Goal: Task Accomplishment & Management: Use online tool/utility

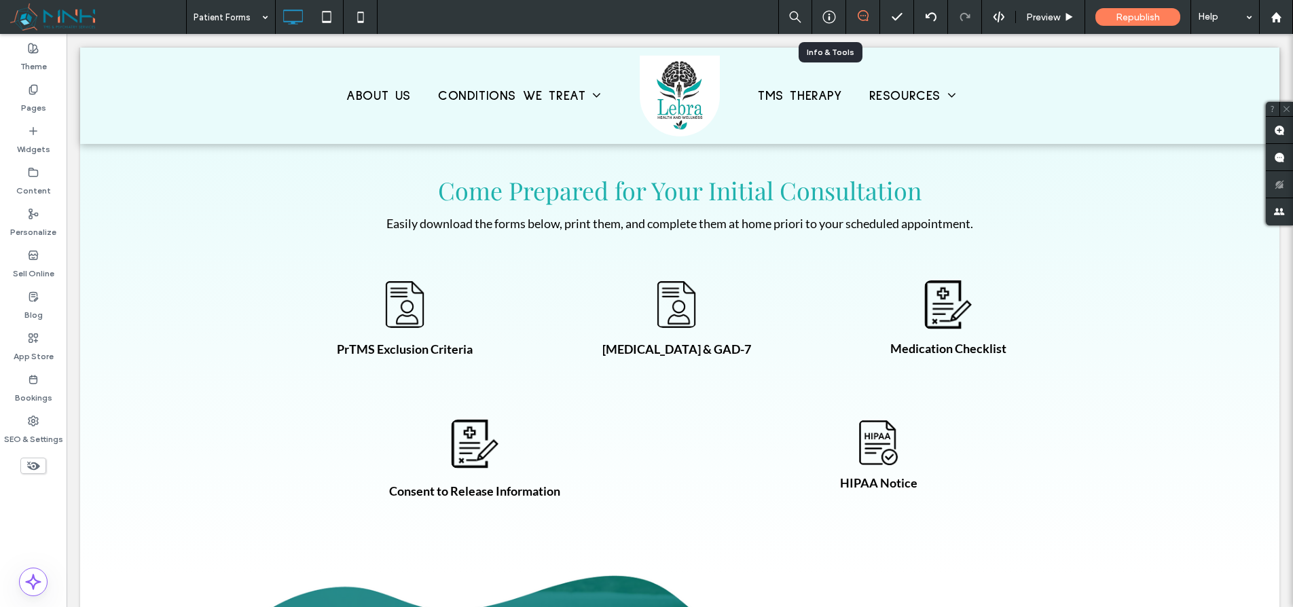
click at [829, 16] on use at bounding box center [829, 17] width 13 height 13
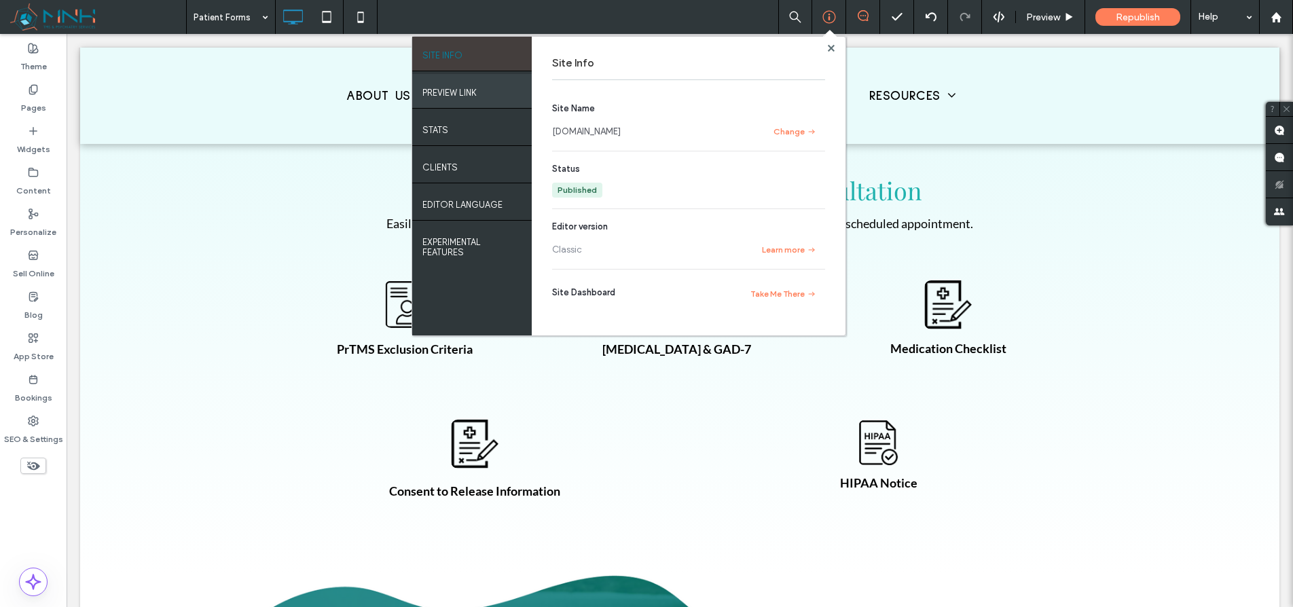
click at [476, 94] on label "PREVIEW LINK" at bounding box center [450, 89] width 54 height 17
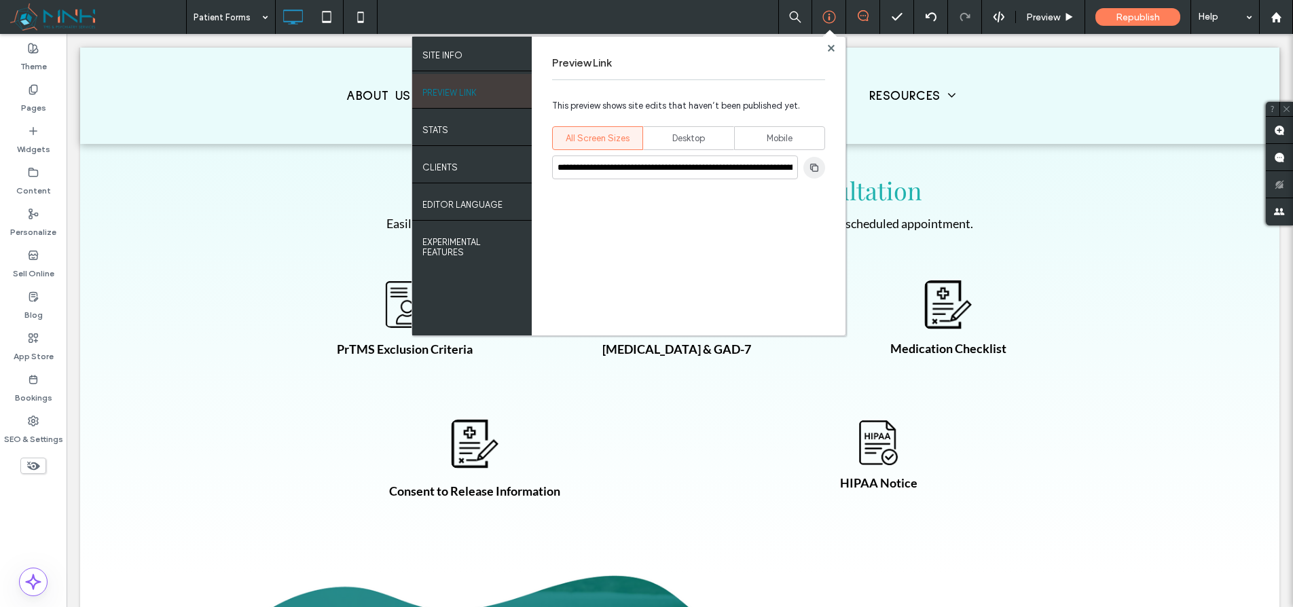
click at [817, 168] on use "button" at bounding box center [814, 167] width 8 height 8
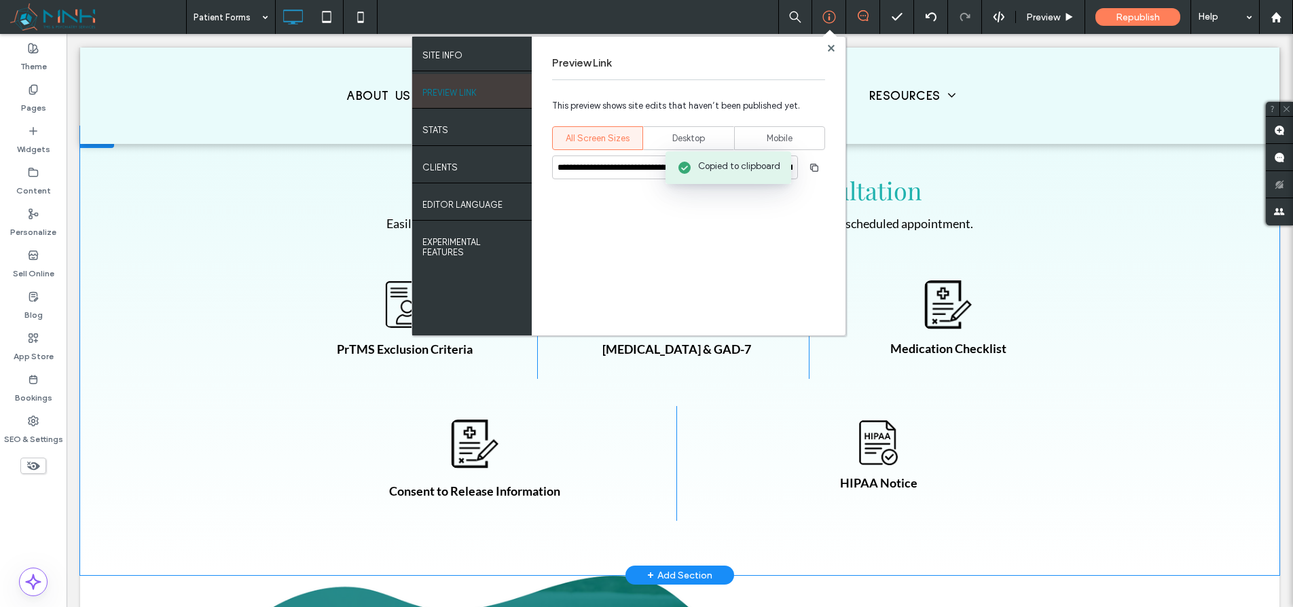
click at [309, 160] on div "Come Prepared for Your Initial Consultation Easily download the forms below, pr…" at bounding box center [680, 350] width 1200 height 449
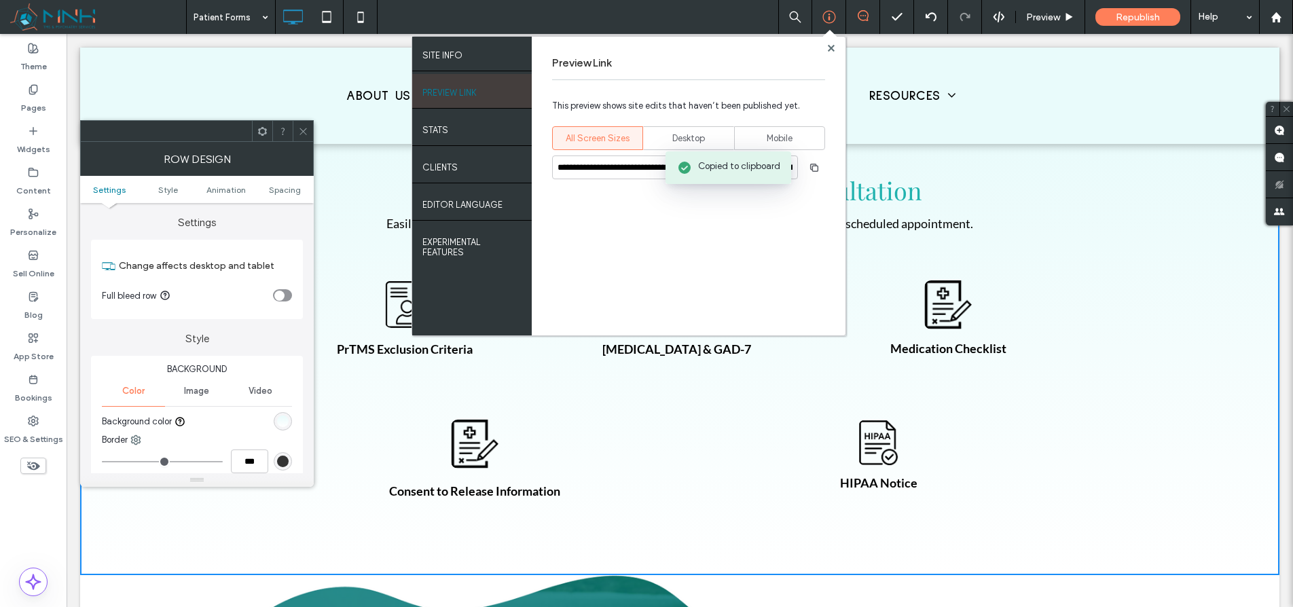
click at [301, 129] on use at bounding box center [303, 131] width 7 height 7
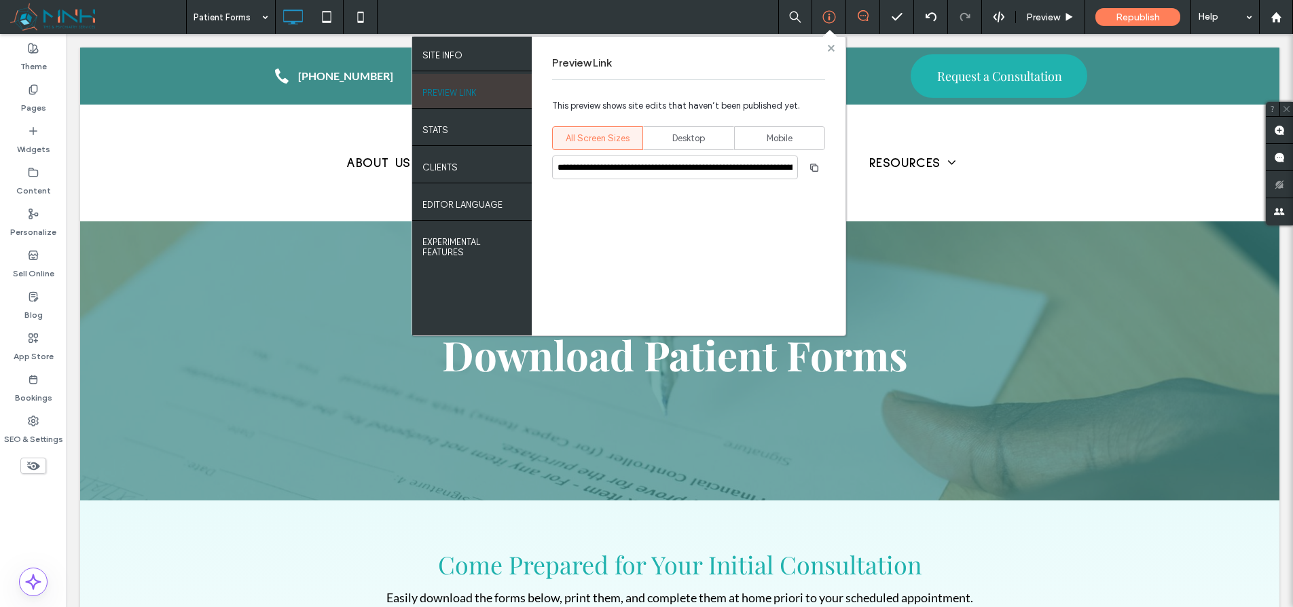
click at [833, 48] on icon at bounding box center [831, 48] width 7 height 7
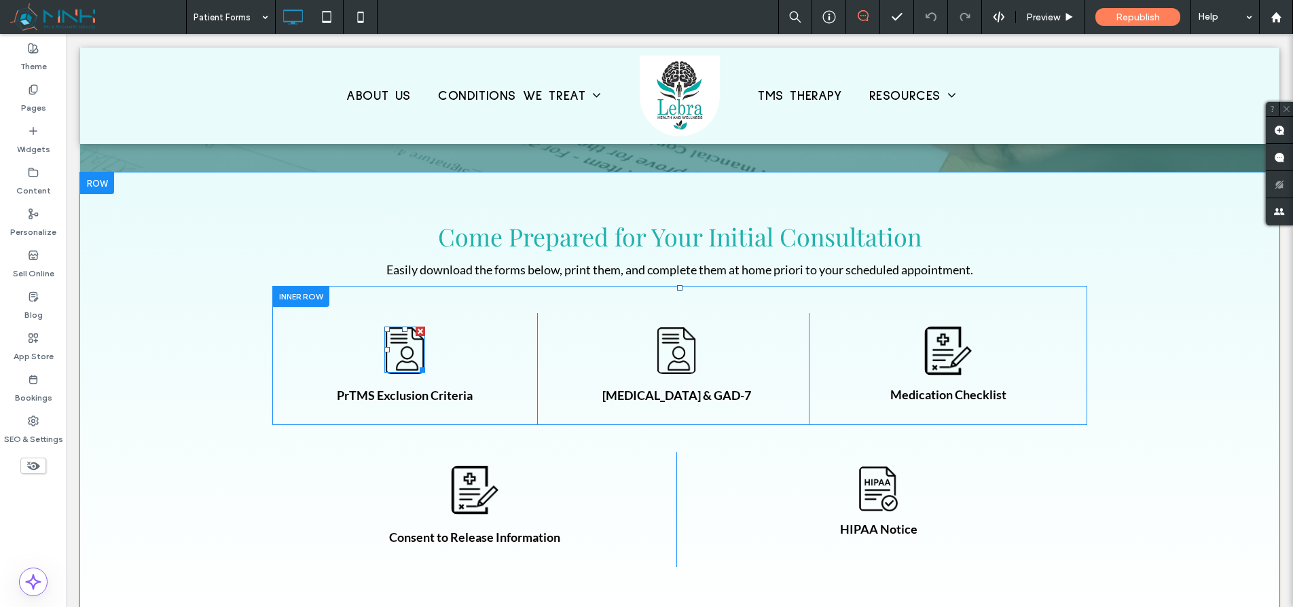
click at [407, 355] on img at bounding box center [404, 351] width 41 height 48
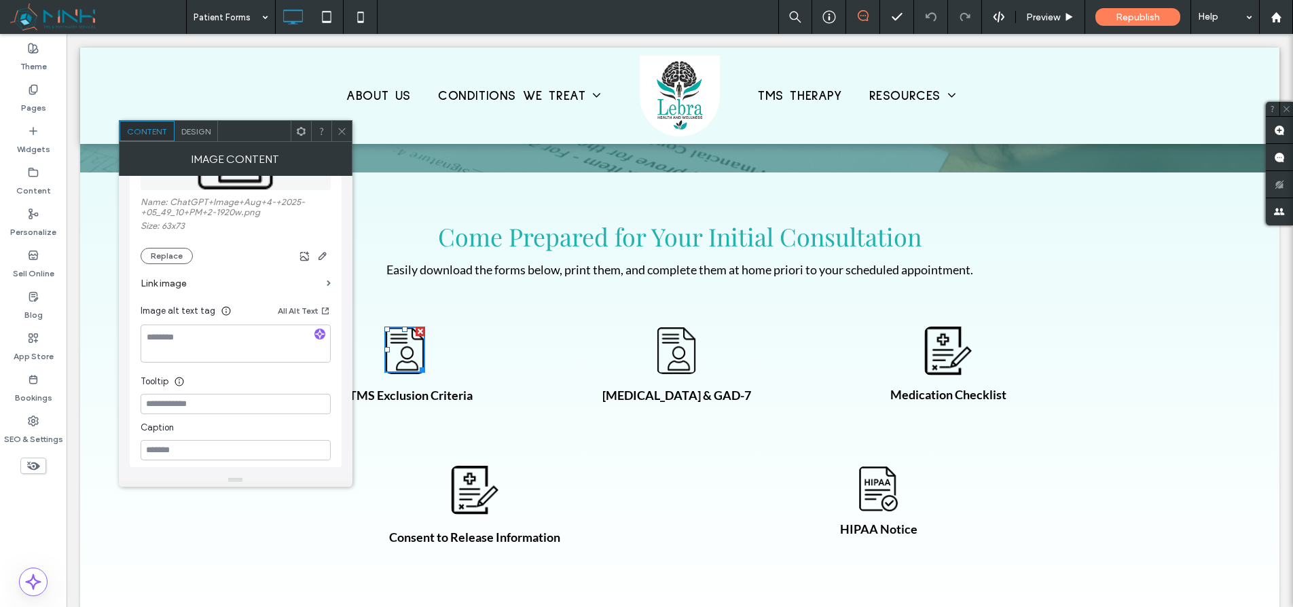
scroll to position [266, 0]
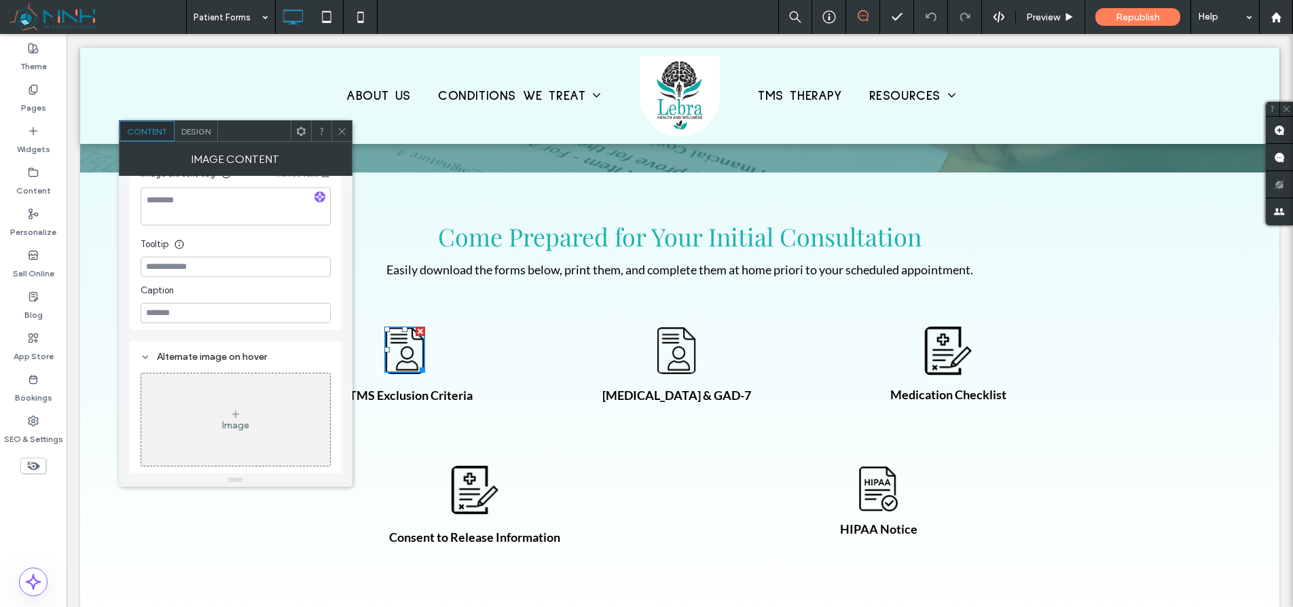
click at [203, 425] on div "Image" at bounding box center [235, 420] width 189 height 90
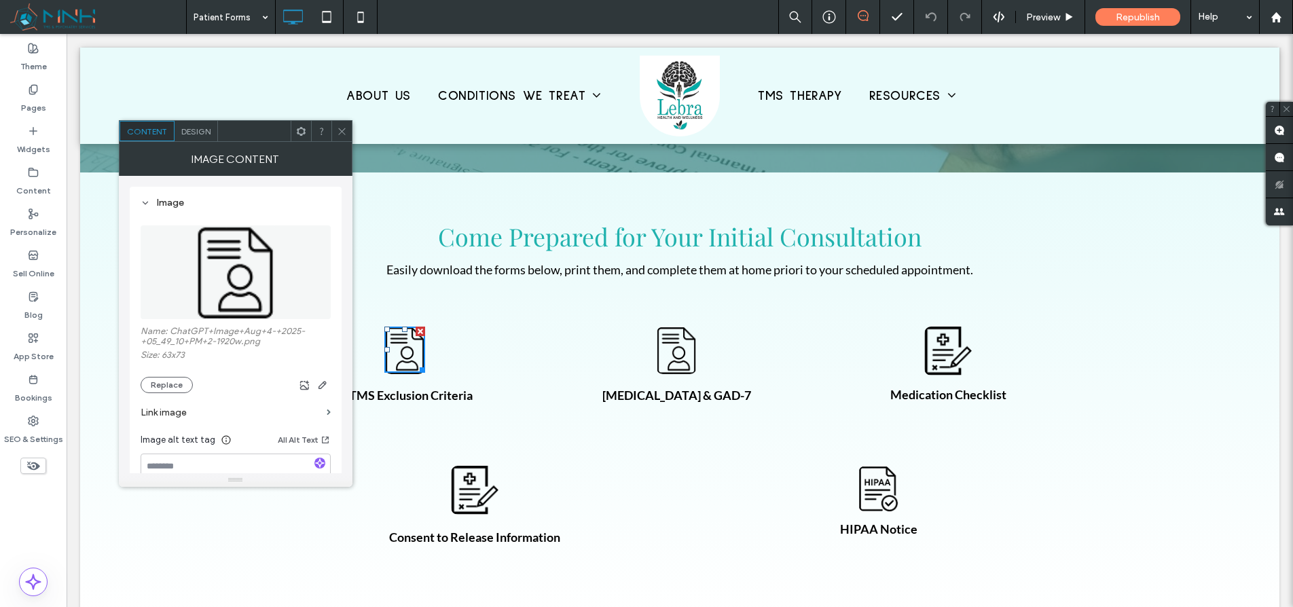
click at [265, 417] on label "Link image" at bounding box center [231, 412] width 181 height 25
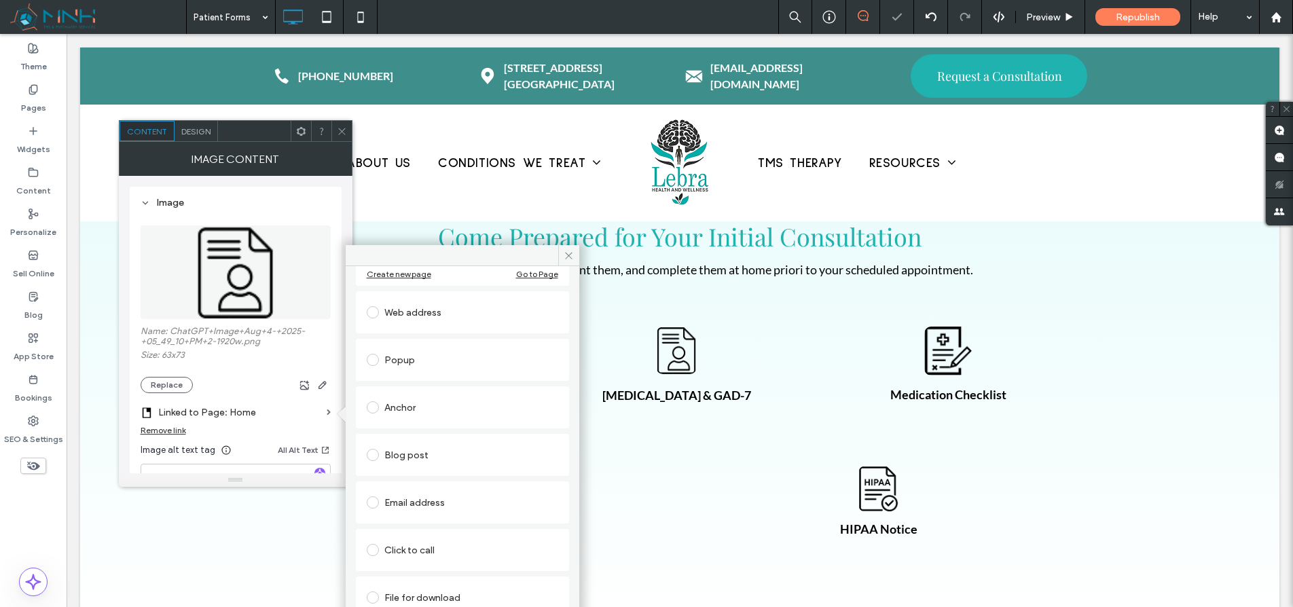
scroll to position [136, 0]
click at [414, 598] on div "File for download" at bounding box center [463, 597] width 192 height 22
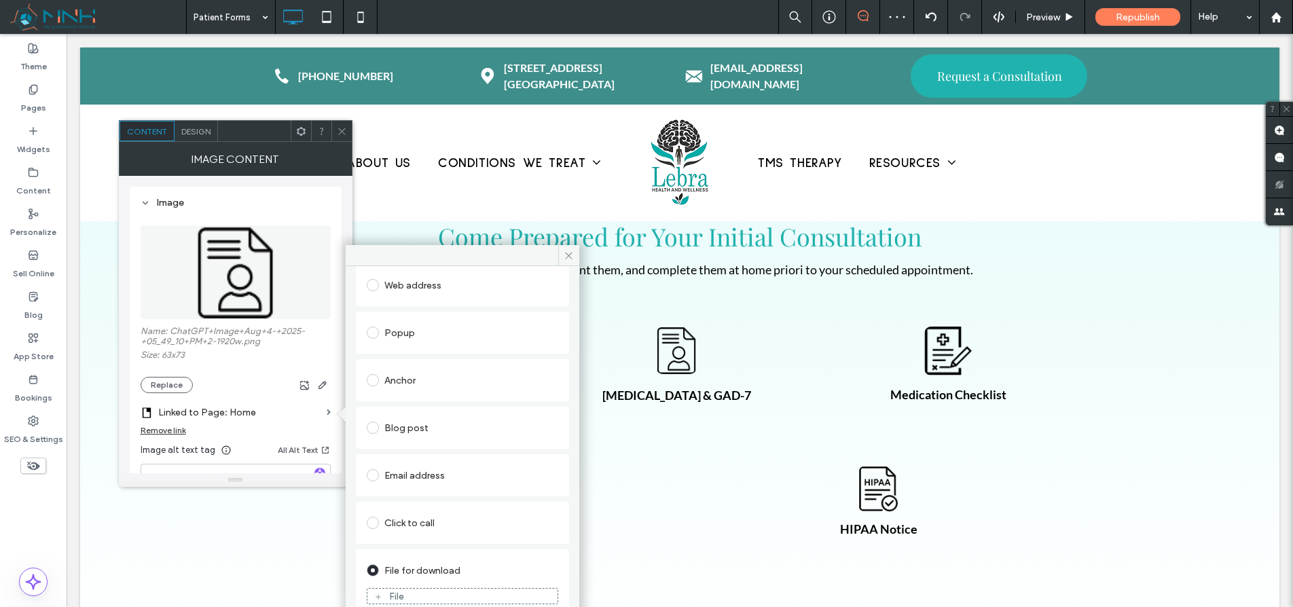
scroll to position [120, 0]
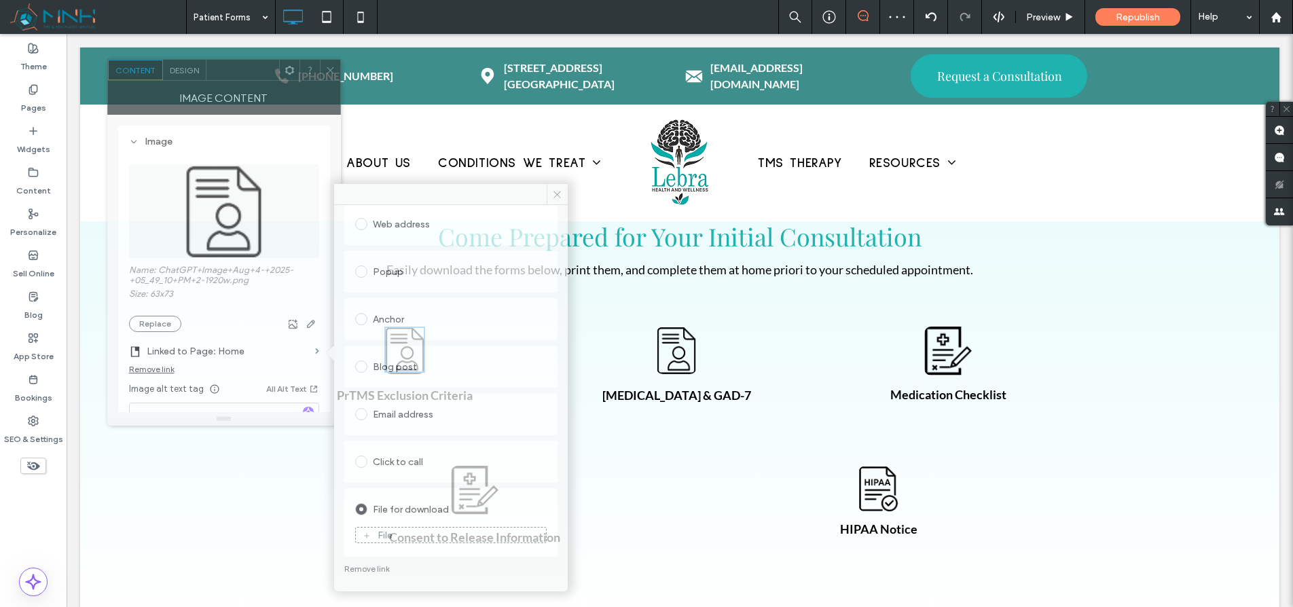
drag, startPoint x: 251, startPoint y: 129, endPoint x: 236, endPoint y: 55, distance: 75.4
click at [236, 60] on div at bounding box center [243, 70] width 73 height 20
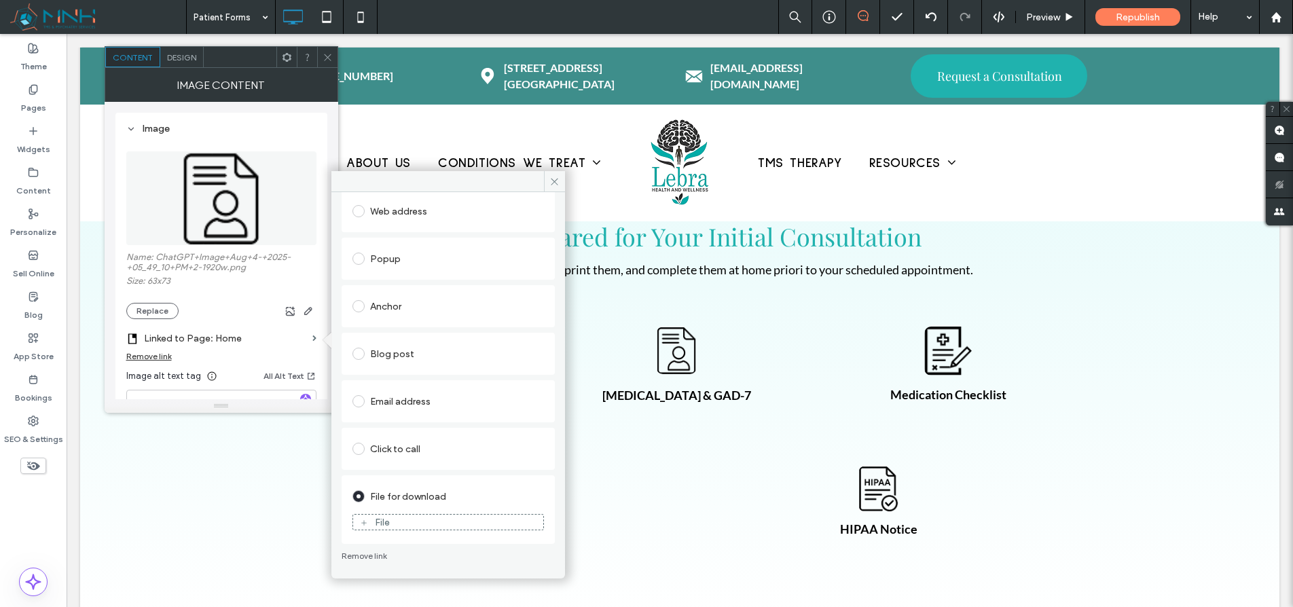
click at [384, 519] on div "File" at bounding box center [382, 523] width 15 height 12
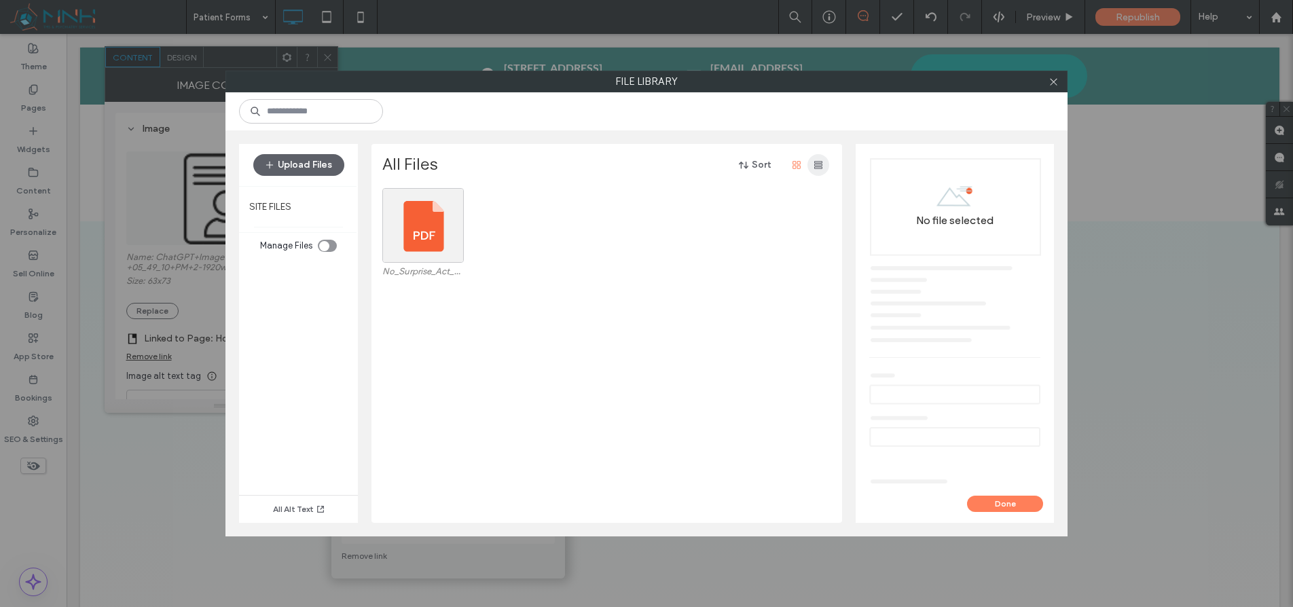
click at [817, 162] on icon "button" at bounding box center [818, 165] width 11 height 11
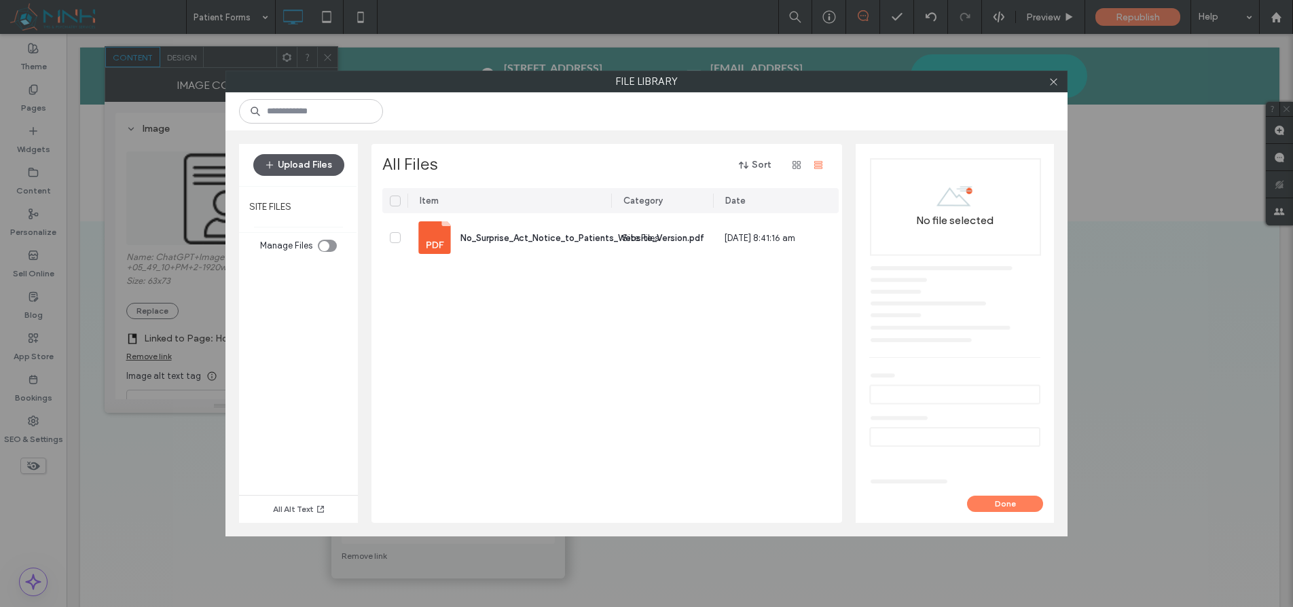
click at [302, 162] on button "Upload Files" at bounding box center [298, 165] width 91 height 22
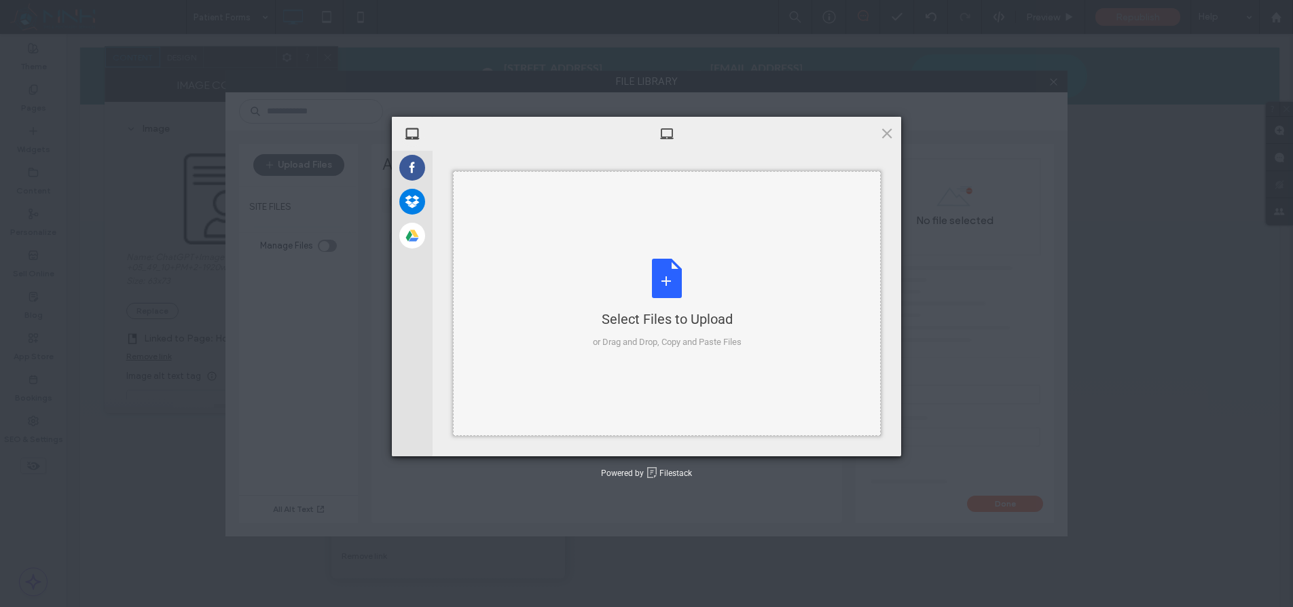
click at [669, 286] on div "Select Files to Upload or Drag and Drop, Copy and Paste Files" at bounding box center [667, 304] width 149 height 90
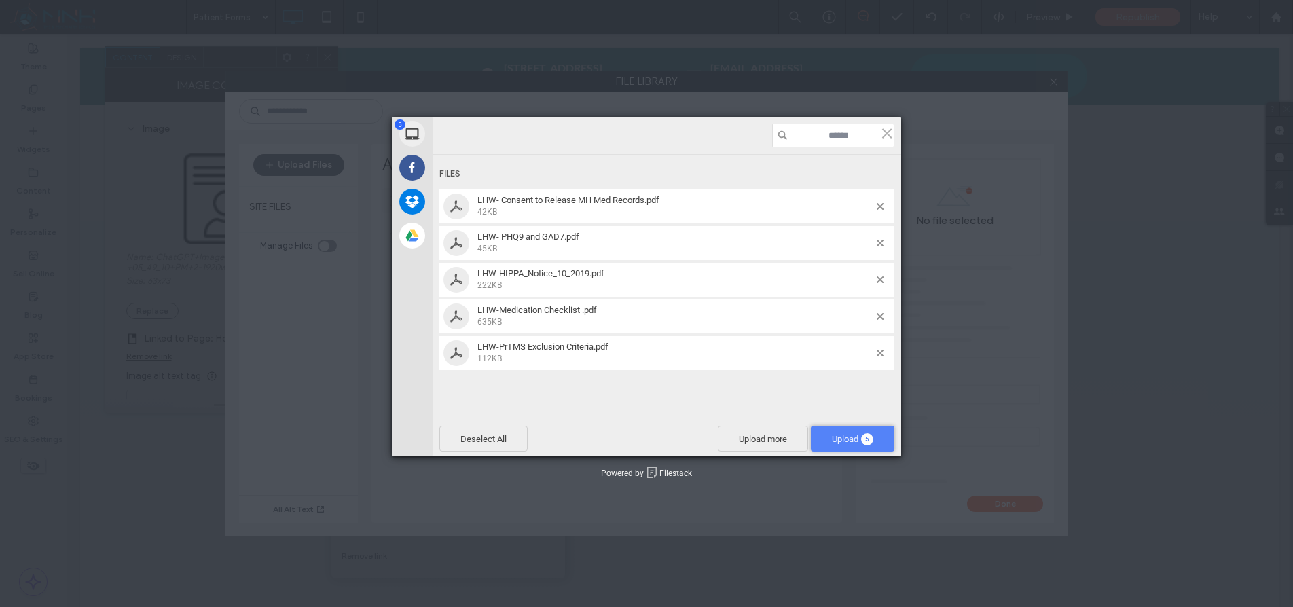
click at [851, 438] on span "Upload 5" at bounding box center [852, 439] width 41 height 10
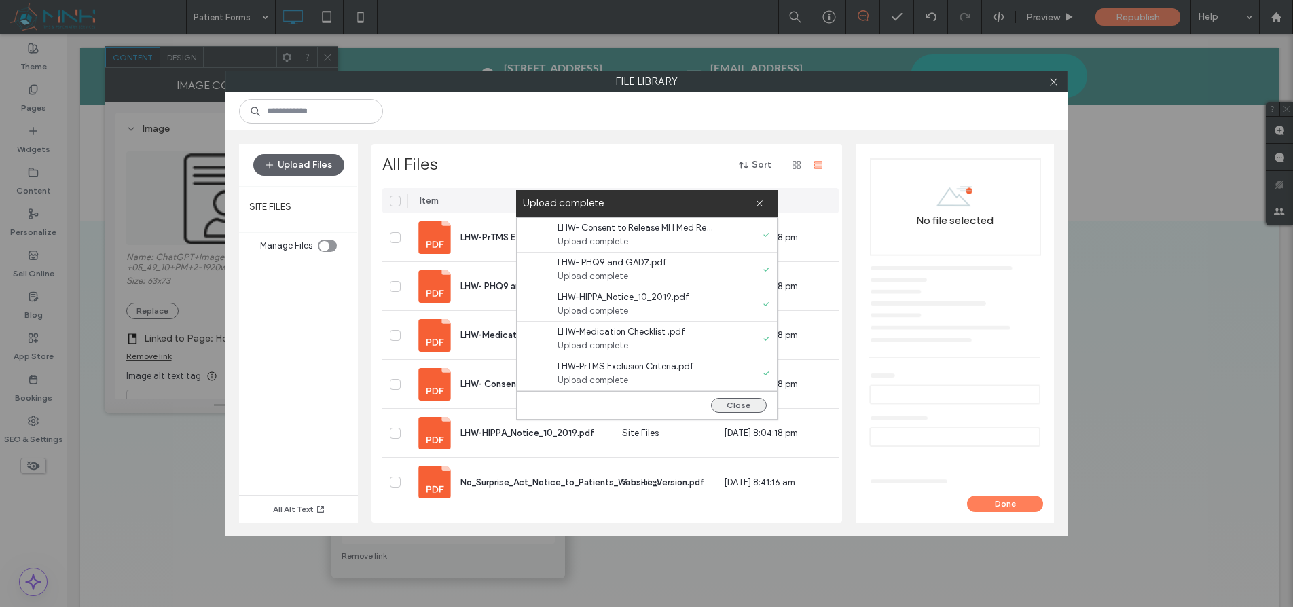
click at [732, 407] on button "Close" at bounding box center [739, 405] width 56 height 15
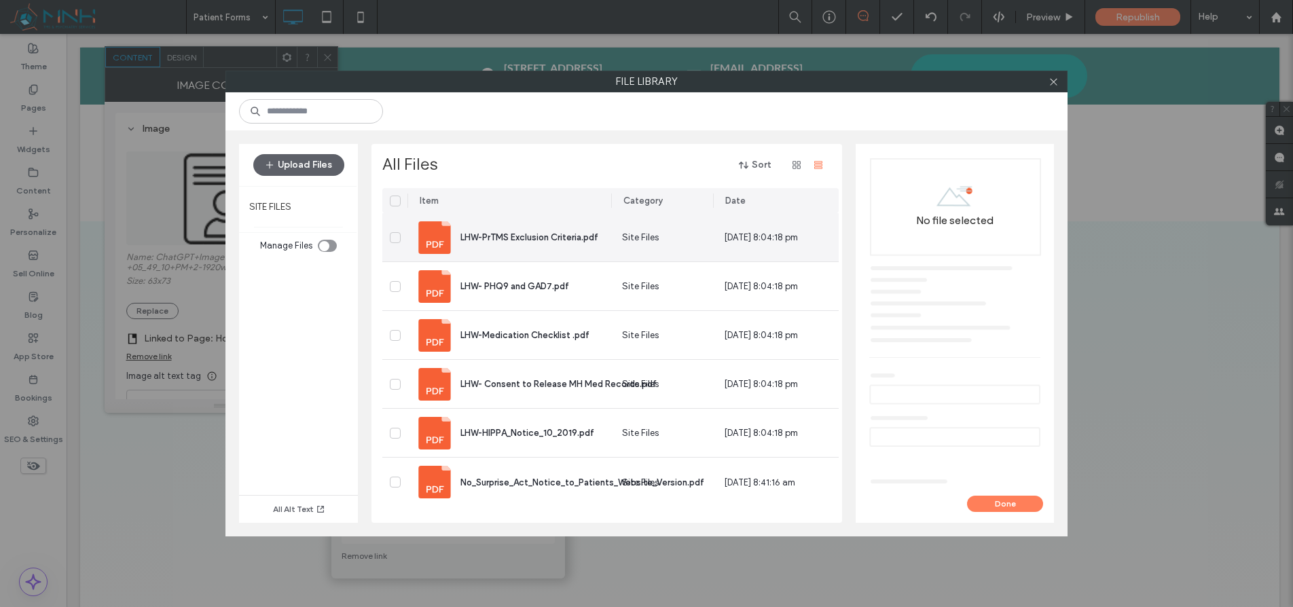
click at [529, 245] on div "LHW-PrTMS Exclusion Criteria.pdf" at bounding box center [513, 237] width 191 height 33
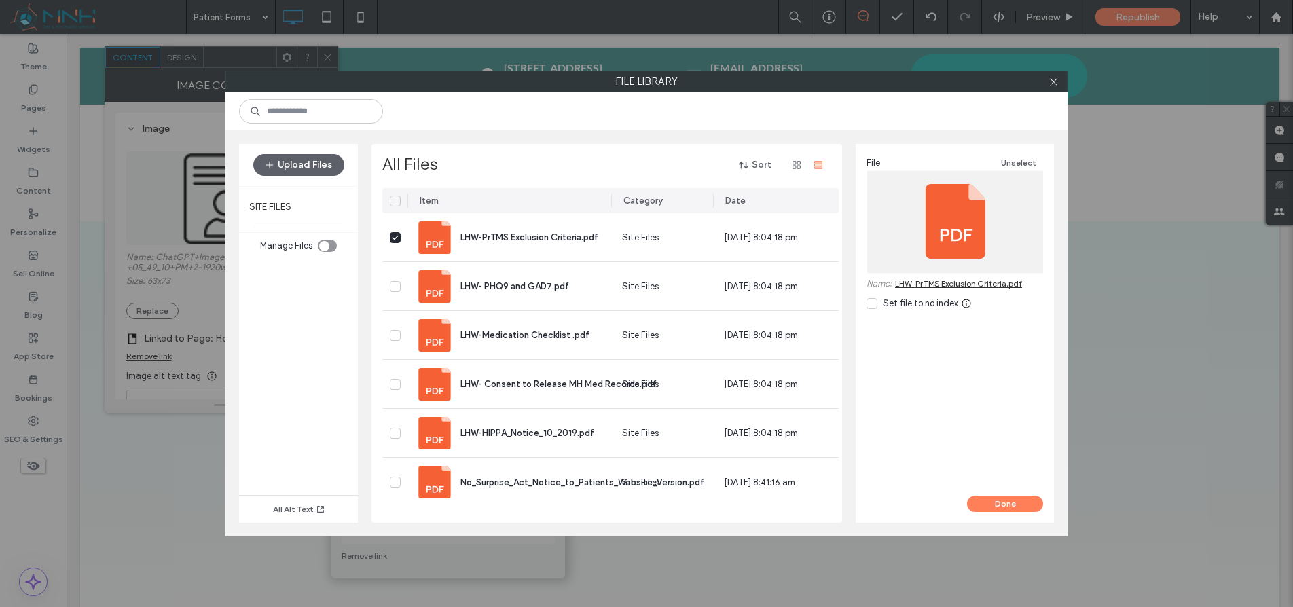
click at [876, 303] on span at bounding box center [872, 303] width 11 height 11
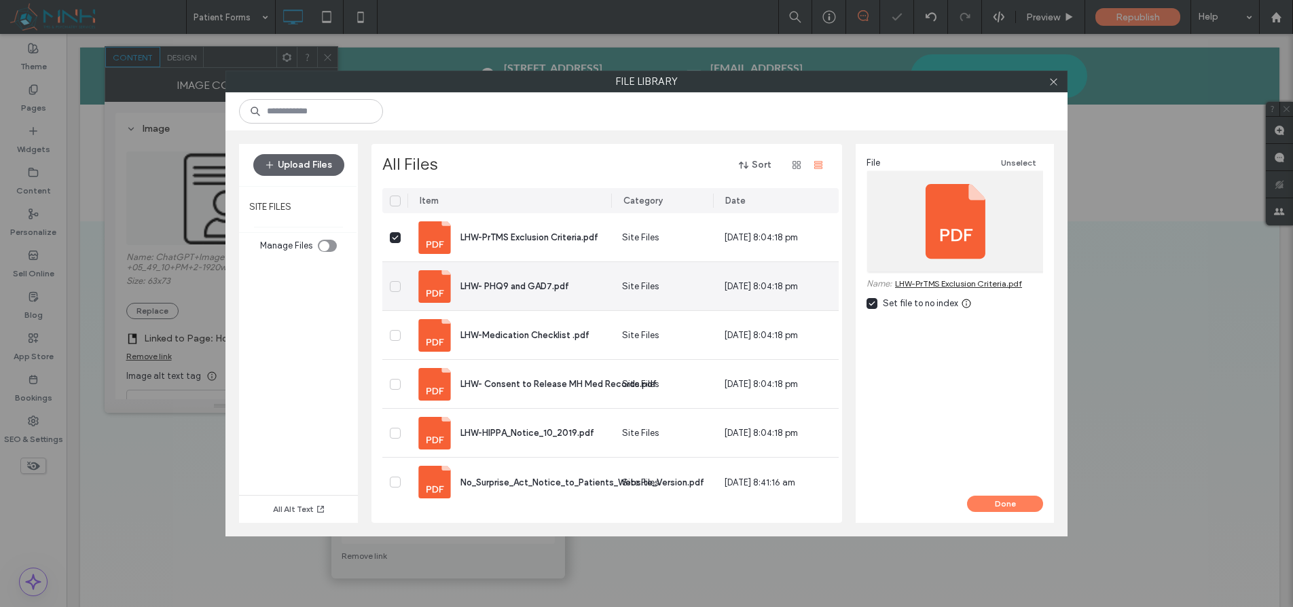
click at [721, 279] on div "[DATE] 8:04:18 pm" at bounding box center [776, 286] width 126 height 48
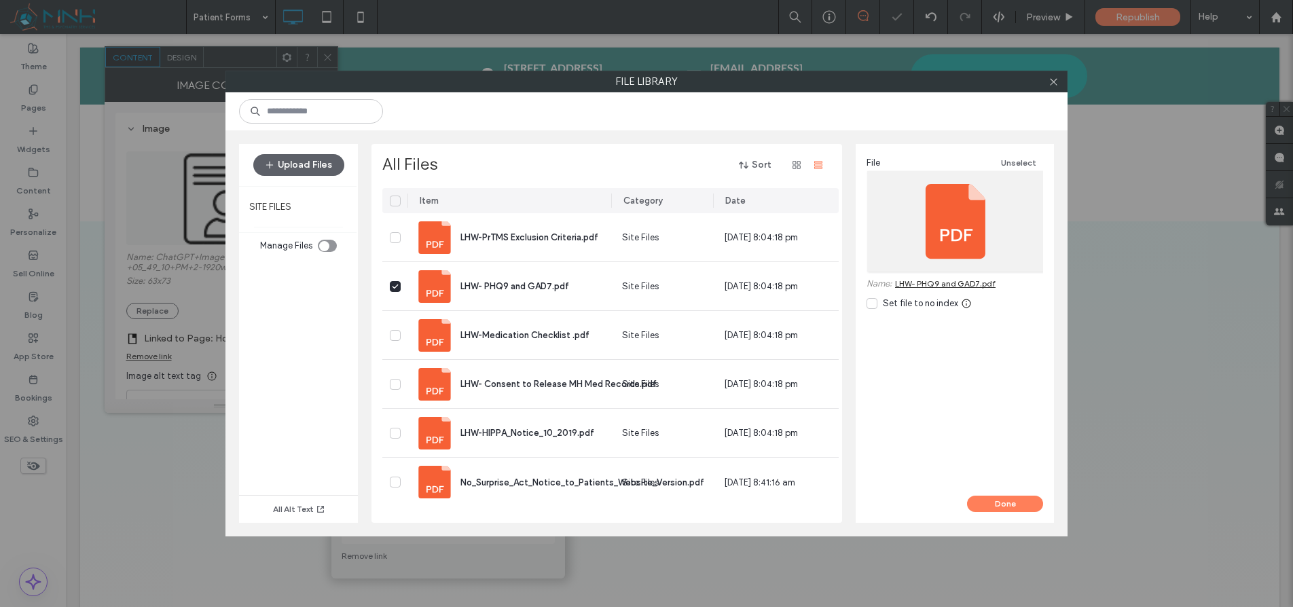
click at [869, 302] on icon at bounding box center [872, 303] width 7 height 5
click at [670, 336] on div "Site Files" at bounding box center [662, 335] width 102 height 48
click at [870, 303] on icon at bounding box center [872, 303] width 7 height 5
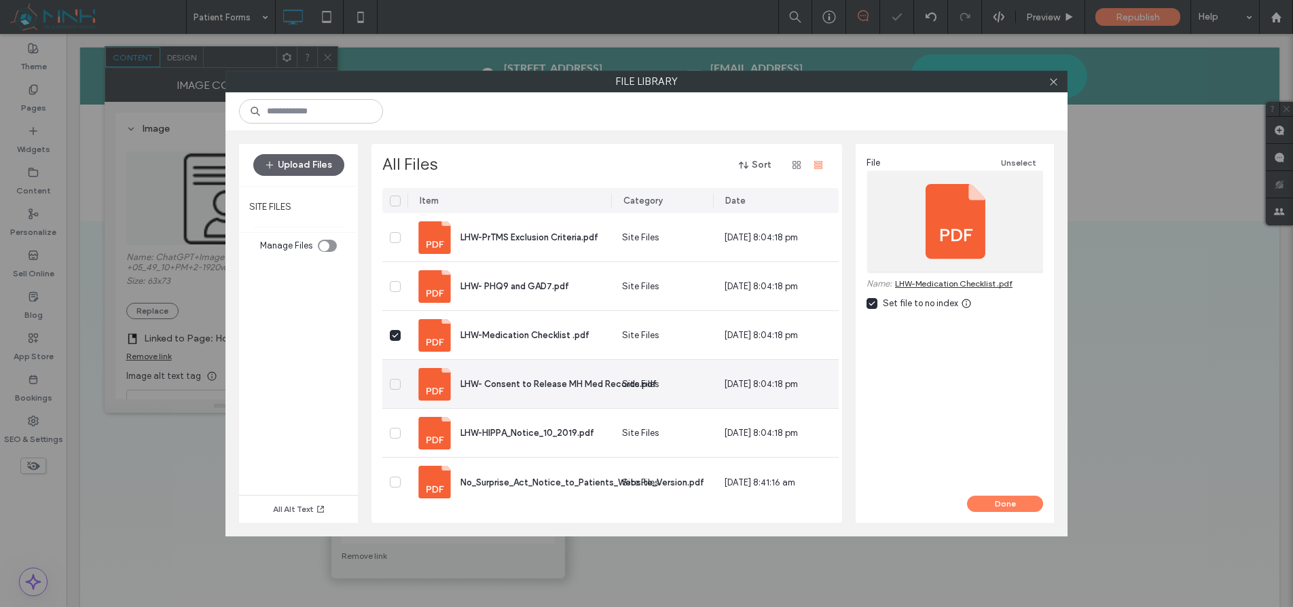
click at [693, 394] on div "Site Files" at bounding box center [662, 384] width 102 height 48
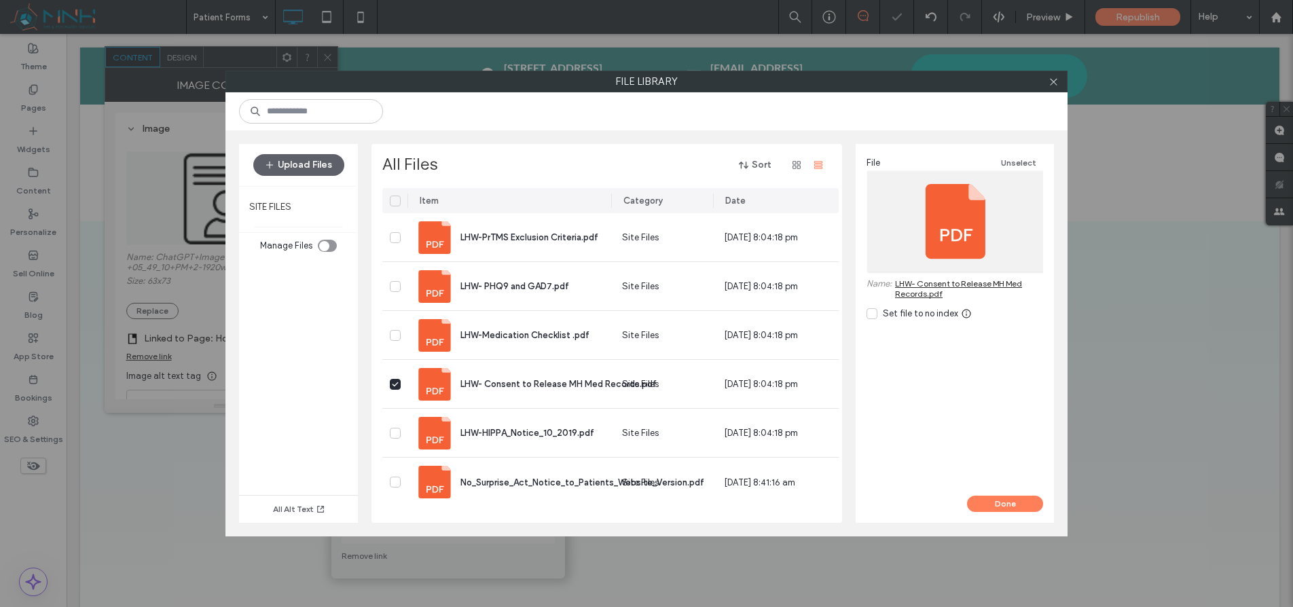
click at [875, 311] on icon at bounding box center [872, 313] width 7 height 5
click at [688, 436] on div "Site Files" at bounding box center [662, 433] width 102 height 48
click at [870, 304] on icon at bounding box center [872, 303] width 5 height 3
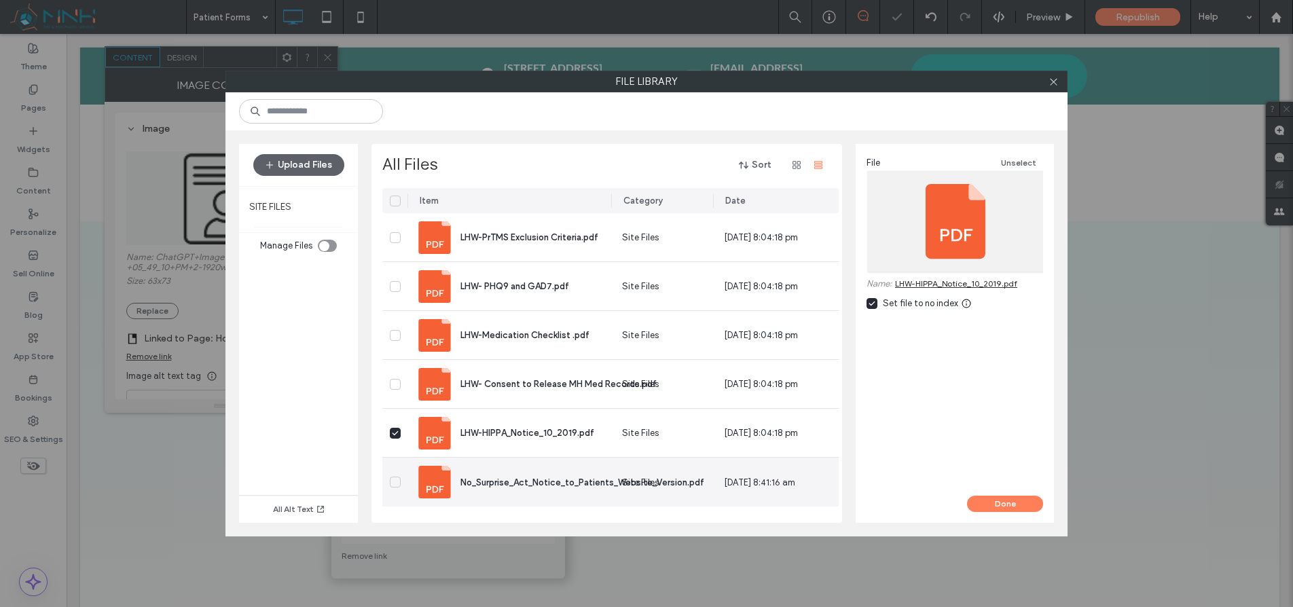
click at [714, 483] on div "[DATE] 8:41:16 am" at bounding box center [776, 482] width 126 height 49
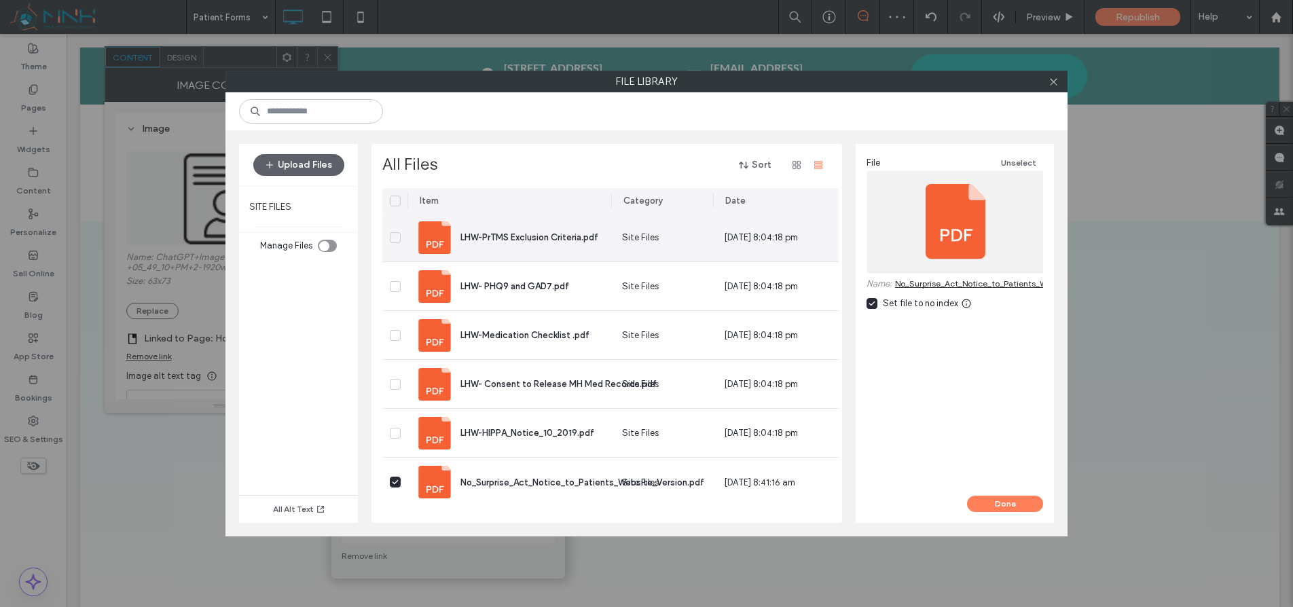
click at [572, 236] on span "LHW-PrTMS Exclusion Criteria.pdf" at bounding box center [530, 237] width 138 height 10
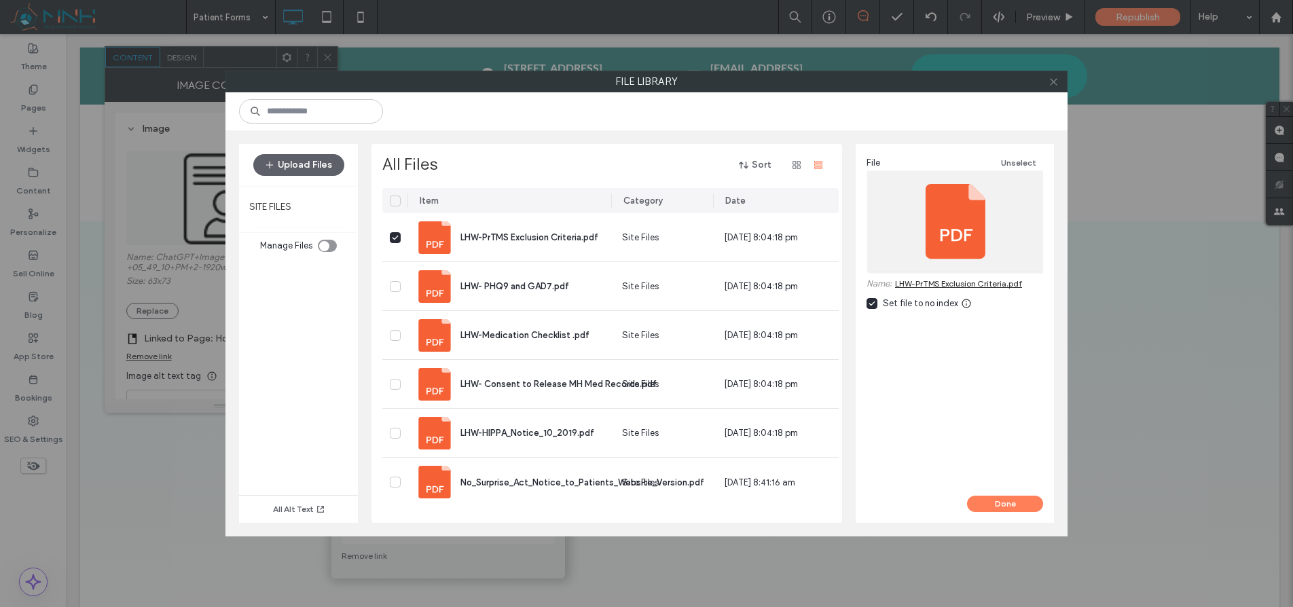
click at [1055, 83] on use at bounding box center [1053, 81] width 7 height 7
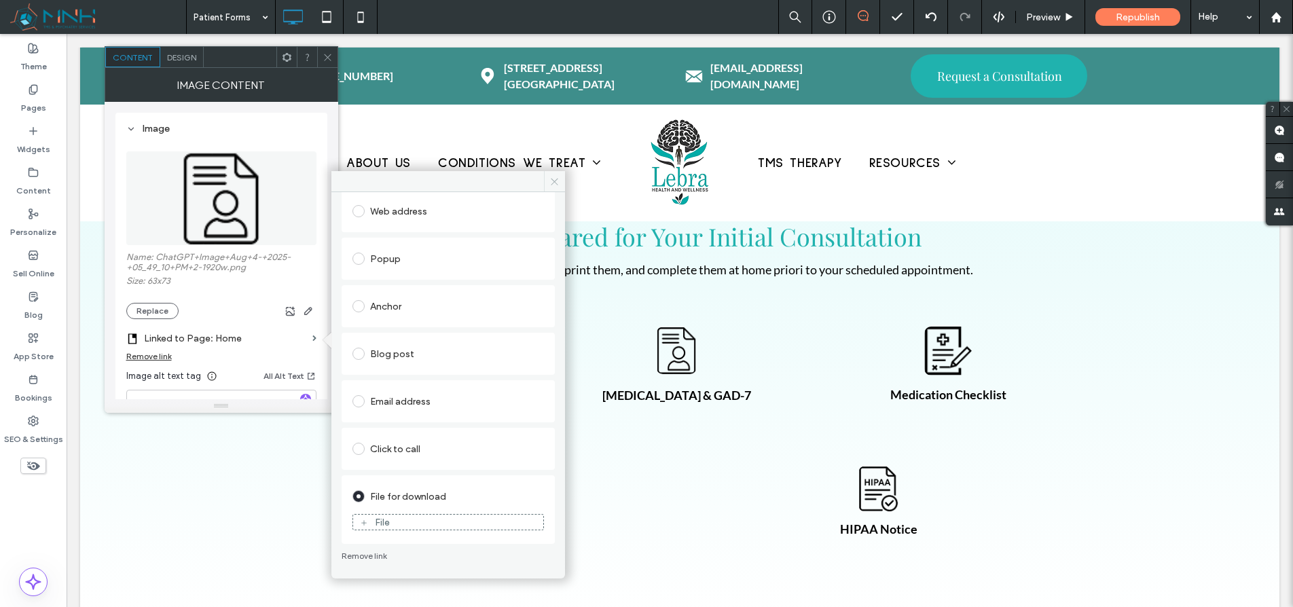
click at [554, 179] on icon at bounding box center [555, 182] width 10 height 10
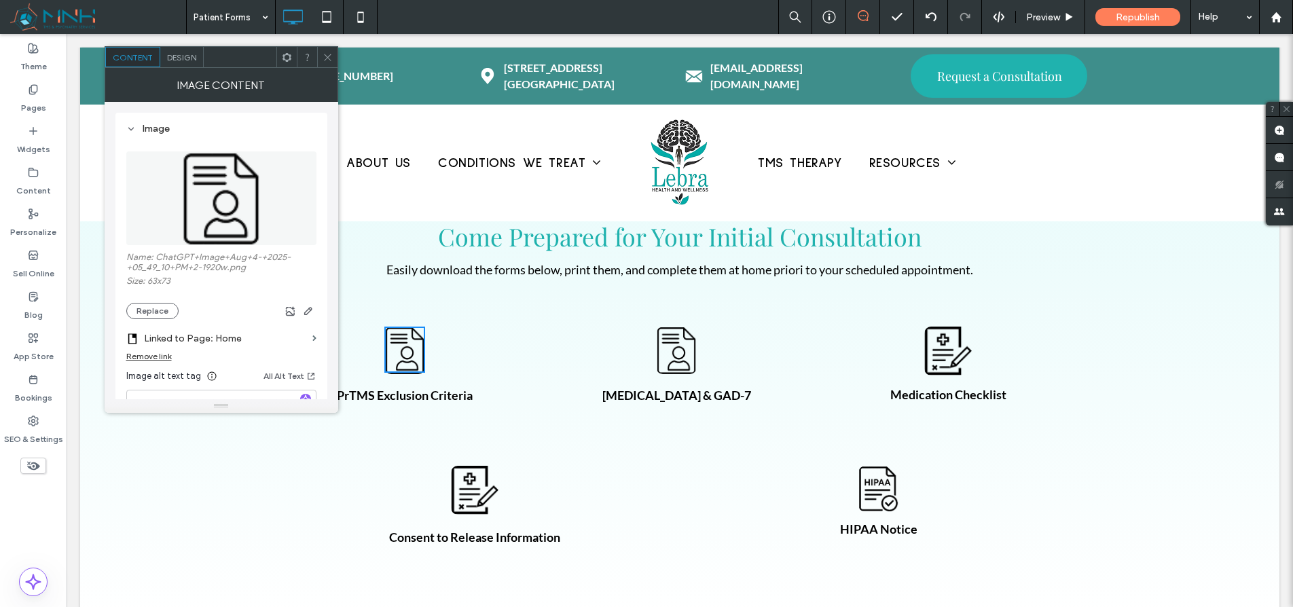
click at [234, 339] on label "Linked to Page: Home" at bounding box center [225, 338] width 163 height 25
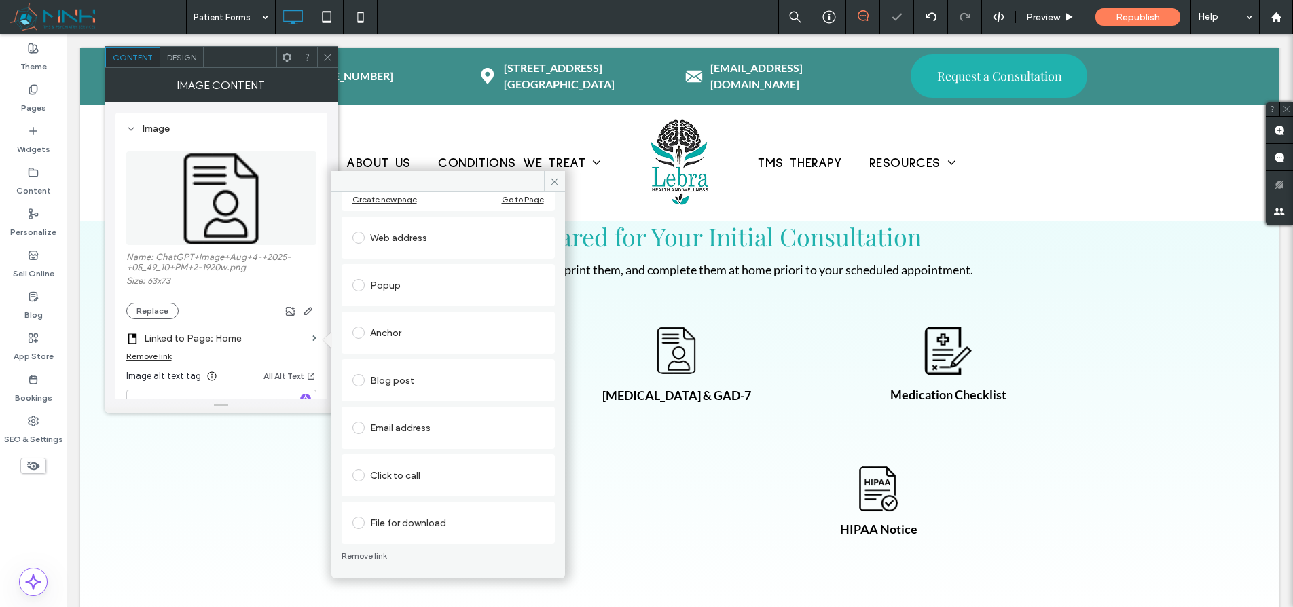
click at [384, 524] on div "File for download" at bounding box center [449, 523] width 192 height 22
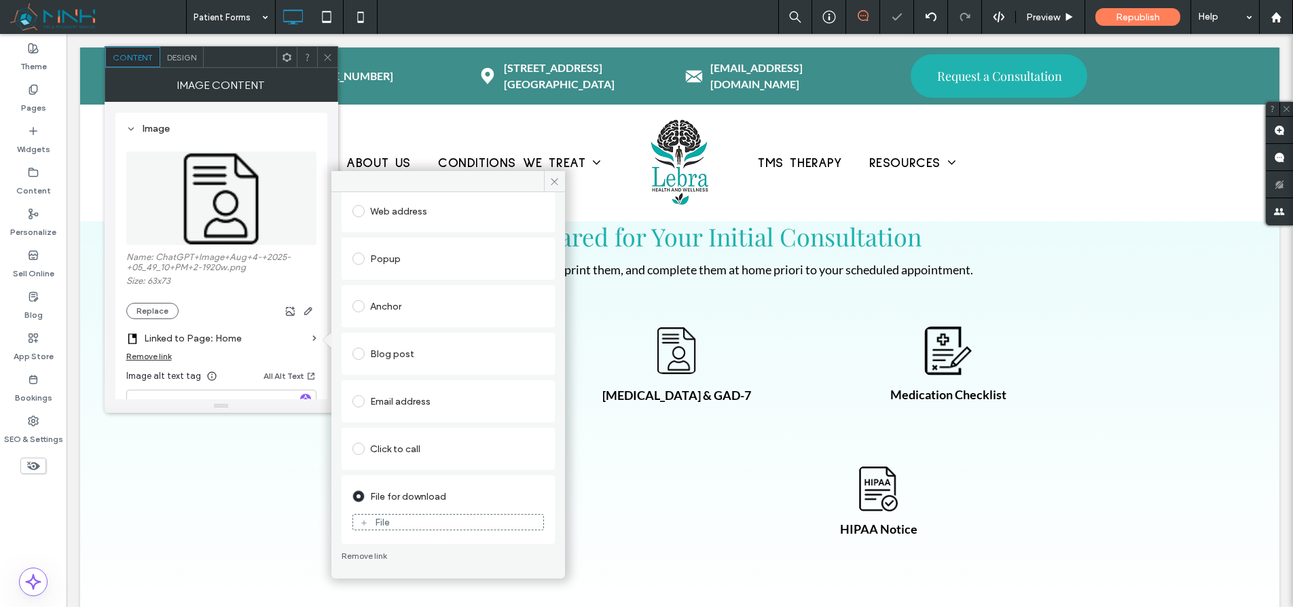
click at [401, 529] on figure "File" at bounding box center [449, 522] width 192 height 16
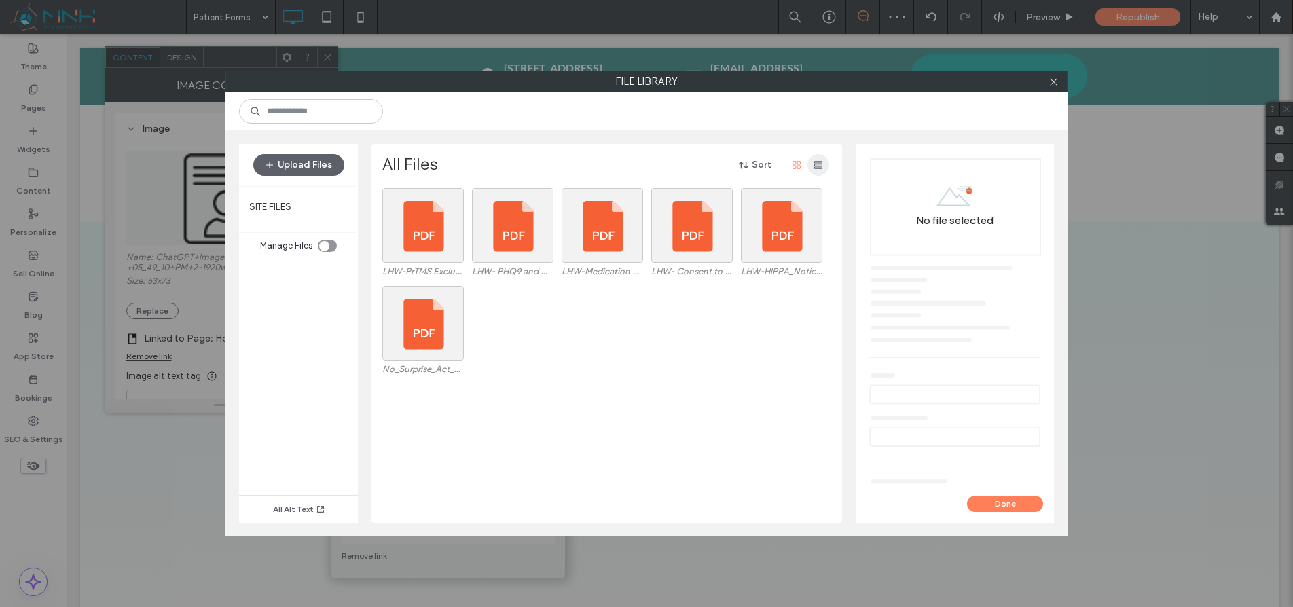
click at [819, 164] on icon "button" at bounding box center [818, 165] width 11 height 11
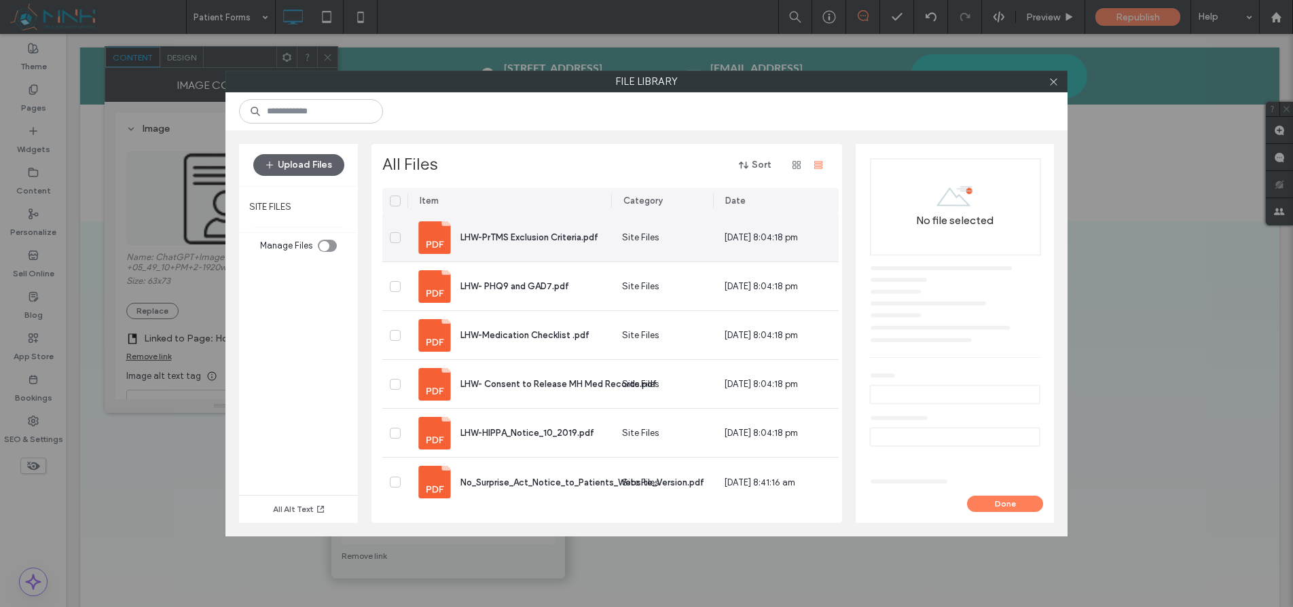
click at [393, 238] on icon at bounding box center [395, 237] width 5 height 3
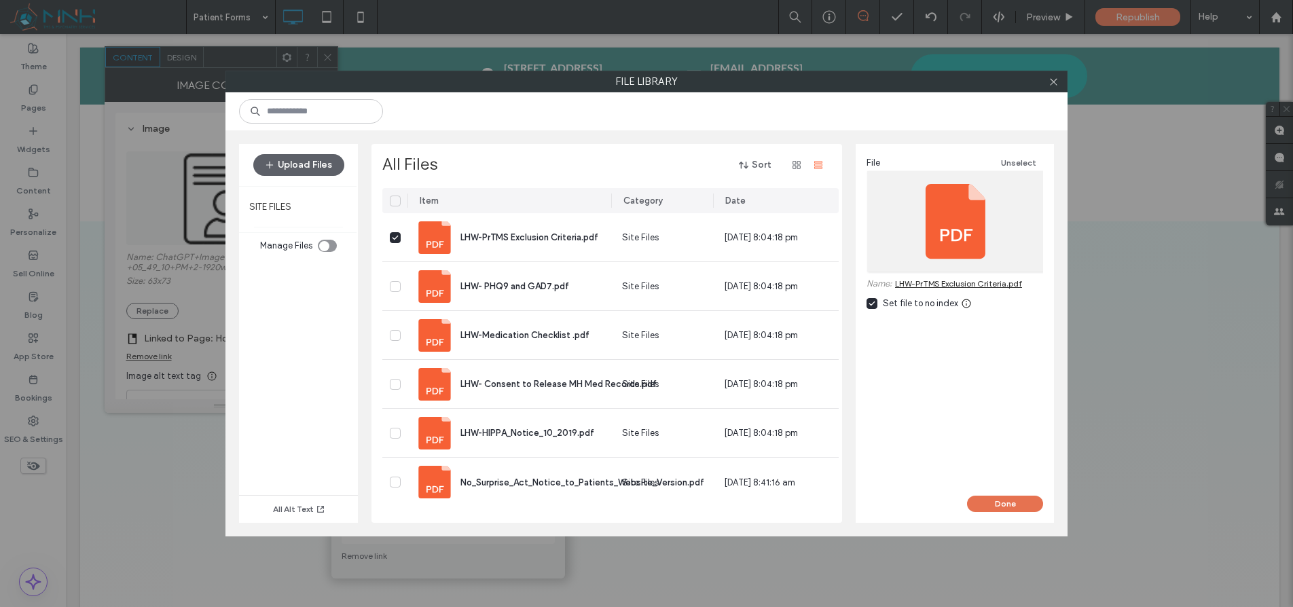
click at [993, 497] on button "Done" at bounding box center [1005, 504] width 76 height 16
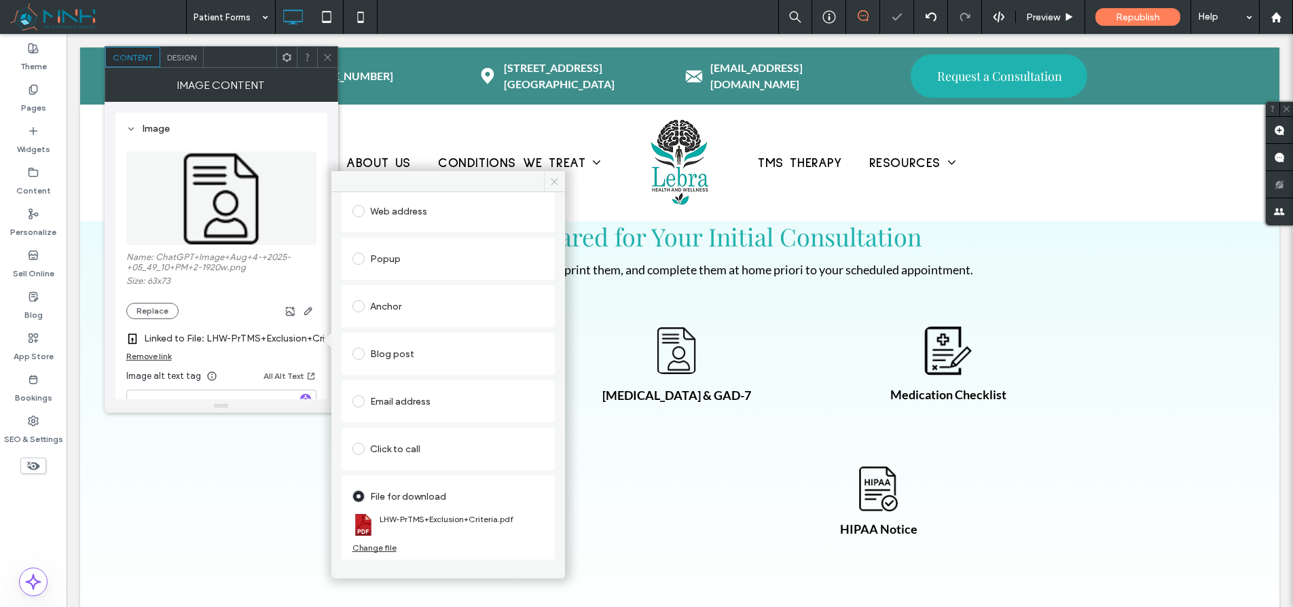
click at [551, 182] on icon at bounding box center [555, 182] width 10 height 10
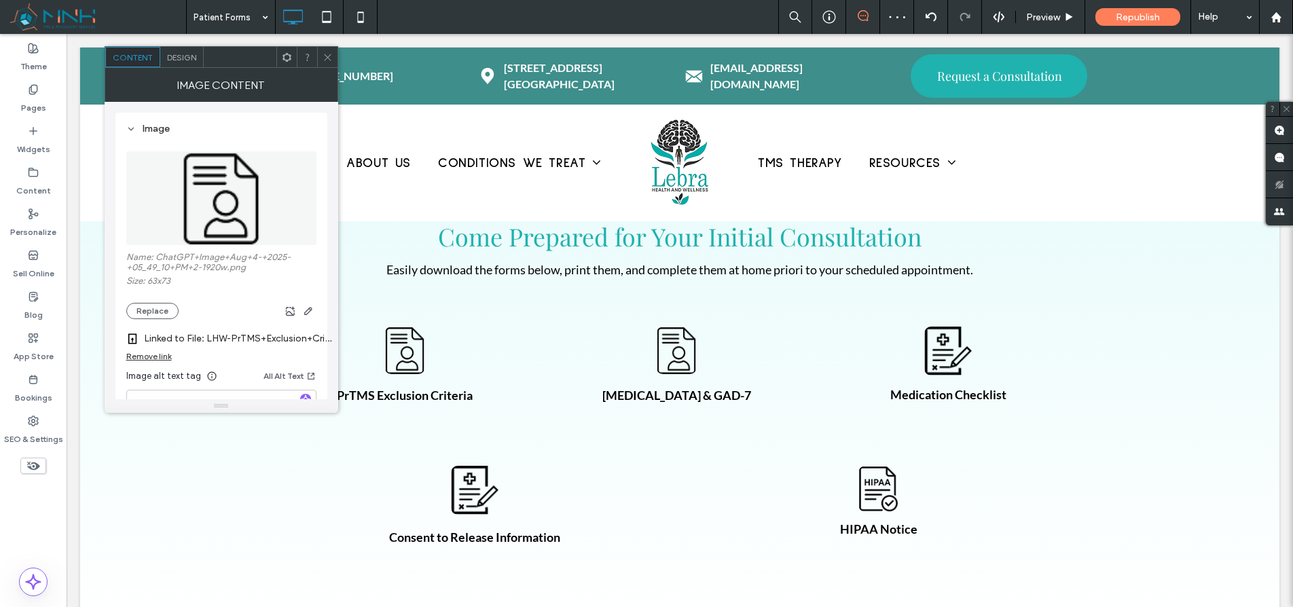
click at [332, 56] on icon at bounding box center [328, 57] width 10 height 10
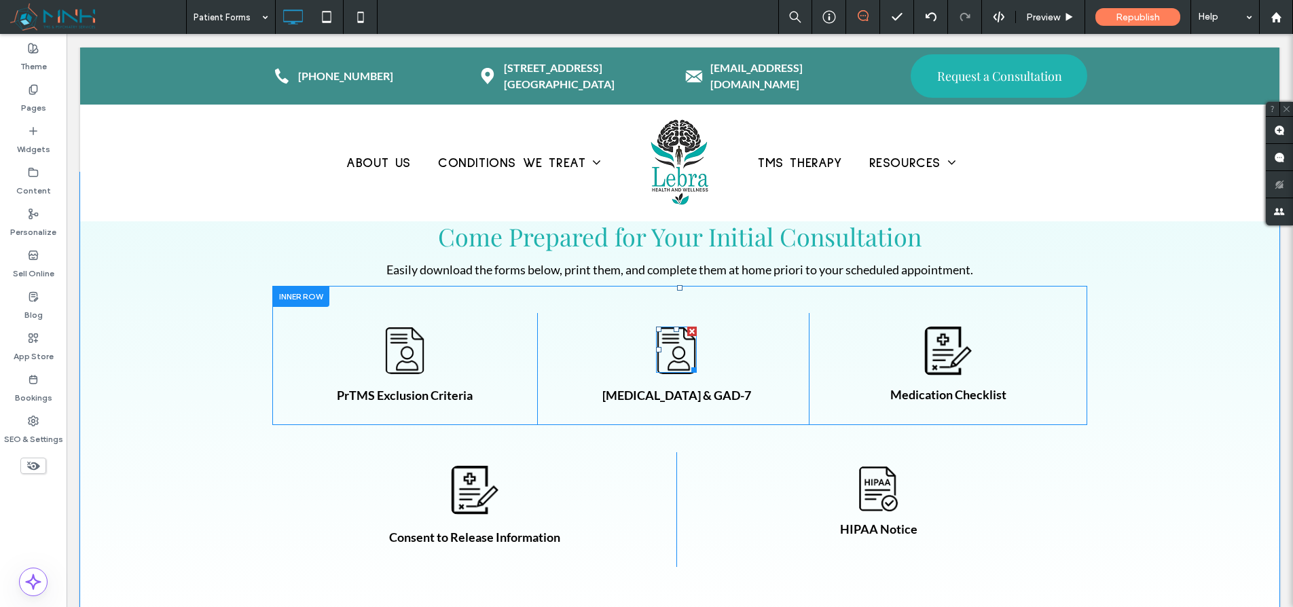
click at [675, 342] on img at bounding box center [676, 351] width 41 height 48
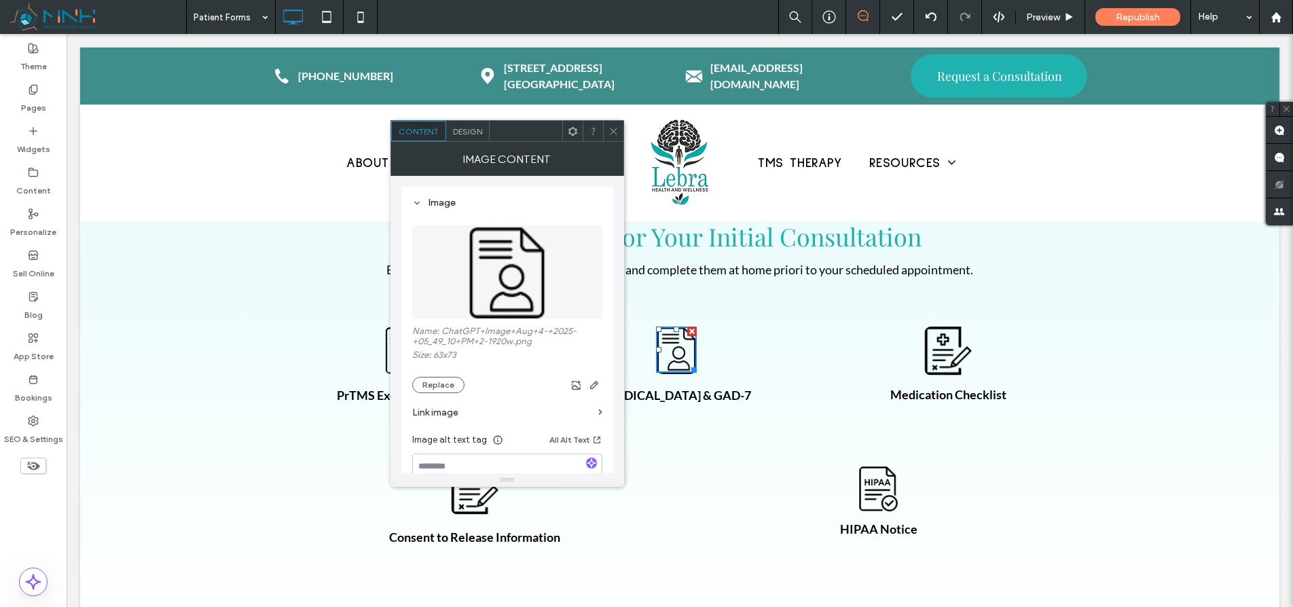
click at [512, 412] on label "Link image" at bounding box center [502, 412] width 181 height 25
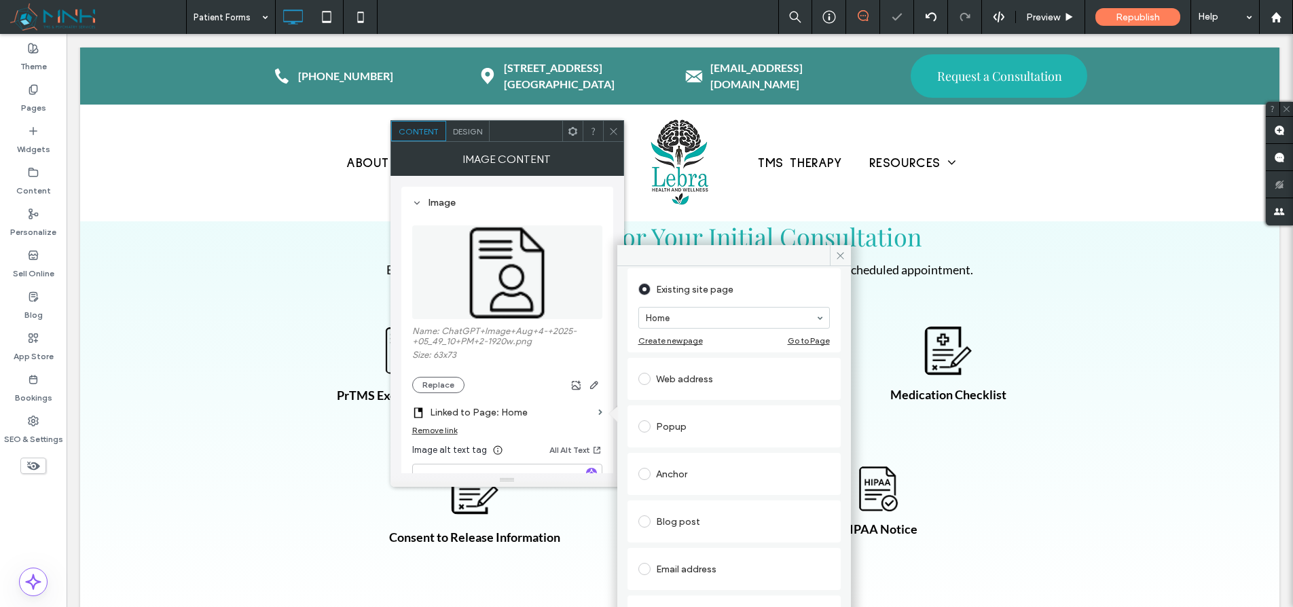
scroll to position [136, 0]
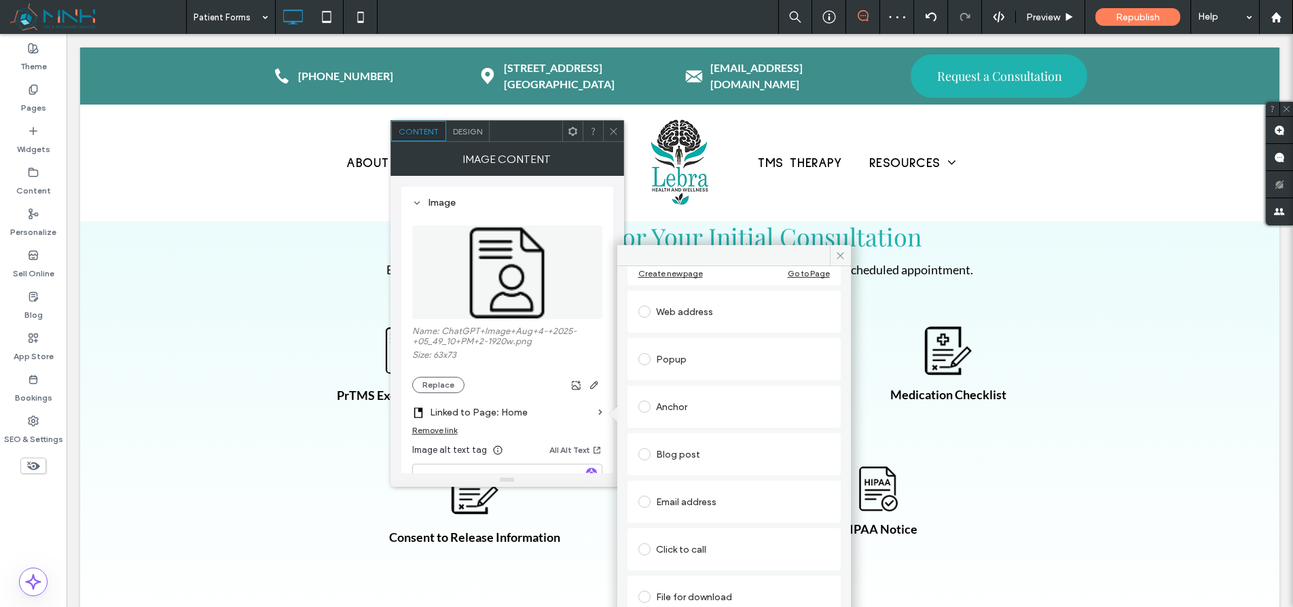
click at [689, 594] on div "File for download" at bounding box center [735, 597] width 192 height 22
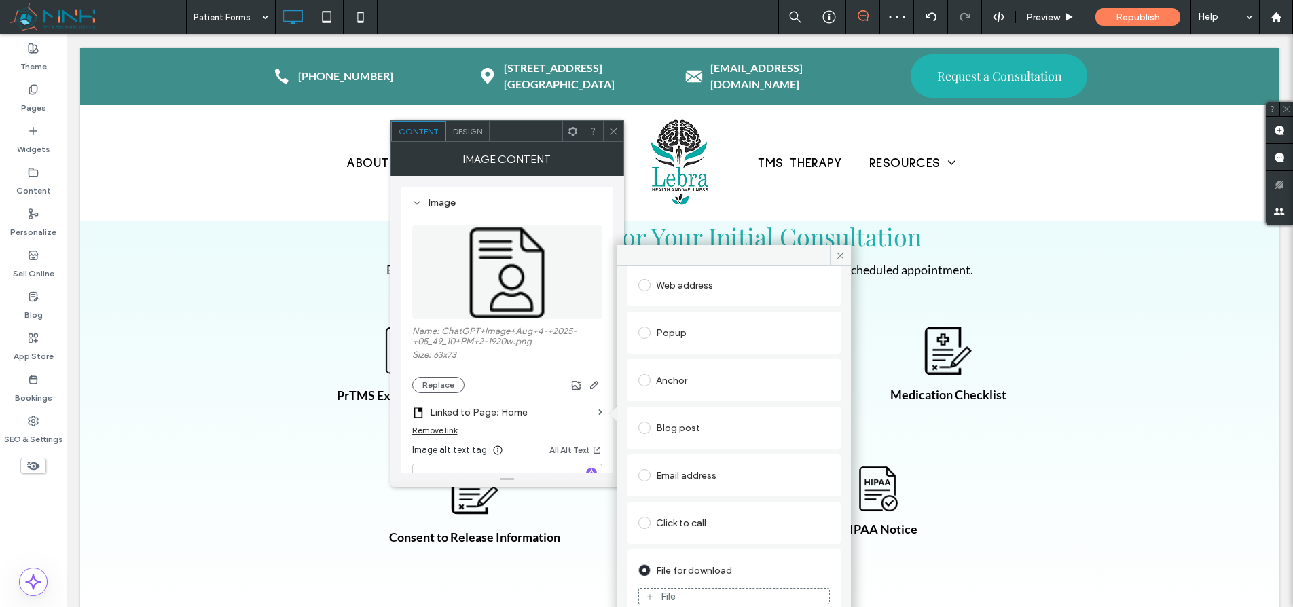
click at [677, 591] on div "File" at bounding box center [734, 596] width 190 height 12
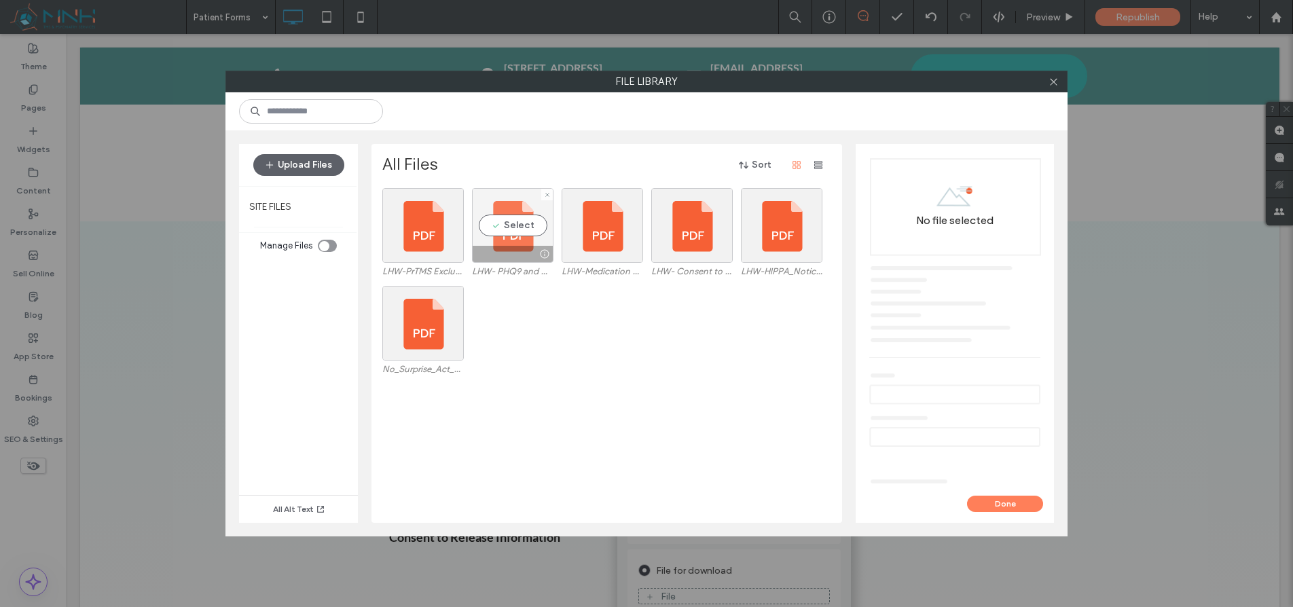
click at [518, 228] on div "Select" at bounding box center [513, 225] width 82 height 75
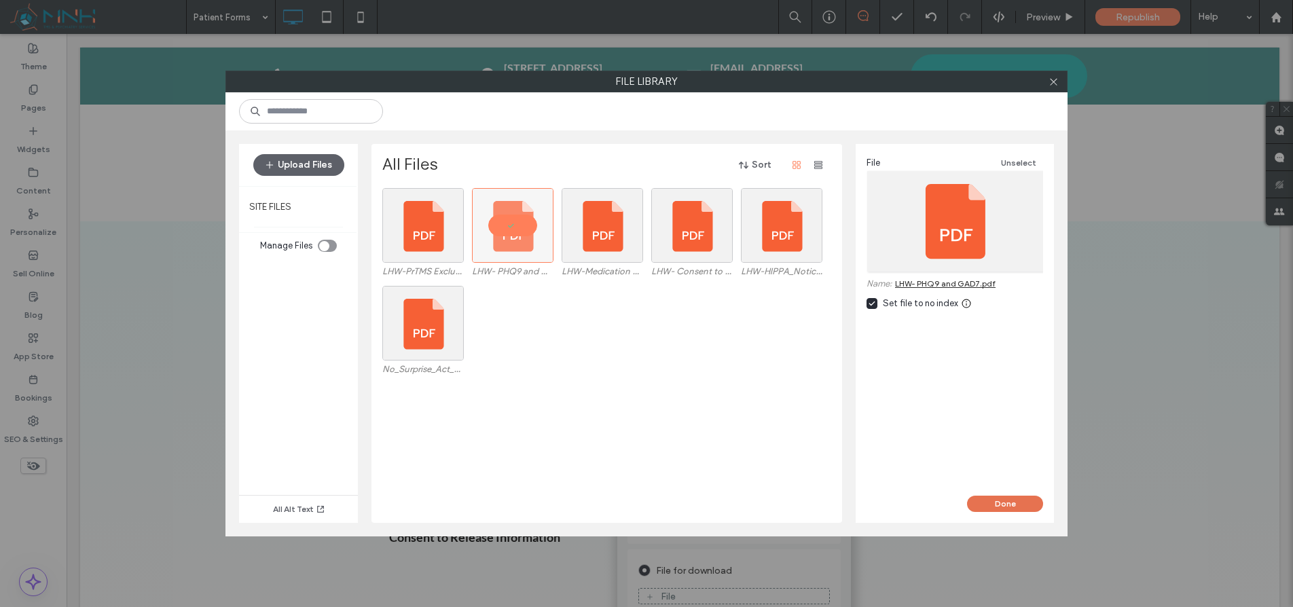
click at [988, 500] on button "Done" at bounding box center [1005, 504] width 76 height 16
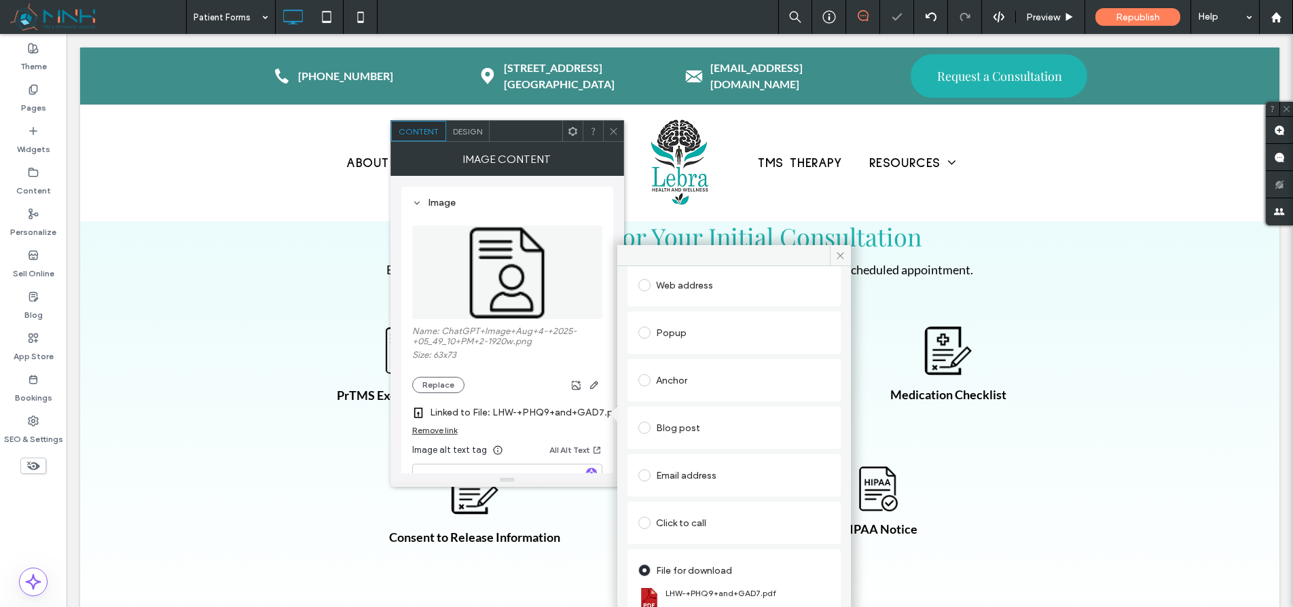
click at [615, 130] on icon at bounding box center [614, 131] width 10 height 10
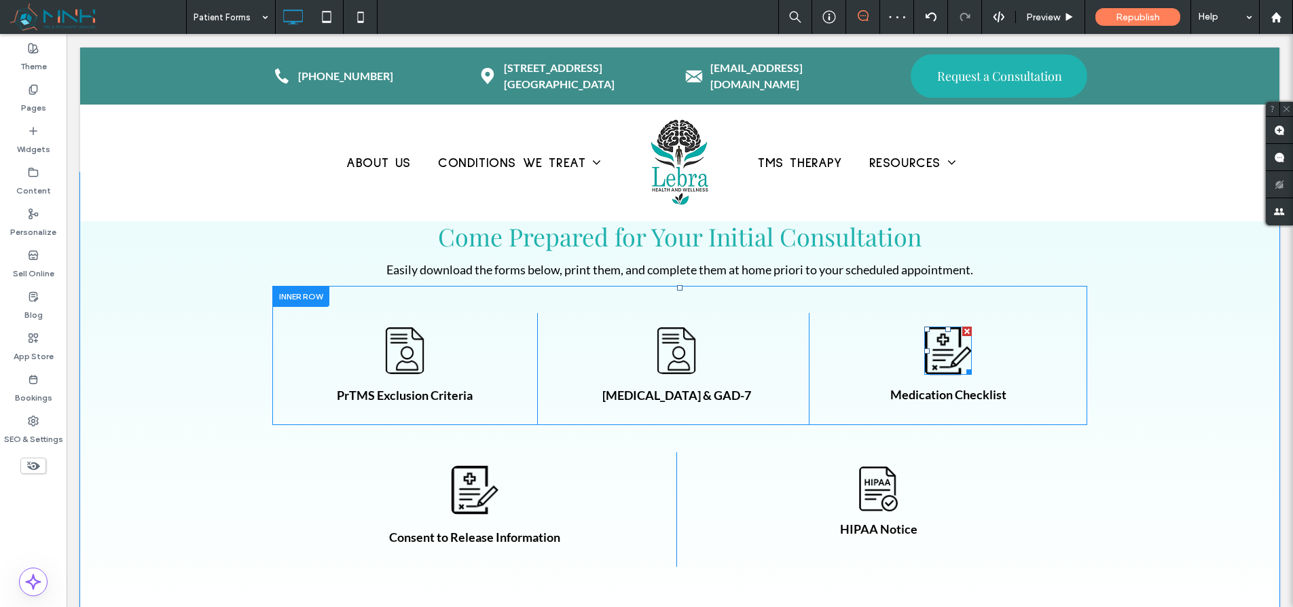
click at [948, 357] on img at bounding box center [949, 351] width 48 height 49
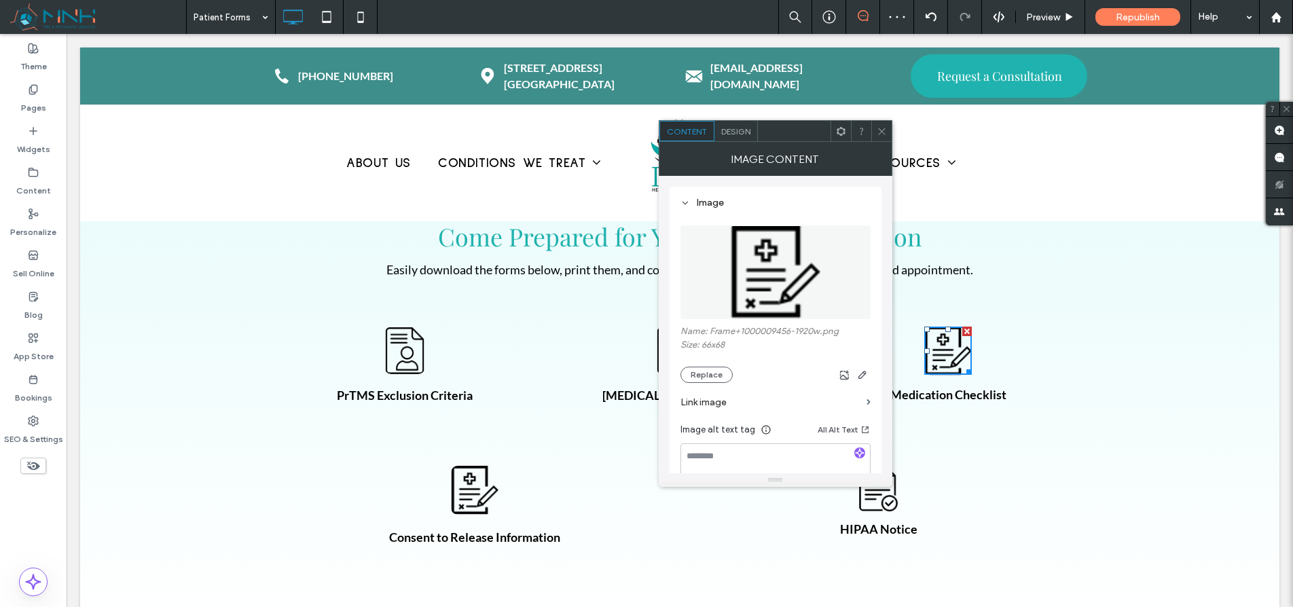
click at [813, 399] on label "Link image" at bounding box center [771, 402] width 181 height 25
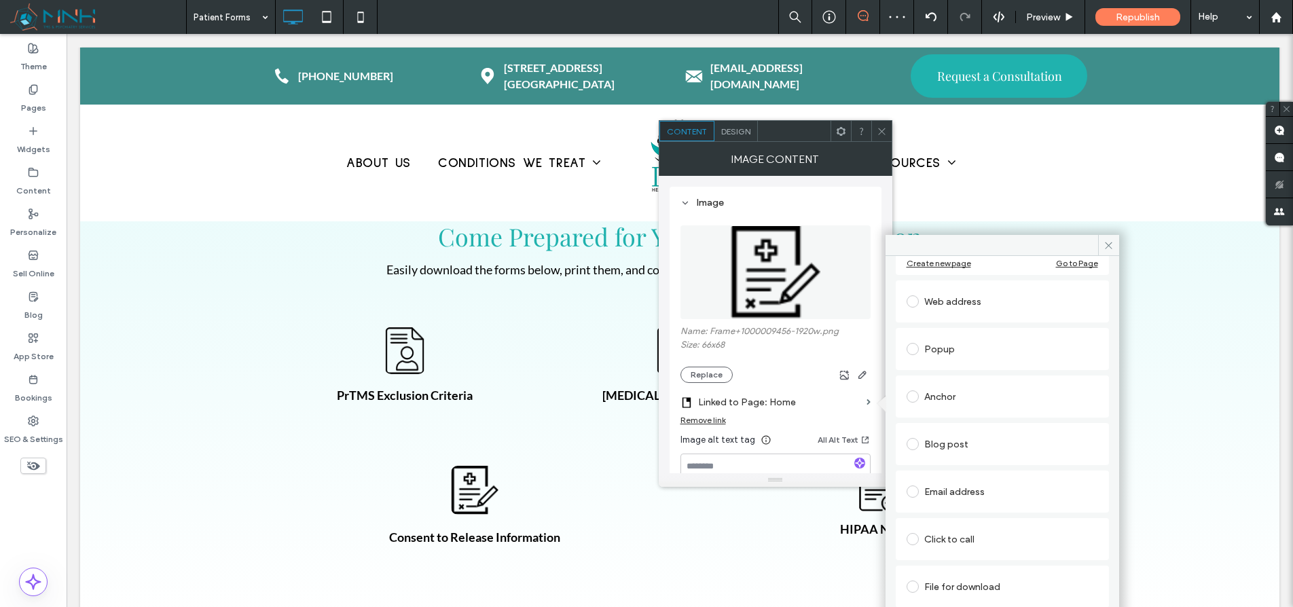
click at [955, 582] on div "File for download" at bounding box center [1003, 587] width 192 height 22
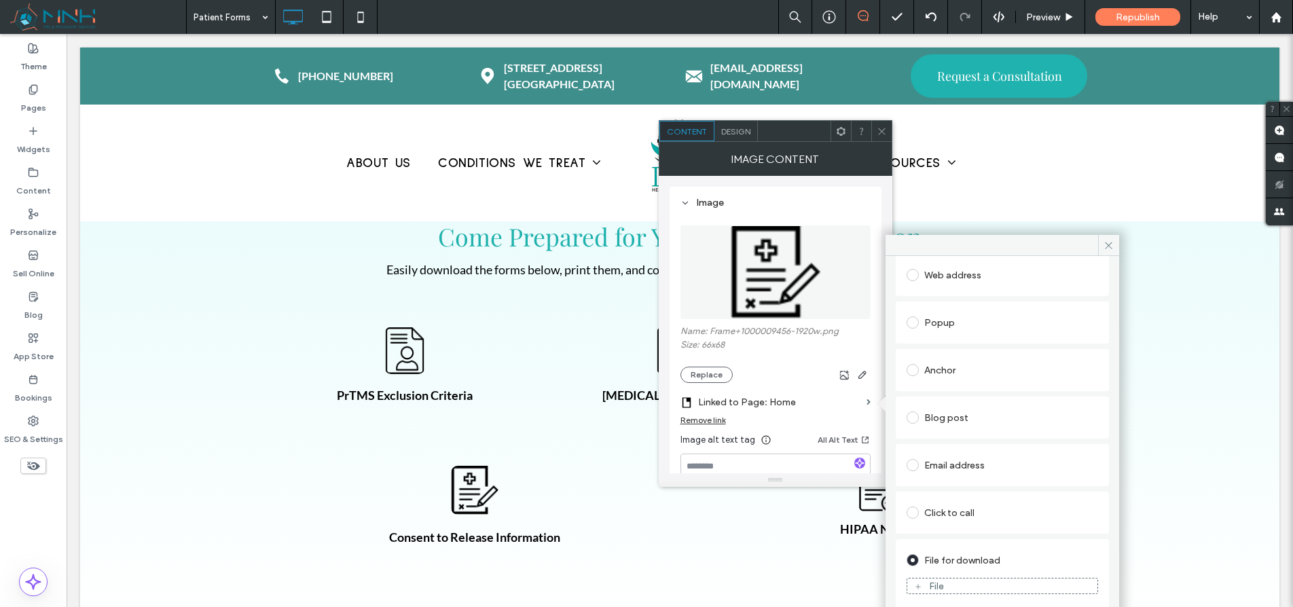
click at [942, 587] on div "File" at bounding box center [936, 587] width 15 height 12
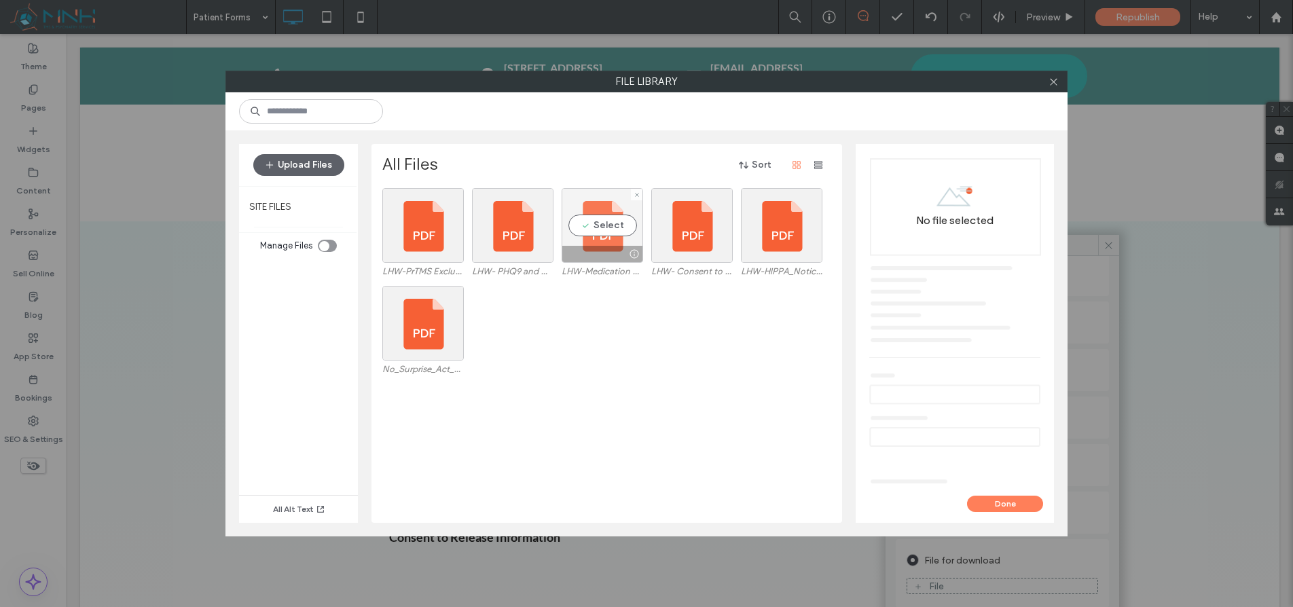
click at [598, 228] on div "Select" at bounding box center [603, 225] width 82 height 75
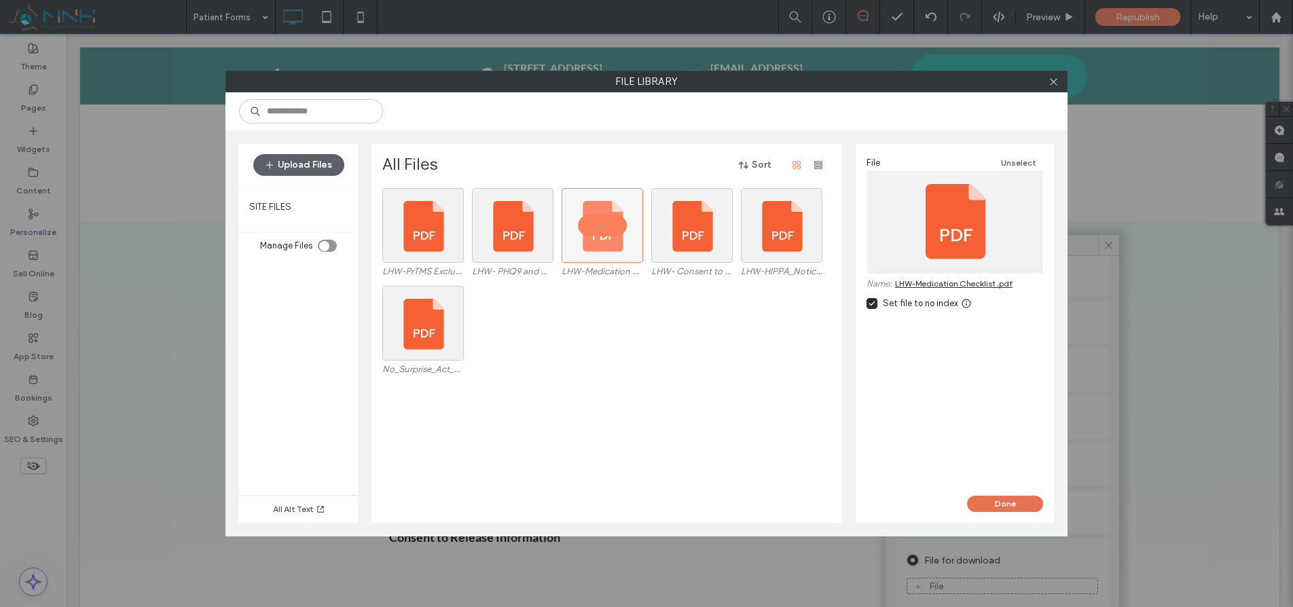
click at [988, 499] on button "Done" at bounding box center [1005, 504] width 76 height 16
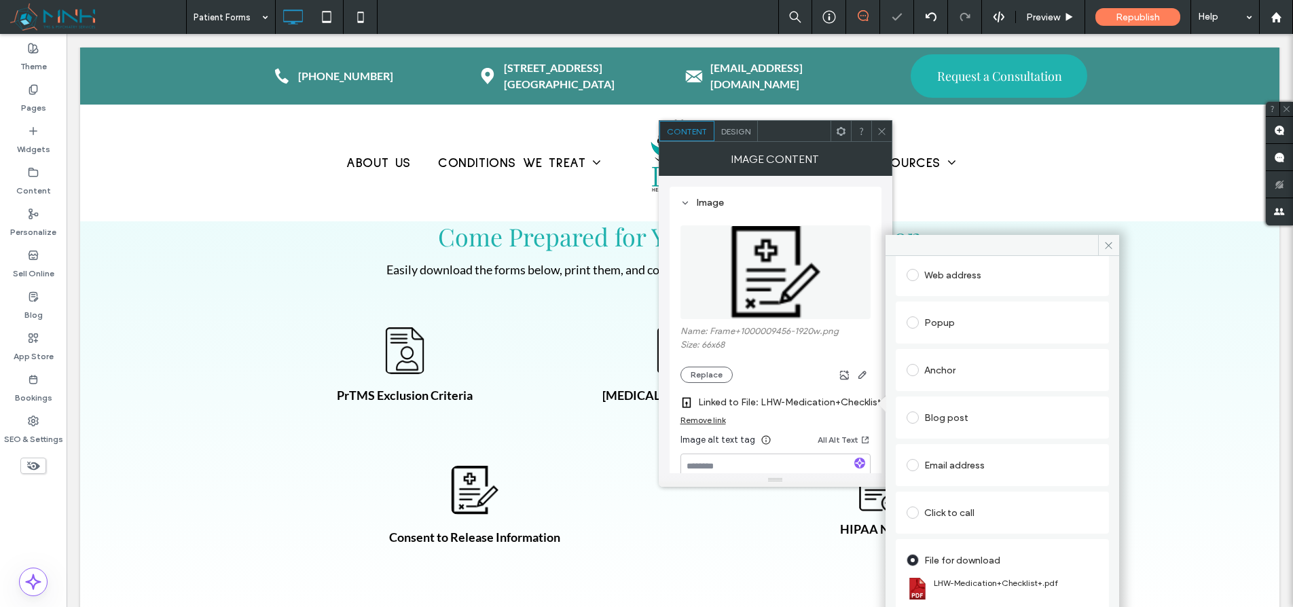
click at [878, 130] on icon at bounding box center [882, 131] width 10 height 10
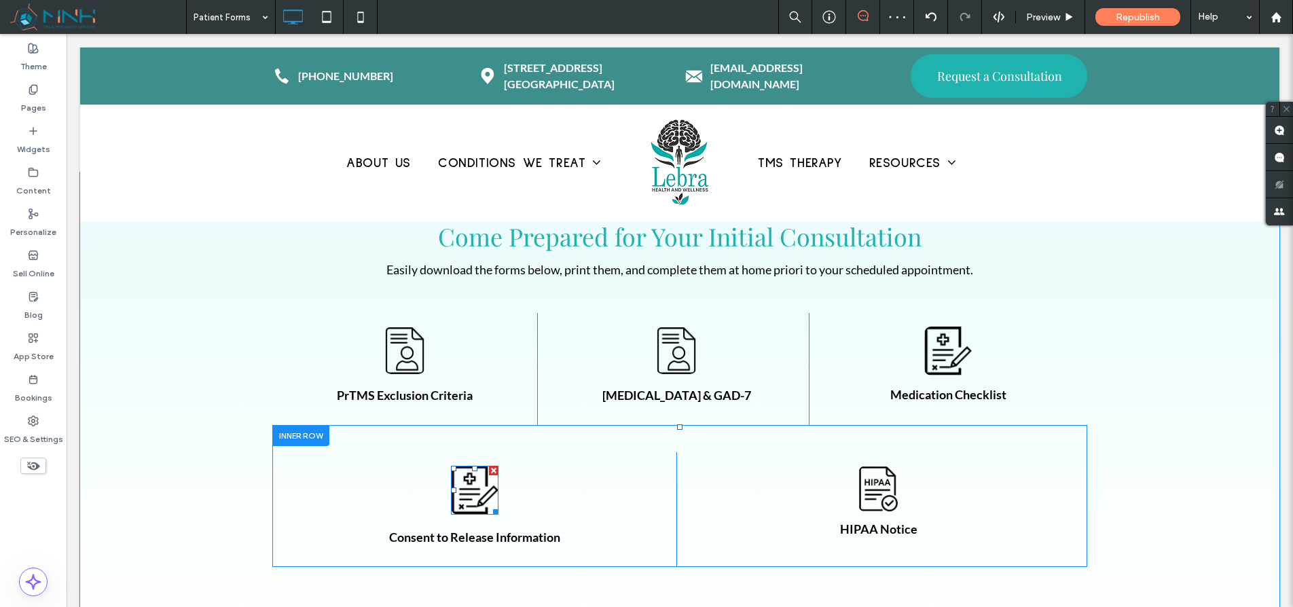
click at [469, 490] on img at bounding box center [475, 490] width 48 height 49
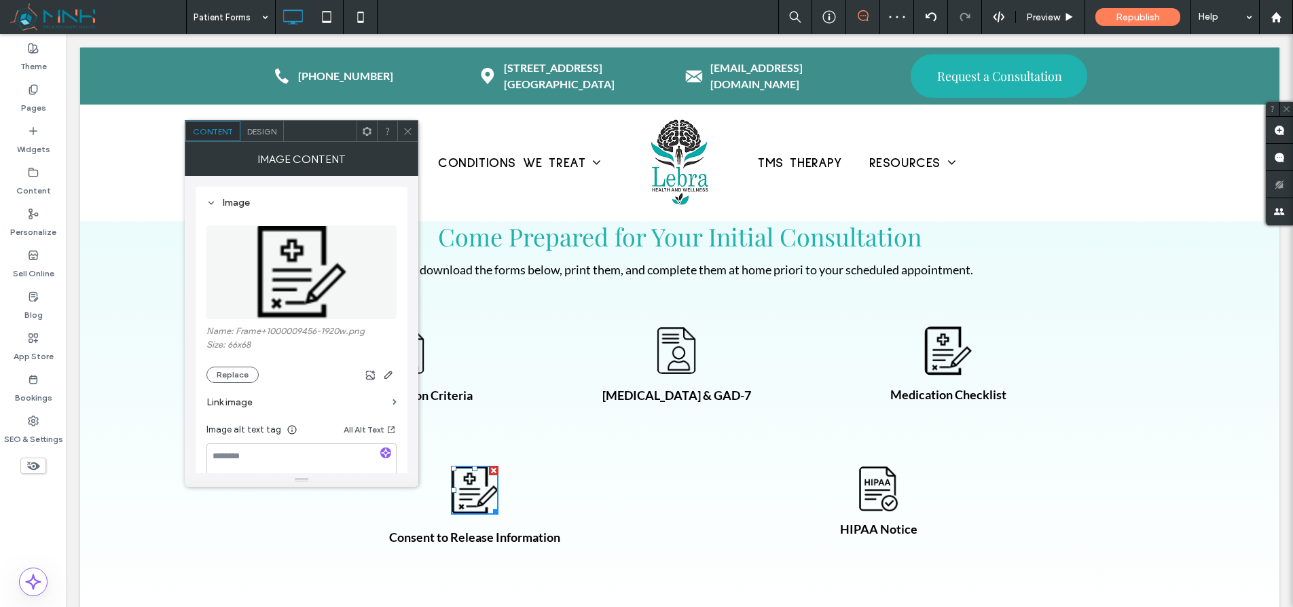
click at [338, 408] on label "Link image" at bounding box center [297, 402] width 181 height 25
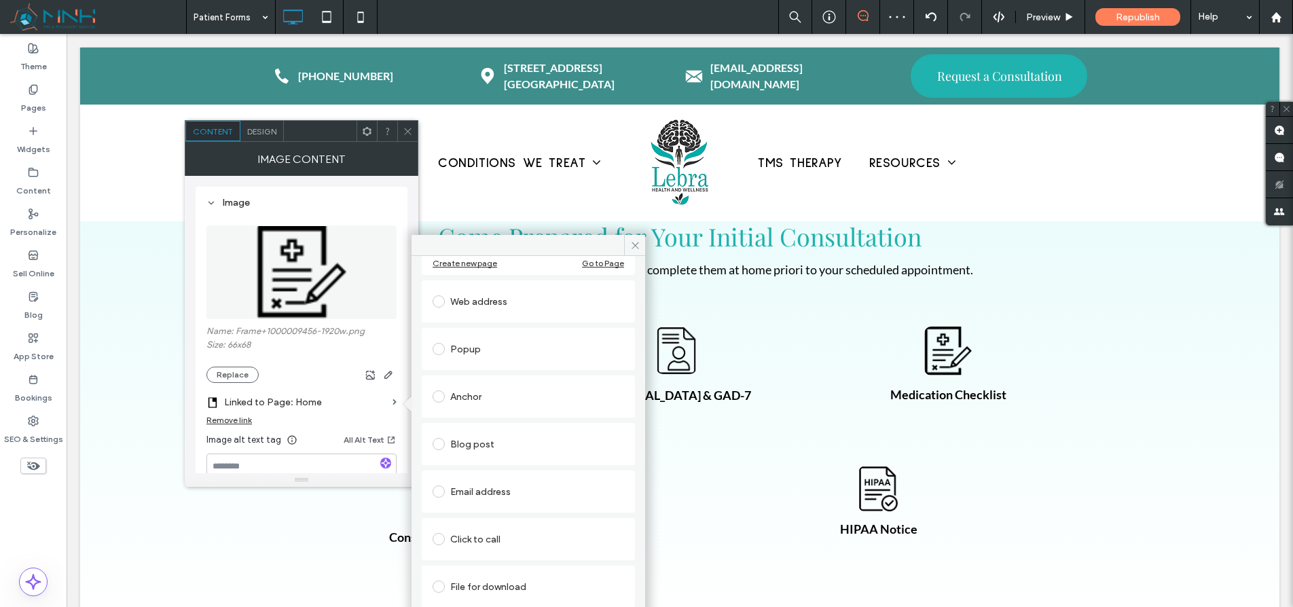
click at [486, 582] on div "File for download" at bounding box center [529, 587] width 192 height 22
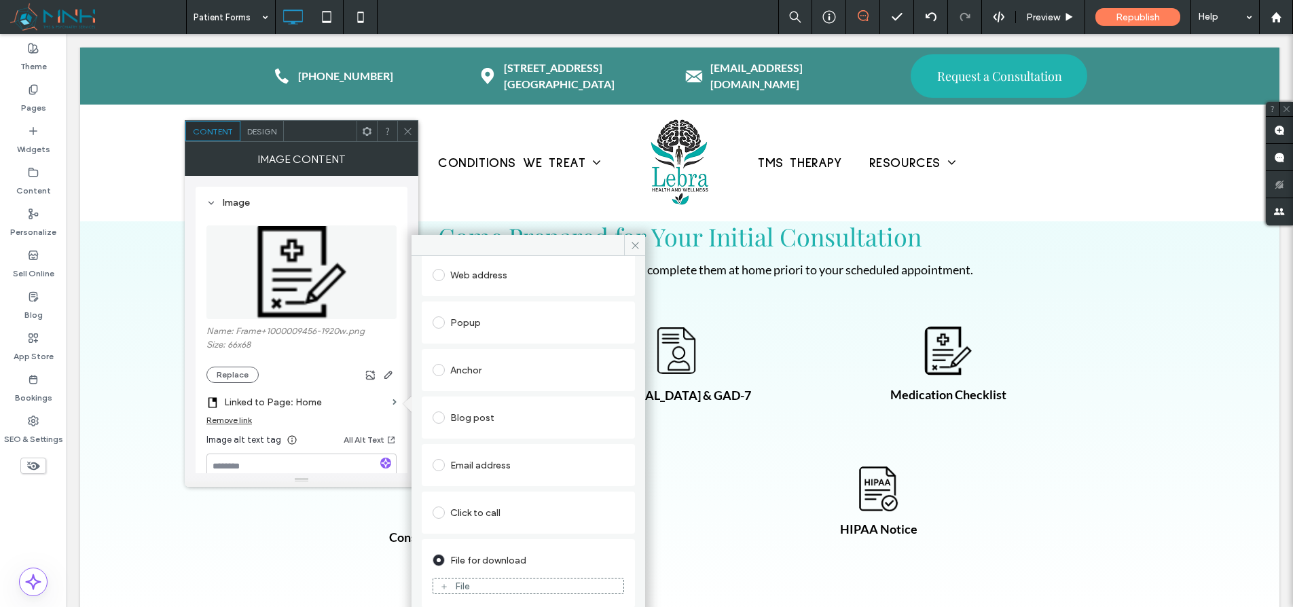
click at [461, 580] on div "File" at bounding box center [528, 586] width 190 height 12
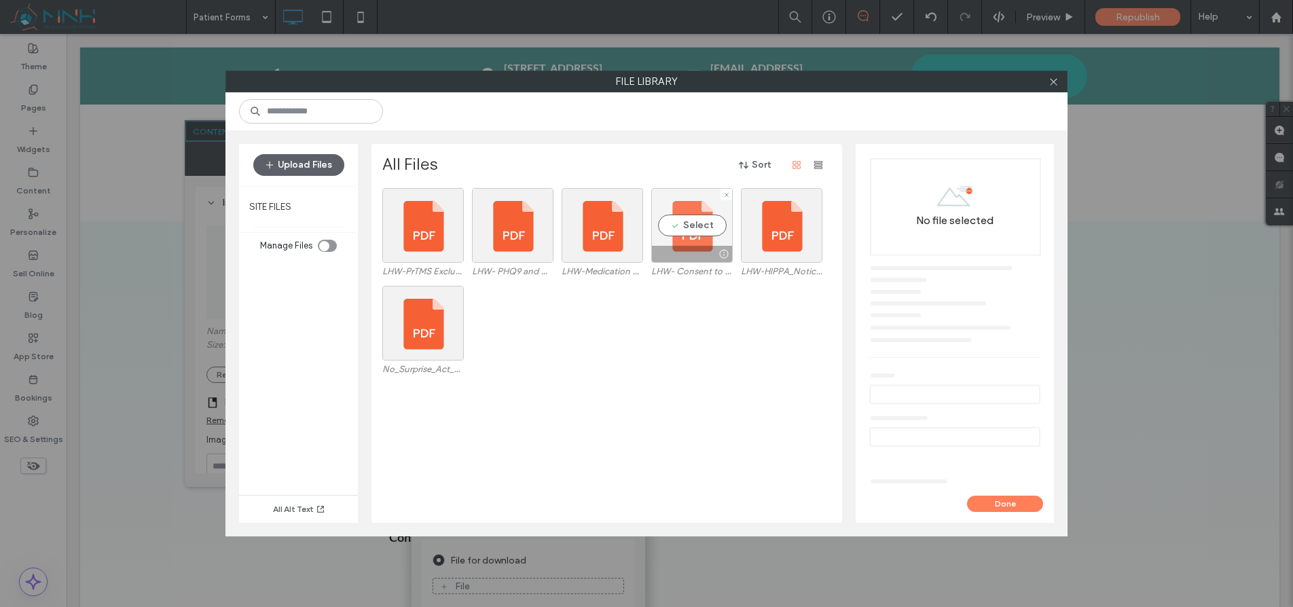
click at [689, 228] on div "Select" at bounding box center [692, 225] width 82 height 75
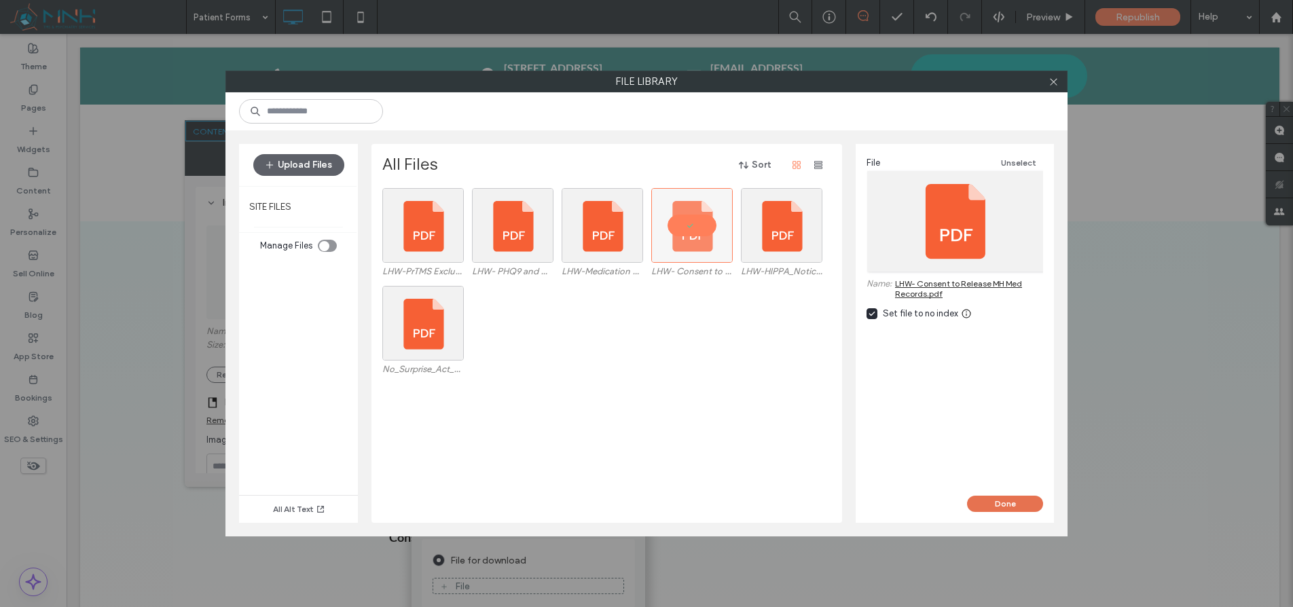
click at [994, 501] on button "Done" at bounding box center [1005, 504] width 76 height 16
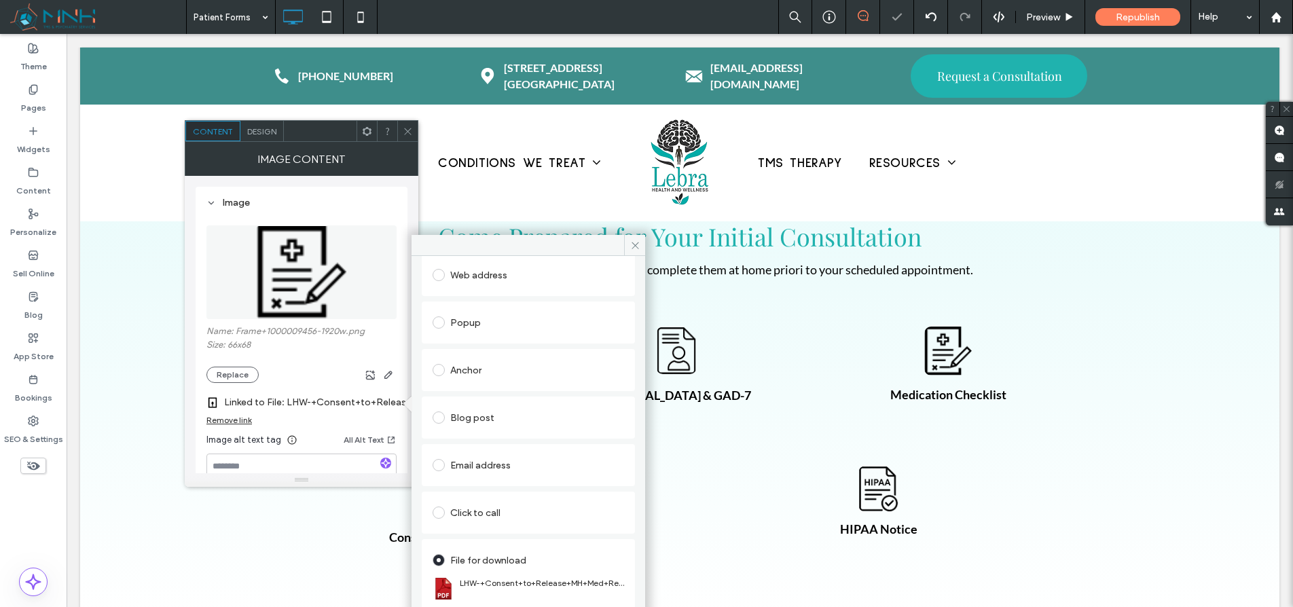
click at [407, 132] on use at bounding box center [407, 131] width 7 height 7
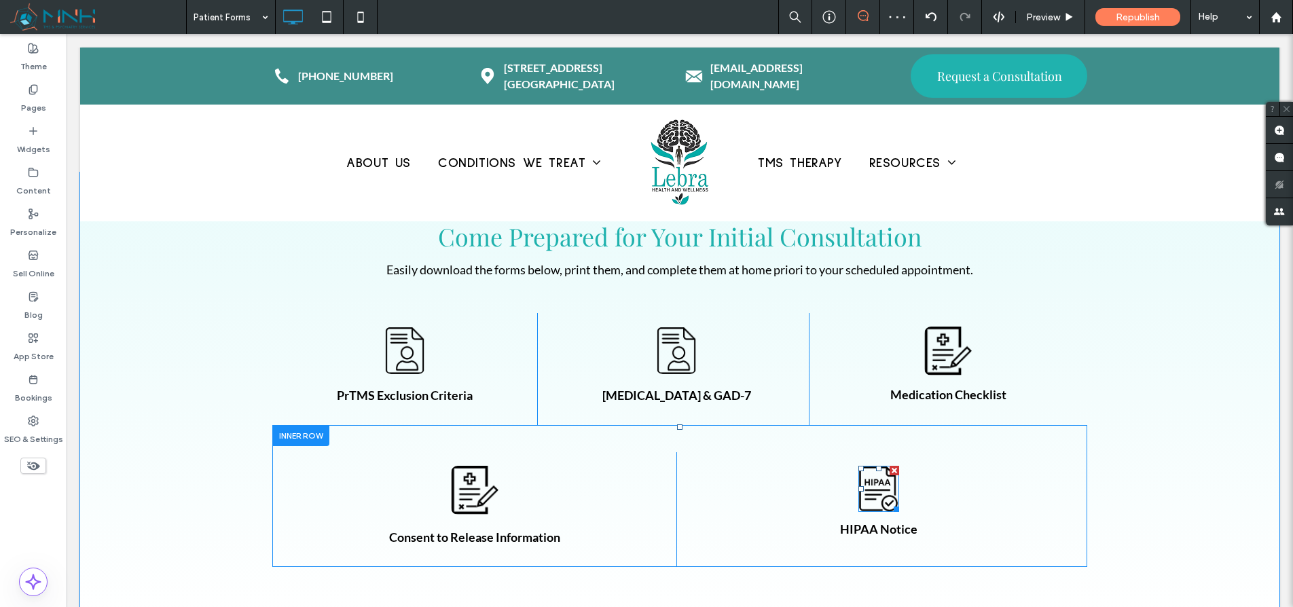
click at [875, 488] on img at bounding box center [879, 489] width 41 height 46
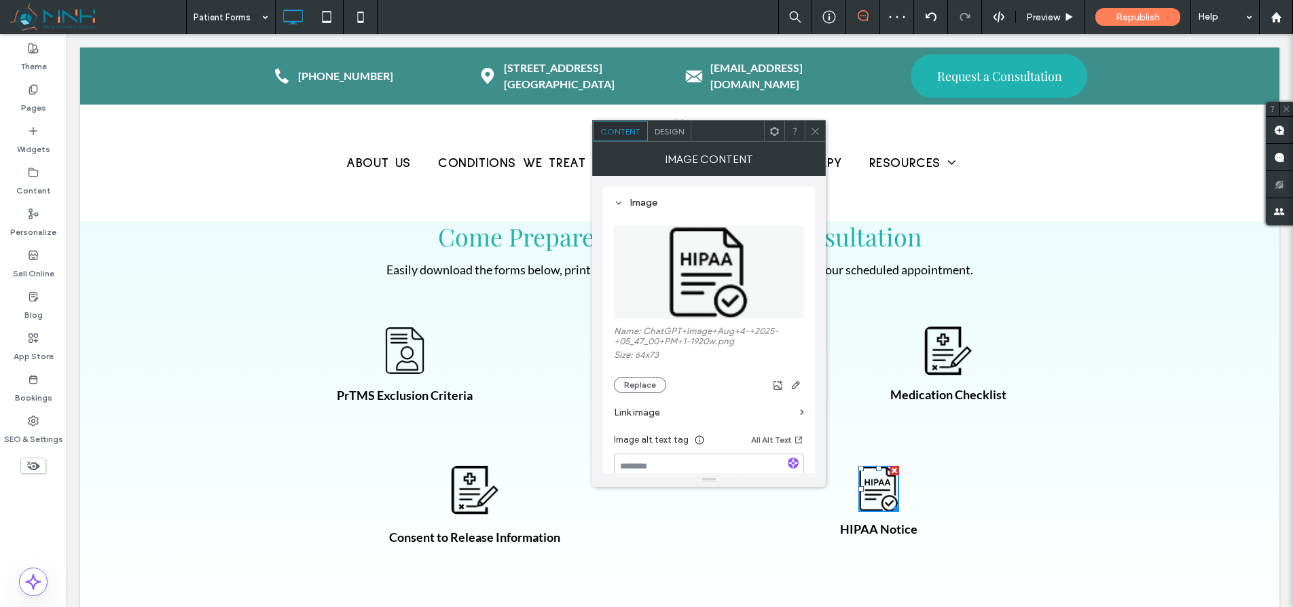
click at [730, 416] on label "Link image" at bounding box center [704, 412] width 181 height 25
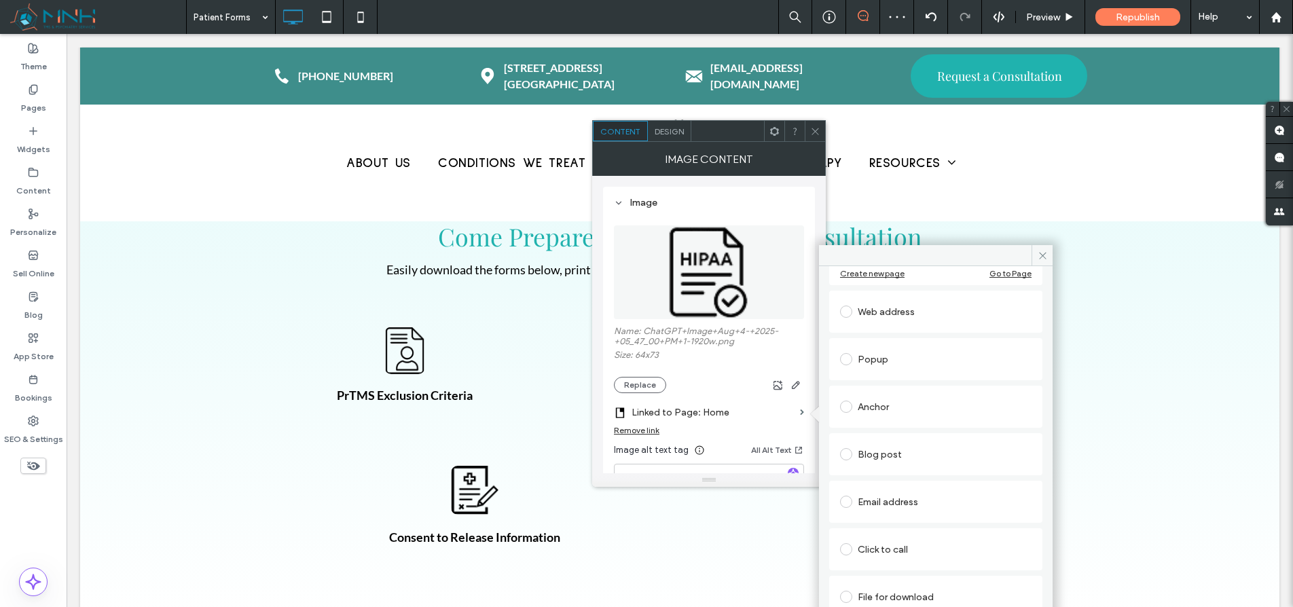
click at [882, 597] on div "File for download" at bounding box center [936, 597] width 192 height 22
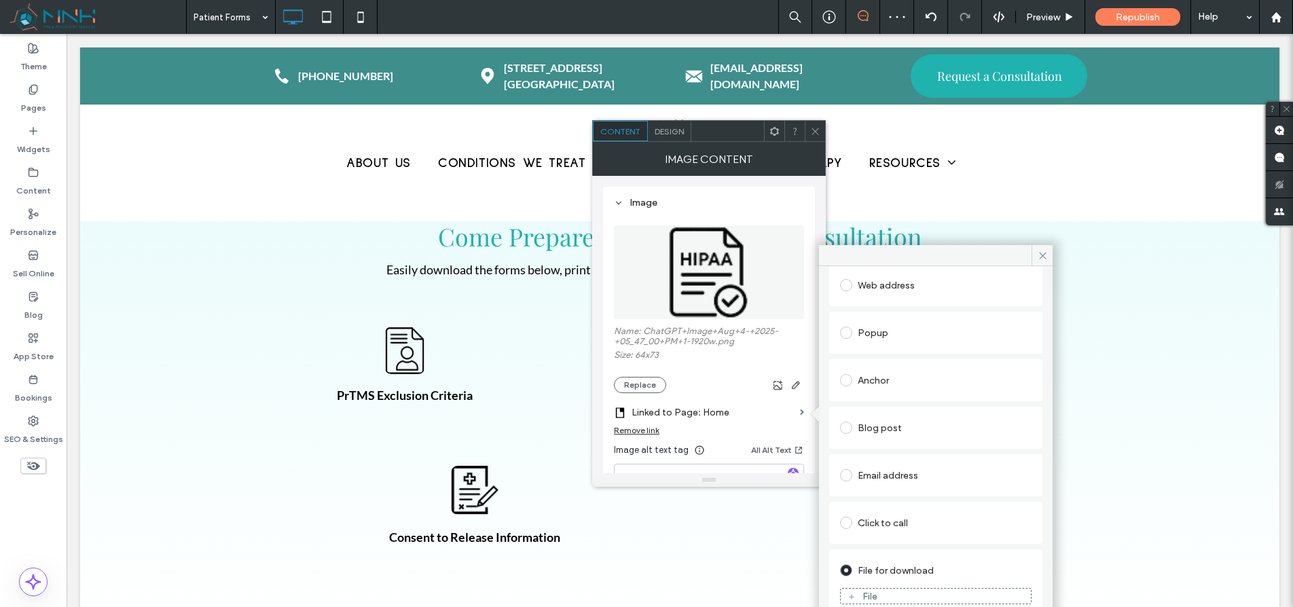
click at [883, 596] on div "File" at bounding box center [936, 596] width 190 height 12
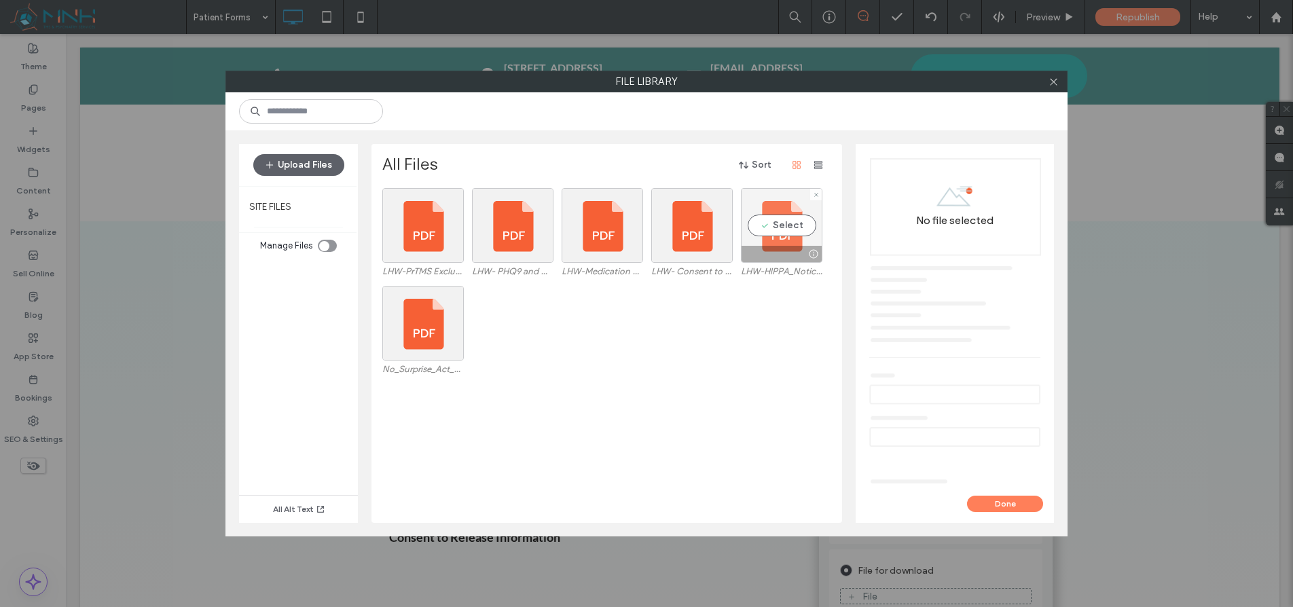
click at [785, 221] on div "Select" at bounding box center [782, 225] width 82 height 75
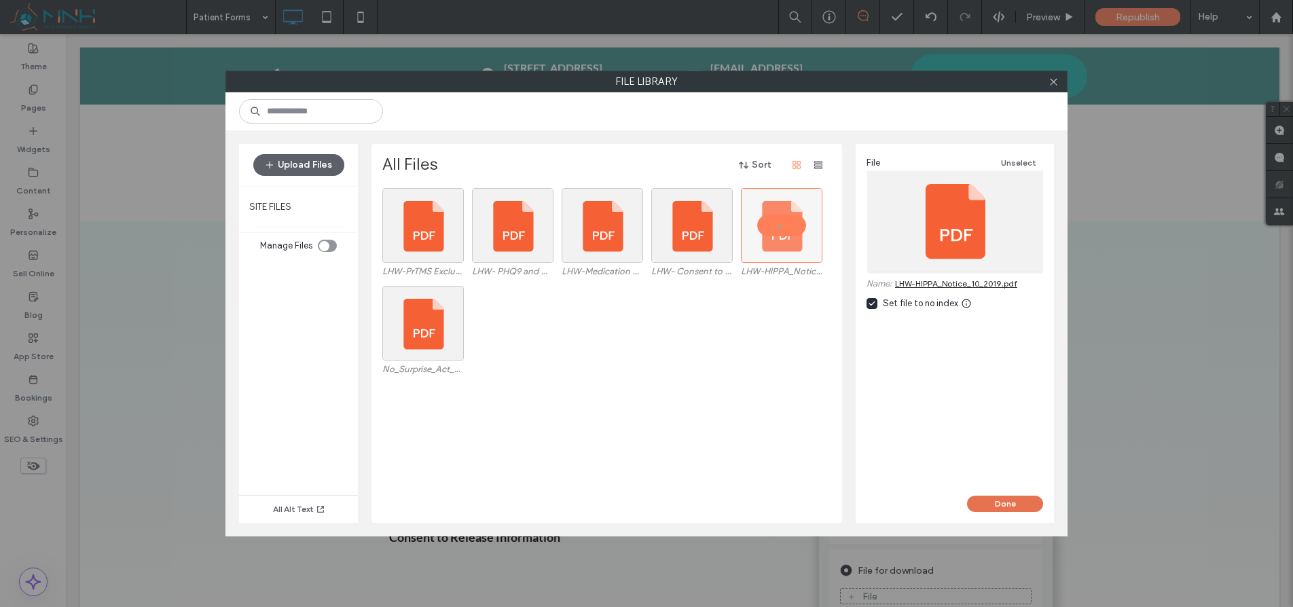
click at [985, 505] on button "Done" at bounding box center [1005, 504] width 76 height 16
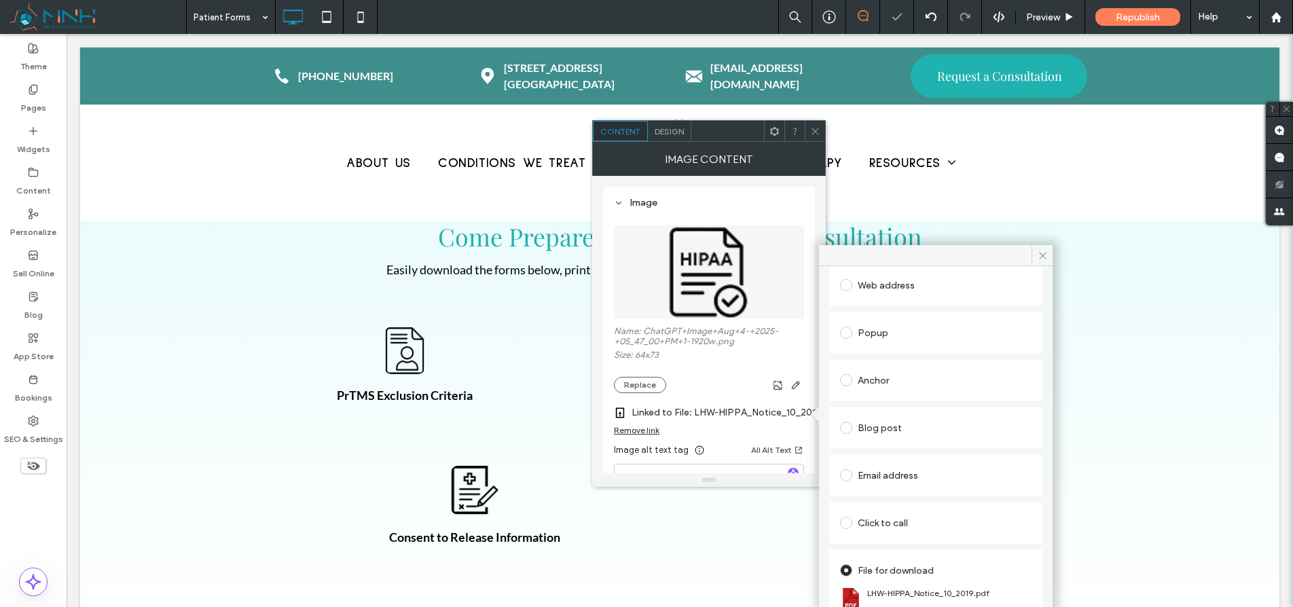
click at [813, 133] on use at bounding box center [815, 131] width 7 height 7
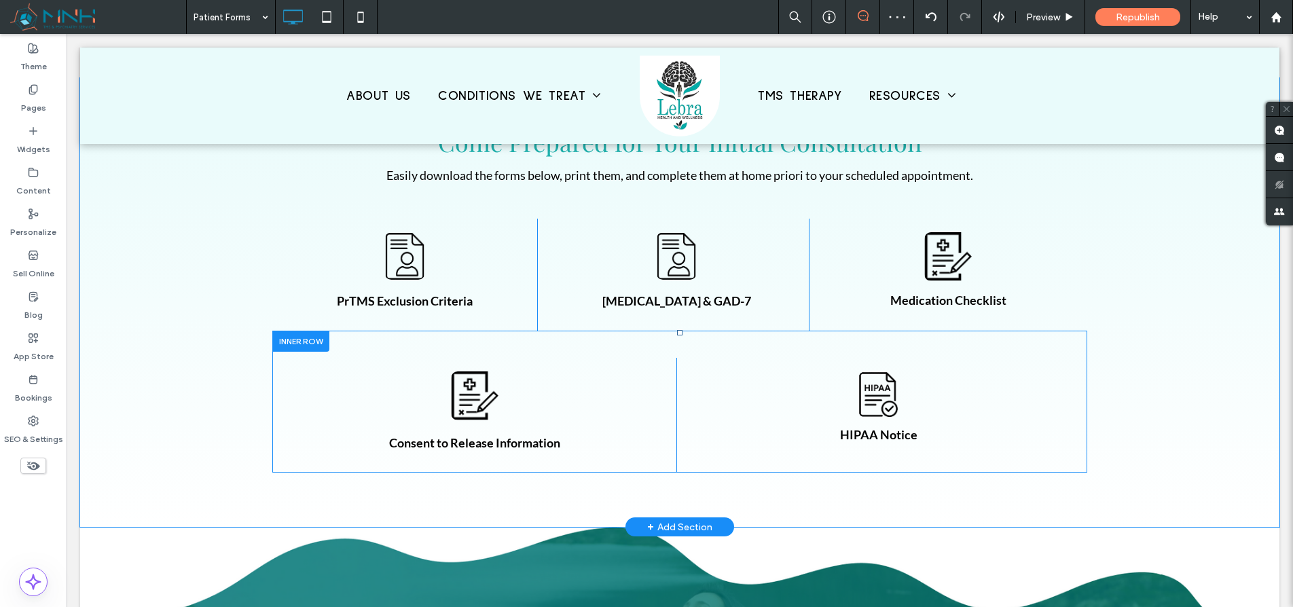
scroll to position [441, 0]
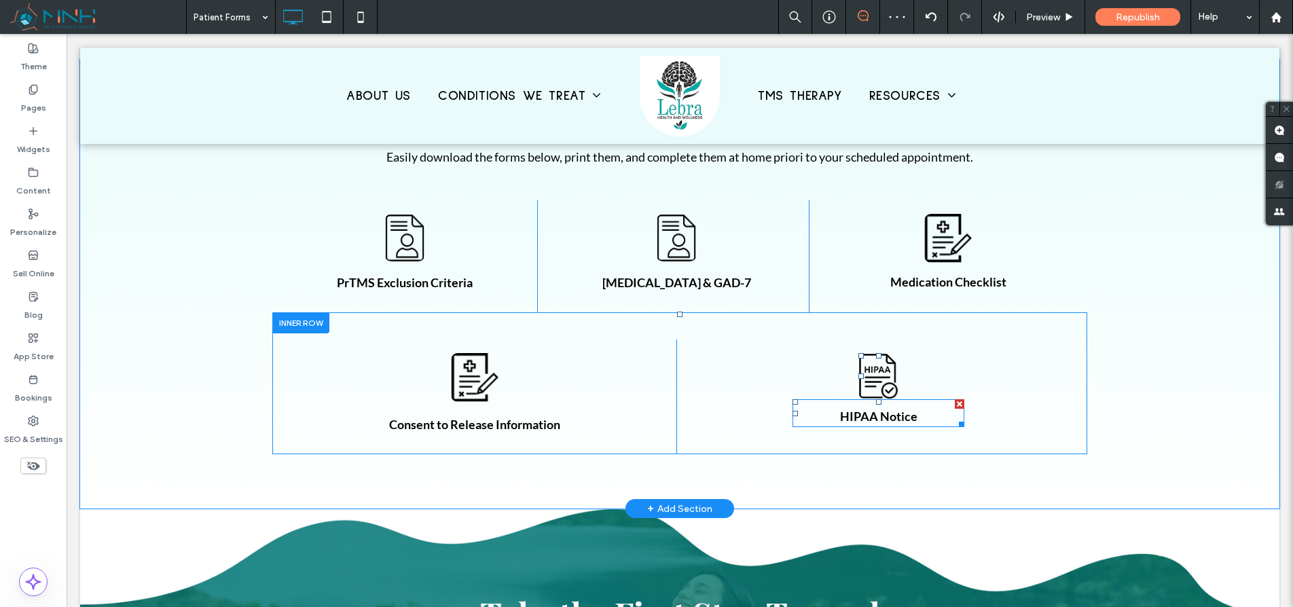
click at [881, 420] on strong "HIPAA Notice" at bounding box center [878, 416] width 77 height 15
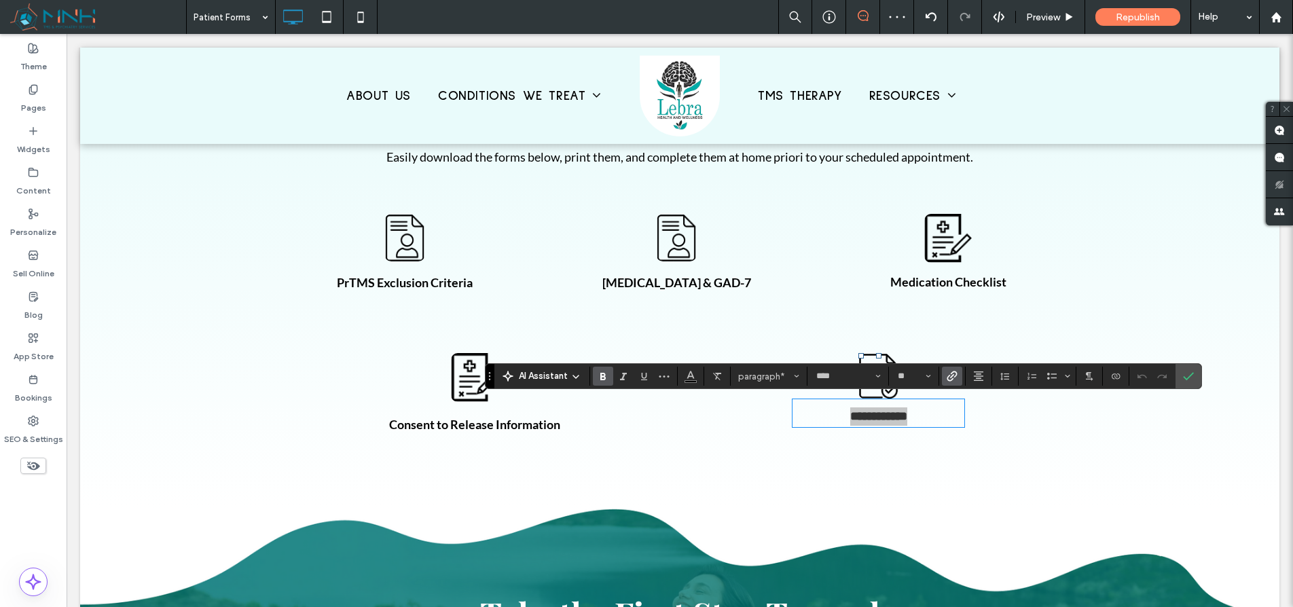
click at [952, 378] on icon "Link" at bounding box center [952, 376] width 11 height 11
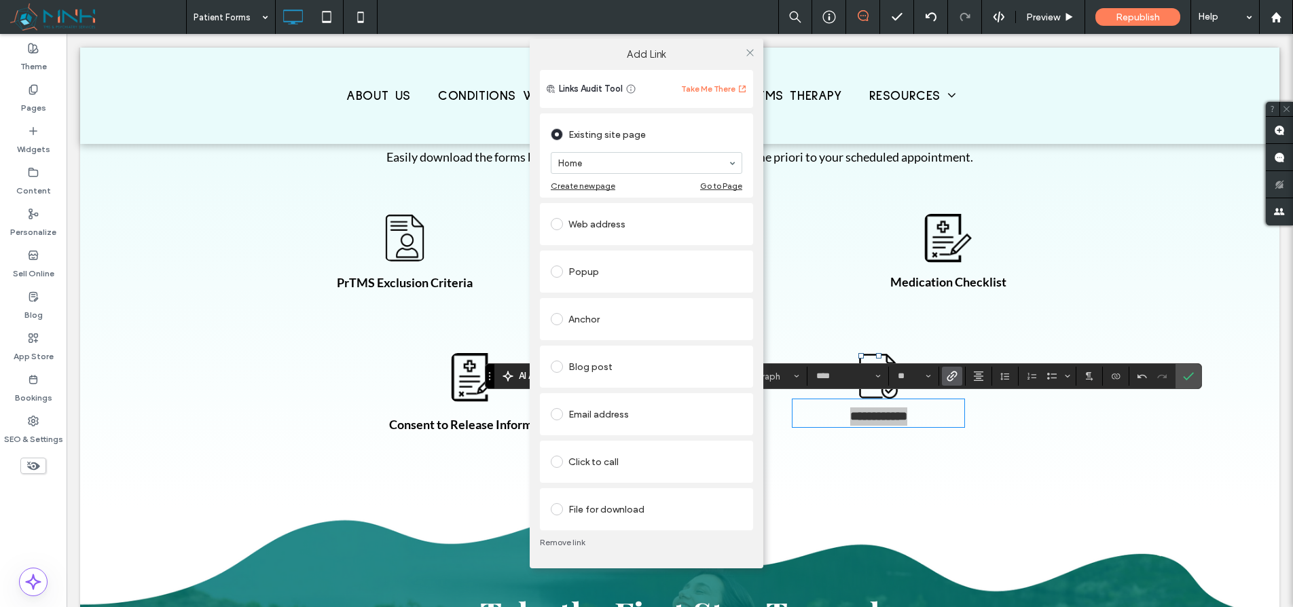
click at [633, 504] on div "File for download" at bounding box center [647, 510] width 192 height 22
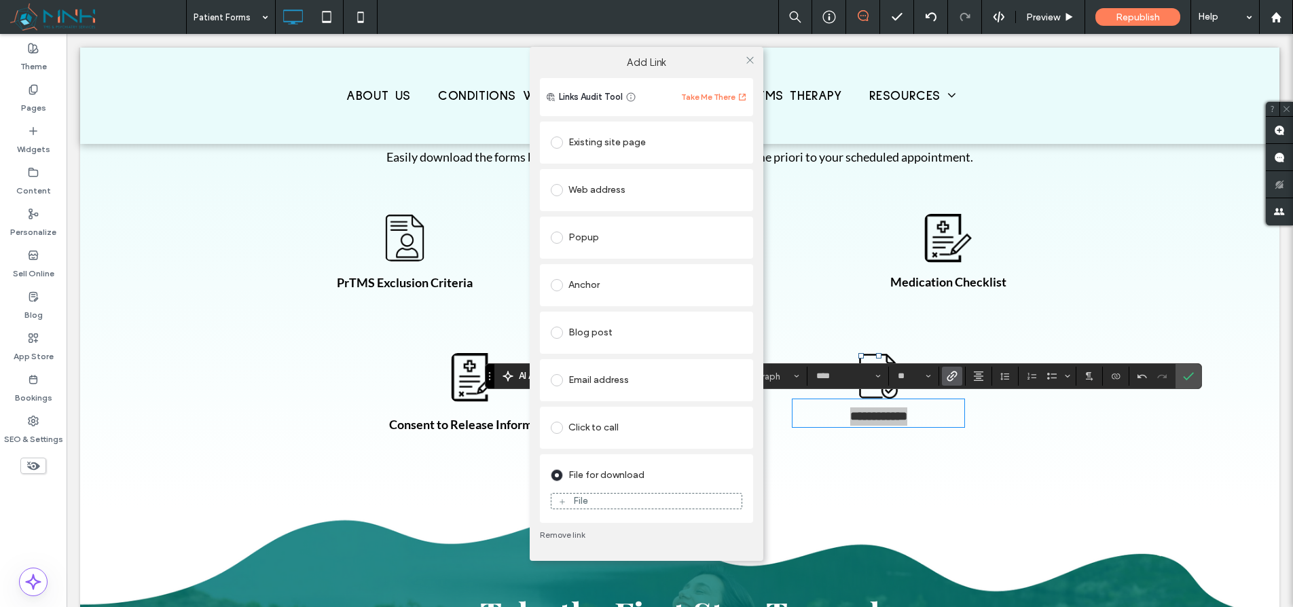
click at [645, 501] on div "File" at bounding box center [647, 501] width 190 height 12
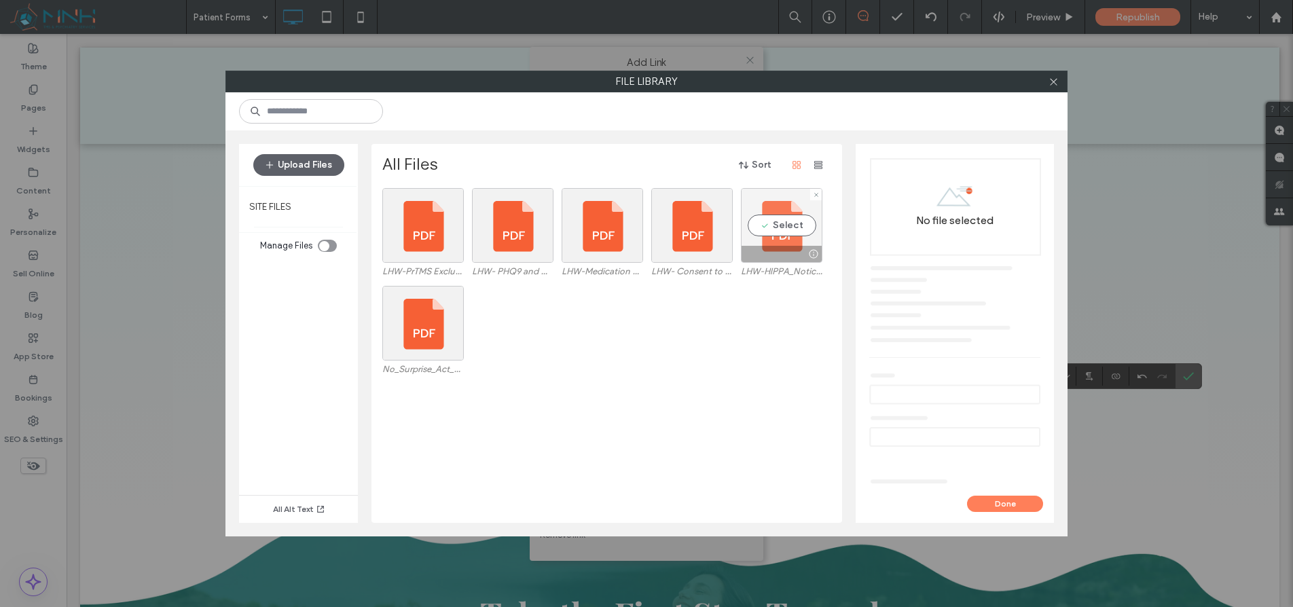
click at [780, 234] on div "Select" at bounding box center [782, 225] width 82 height 75
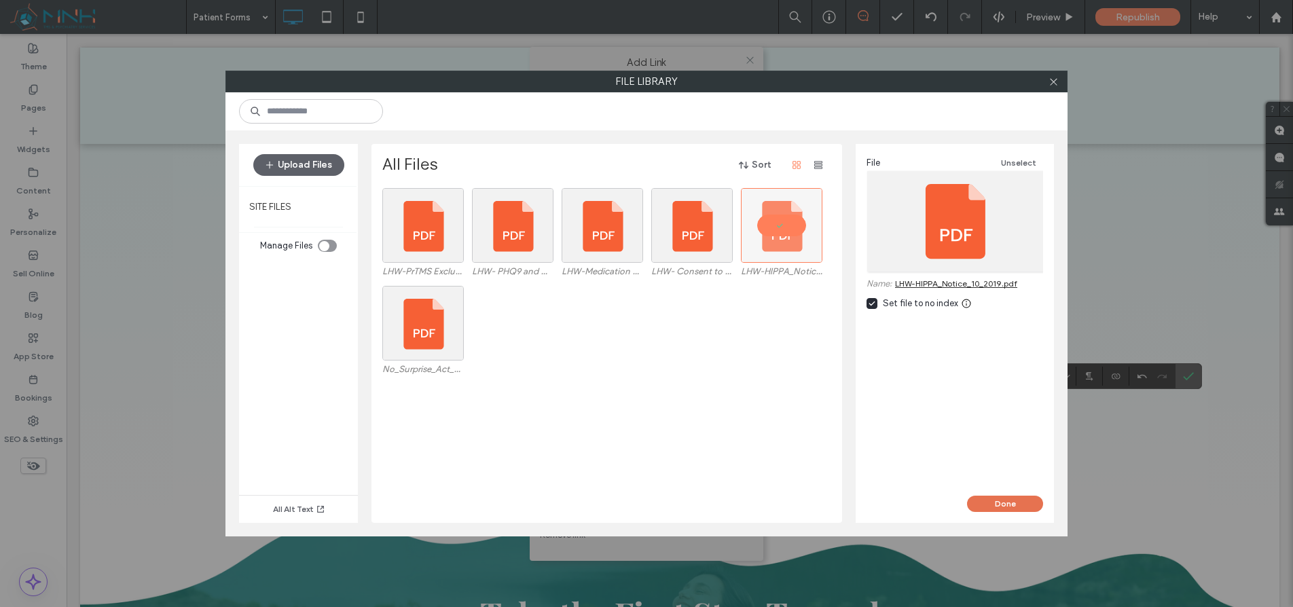
click at [999, 507] on button "Done" at bounding box center [1005, 504] width 76 height 16
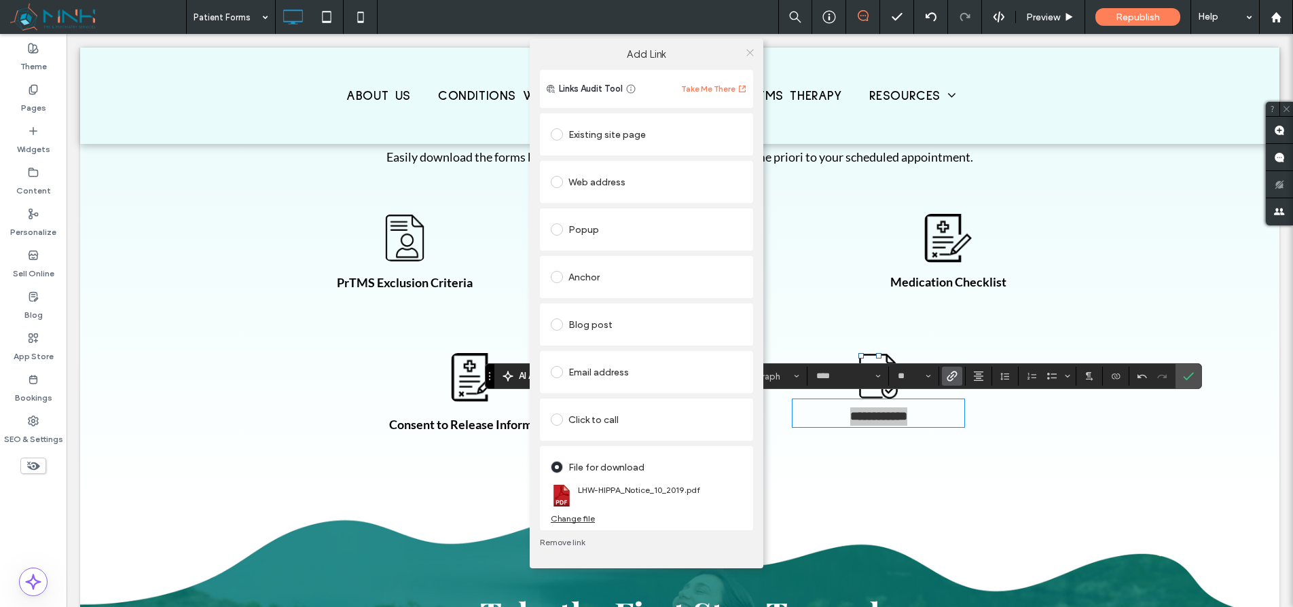
click at [753, 53] on icon at bounding box center [750, 53] width 10 height 10
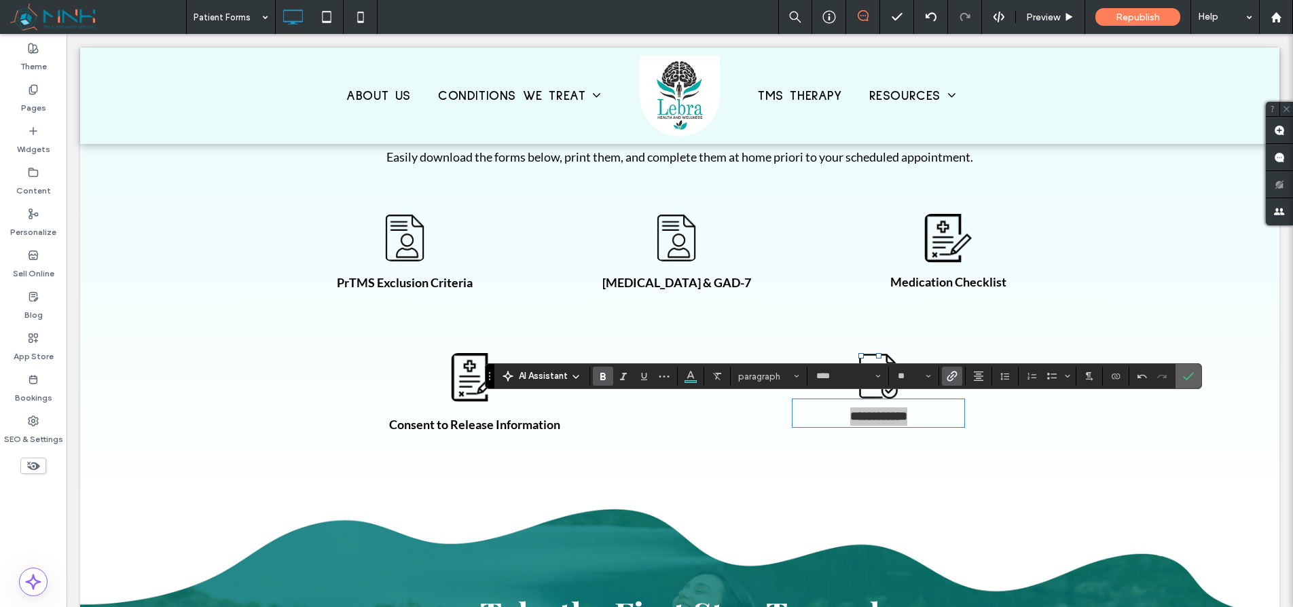
click at [1180, 378] on label "Confirm" at bounding box center [1189, 376] width 20 height 24
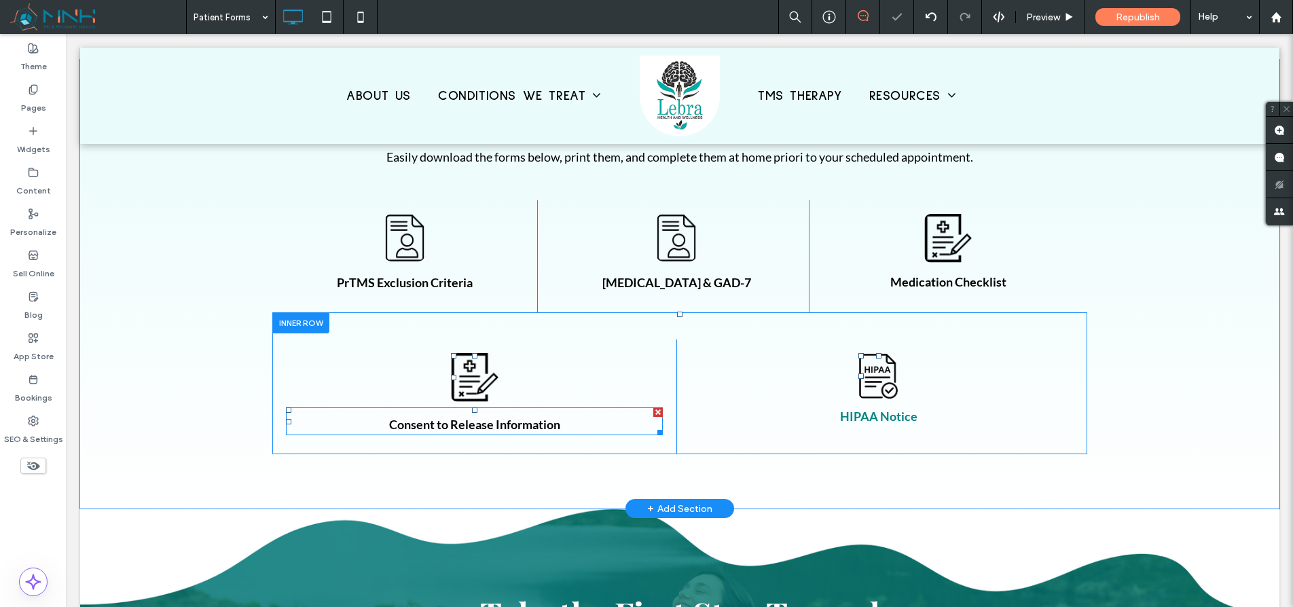
click at [480, 425] on strong "Consent to Release Information" at bounding box center [474, 424] width 171 height 15
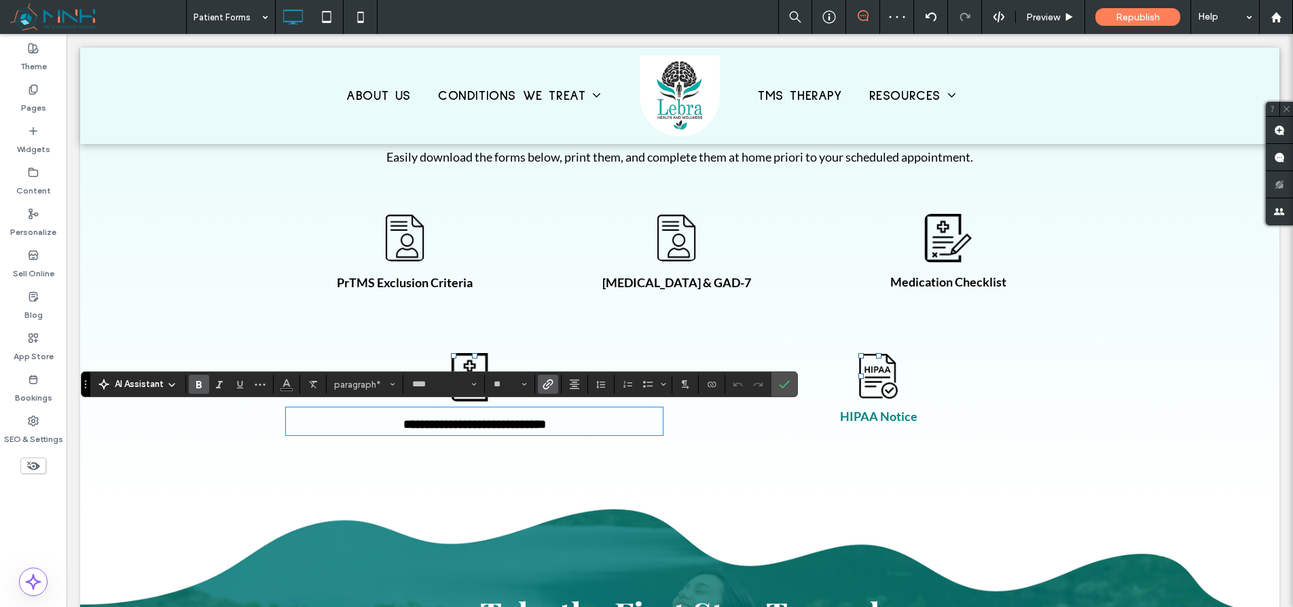
click at [551, 389] on icon "Link" at bounding box center [548, 384] width 11 height 11
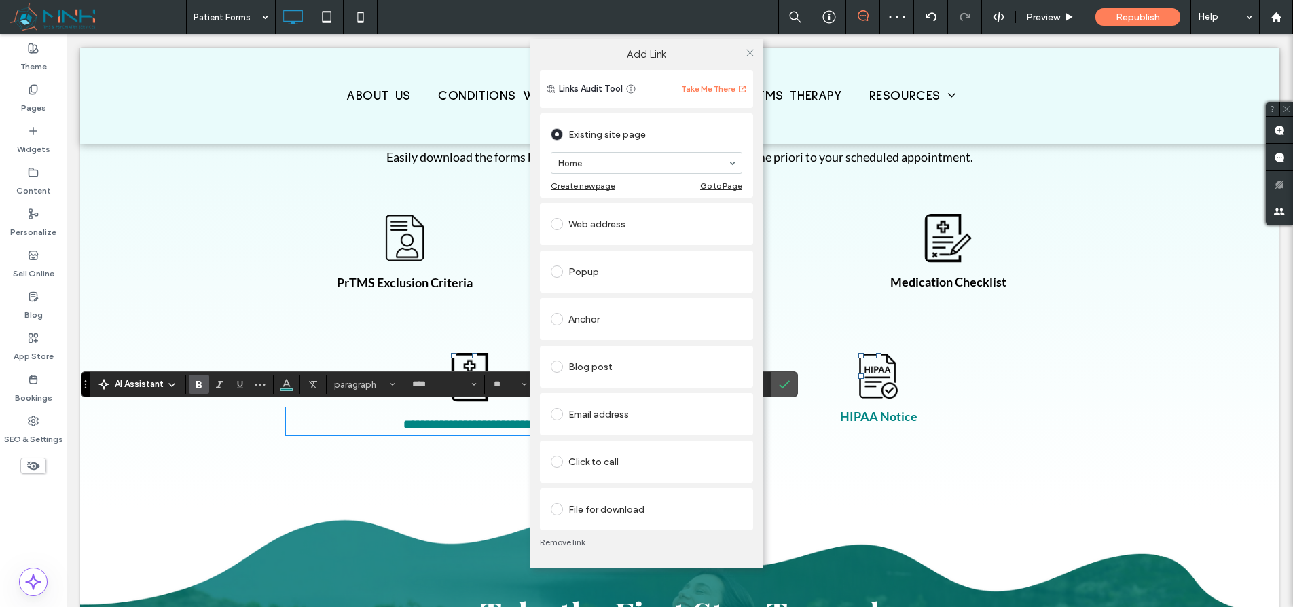
click at [596, 512] on div "File for download" at bounding box center [647, 510] width 192 height 22
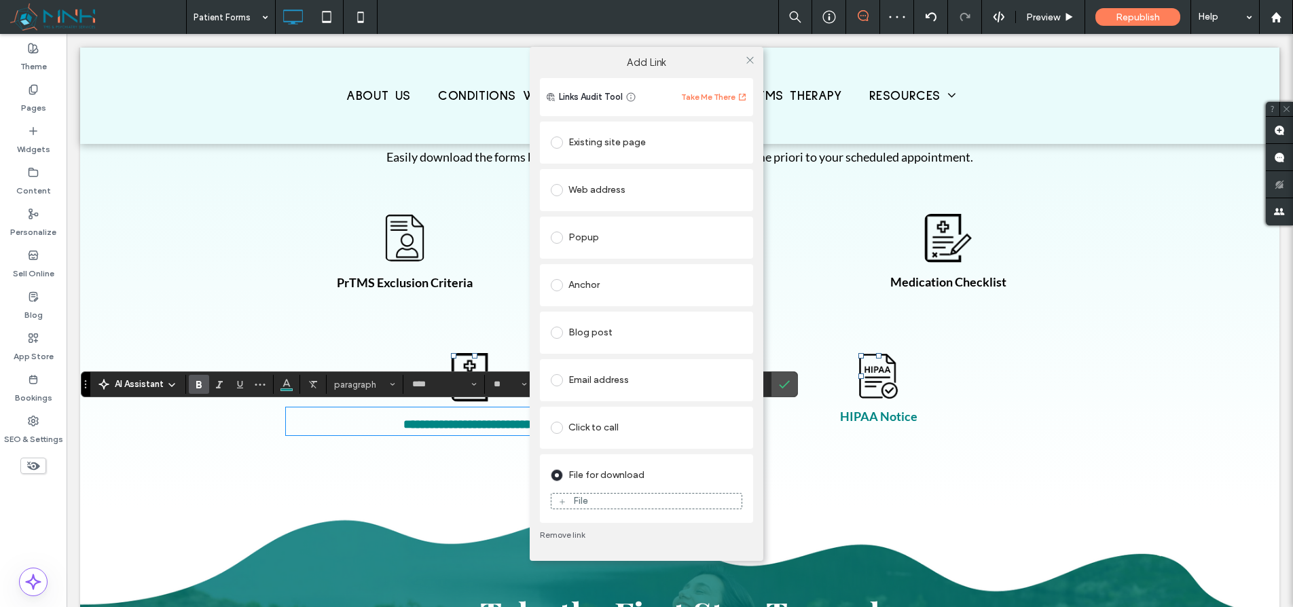
click at [615, 499] on div "File" at bounding box center [647, 501] width 190 height 12
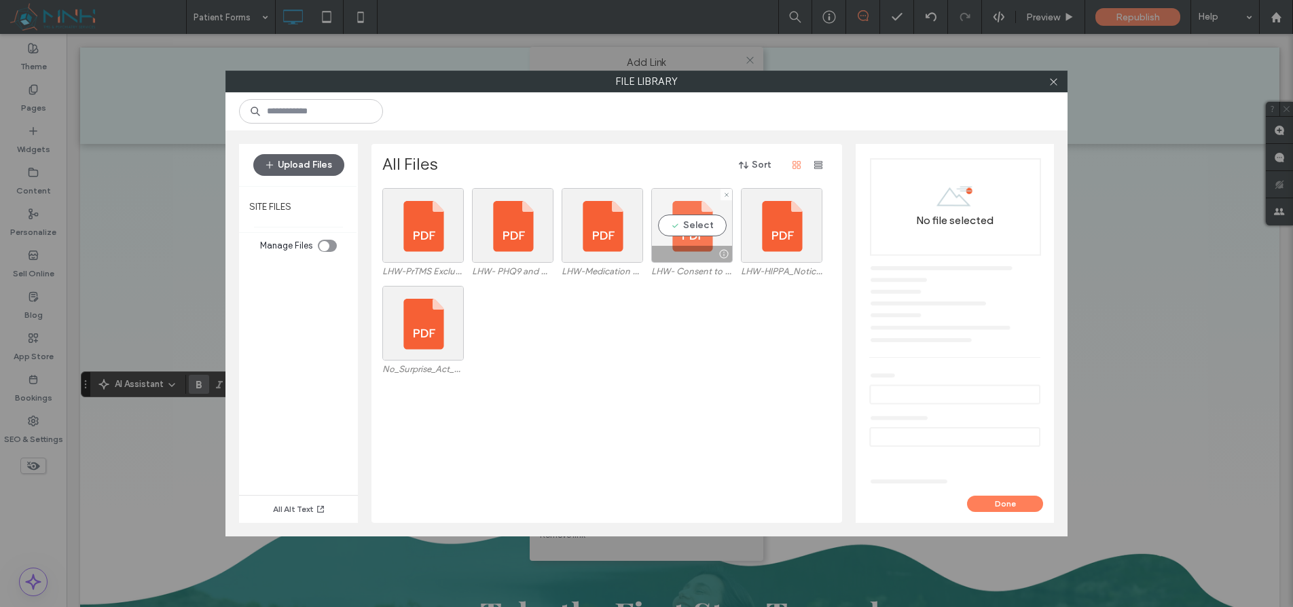
click at [691, 217] on div "Select" at bounding box center [692, 225] width 82 height 75
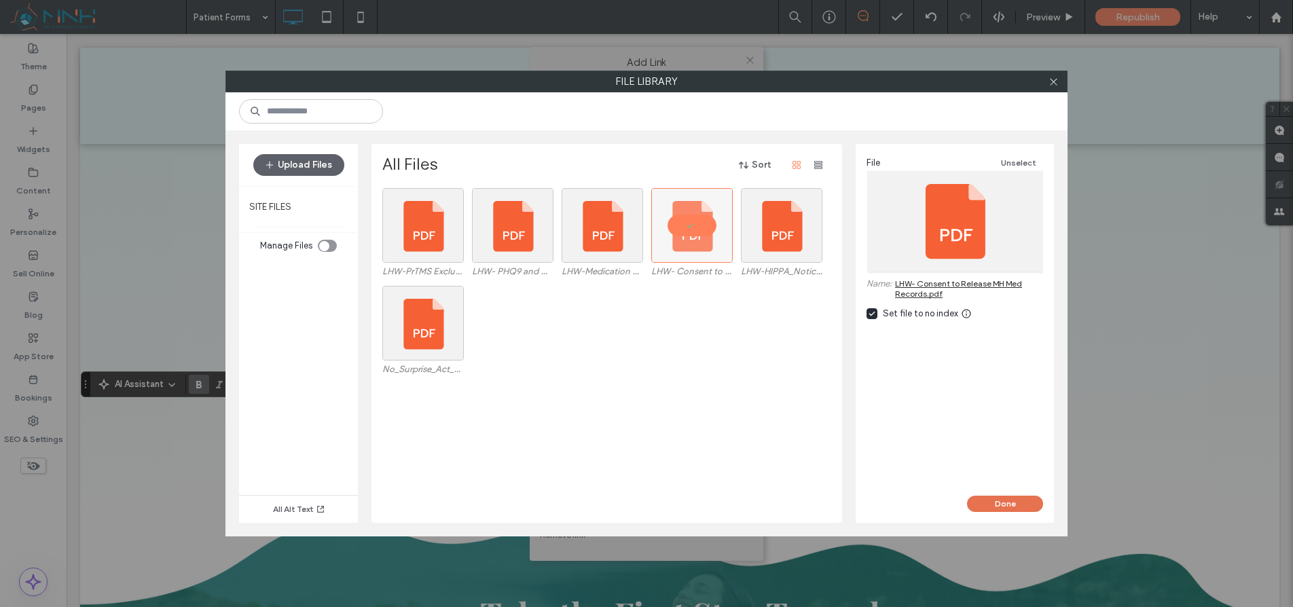
click at [999, 499] on button "Done" at bounding box center [1005, 504] width 76 height 16
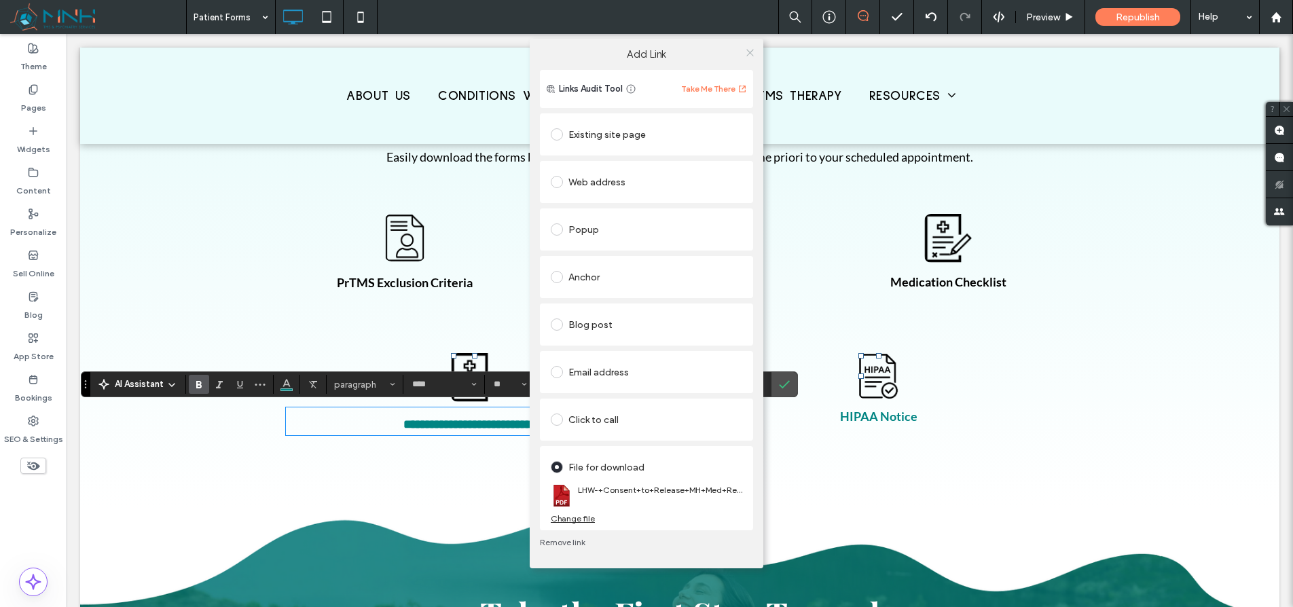
click at [753, 52] on icon at bounding box center [750, 53] width 10 height 10
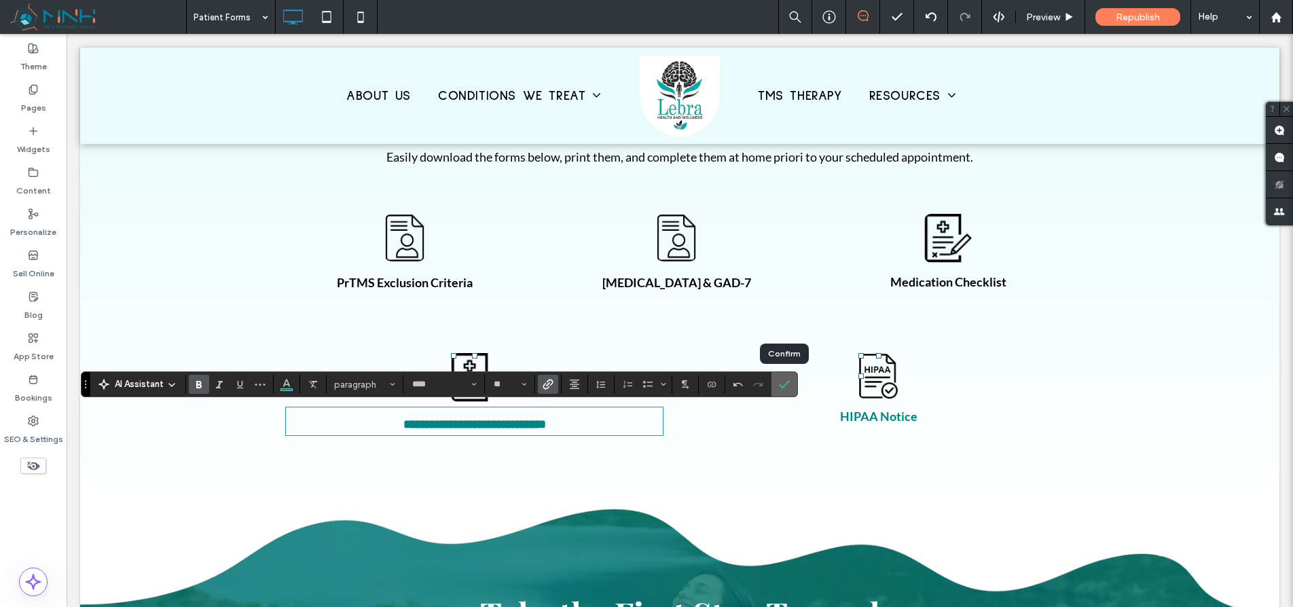
click at [782, 390] on span "Confirm" at bounding box center [782, 384] width 6 height 24
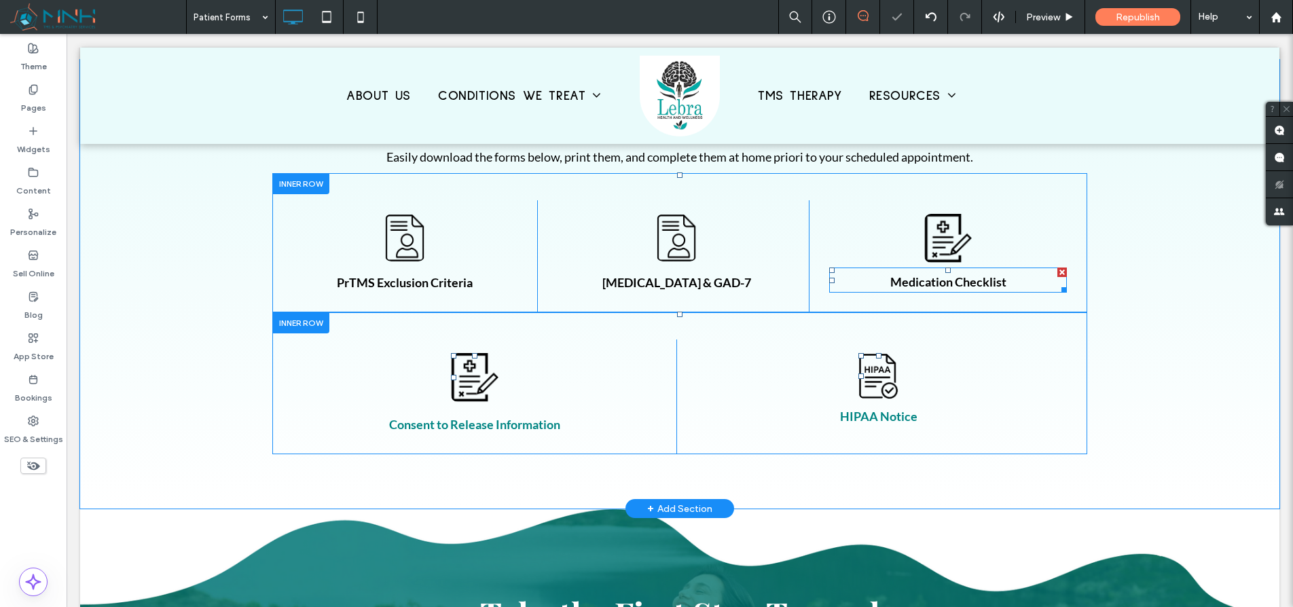
click at [948, 285] on strong "Medication Checklist" at bounding box center [949, 281] width 116 height 15
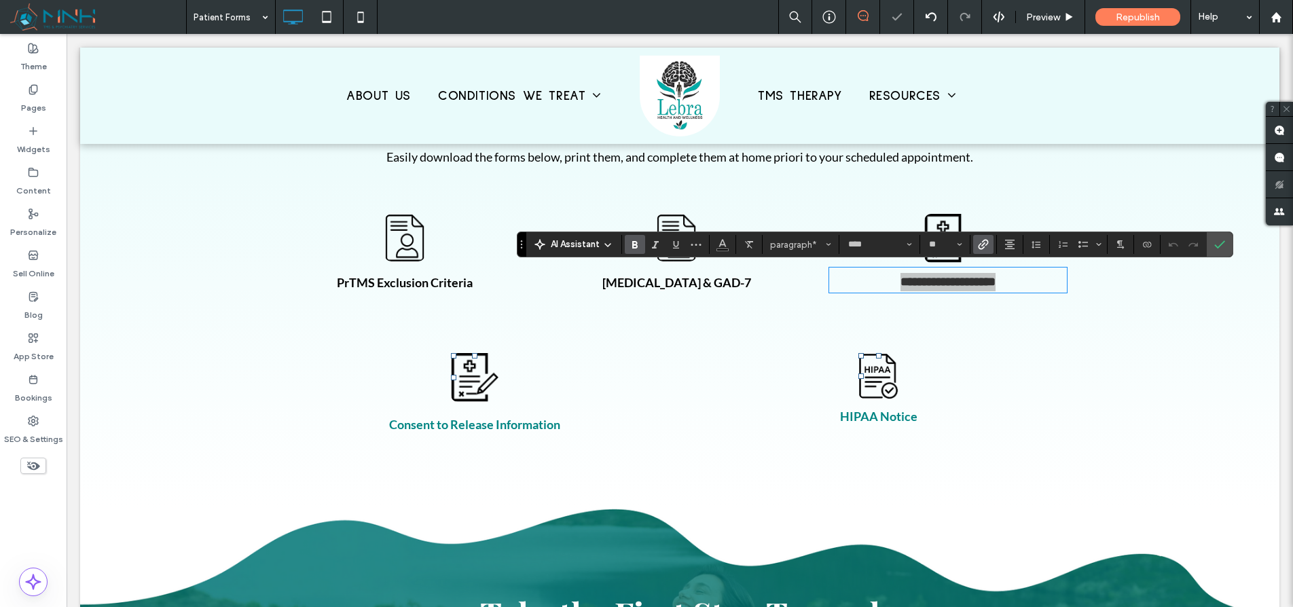
click at [984, 245] on icon "Link" at bounding box center [983, 244] width 11 height 11
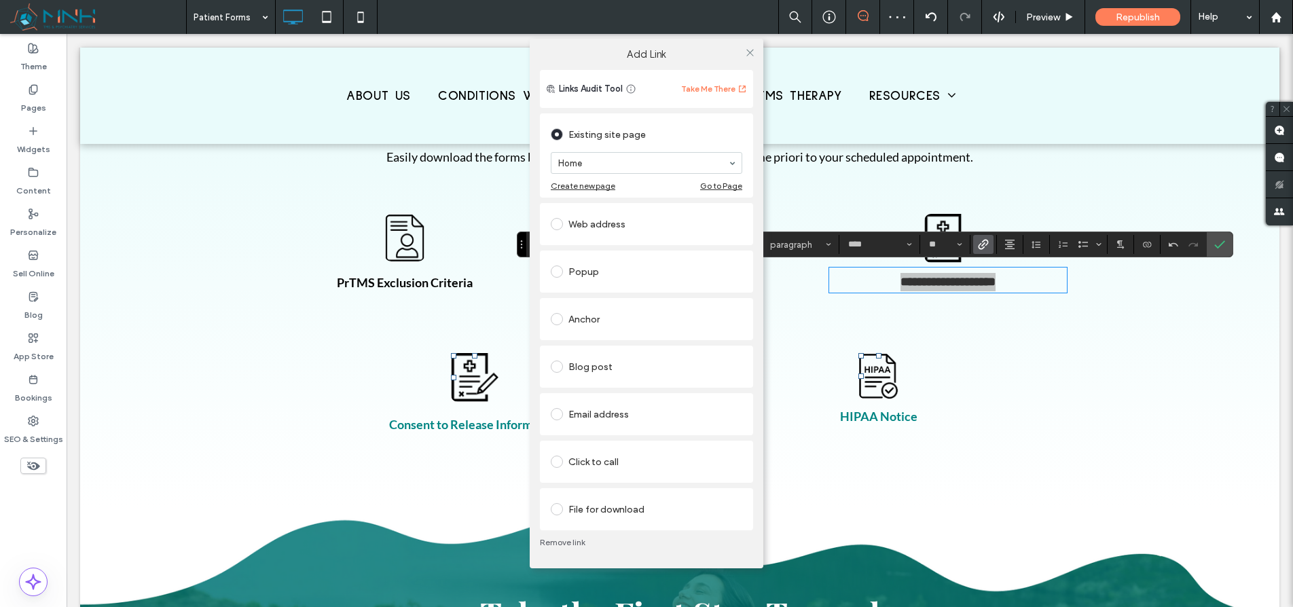
click at [612, 506] on div "File for download" at bounding box center [647, 510] width 192 height 22
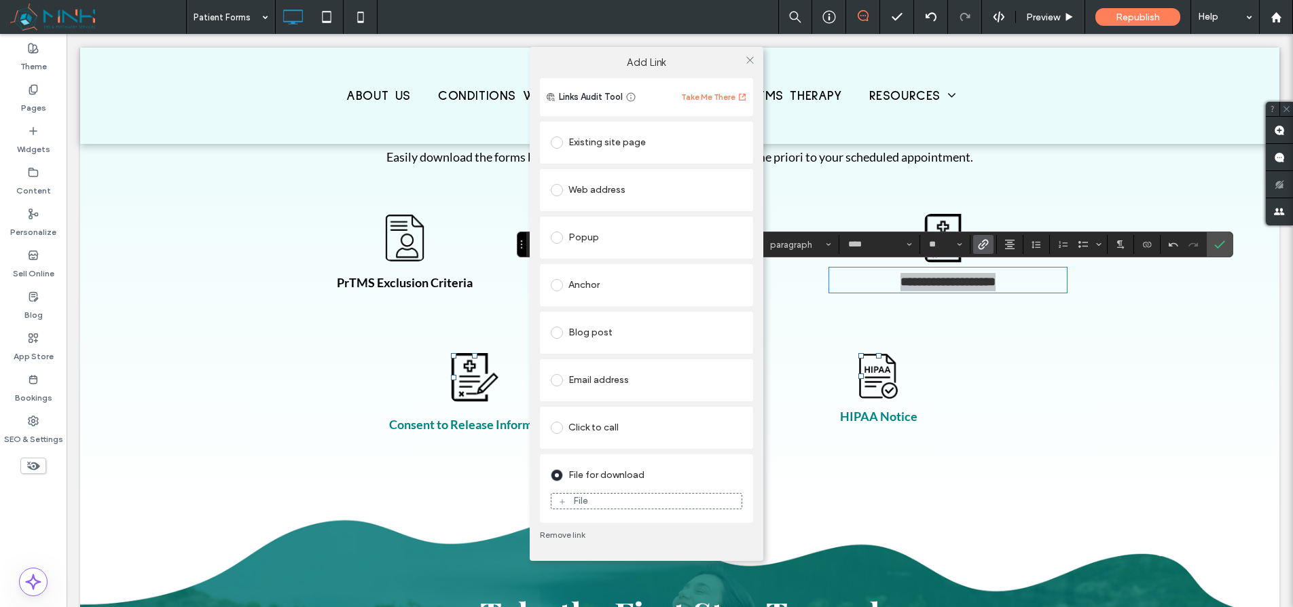
click at [610, 499] on div "File" at bounding box center [647, 501] width 190 height 12
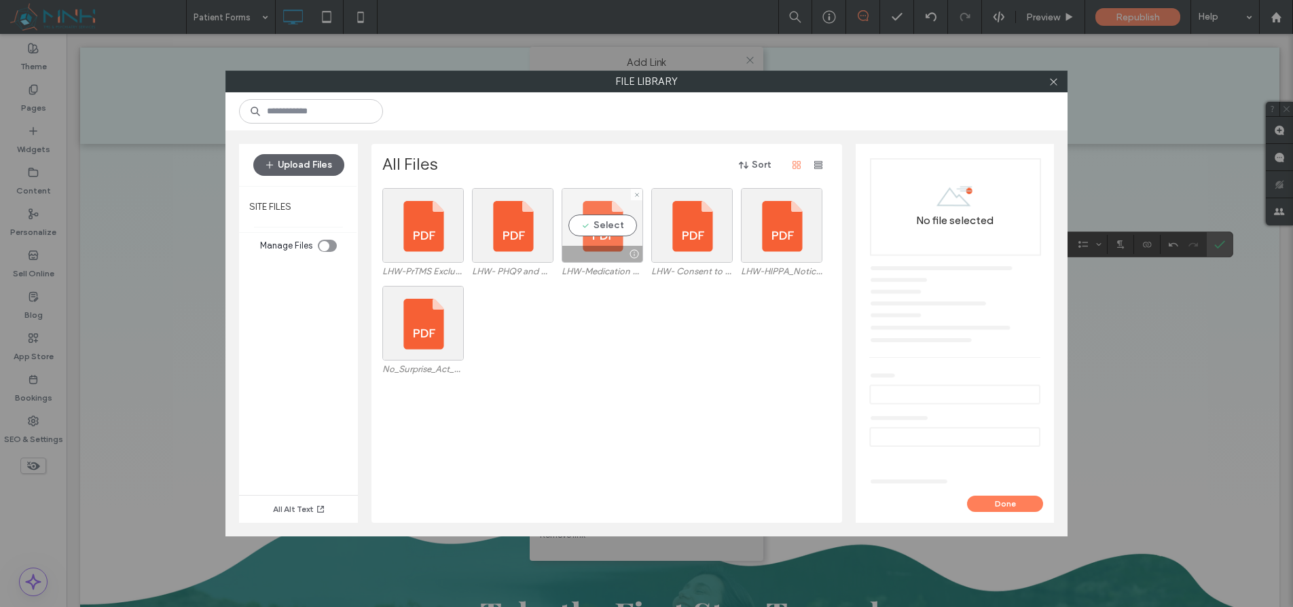
click at [601, 227] on div "Select" at bounding box center [603, 225] width 82 height 75
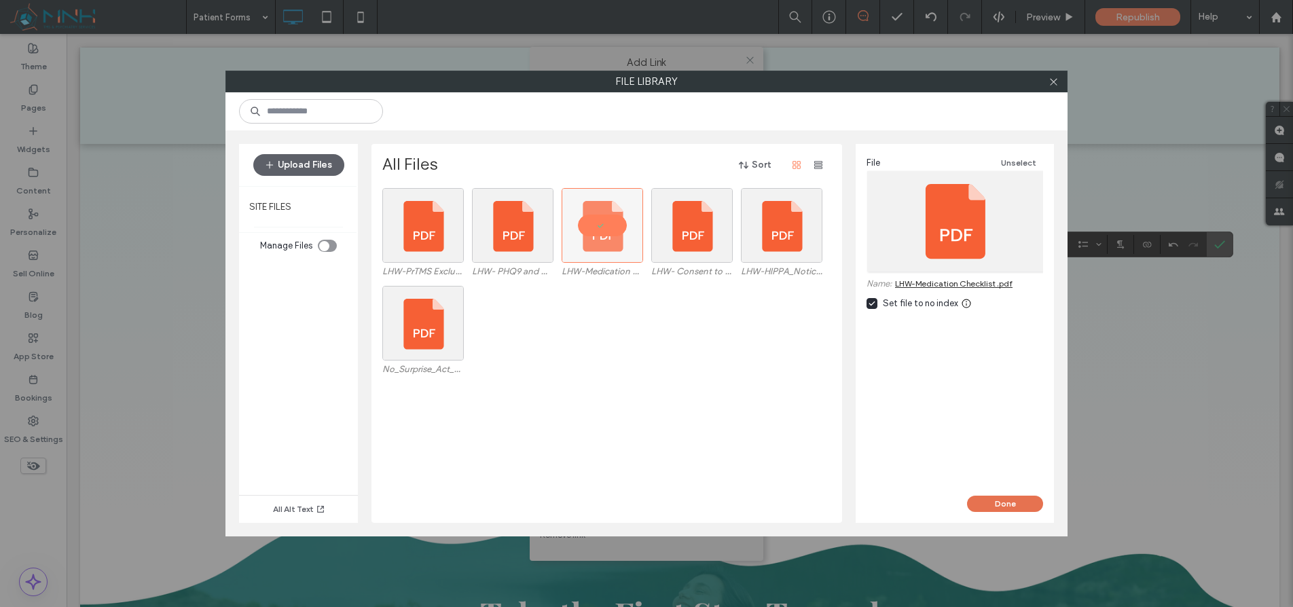
click at [989, 503] on button "Done" at bounding box center [1005, 504] width 76 height 16
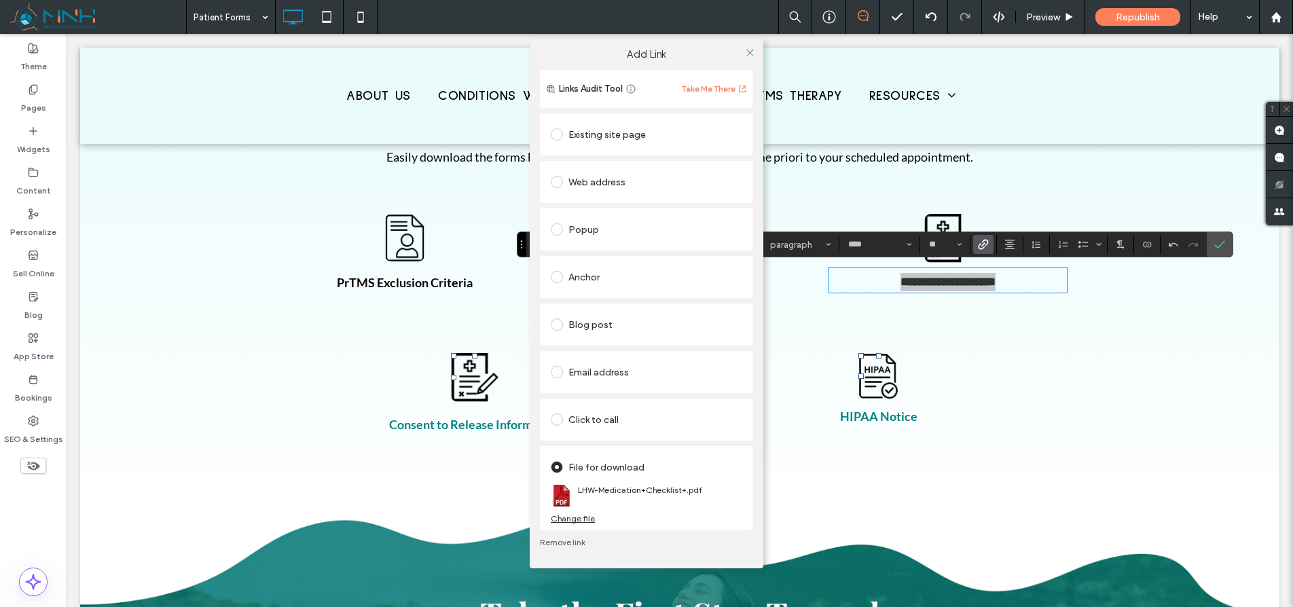
click at [1226, 247] on div "Add Link Links Audit Tool Take Me There Existing site page Home Create new page…" at bounding box center [646, 303] width 1293 height 607
click at [1214, 251] on div "Add Link Links Audit Tool Take Me There Existing site page Home Create new page…" at bounding box center [646, 303] width 1293 height 607
click at [753, 54] on icon at bounding box center [750, 53] width 10 height 10
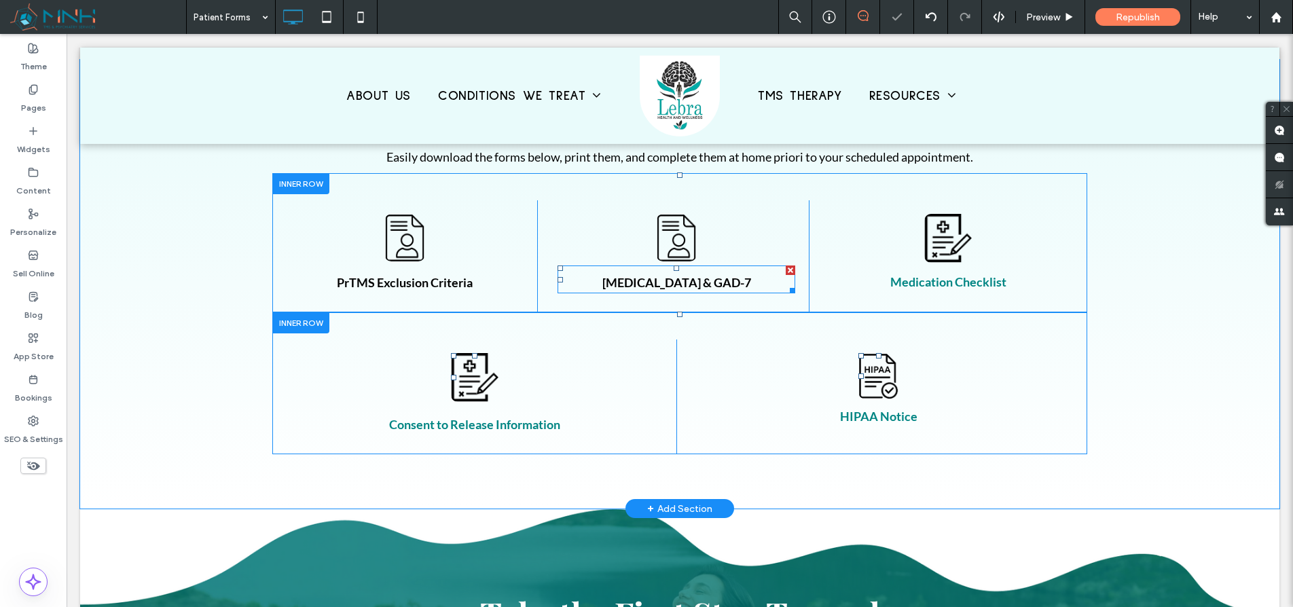
click at [675, 281] on strong "[MEDICAL_DATA] & GAD-7" at bounding box center [677, 282] width 149 height 15
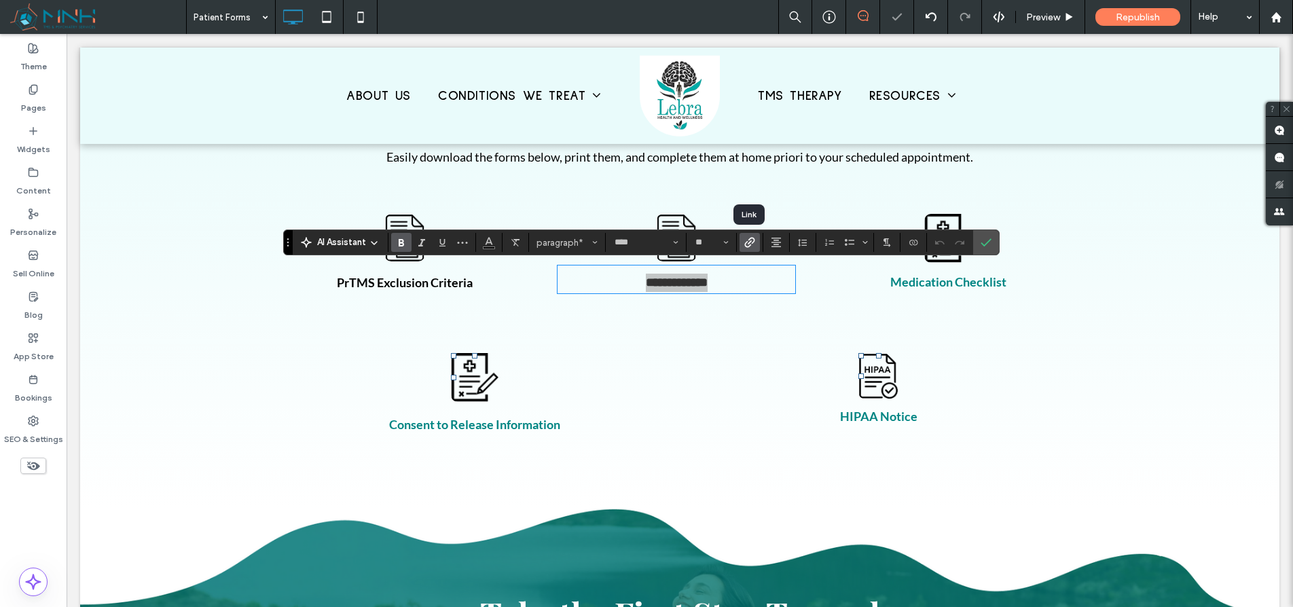
click at [755, 243] on icon "Link" at bounding box center [750, 242] width 11 height 11
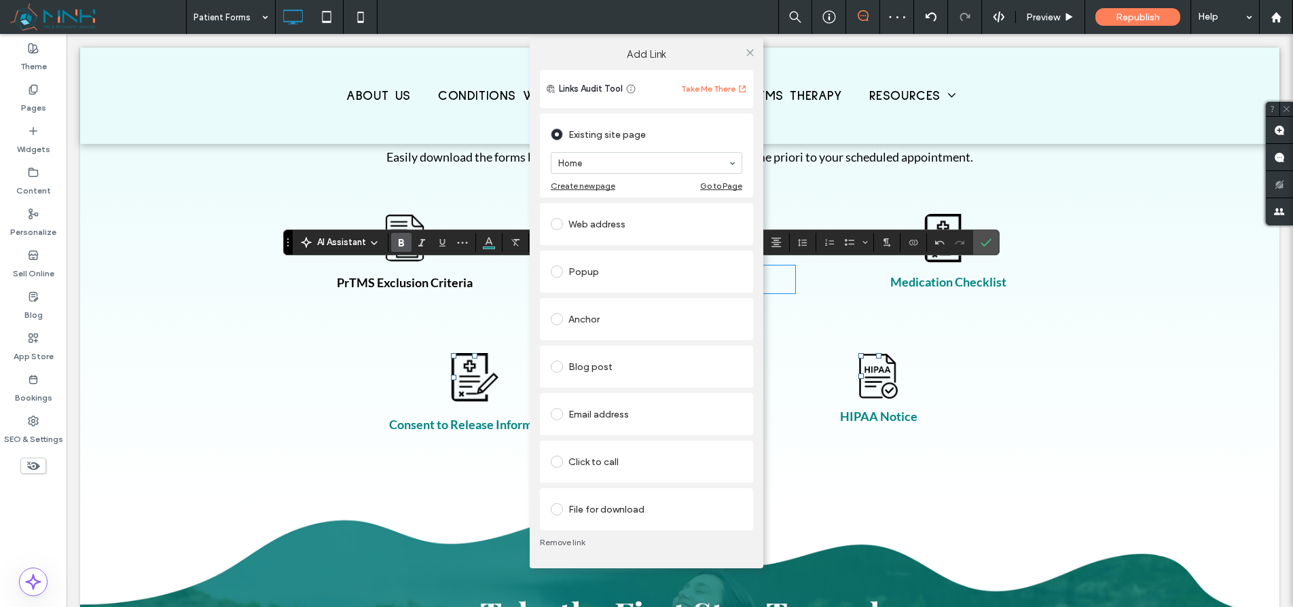
click at [598, 505] on div "File for download" at bounding box center [647, 510] width 192 height 22
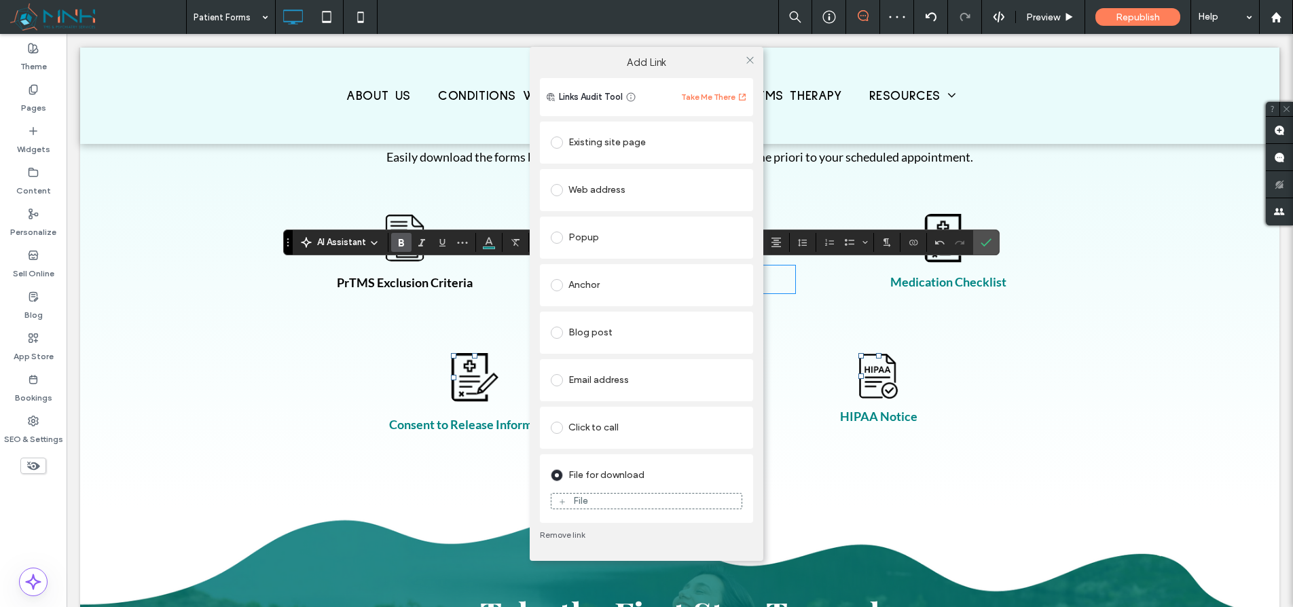
click at [596, 503] on div "File" at bounding box center [647, 501] width 190 height 12
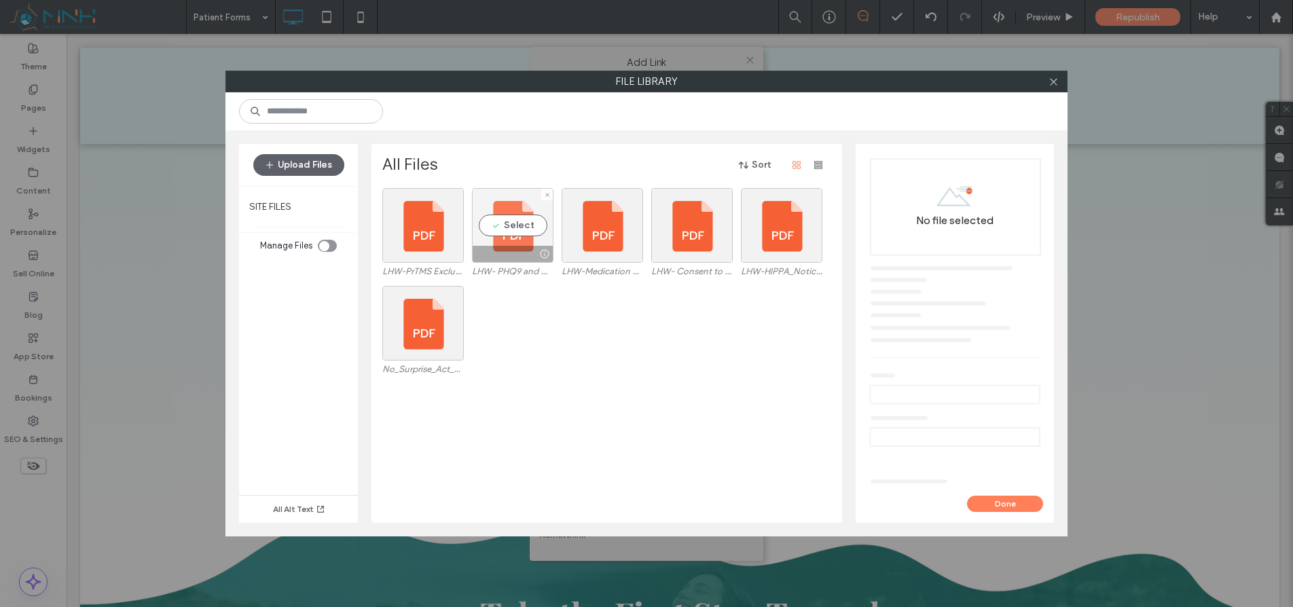
click at [521, 224] on div "Select" at bounding box center [513, 225] width 82 height 75
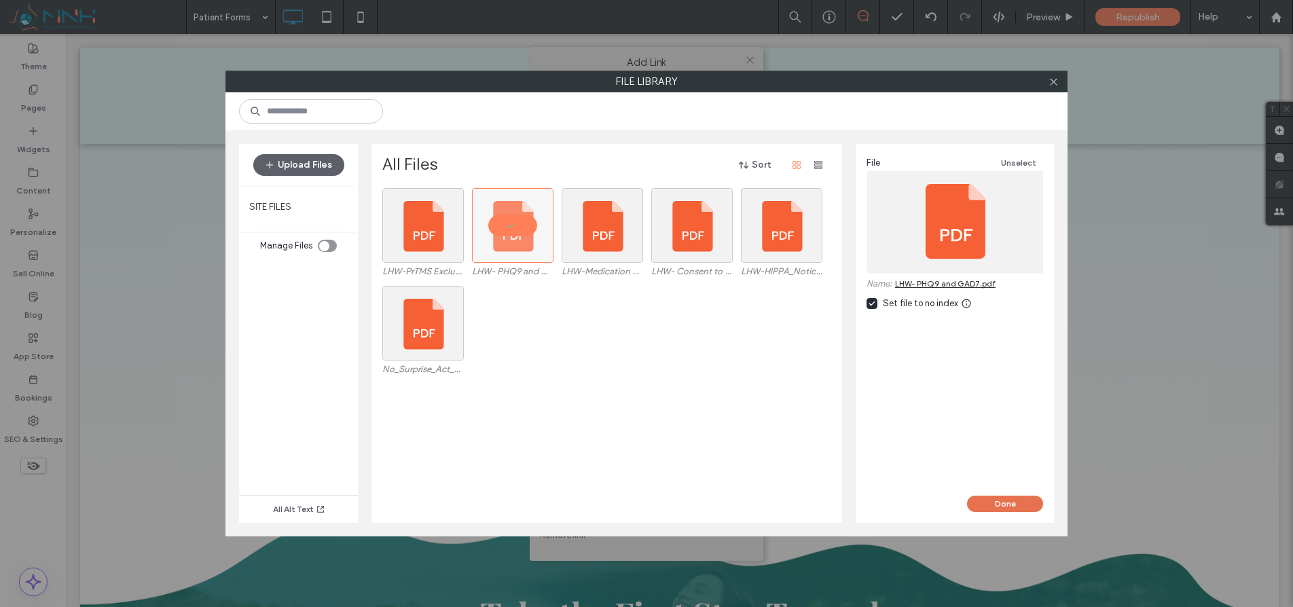
click at [996, 509] on button "Done" at bounding box center [1005, 504] width 76 height 16
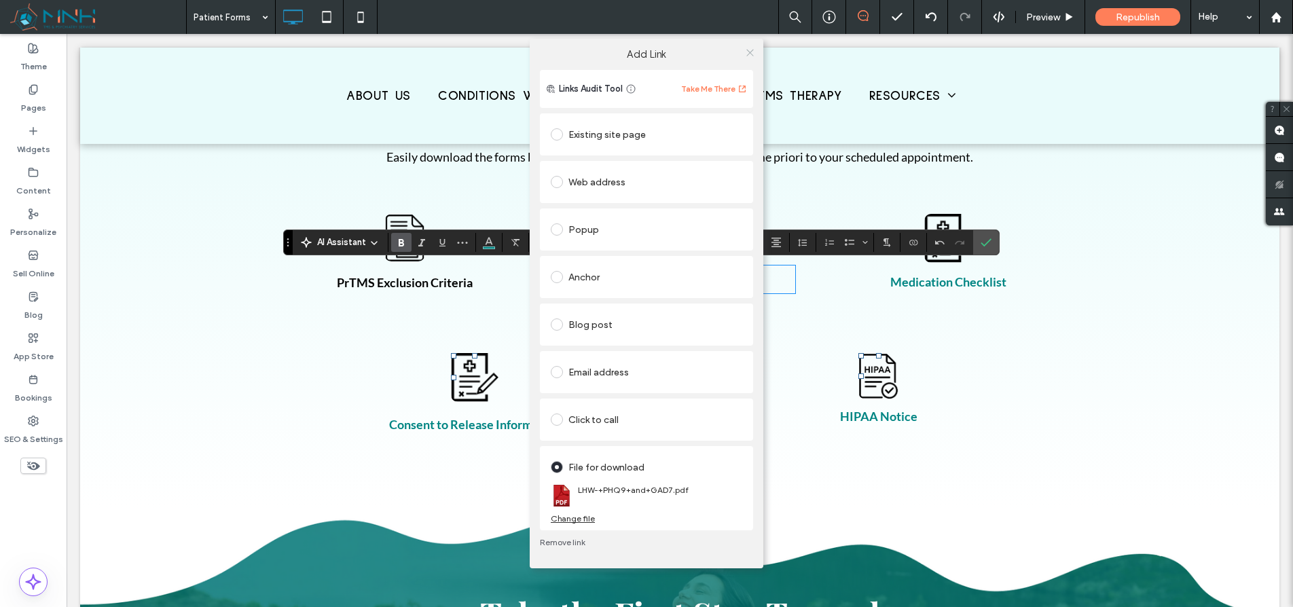
click at [747, 53] on icon at bounding box center [750, 53] width 10 height 10
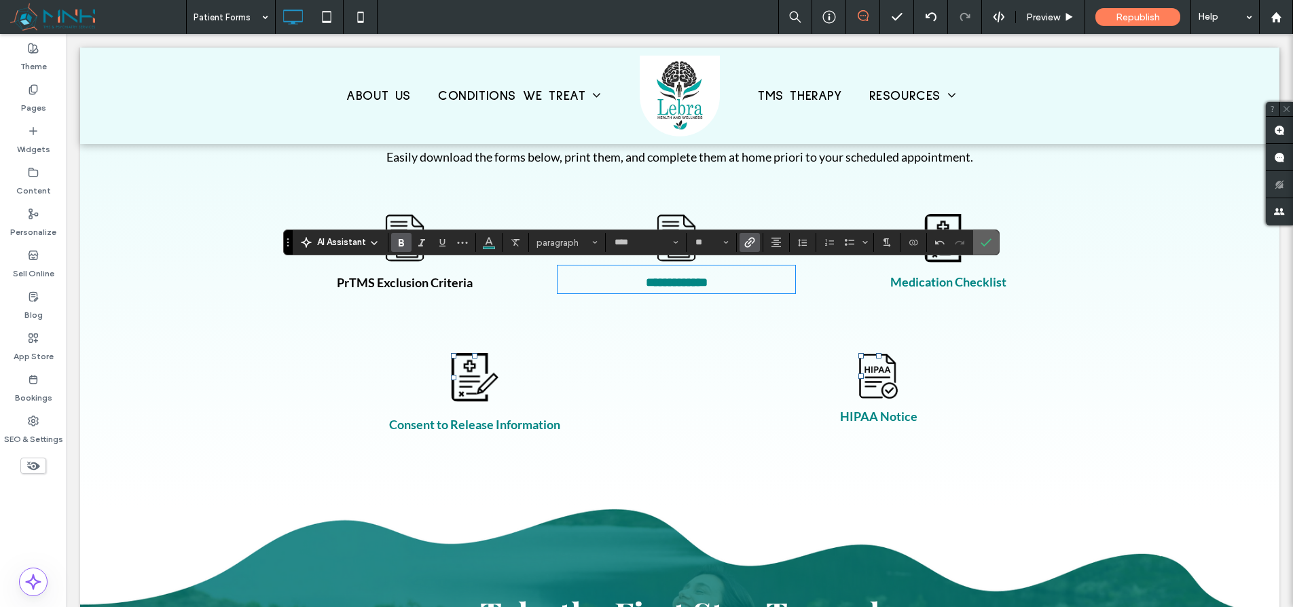
click at [986, 243] on use "Confirm" at bounding box center [986, 242] width 11 height 8
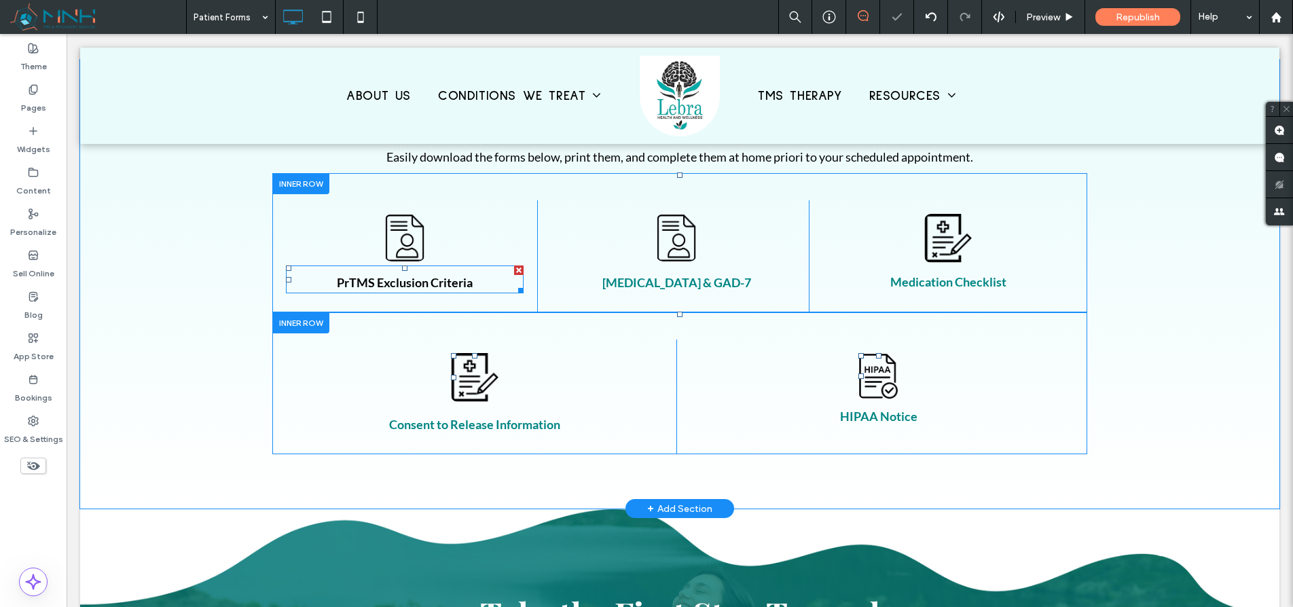
click at [422, 287] on strong "PrTMS Exclusion Criteria" at bounding box center [405, 282] width 136 height 15
type input "****"
type input "**"
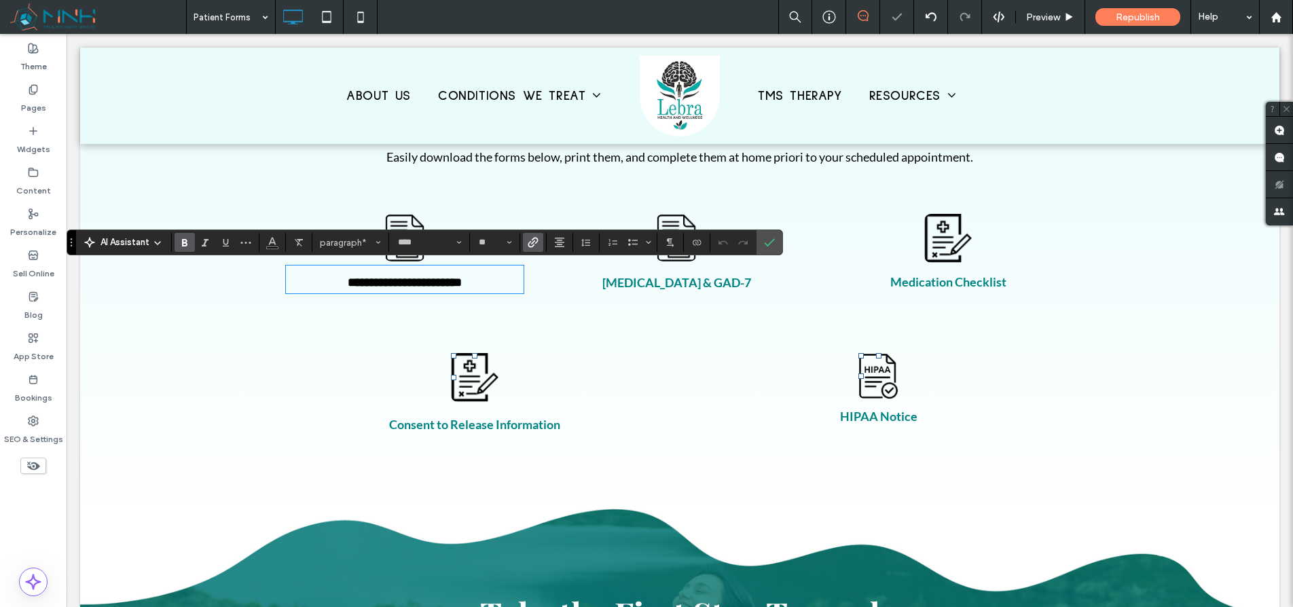
click at [537, 238] on use "Link" at bounding box center [534, 242] width 10 height 10
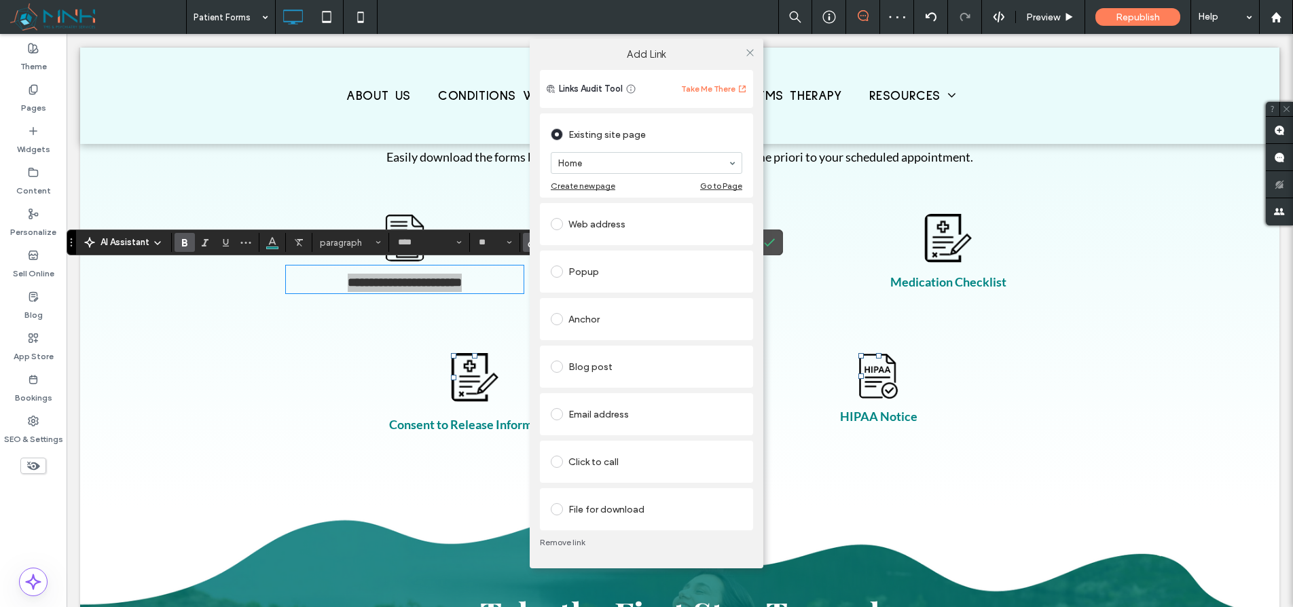
click at [584, 512] on div "File for download" at bounding box center [647, 510] width 192 height 22
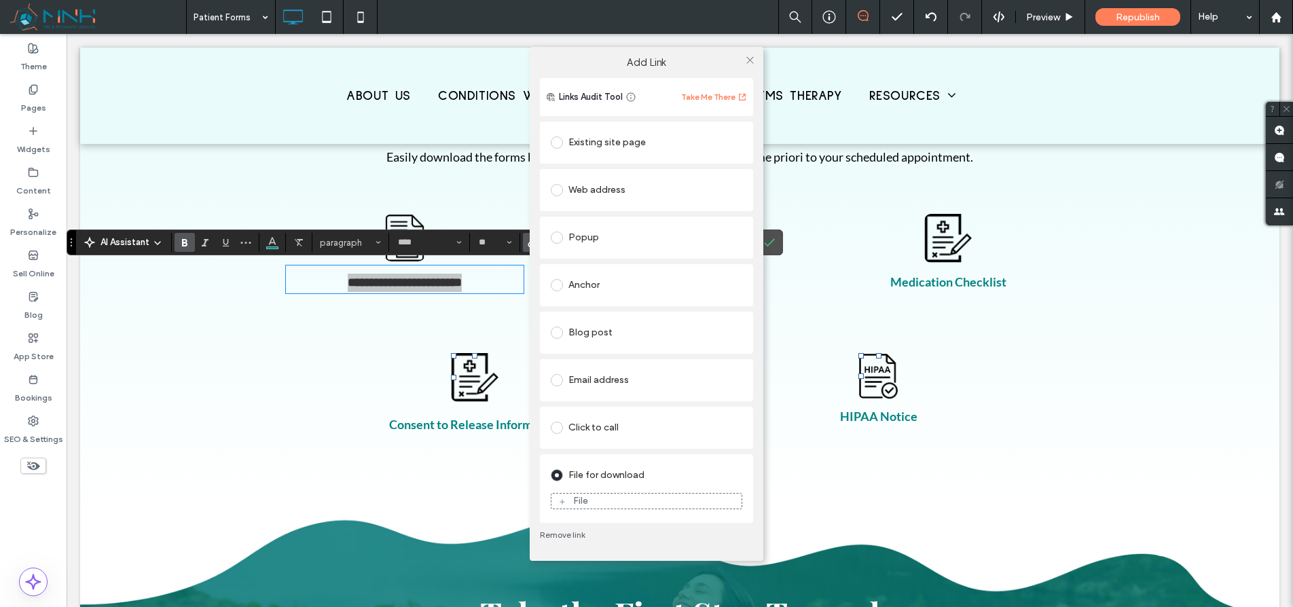
click at [586, 501] on div "File" at bounding box center [580, 501] width 15 height 12
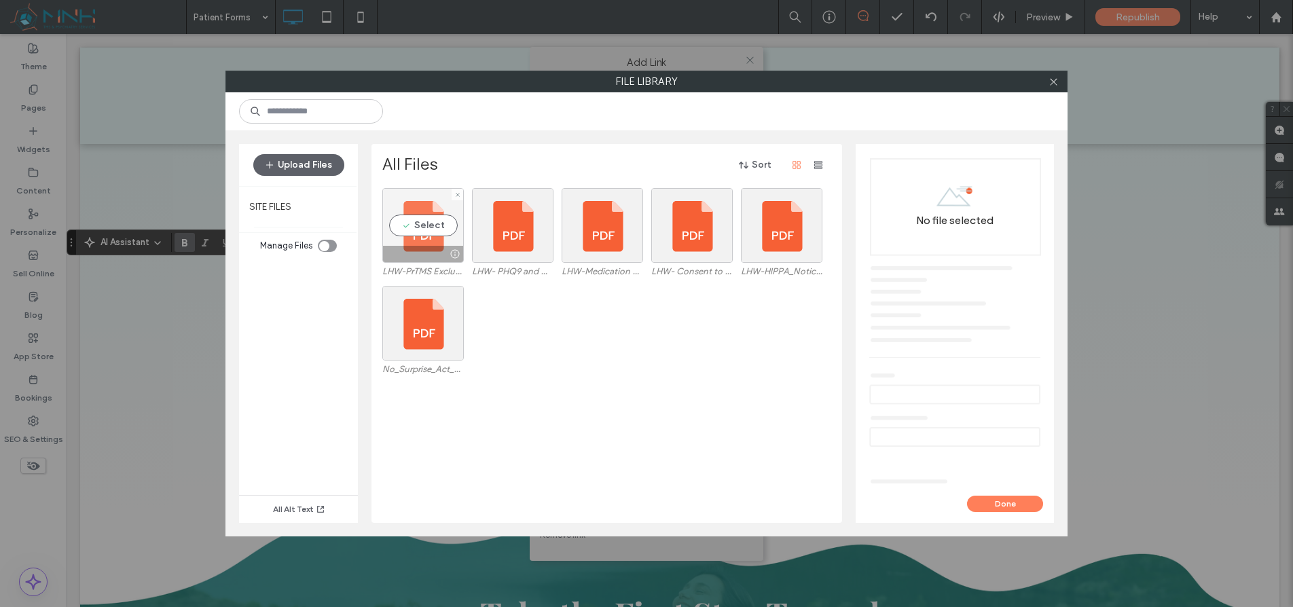
click at [428, 231] on div "Select" at bounding box center [423, 225] width 82 height 75
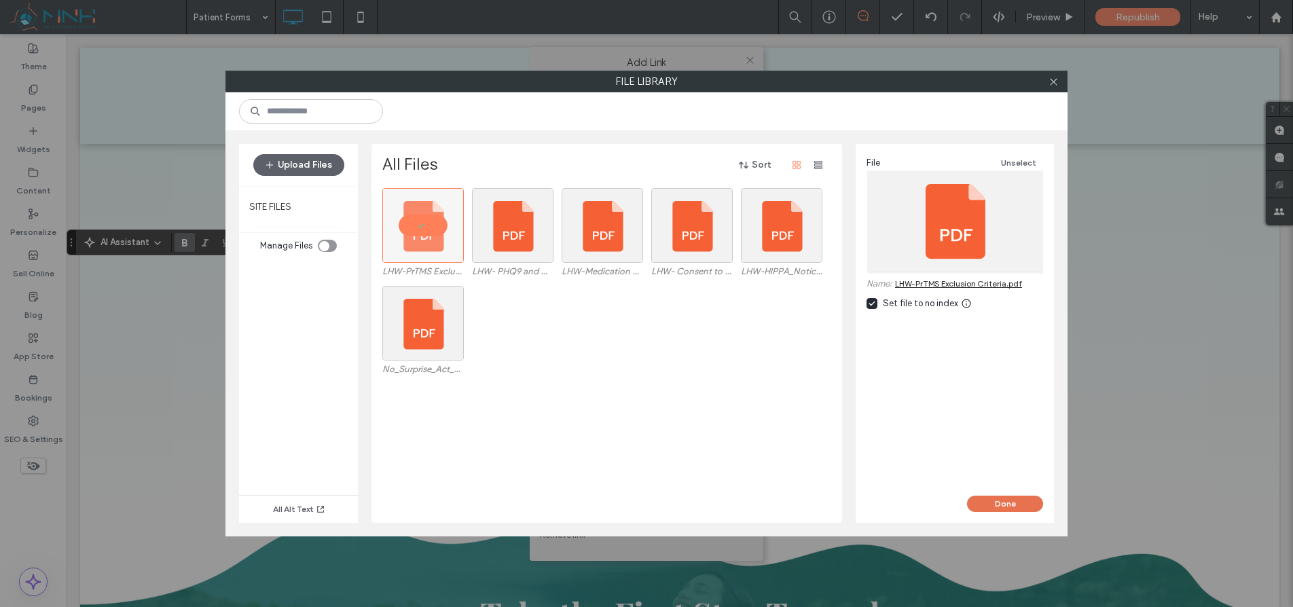
click at [980, 499] on button "Done" at bounding box center [1005, 504] width 76 height 16
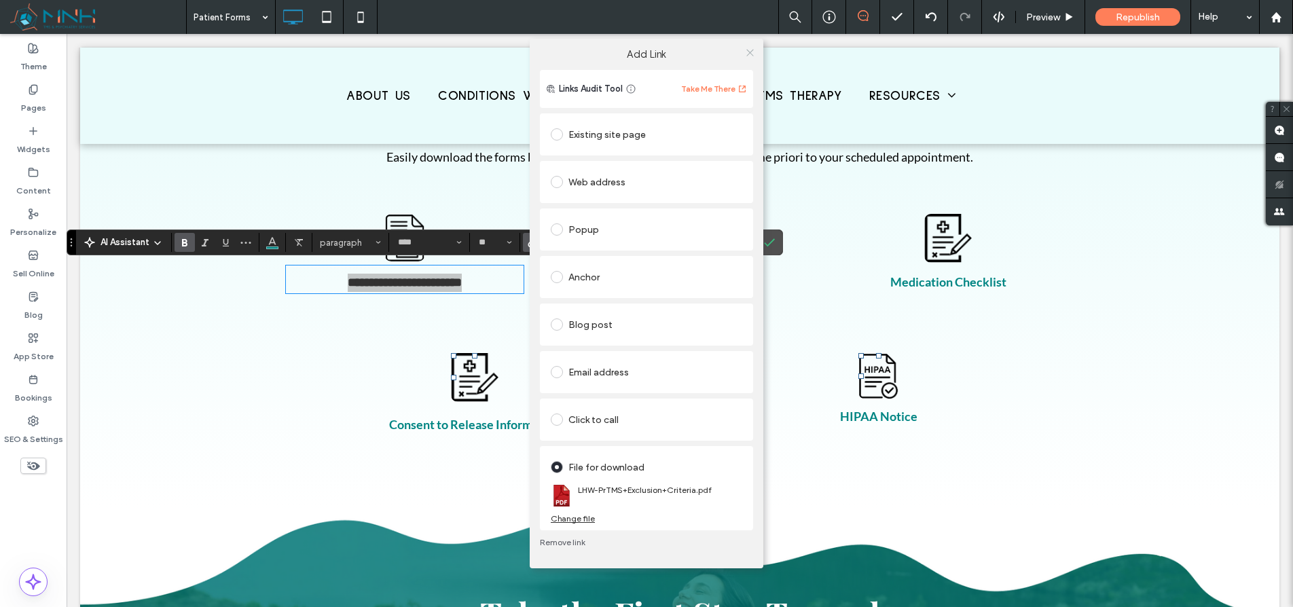
click at [747, 53] on icon at bounding box center [750, 53] width 10 height 10
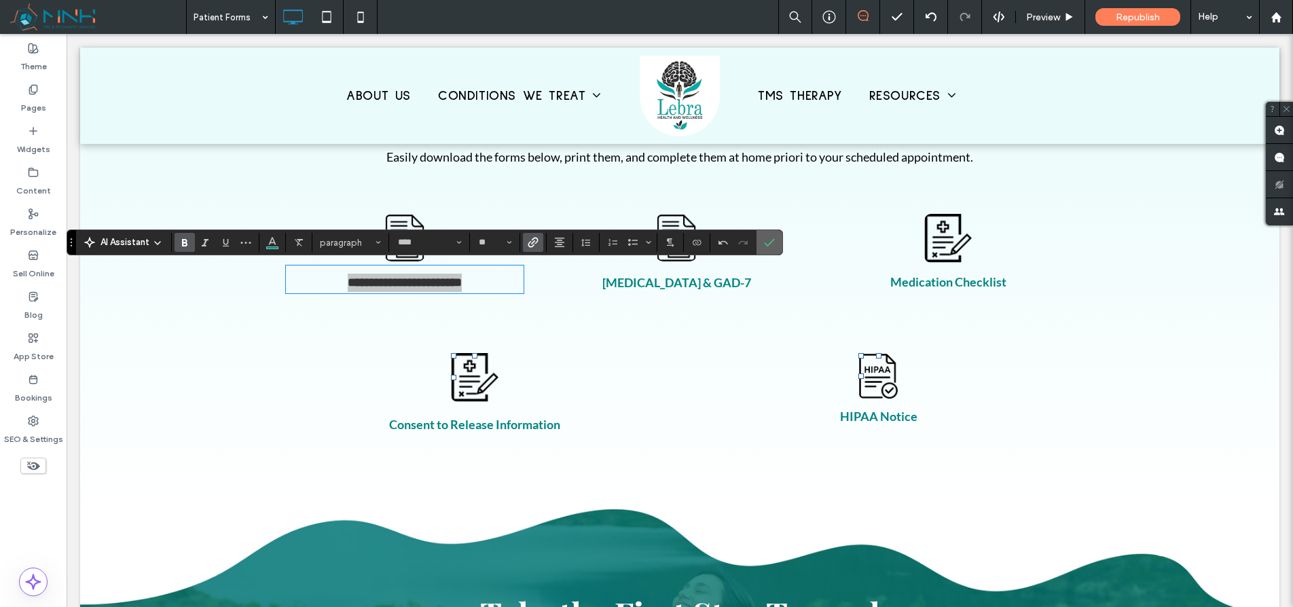
click at [768, 240] on icon "Confirm" at bounding box center [769, 242] width 11 height 11
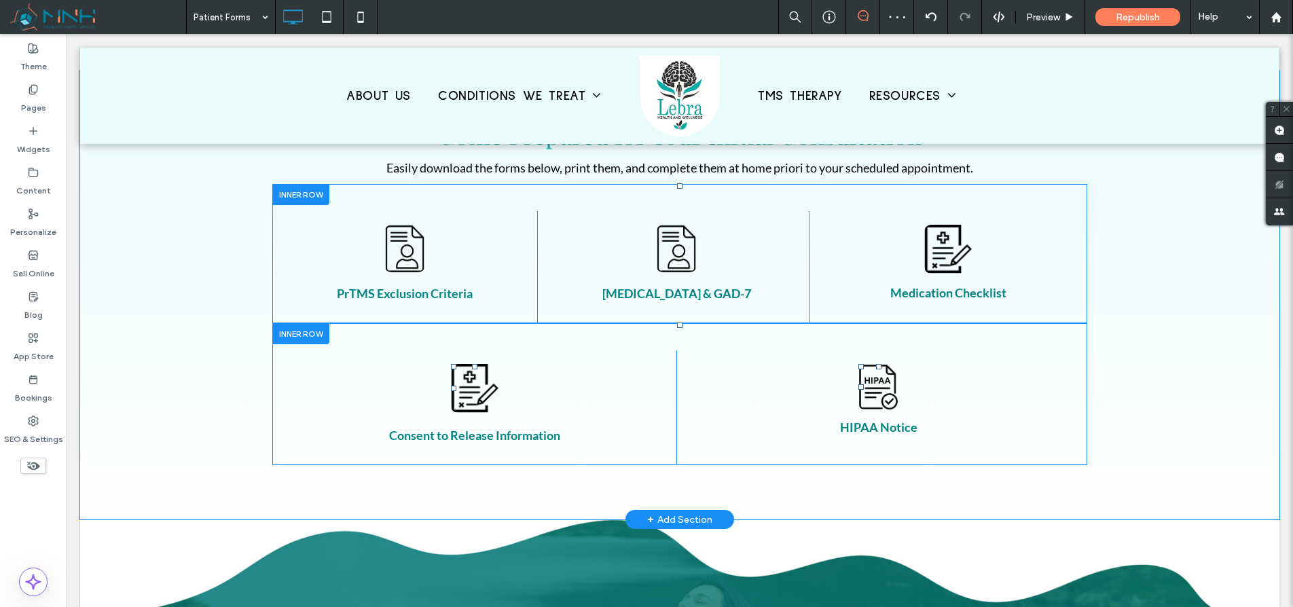
scroll to position [380, 0]
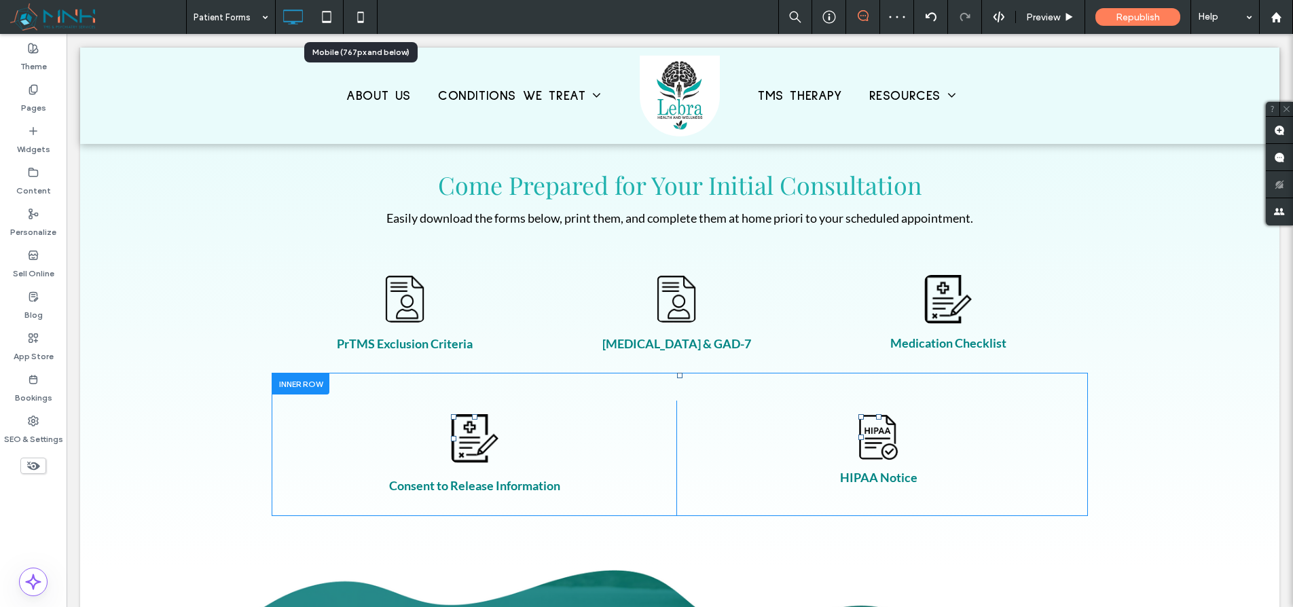
click at [353, 18] on icon at bounding box center [360, 16] width 27 height 27
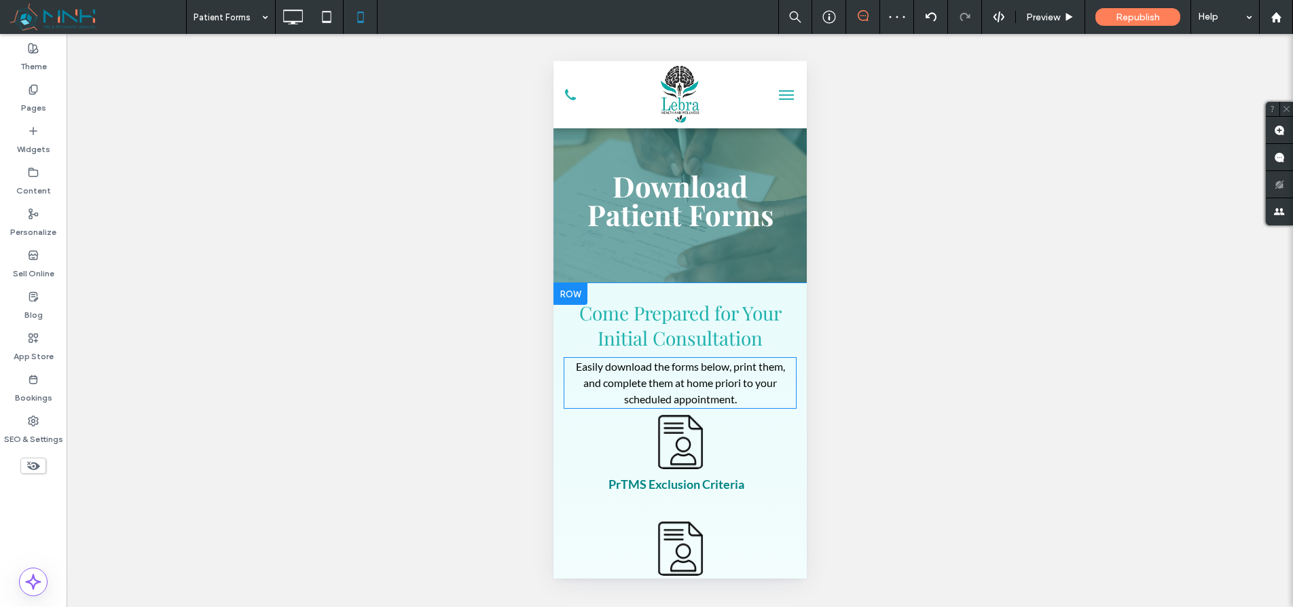
scroll to position [228, 0]
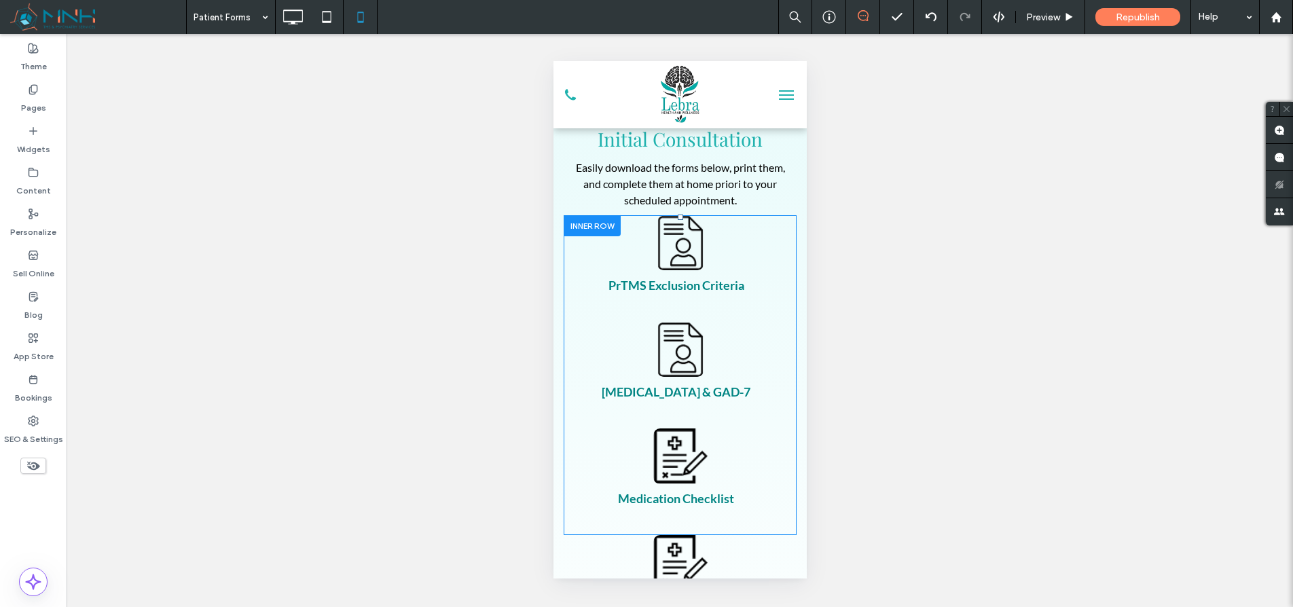
click at [759, 231] on div "PrTMS Exclusion Criteria Click To Paste" at bounding box center [679, 258] width 233 height 86
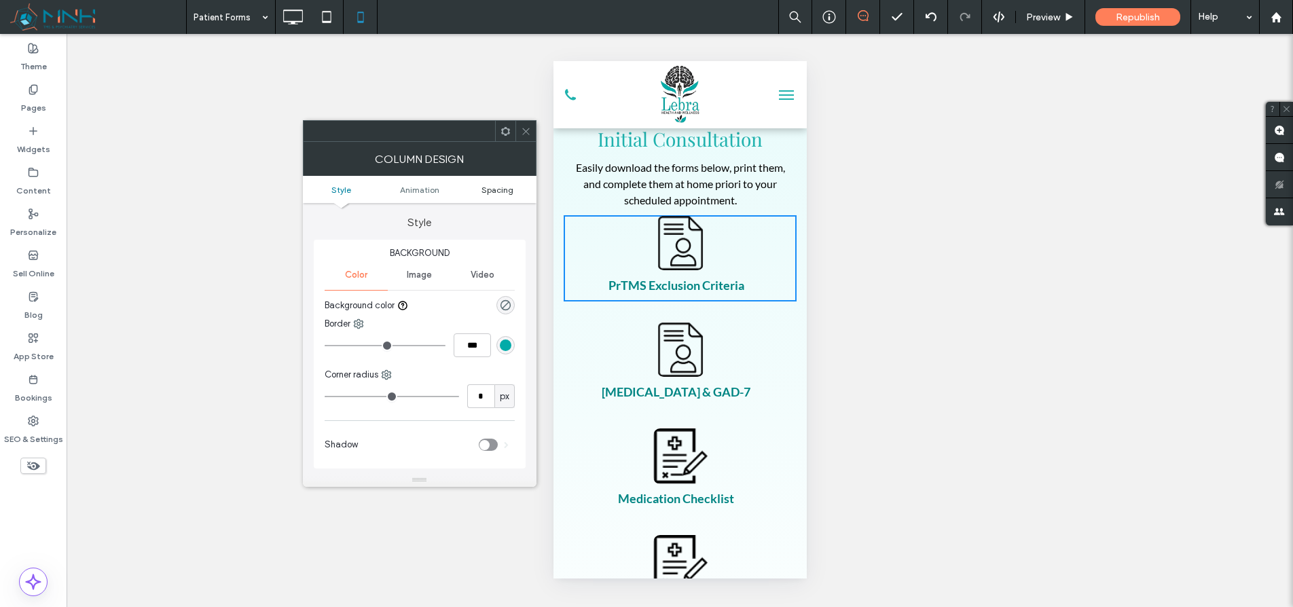
click at [492, 187] on span "Spacing" at bounding box center [498, 190] width 32 height 10
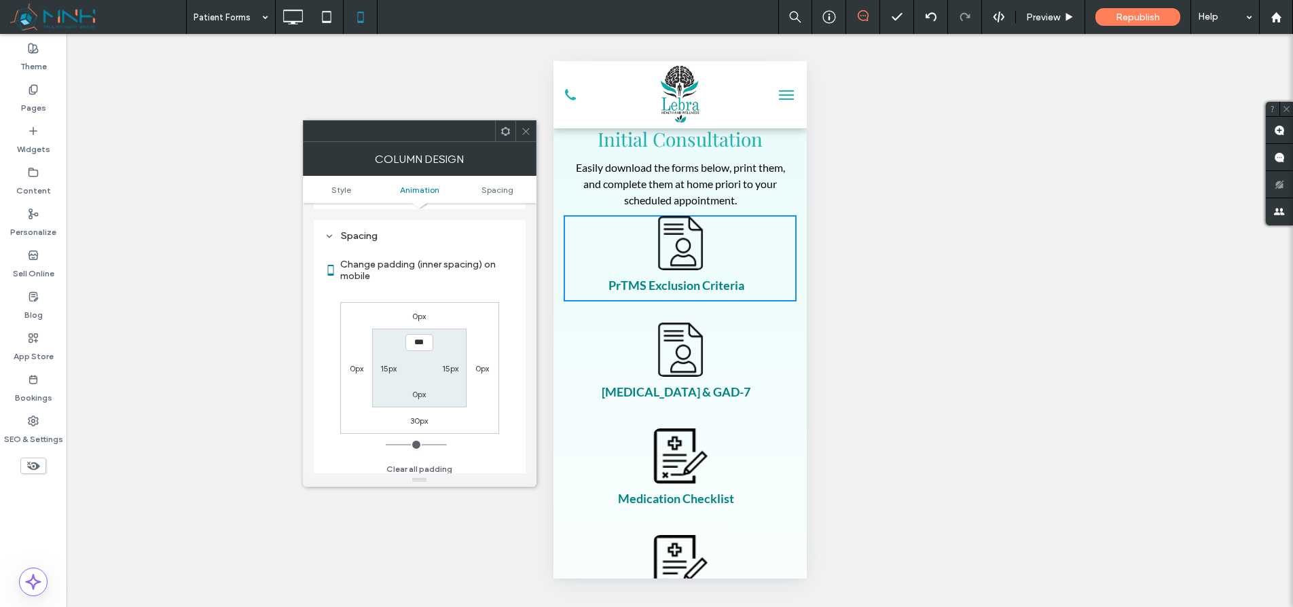
scroll to position [308, 0]
click at [415, 311] on label "0px" at bounding box center [419, 310] width 14 height 10
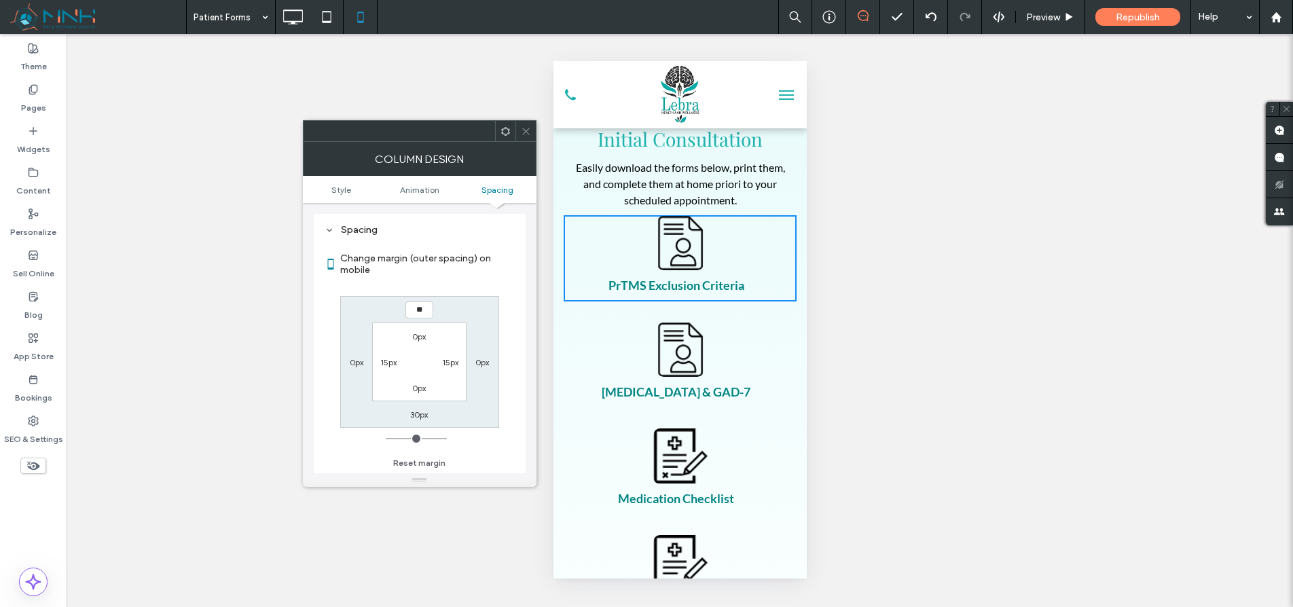
type input "**"
type input "****"
click at [419, 330] on div "0px" at bounding box center [419, 336] width 14 height 14
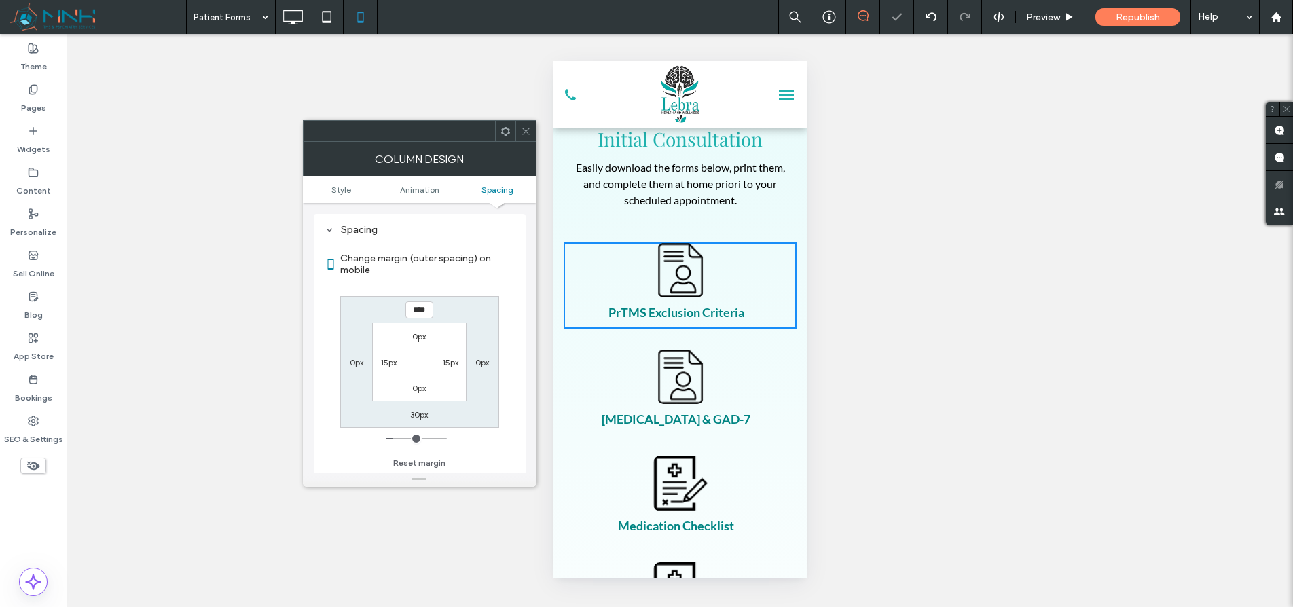
click at [526, 129] on icon at bounding box center [526, 131] width 10 height 10
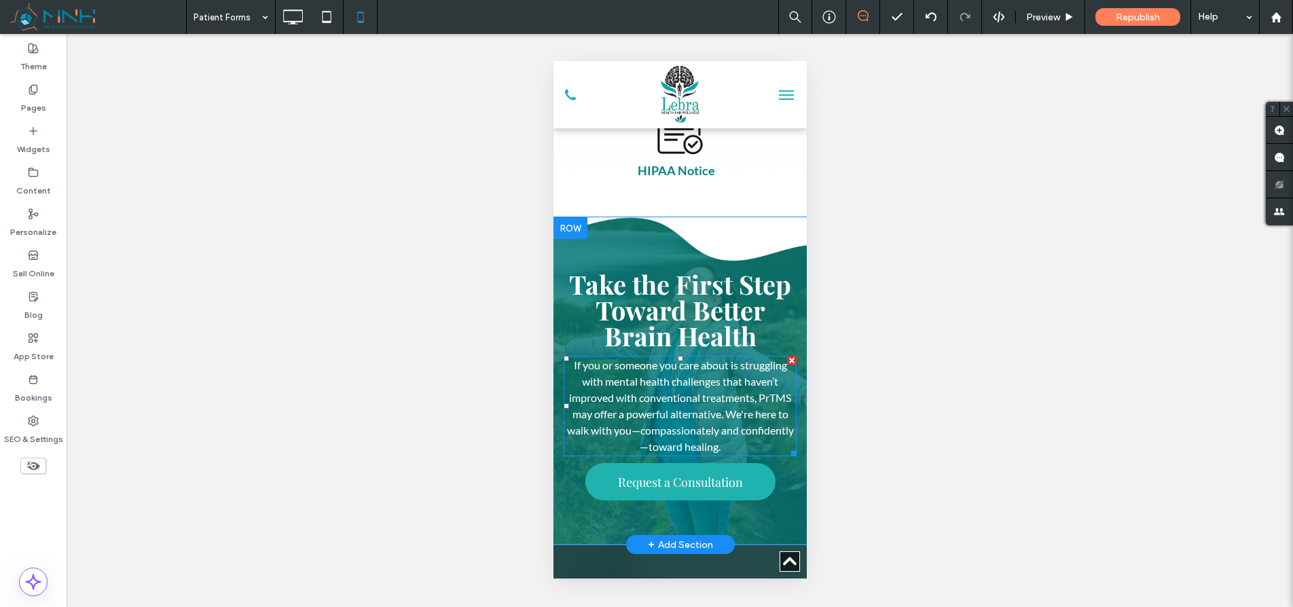
scroll to position [838, 0]
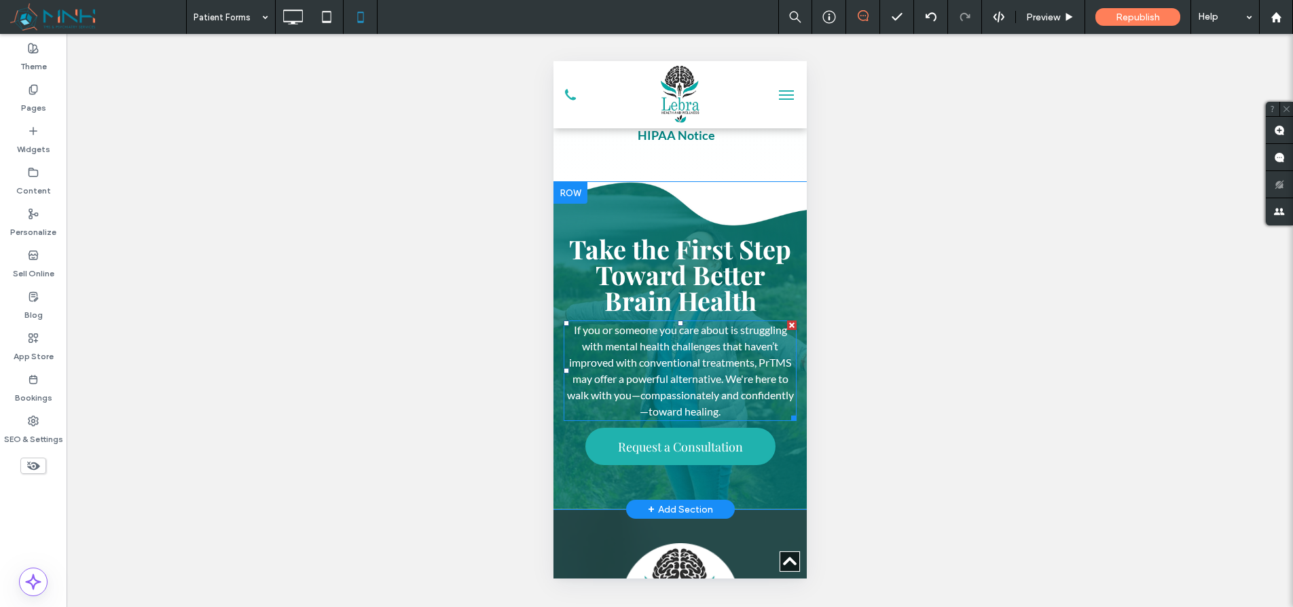
click at [687, 380] on span "If you or someone you care about is struggling with mental health challenges th…" at bounding box center [680, 370] width 227 height 94
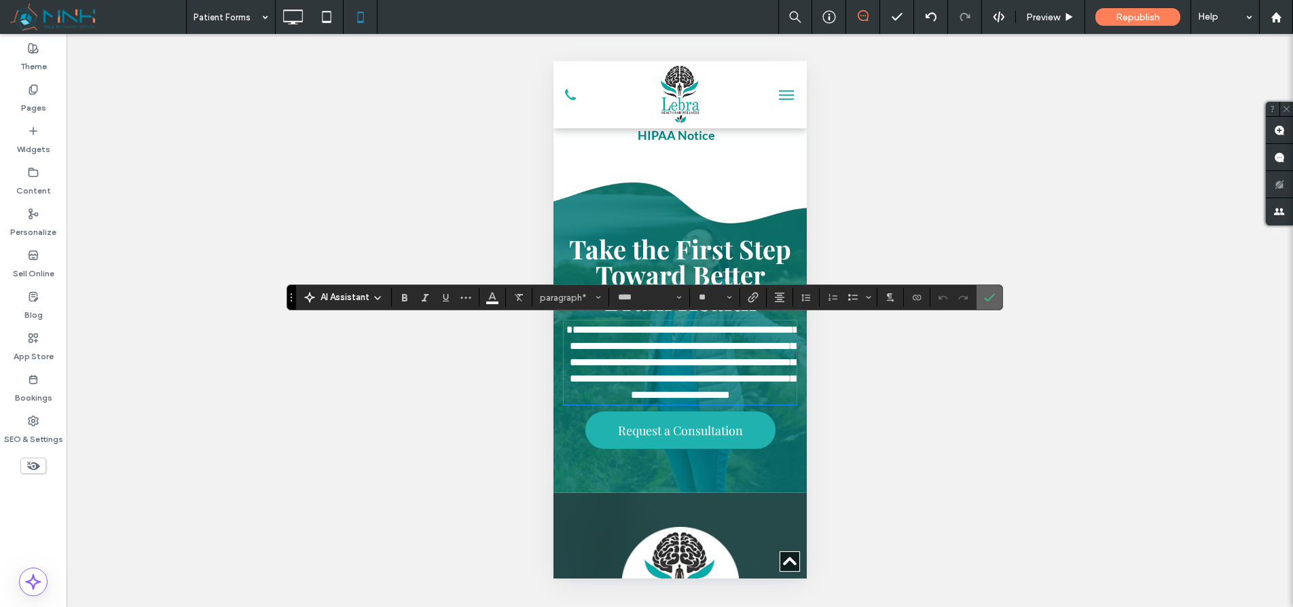
click at [984, 300] on icon "Confirm" at bounding box center [989, 297] width 11 height 11
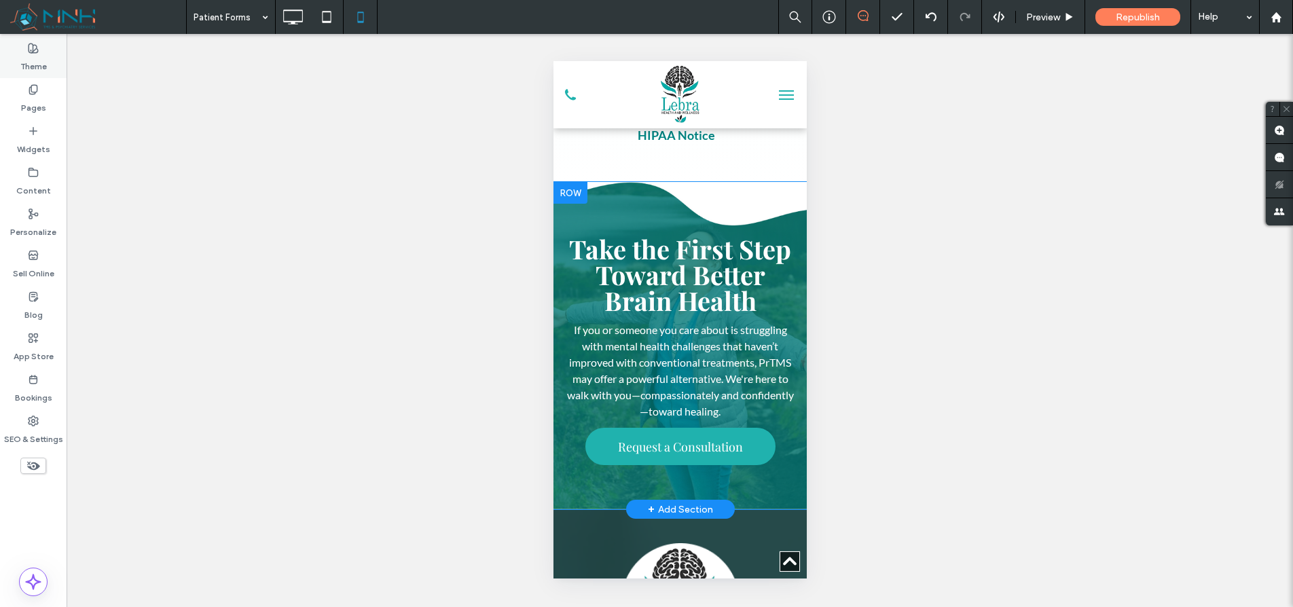
click at [37, 51] on use at bounding box center [34, 48] width 10 height 10
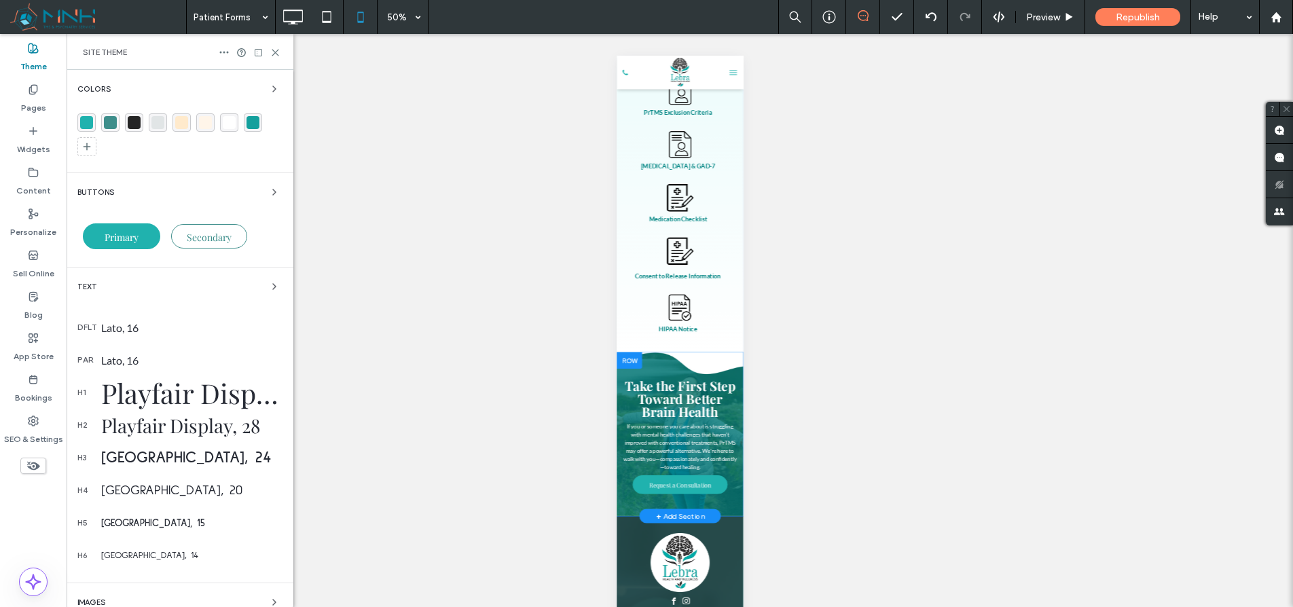
scroll to position [347, 0]
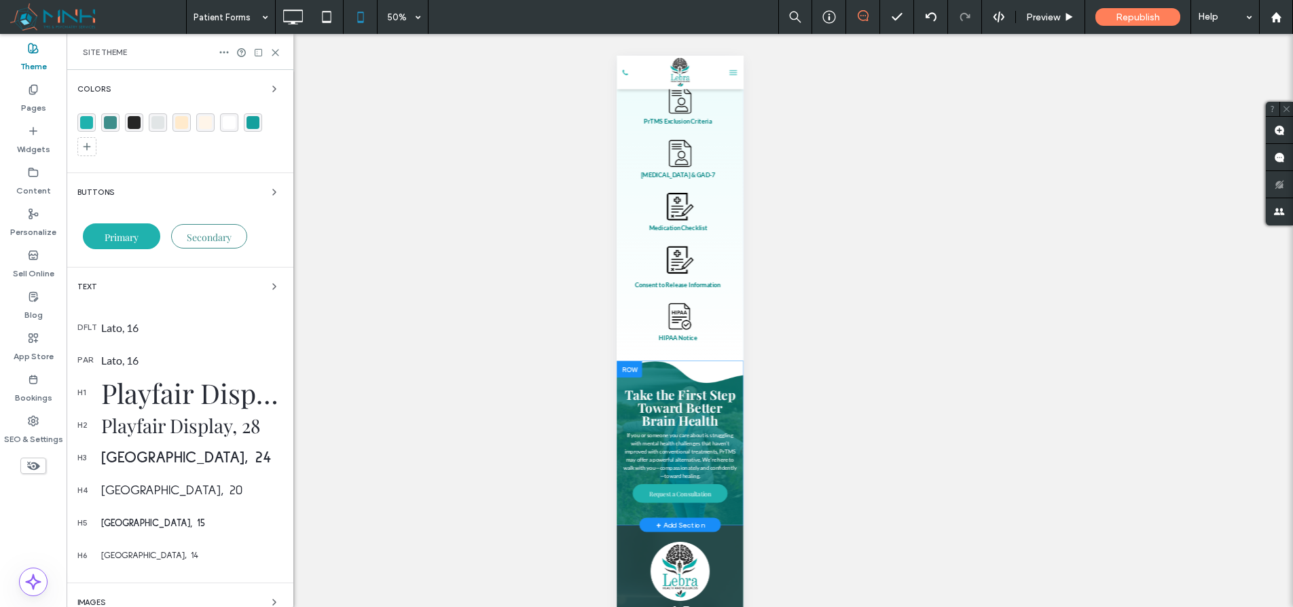
click at [124, 329] on div "Lato, 16" at bounding box center [191, 327] width 181 height 13
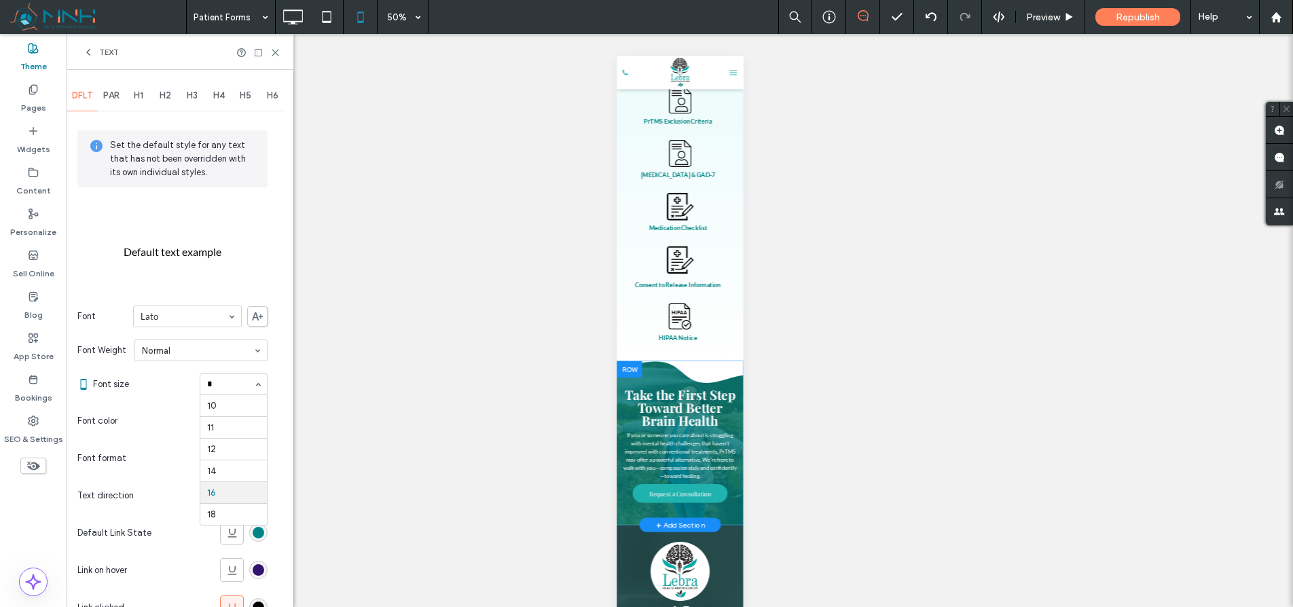
scroll to position [0, 0]
type input "**"
click at [112, 100] on span "PAR" at bounding box center [111, 95] width 16 height 11
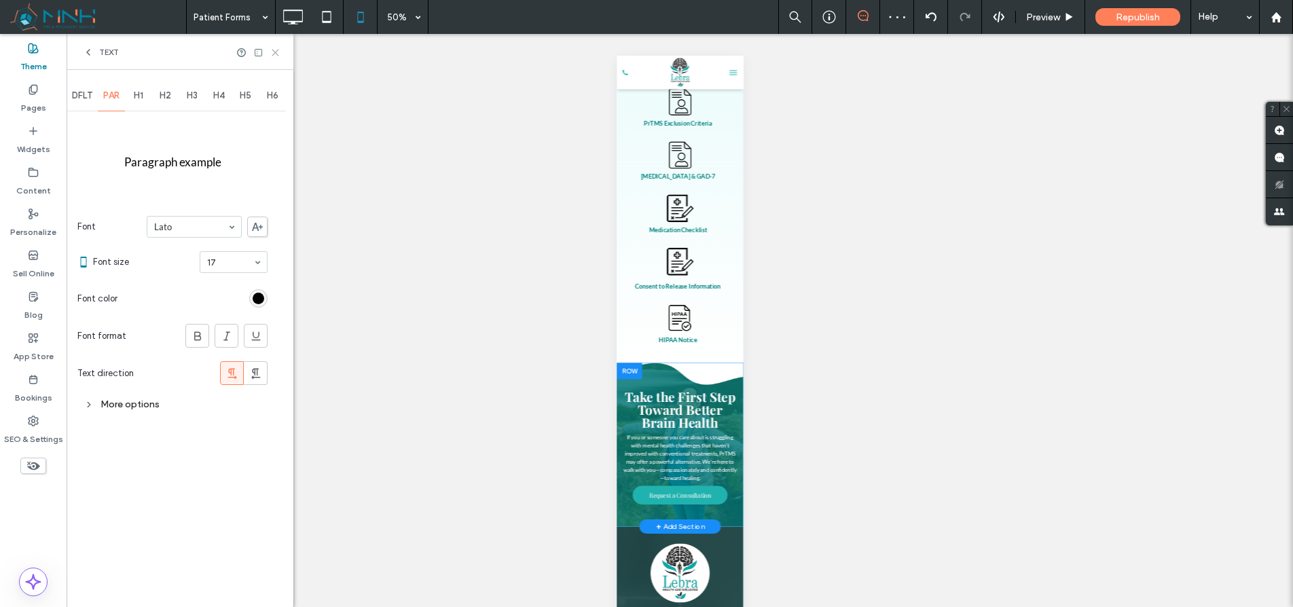
click at [274, 48] on icon at bounding box center [275, 53] width 10 height 10
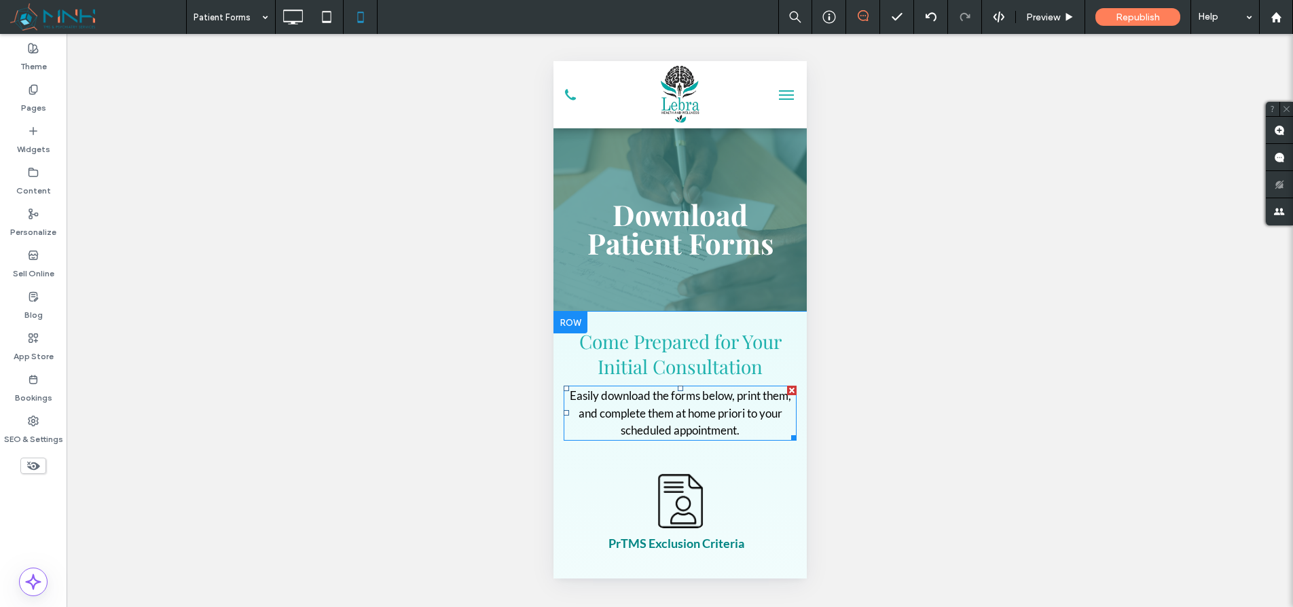
click at [705, 417] on span "Easily download the forms below, print them, and complete them at home priori t…" at bounding box center [679, 413] width 221 height 49
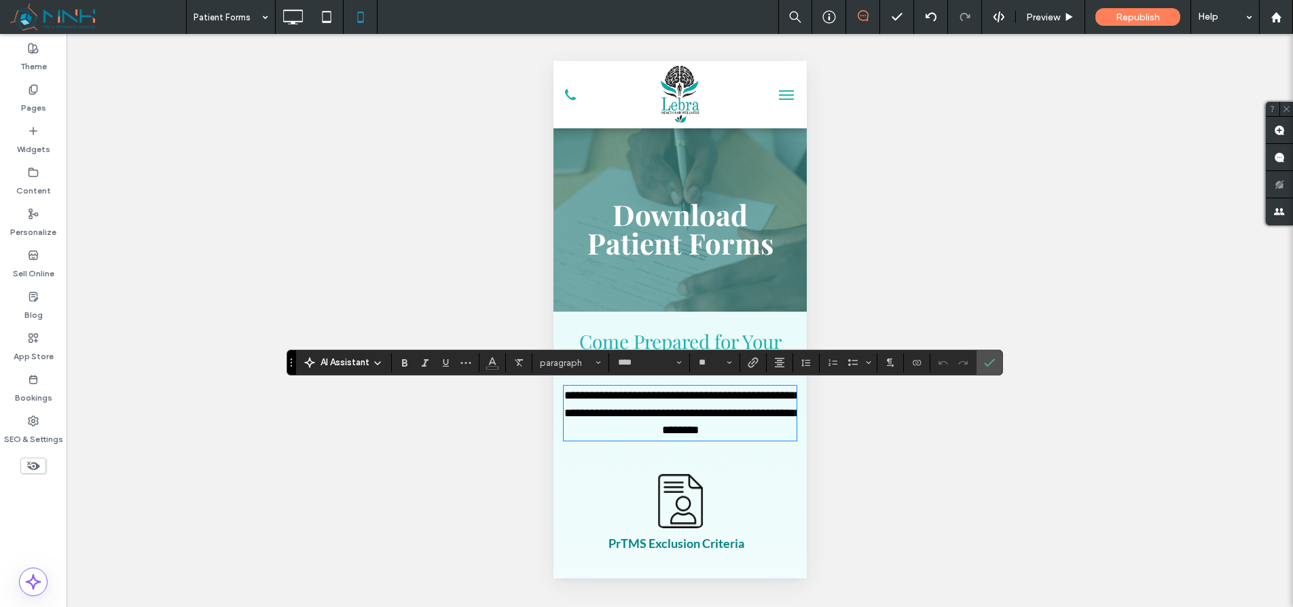
drag, startPoint x: 986, startPoint y: 364, endPoint x: 953, endPoint y: 363, distance: 32.6
click at [986, 364] on use "Confirm" at bounding box center [989, 363] width 11 height 8
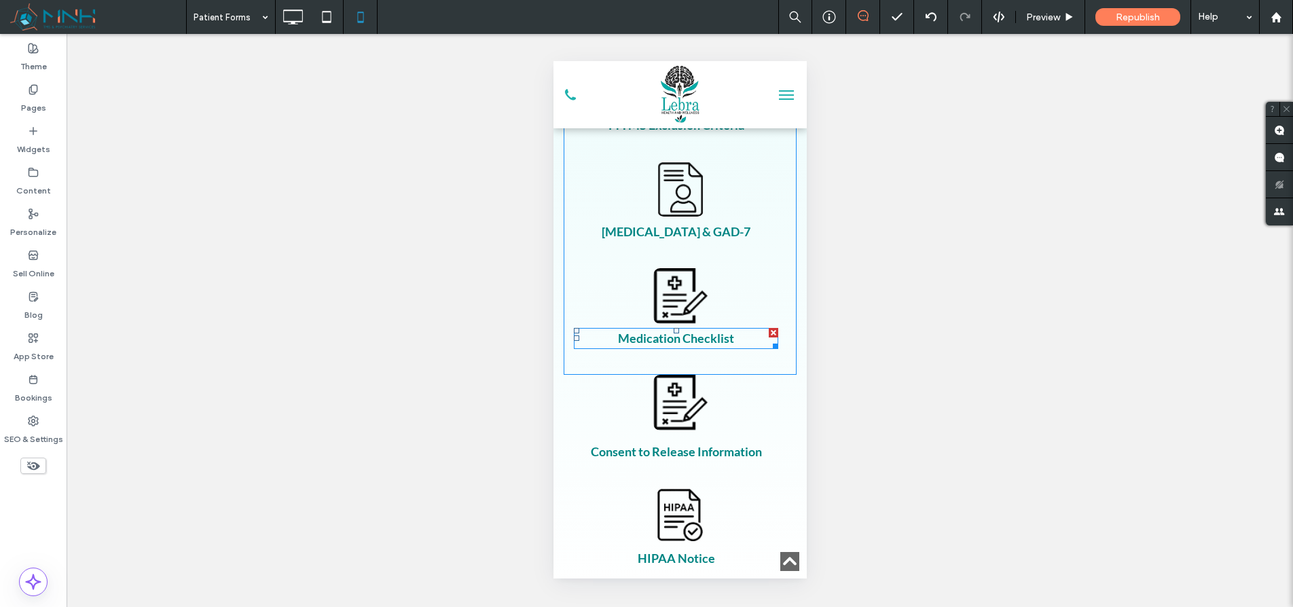
scroll to position [421, 0]
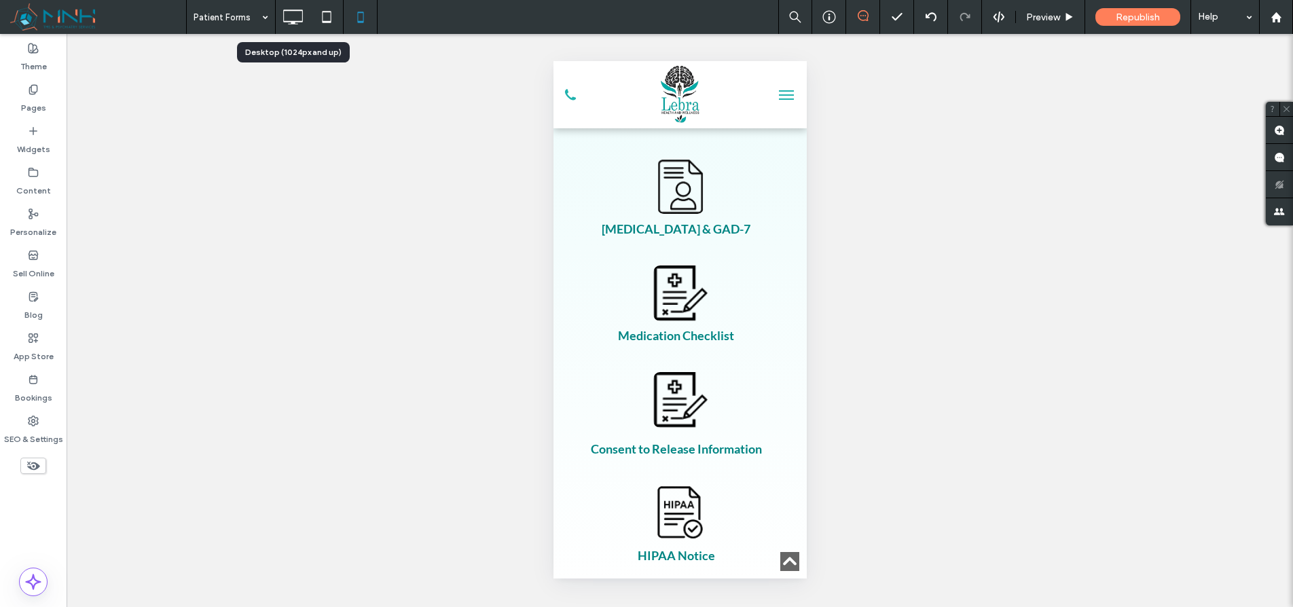
click at [286, 17] on icon at bounding box center [292, 16] width 27 height 27
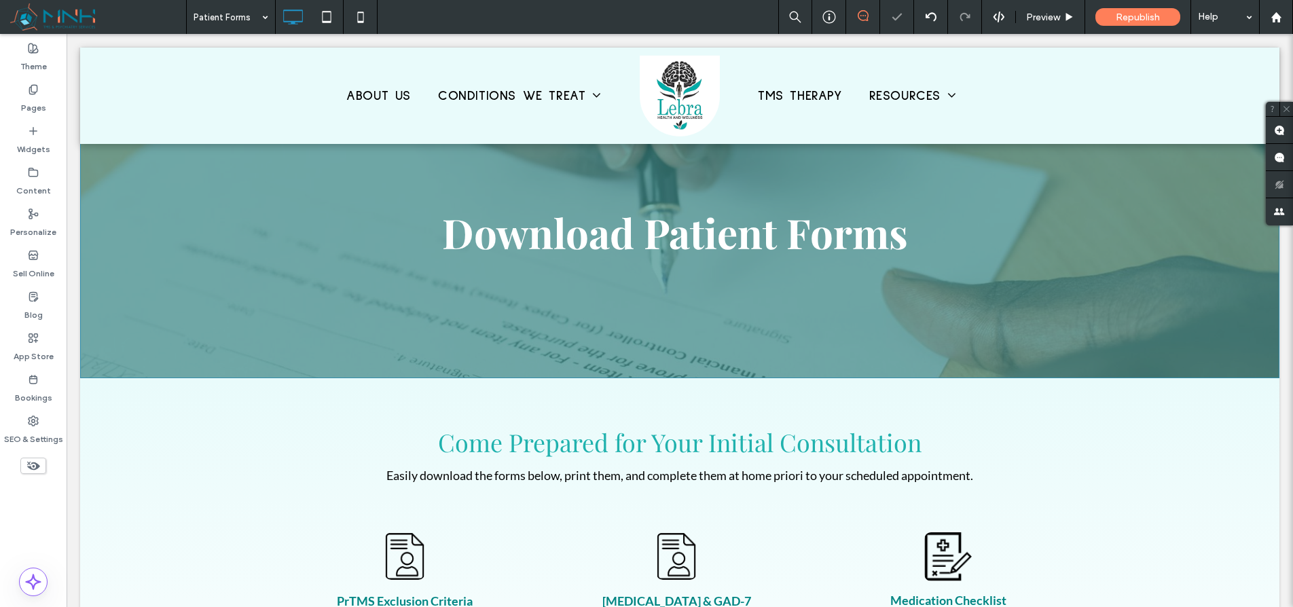
scroll to position [402, 0]
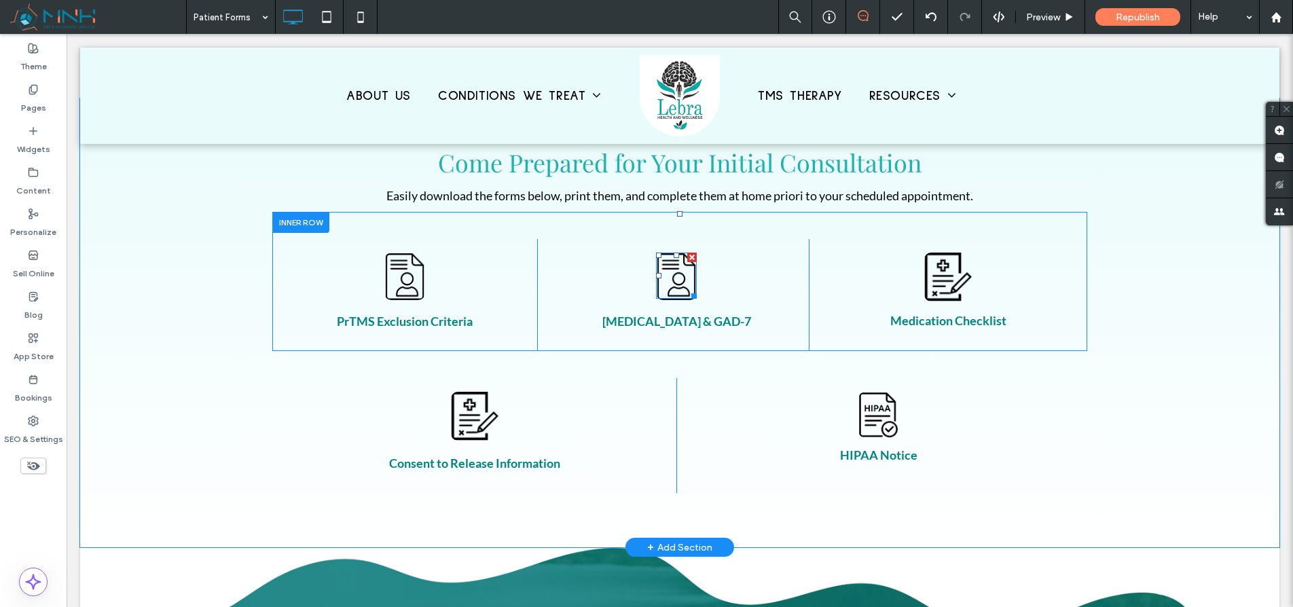
click at [682, 283] on img at bounding box center [676, 277] width 41 height 48
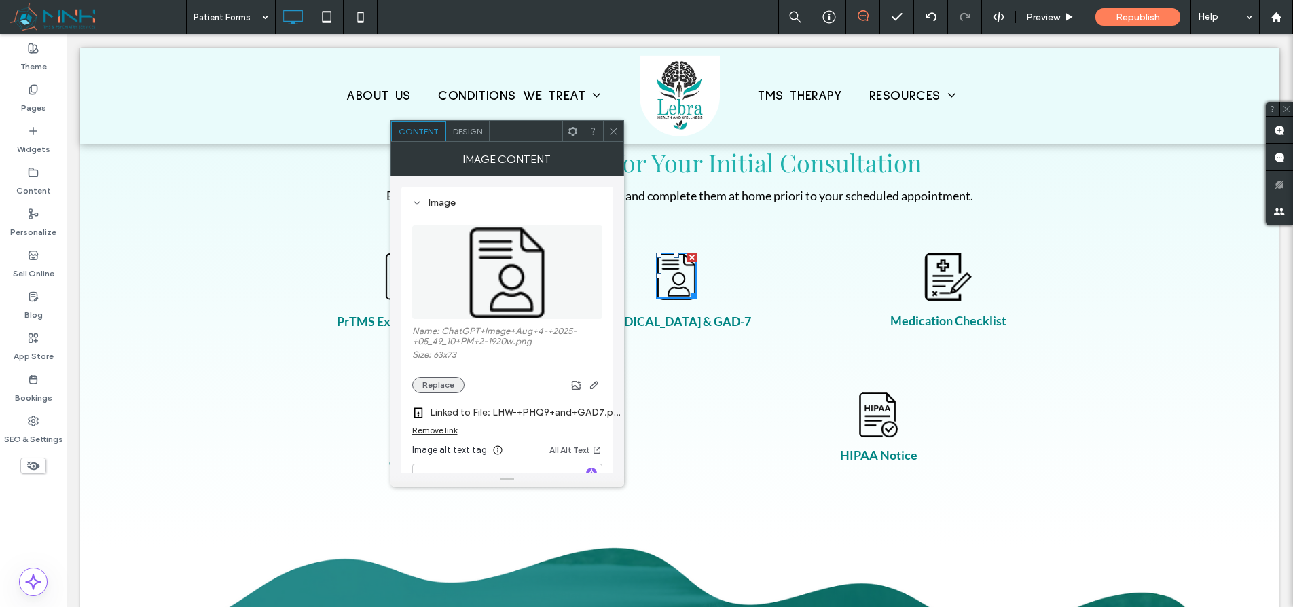
click at [435, 387] on button "Replace" at bounding box center [438, 385] width 52 height 16
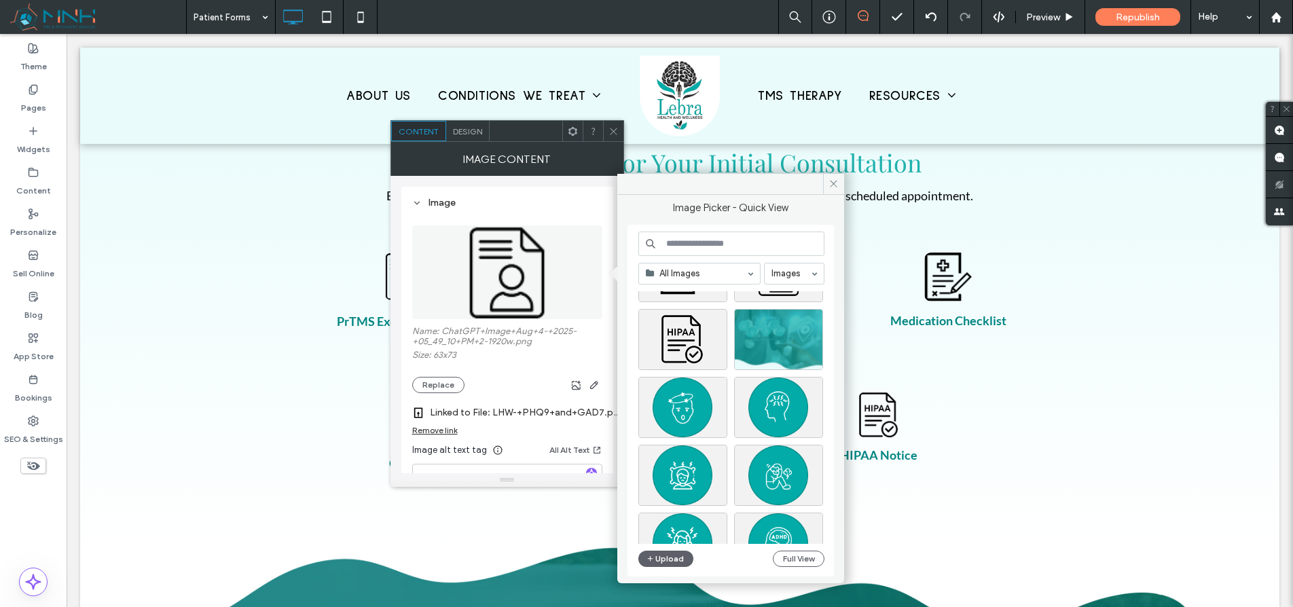
scroll to position [1717, 0]
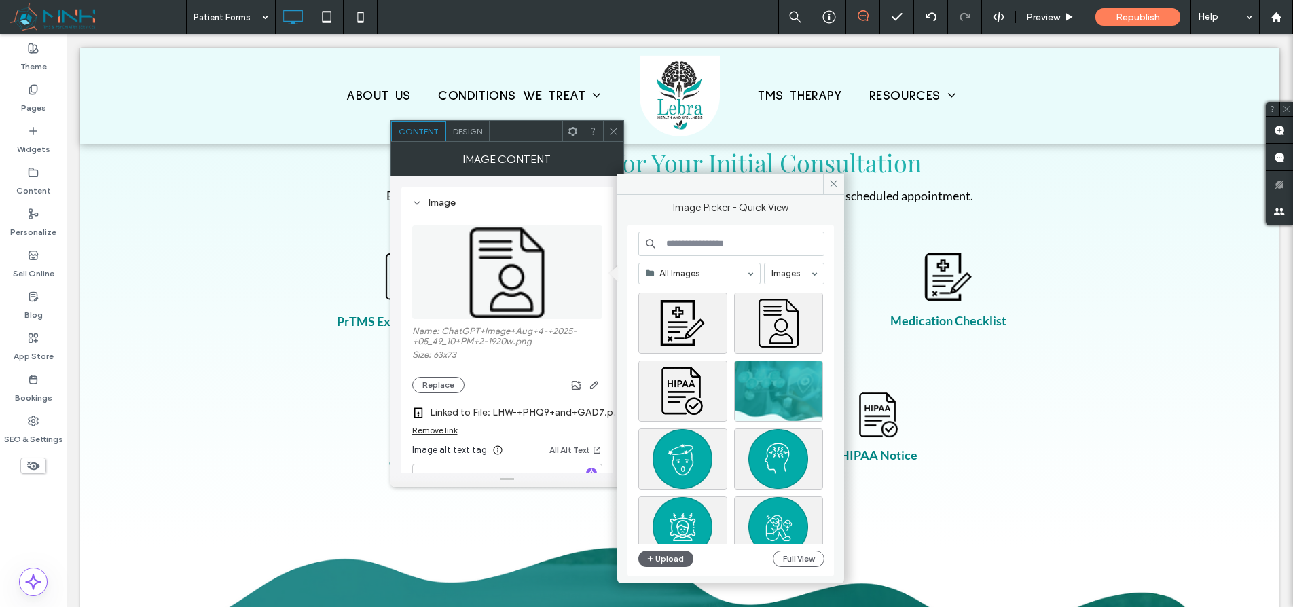
click at [615, 137] on span at bounding box center [614, 131] width 10 height 20
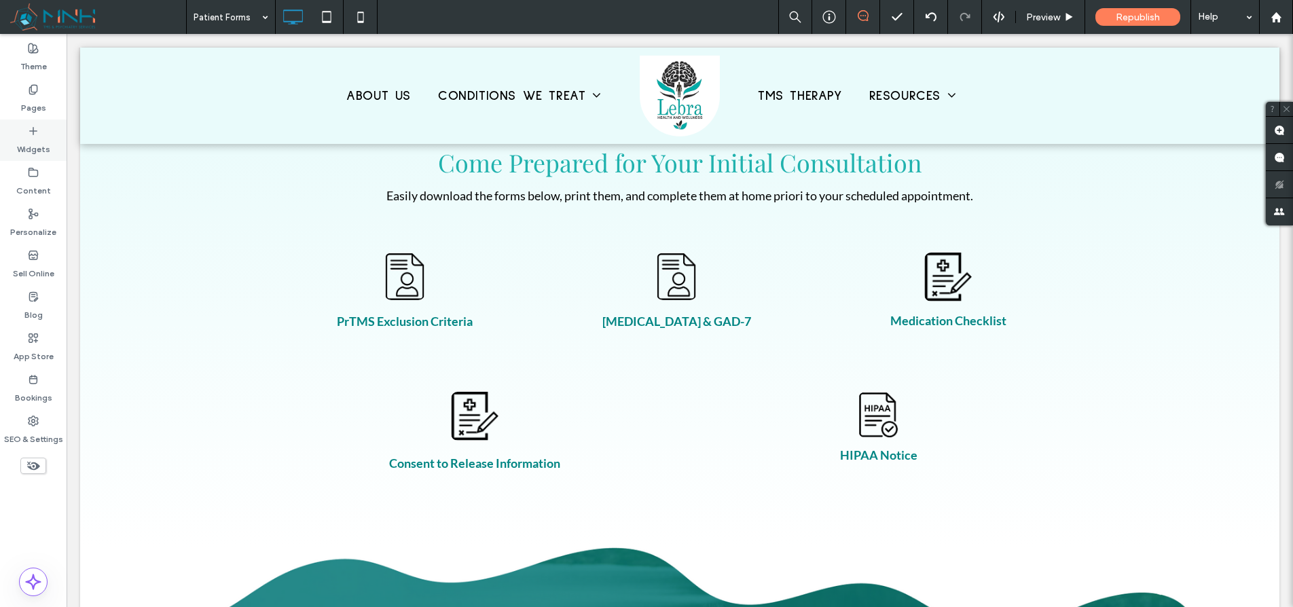
click at [44, 141] on label "Widgets" at bounding box center [33, 146] width 33 height 19
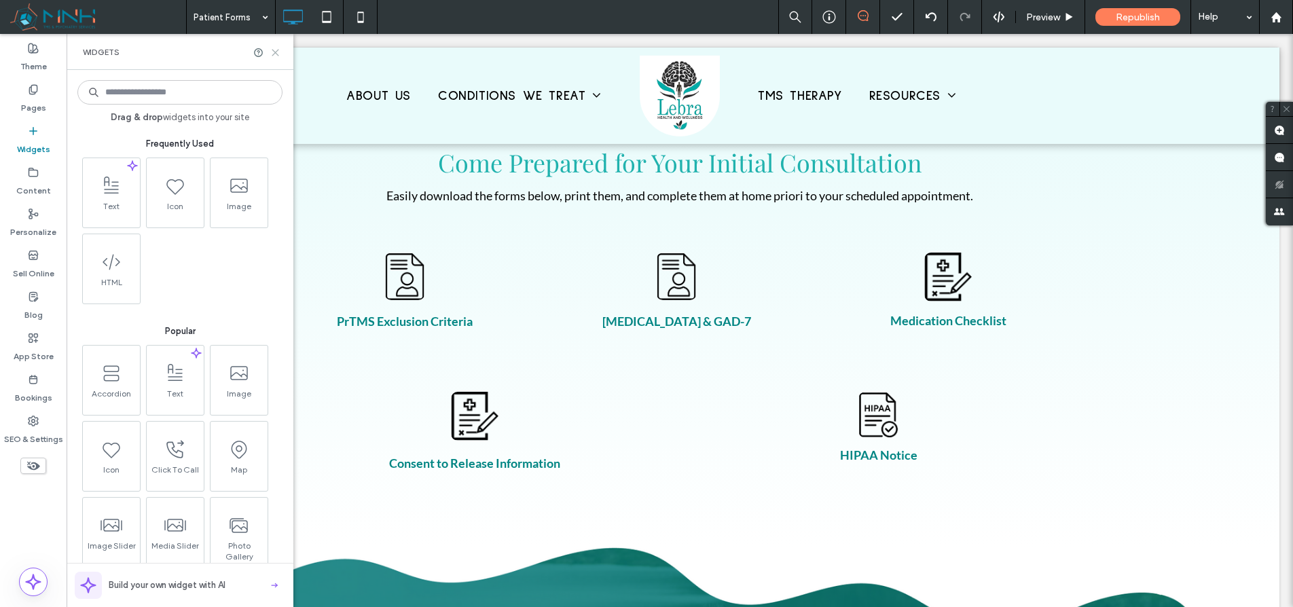
click at [274, 54] on use at bounding box center [275, 53] width 6 height 6
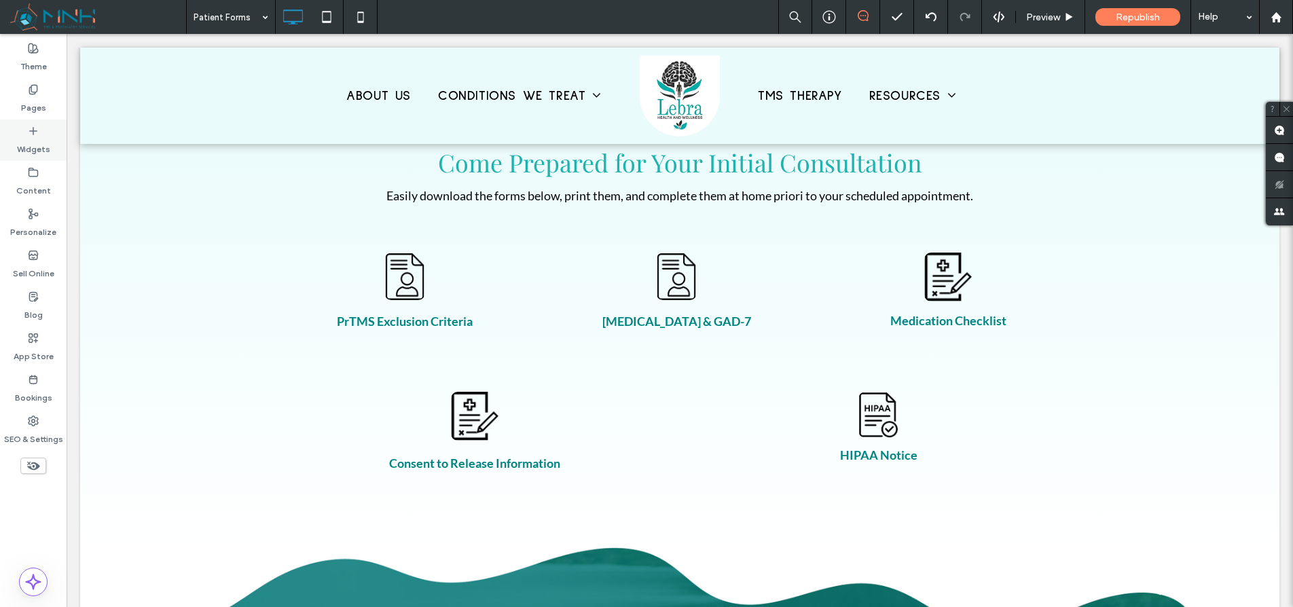
click at [31, 145] on label "Widgets" at bounding box center [33, 146] width 33 height 19
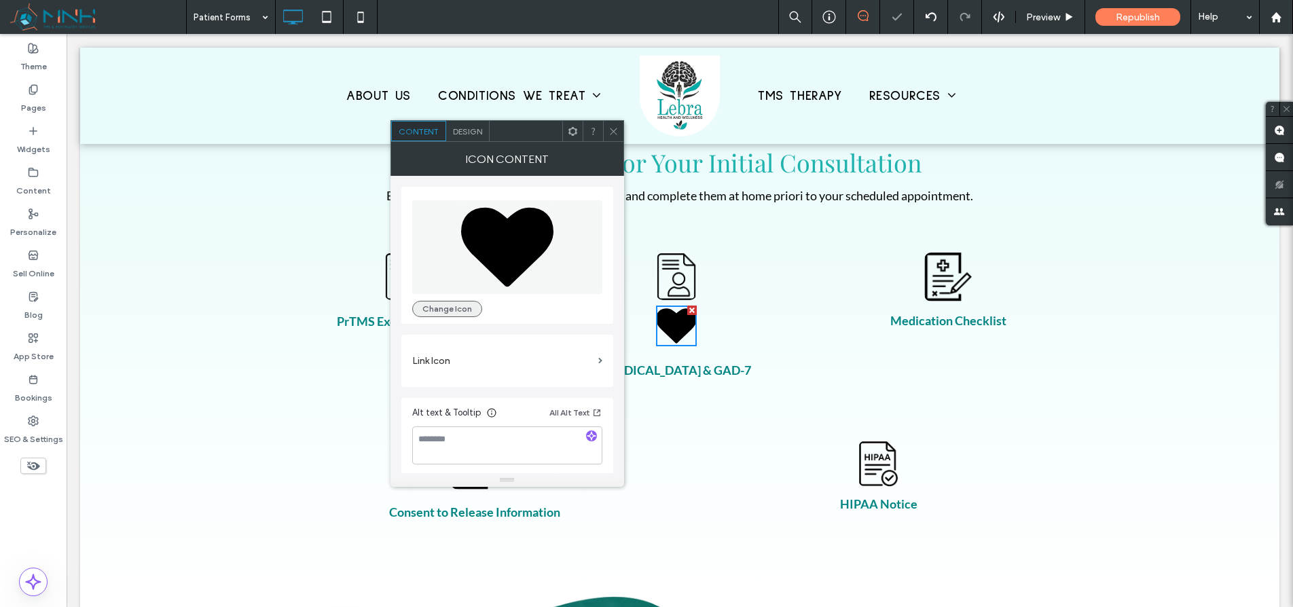
click at [467, 310] on button "Change Icon" at bounding box center [447, 309] width 70 height 16
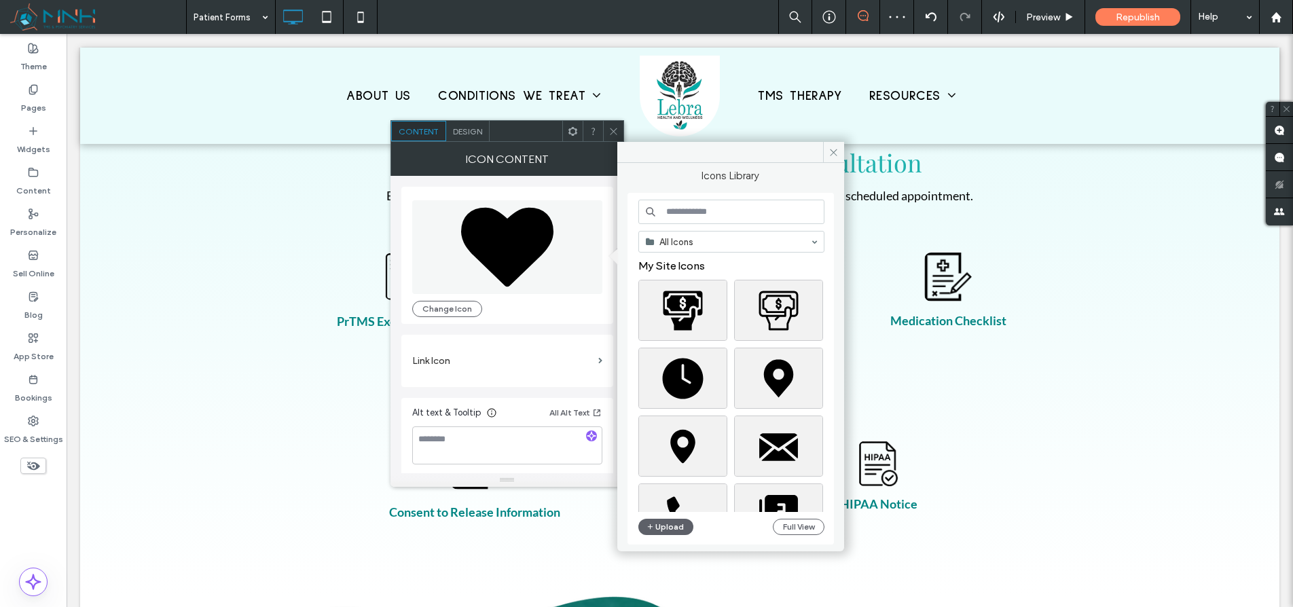
click at [685, 210] on input at bounding box center [732, 212] width 186 height 24
type input "*********"
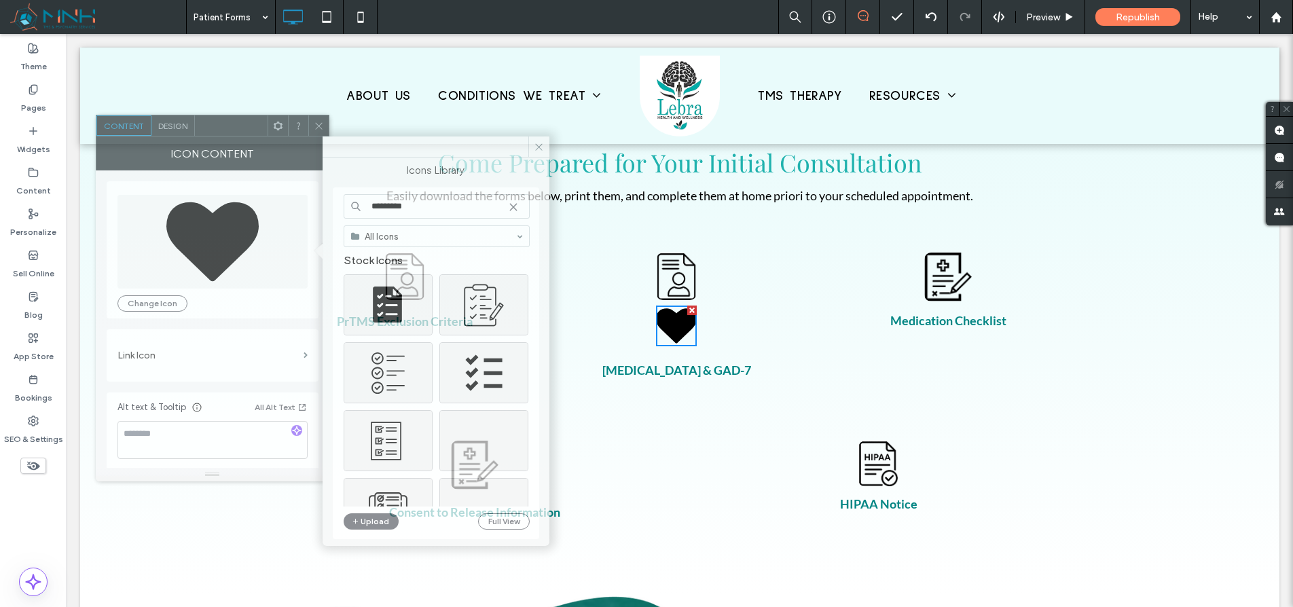
drag, startPoint x: 537, startPoint y: 128, endPoint x: 243, endPoint y: 122, distance: 294.9
click at [243, 122] on div at bounding box center [231, 125] width 73 height 20
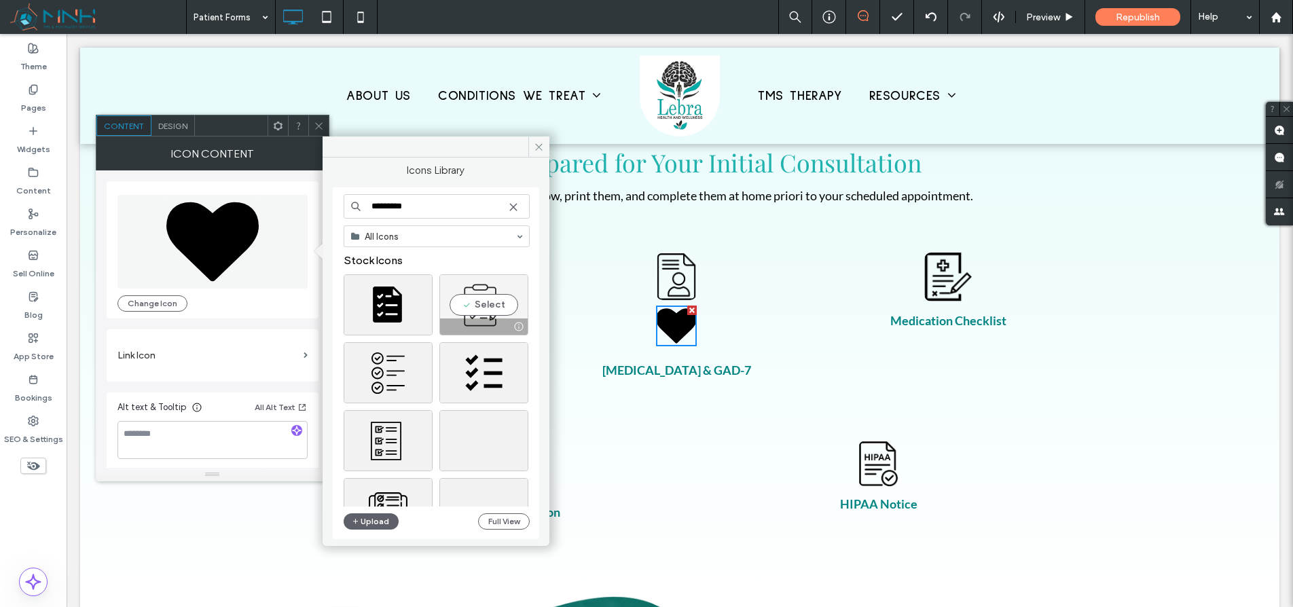
click at [489, 304] on div "Select" at bounding box center [484, 304] width 89 height 61
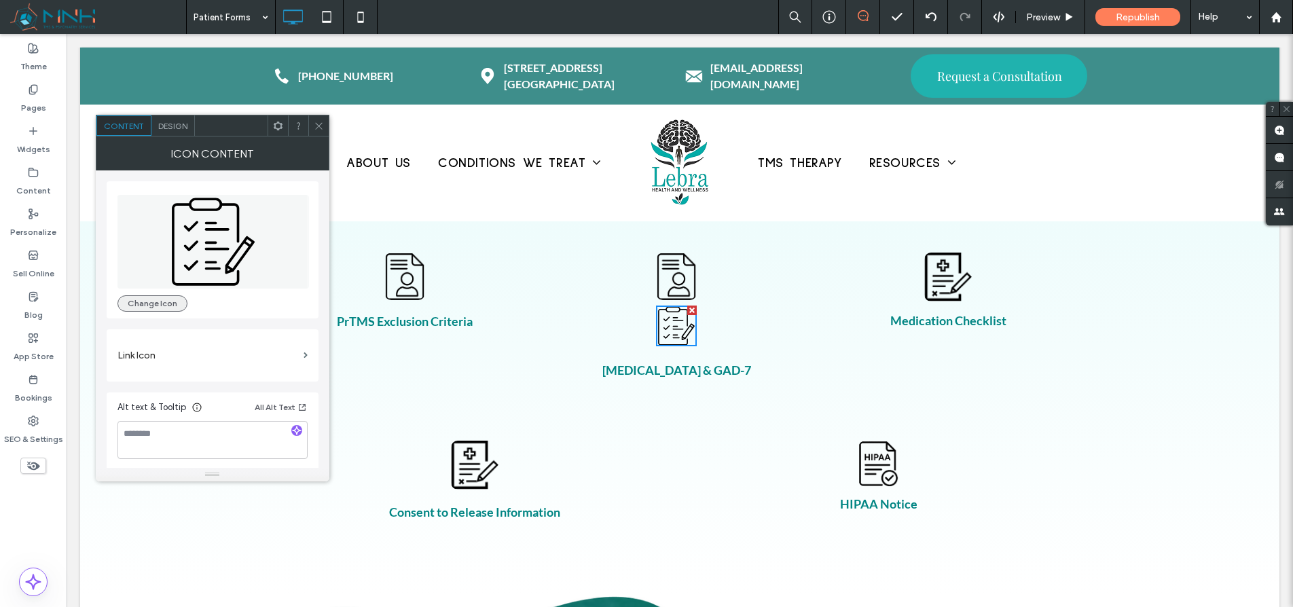
click at [164, 304] on button "Change Icon" at bounding box center [153, 304] width 70 height 16
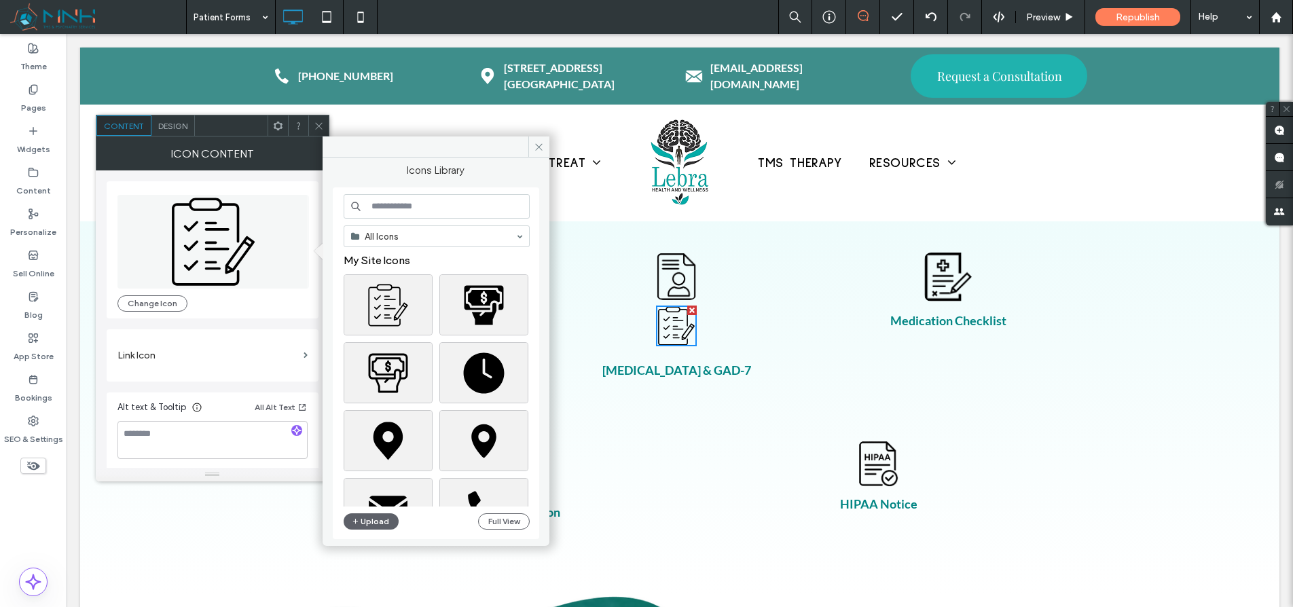
click at [378, 207] on input at bounding box center [437, 206] width 186 height 24
type input "*********"
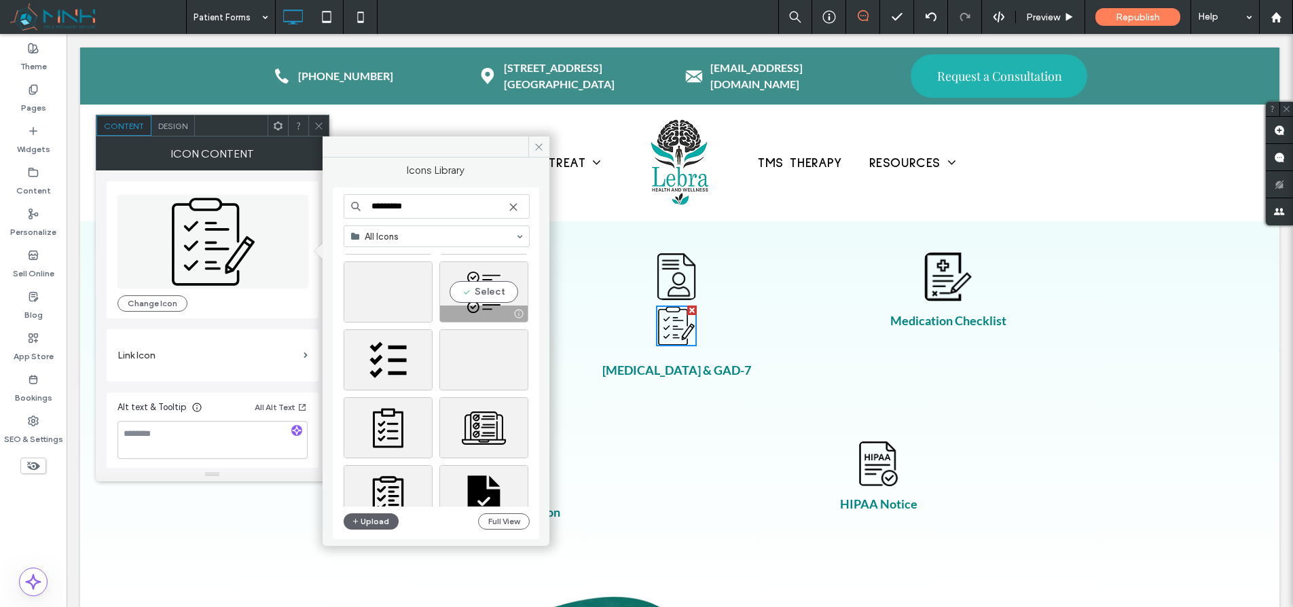
scroll to position [187, 0]
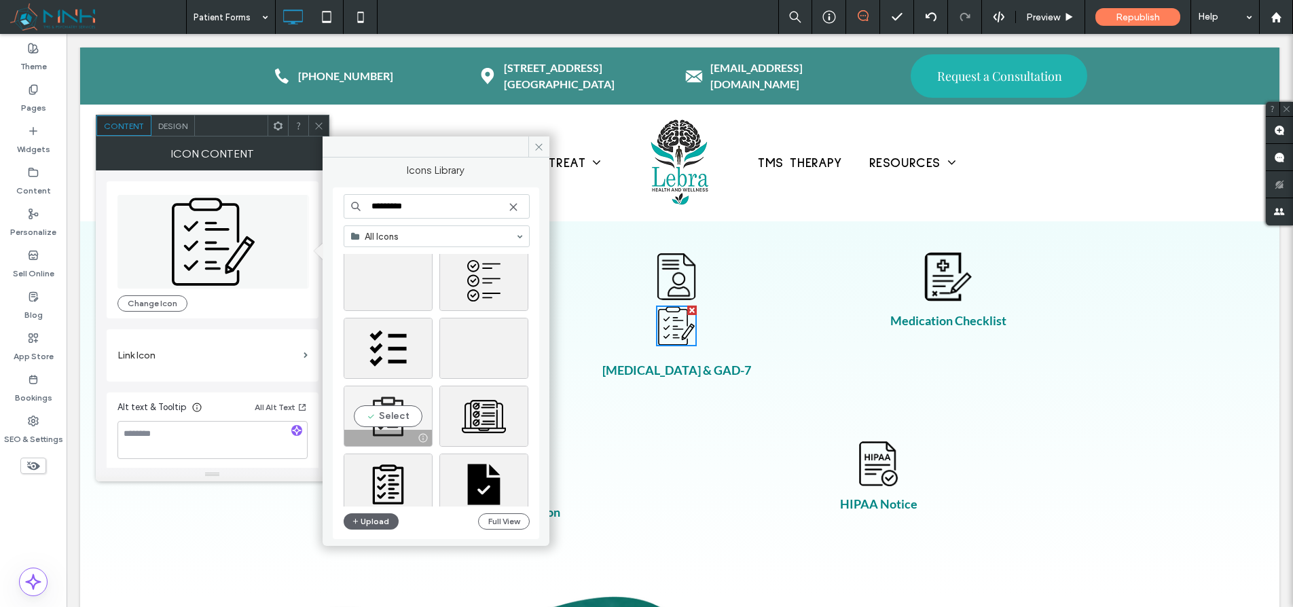
click at [397, 421] on div "Select" at bounding box center [388, 416] width 89 height 61
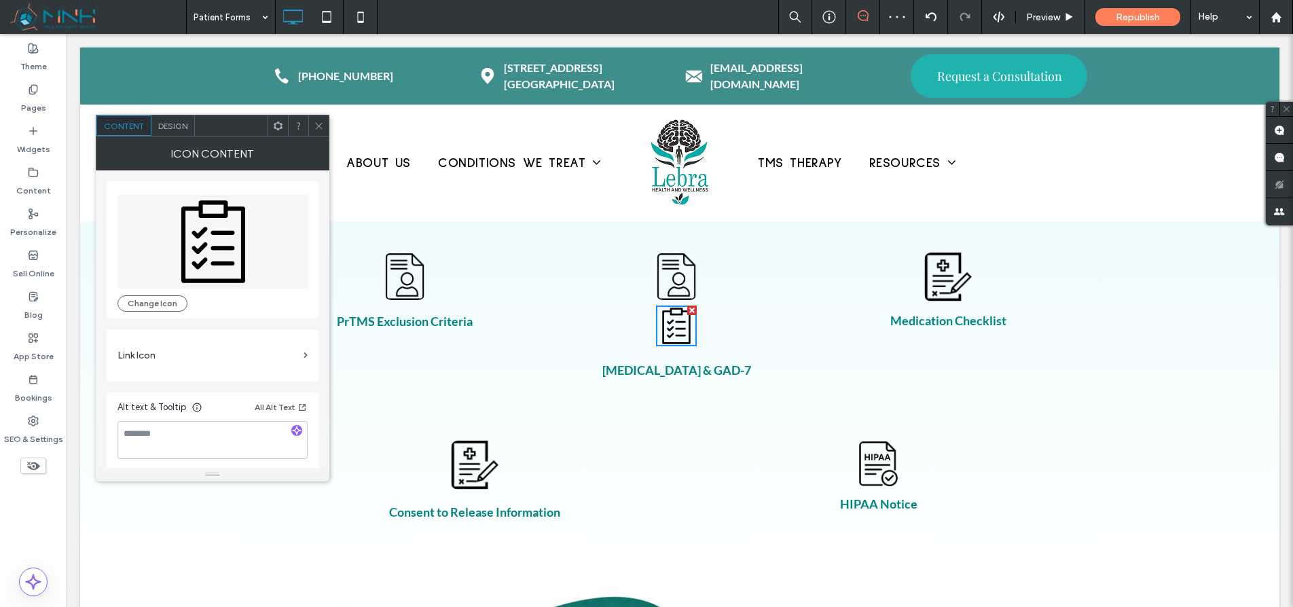
click at [163, 129] on span "Design" at bounding box center [172, 126] width 29 height 10
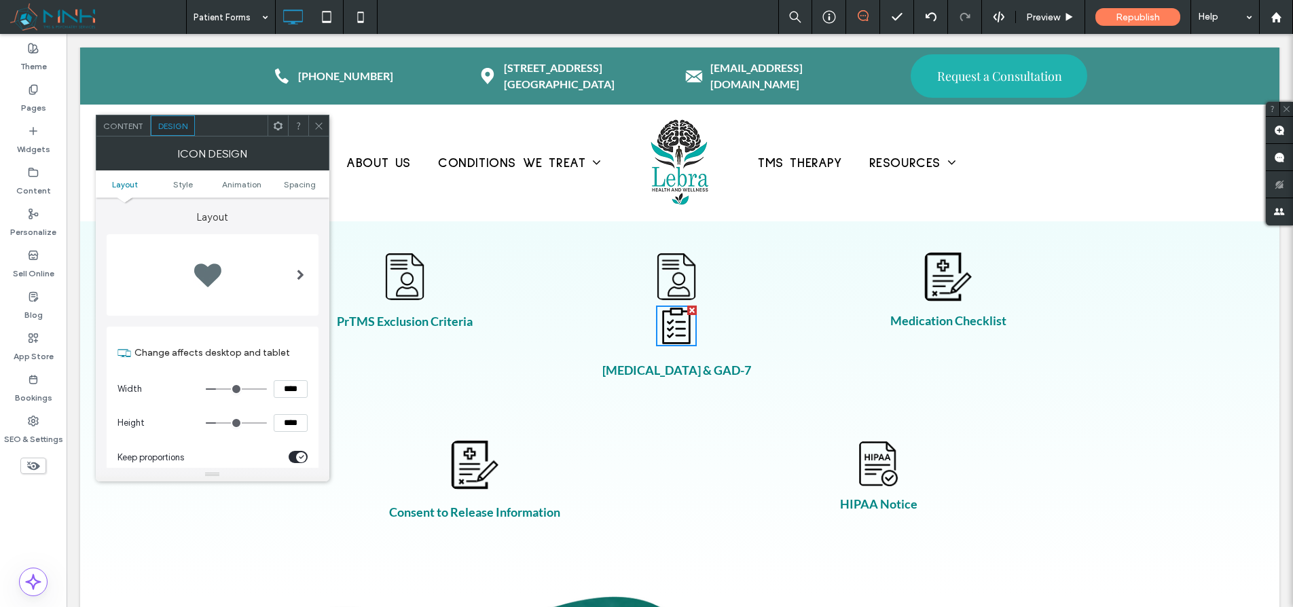
drag, startPoint x: 289, startPoint y: 389, endPoint x: 266, endPoint y: 387, distance: 23.2
click at [266, 387] on div "****" at bounding box center [257, 389] width 102 height 18
type input "****"
type input "**"
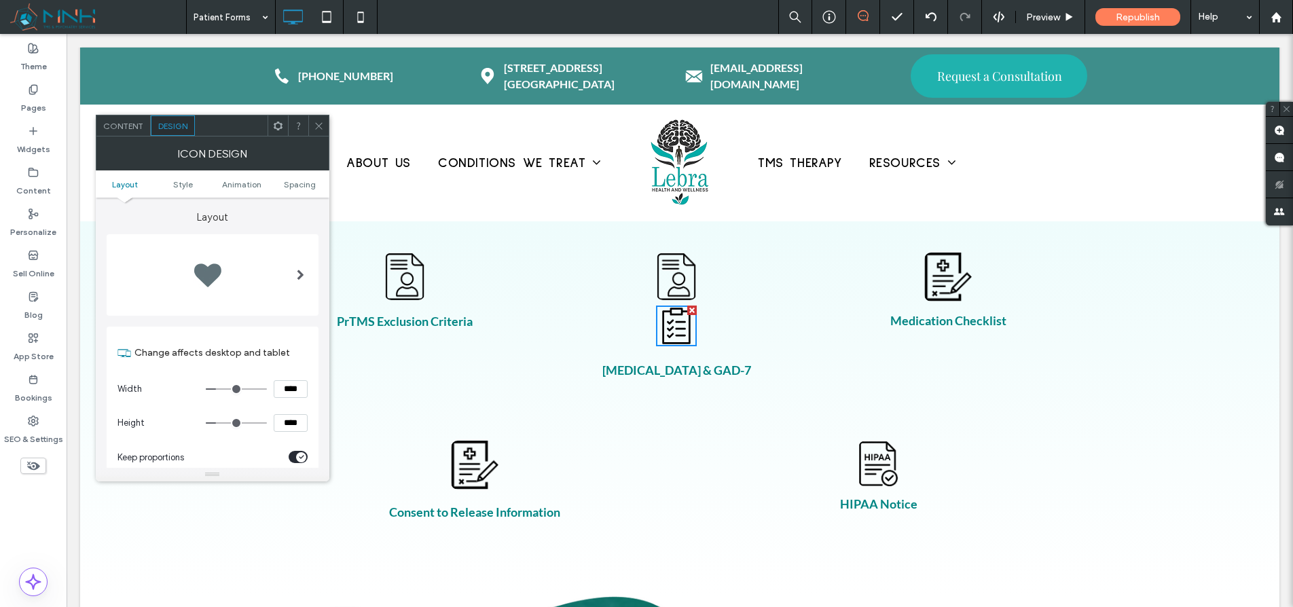
type input "****"
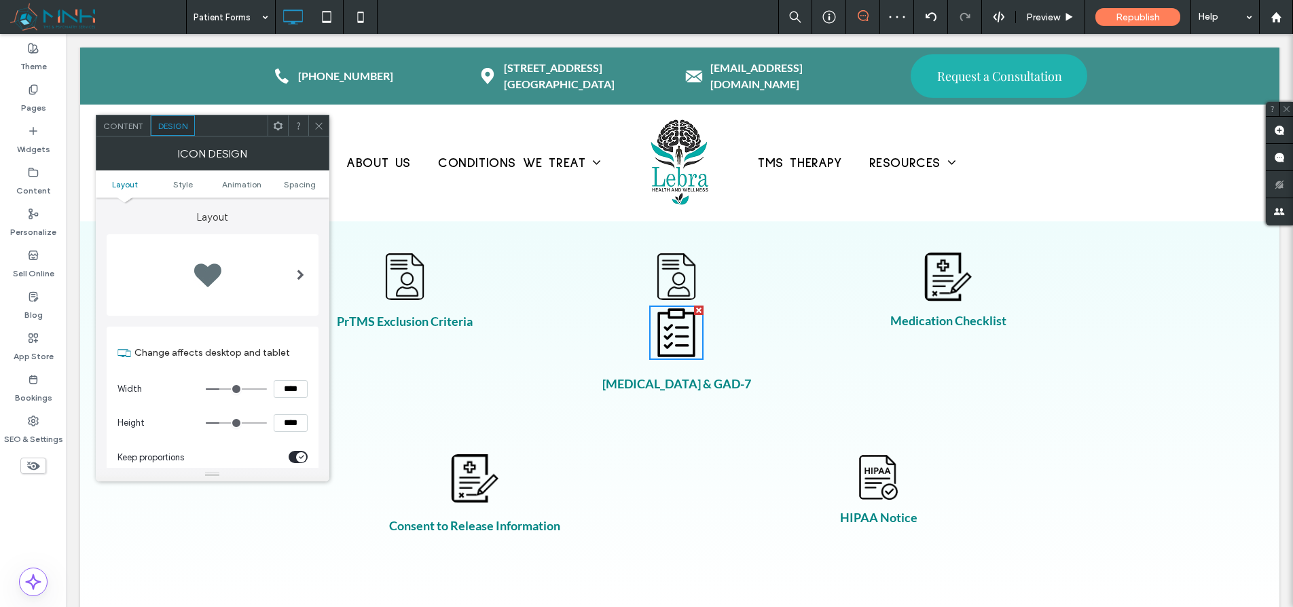
click at [322, 122] on icon at bounding box center [319, 126] width 10 height 10
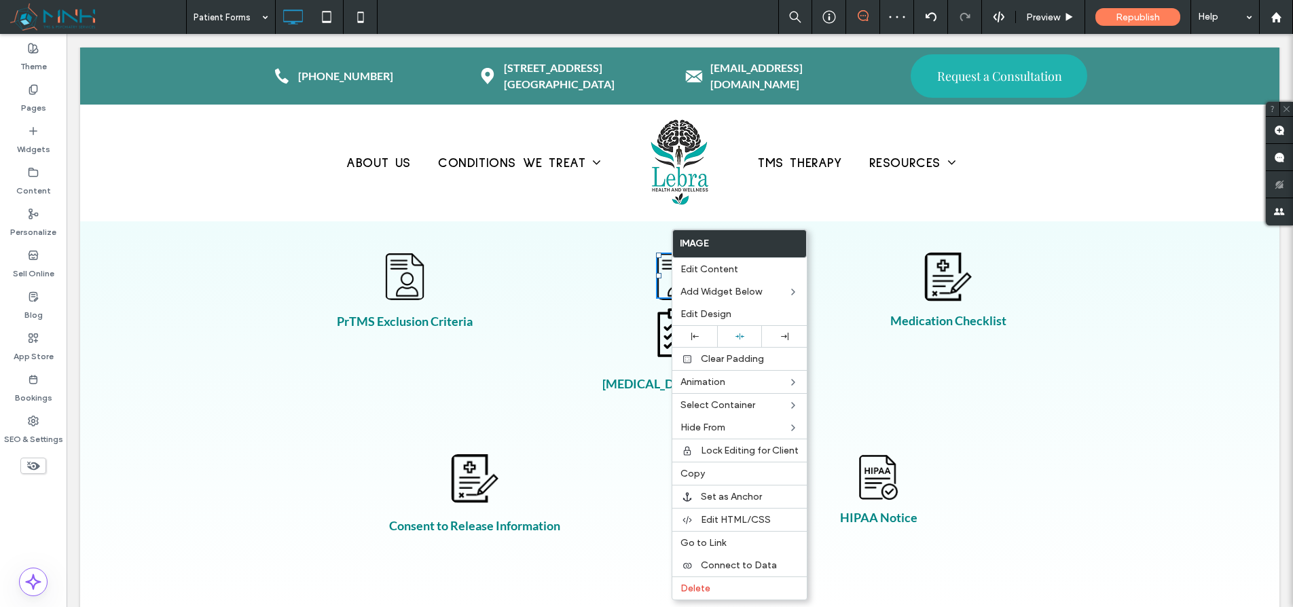
drag, startPoint x: 670, startPoint y: 279, endPoint x: 738, endPoint y: 315, distance: 77.2
click at [699, 590] on span "Delete" at bounding box center [696, 589] width 30 height 12
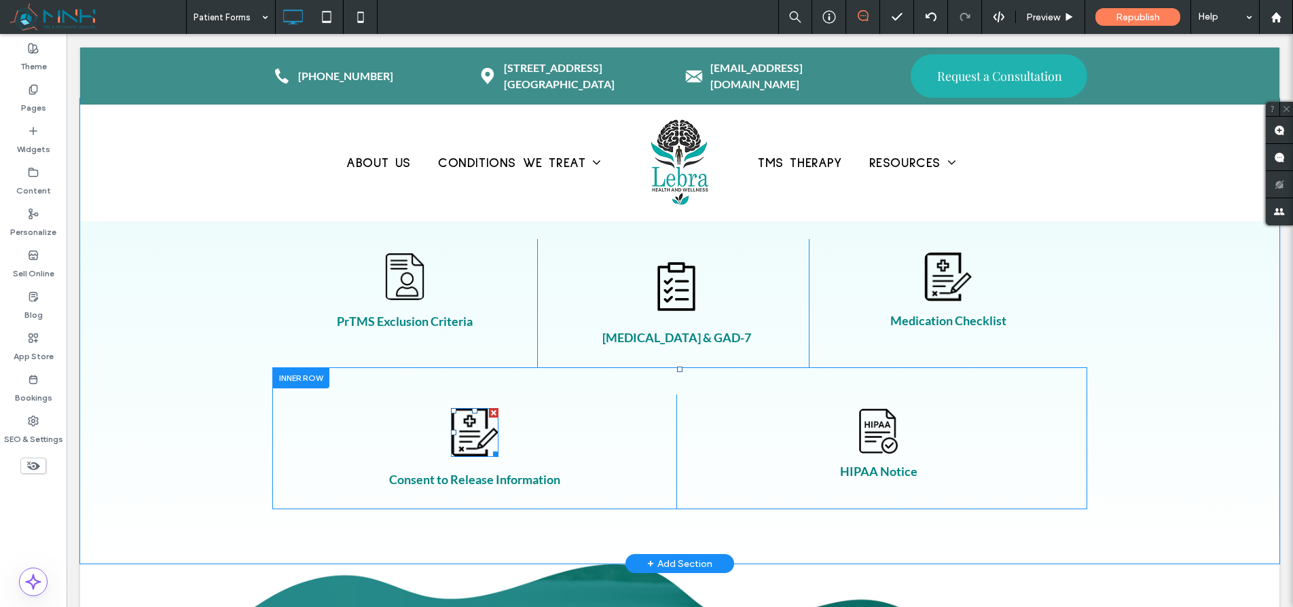
click at [467, 431] on img at bounding box center [475, 432] width 48 height 49
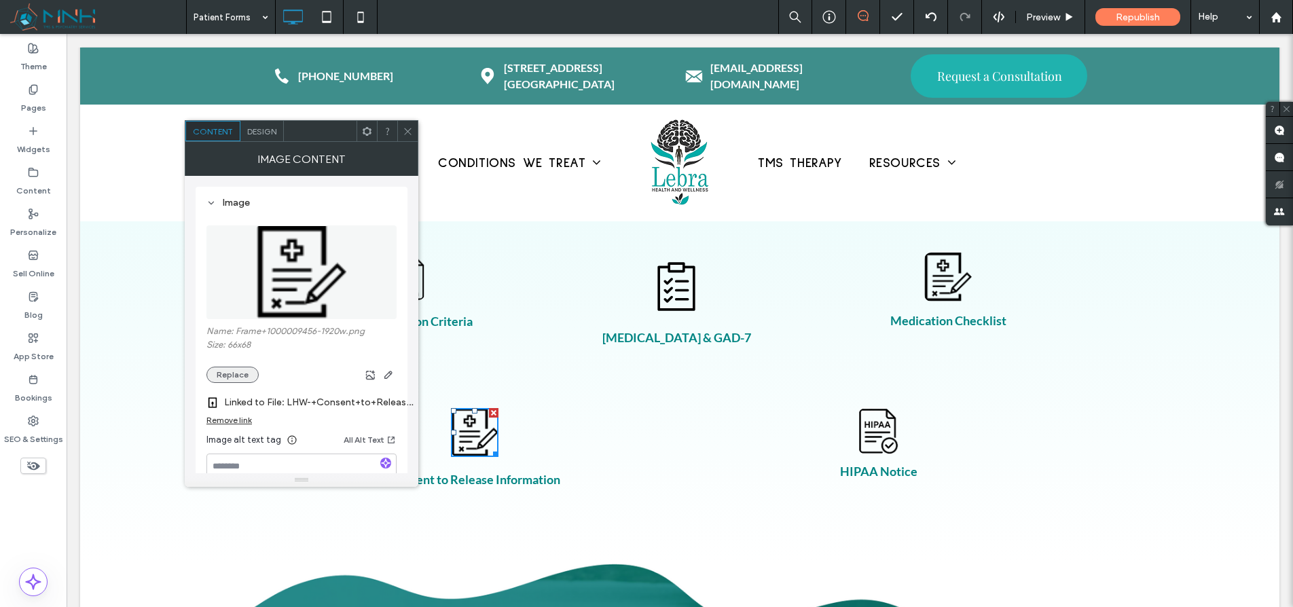
click at [231, 372] on button "Replace" at bounding box center [233, 375] width 52 height 16
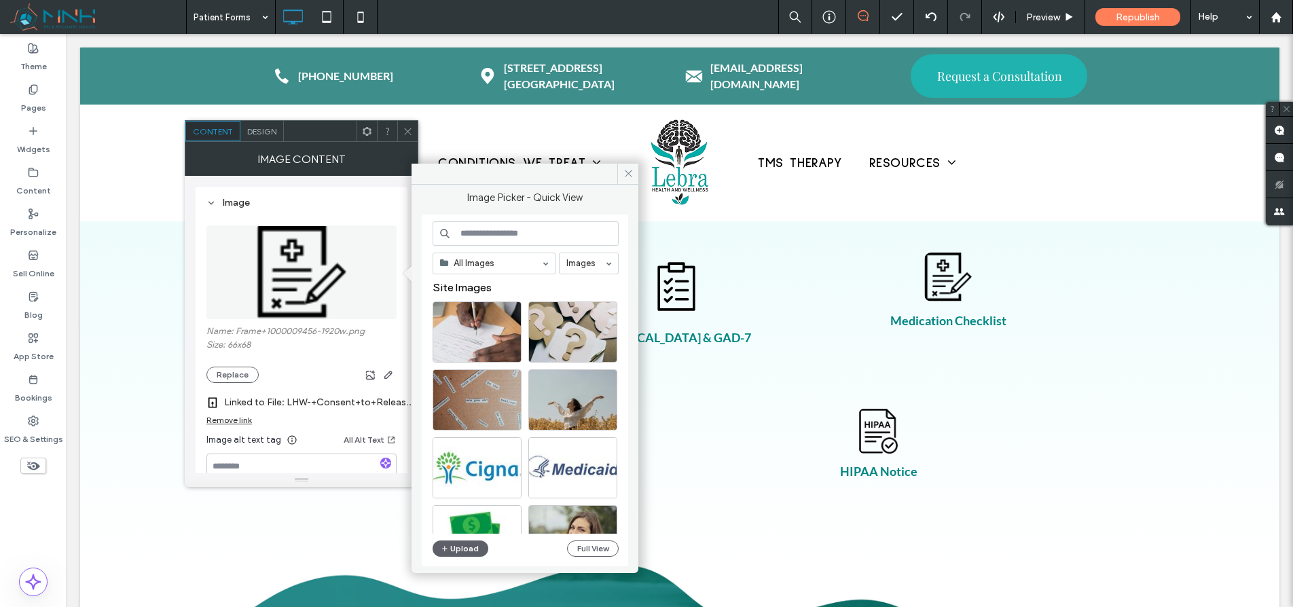
click at [467, 237] on input at bounding box center [526, 233] width 186 height 24
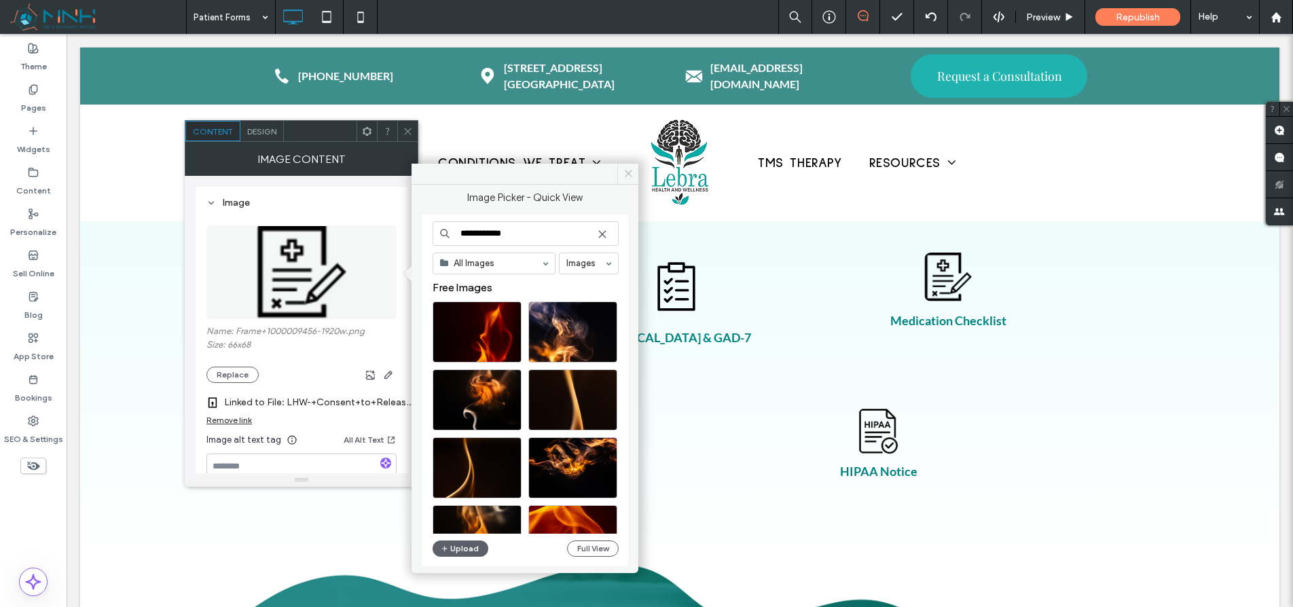
type input "**********"
click at [634, 171] on span at bounding box center [628, 174] width 21 height 20
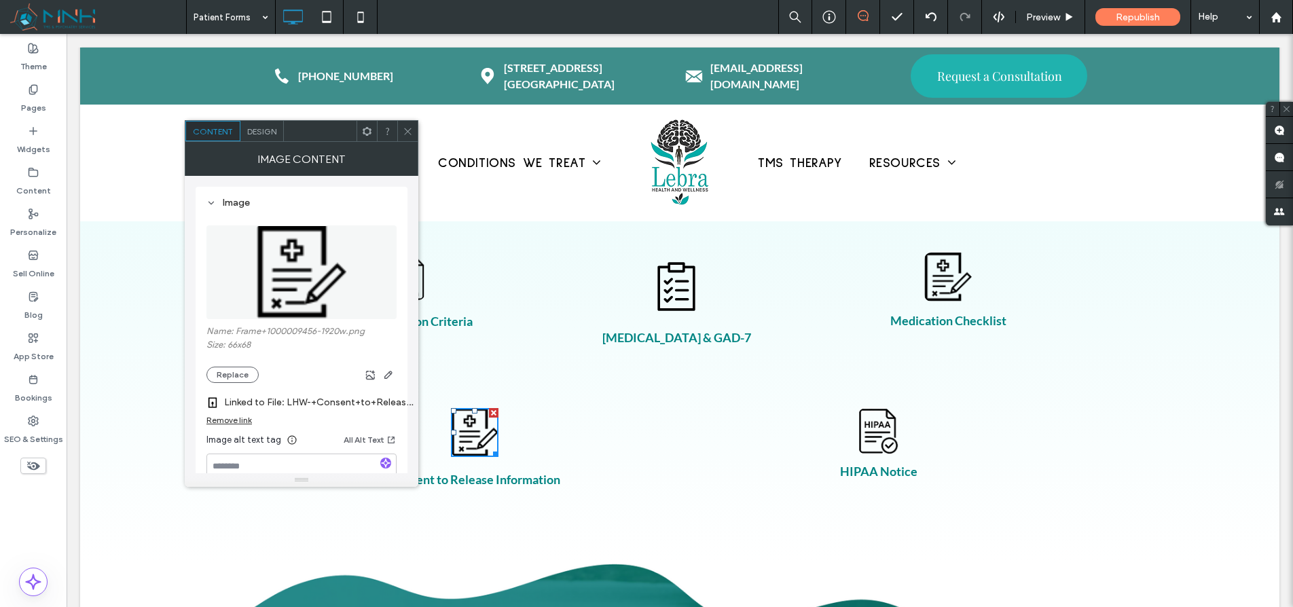
click at [412, 132] on icon at bounding box center [408, 131] width 10 height 10
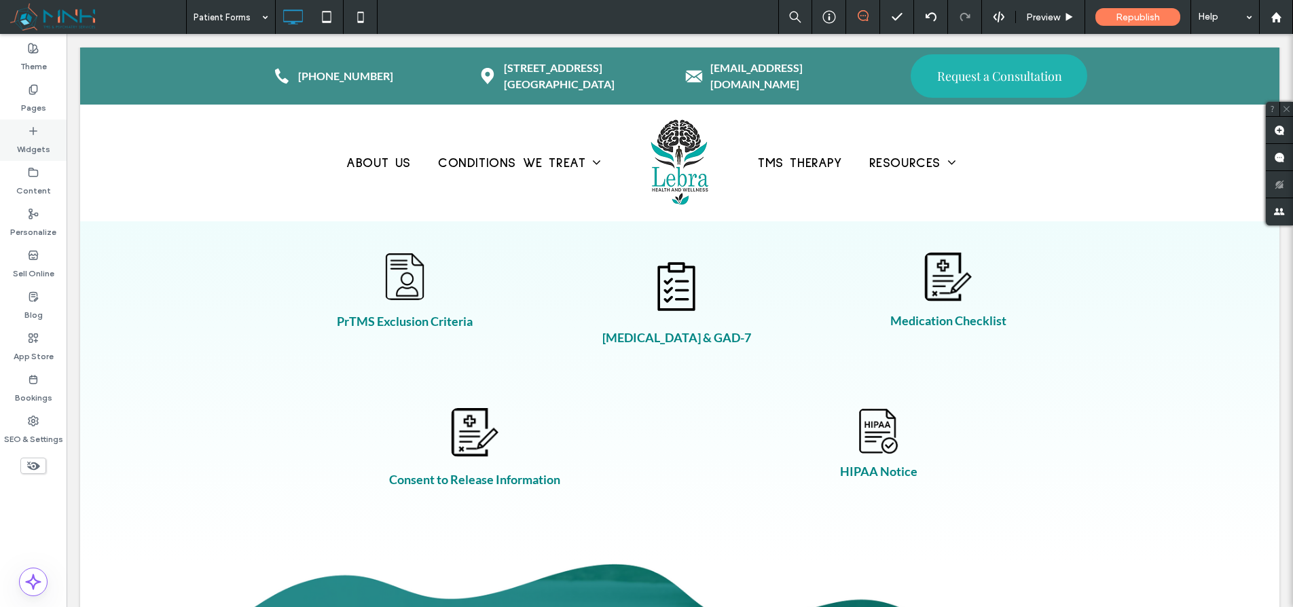
click at [40, 142] on label "Widgets" at bounding box center [33, 146] width 33 height 19
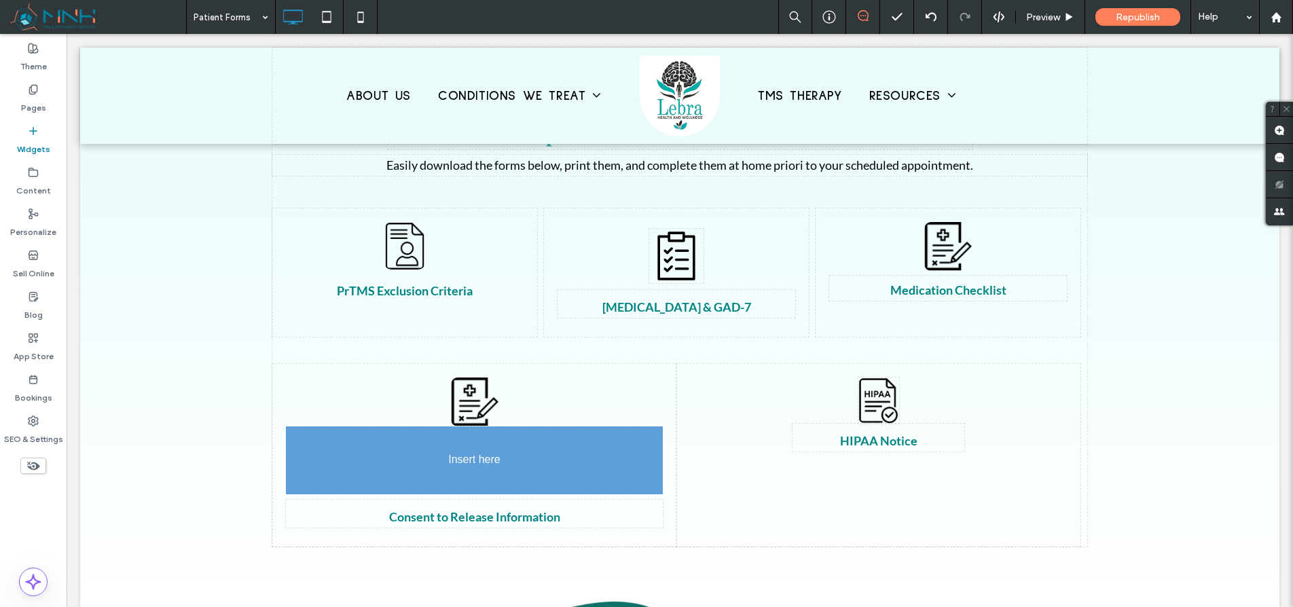
scroll to position [436, 0]
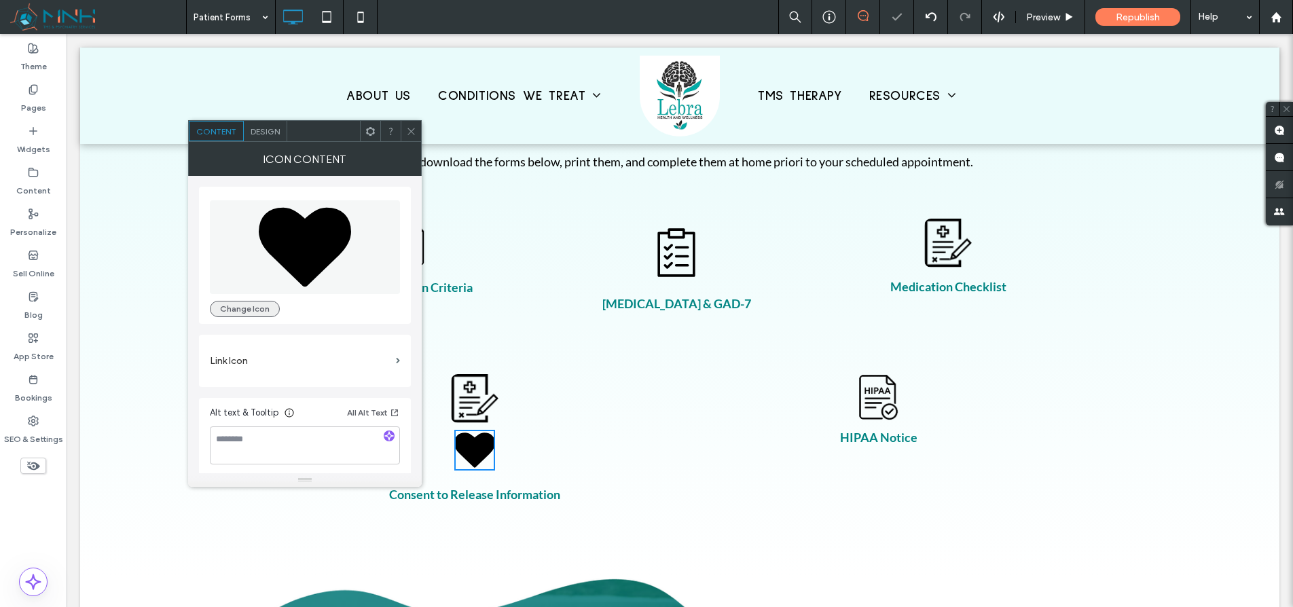
click at [251, 311] on button "Change Icon" at bounding box center [245, 309] width 70 height 16
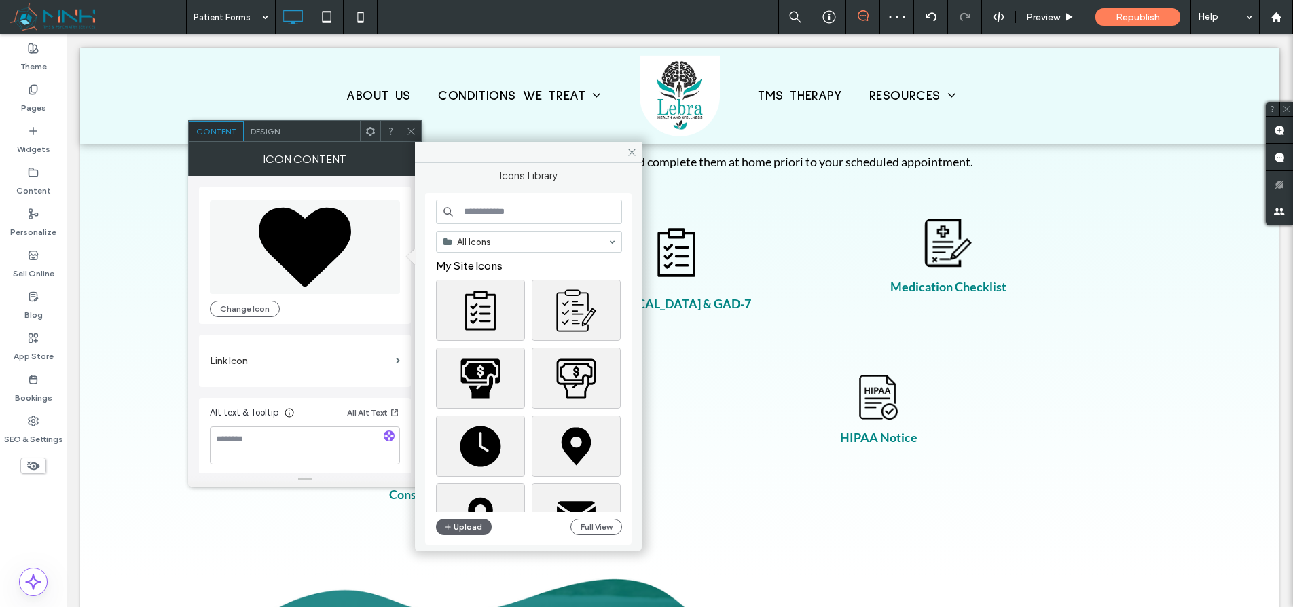
click at [466, 213] on input at bounding box center [529, 212] width 186 height 24
type input "****"
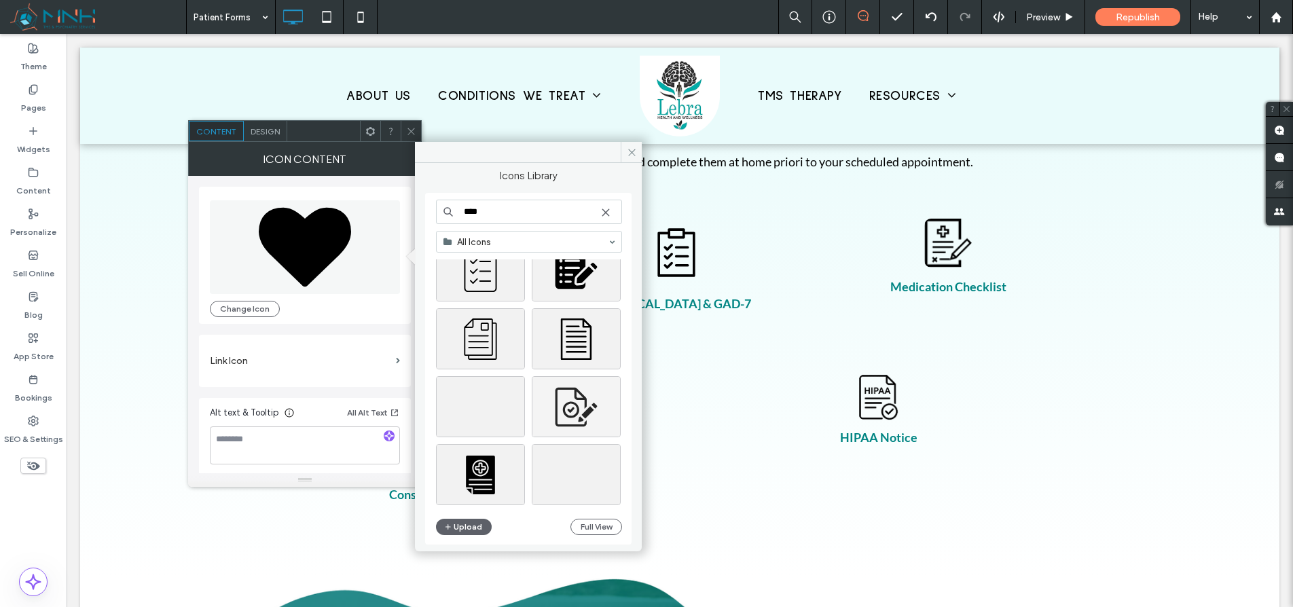
scroll to position [41, 0]
click at [571, 401] on div "Select" at bounding box center [576, 405] width 89 height 61
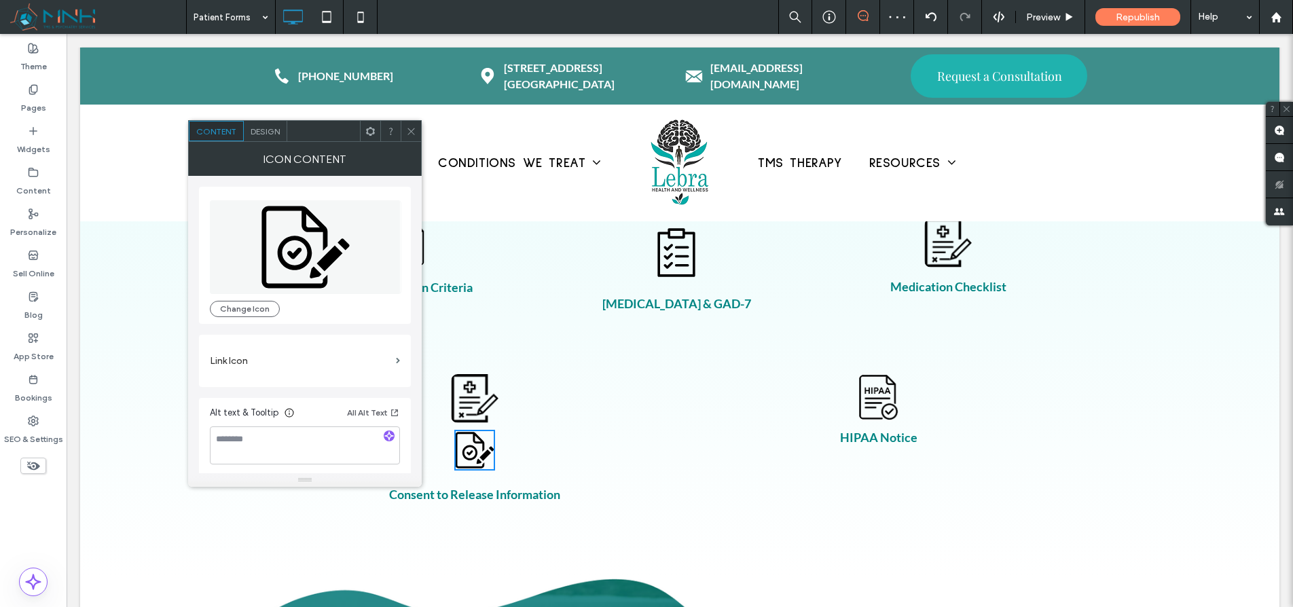
click at [270, 133] on span "Design" at bounding box center [265, 131] width 29 height 10
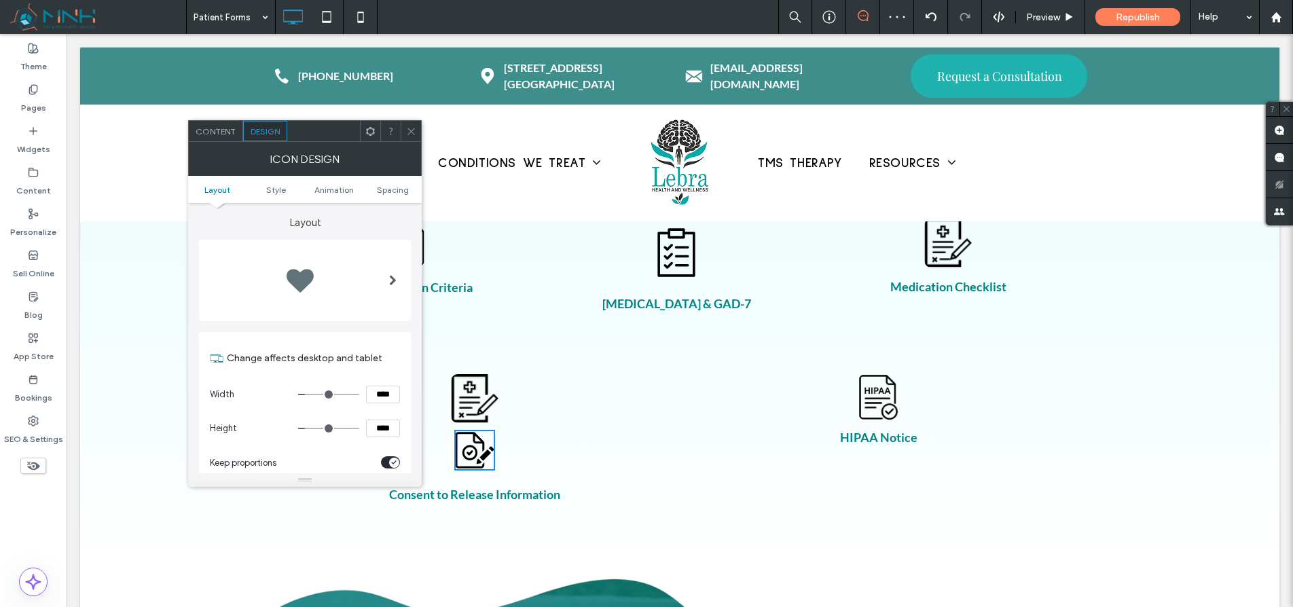
drag, startPoint x: 382, startPoint y: 392, endPoint x: 365, endPoint y: 392, distance: 17.7
click at [365, 392] on div "****" at bounding box center [349, 395] width 102 height 18
type input "****"
type input "**"
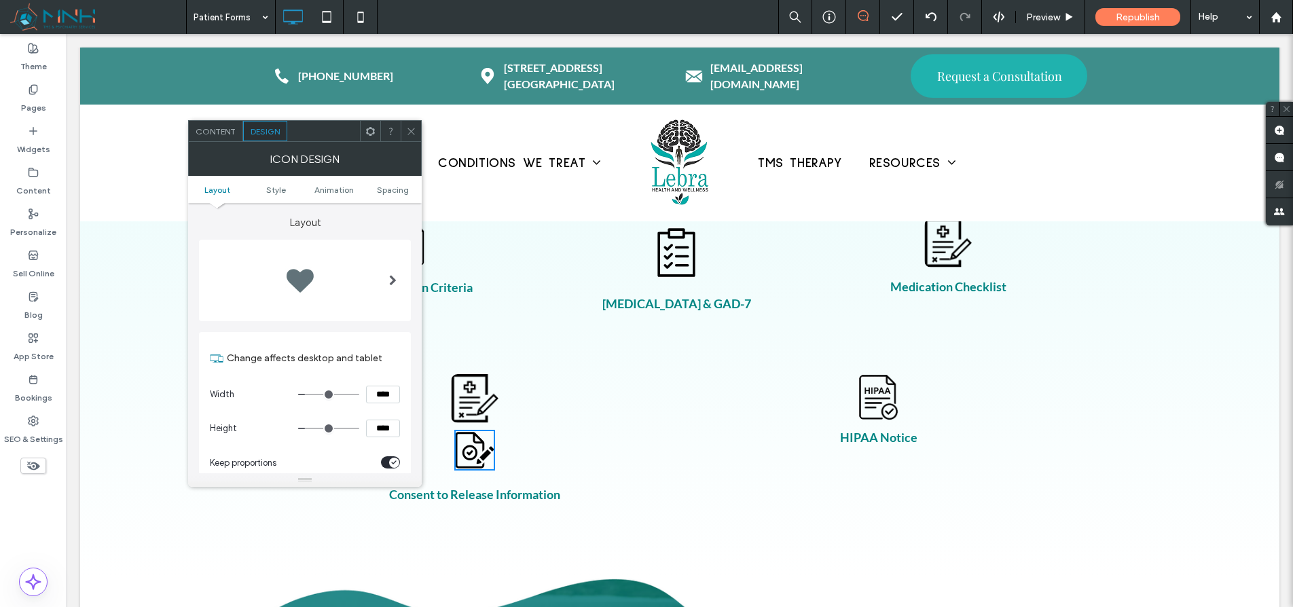
type input "****"
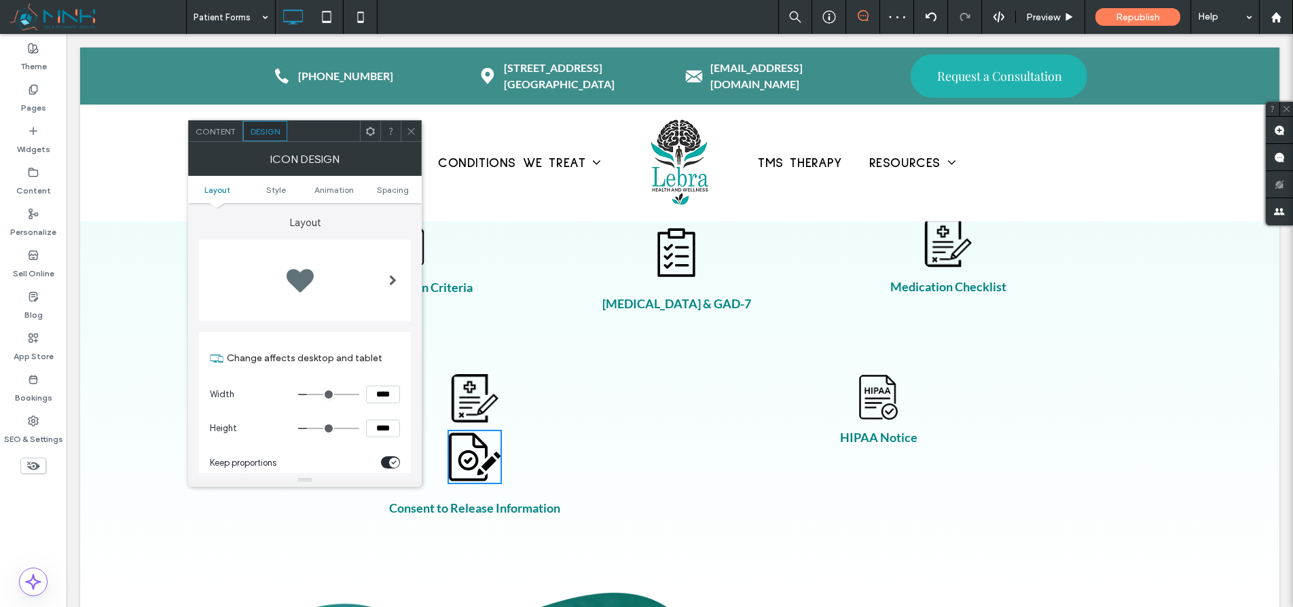
click at [413, 126] on icon at bounding box center [411, 131] width 10 height 10
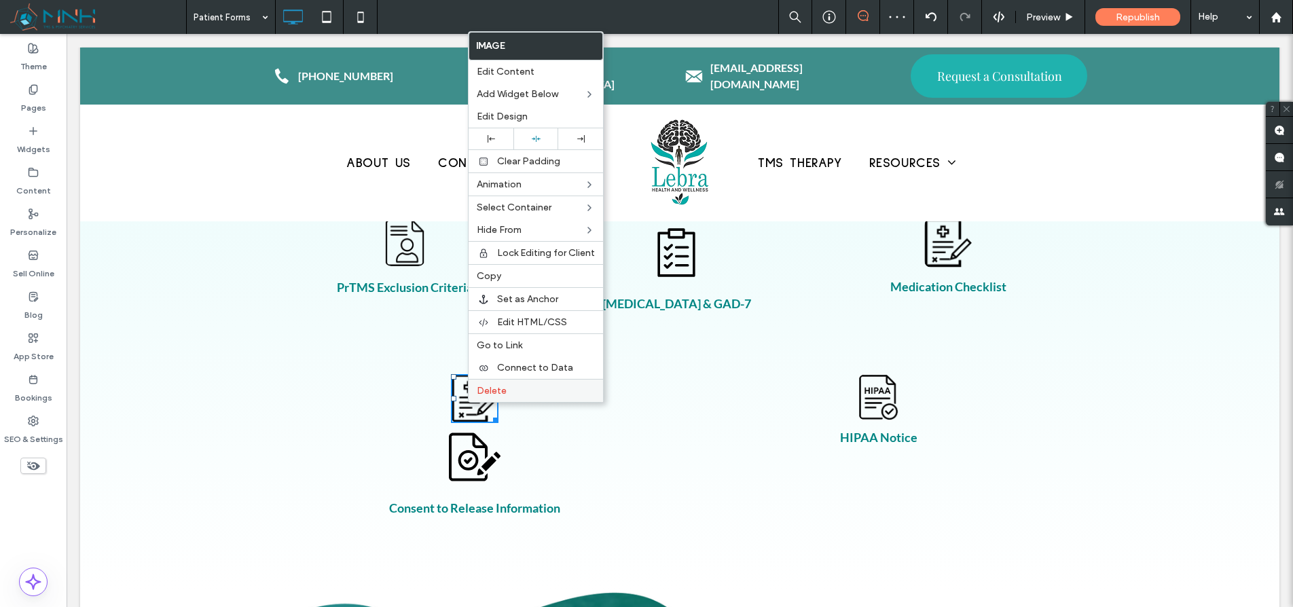
click at [479, 393] on span "Delete" at bounding box center [492, 391] width 30 height 12
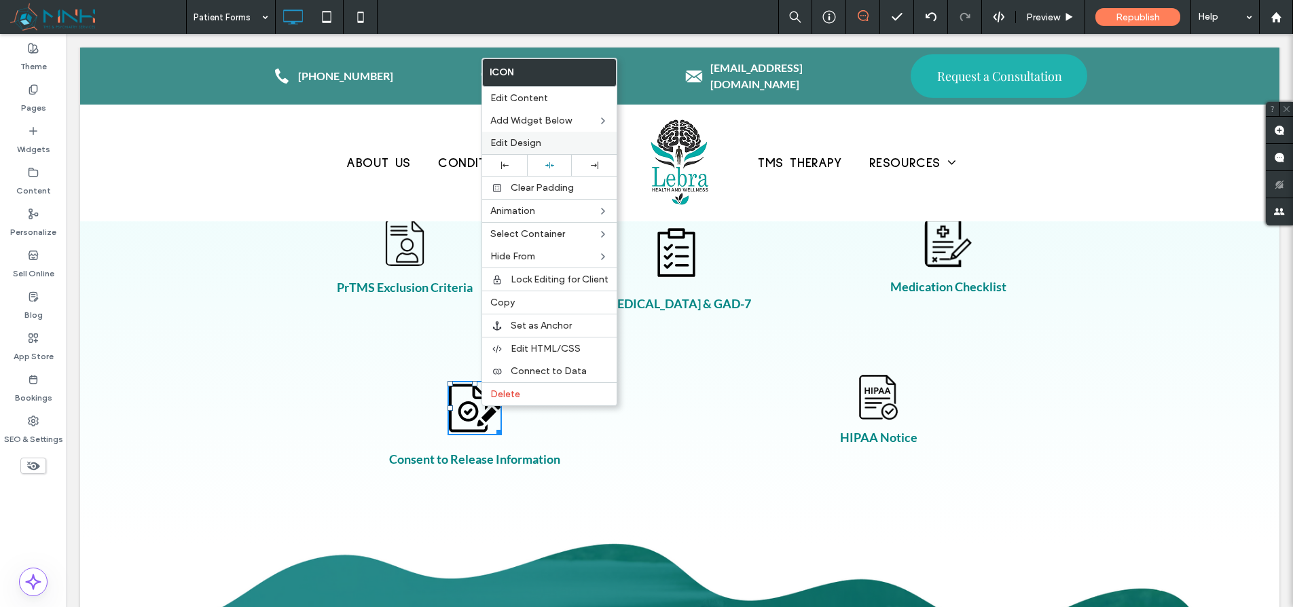
click at [550, 145] on label "Edit Design" at bounding box center [549, 143] width 118 height 12
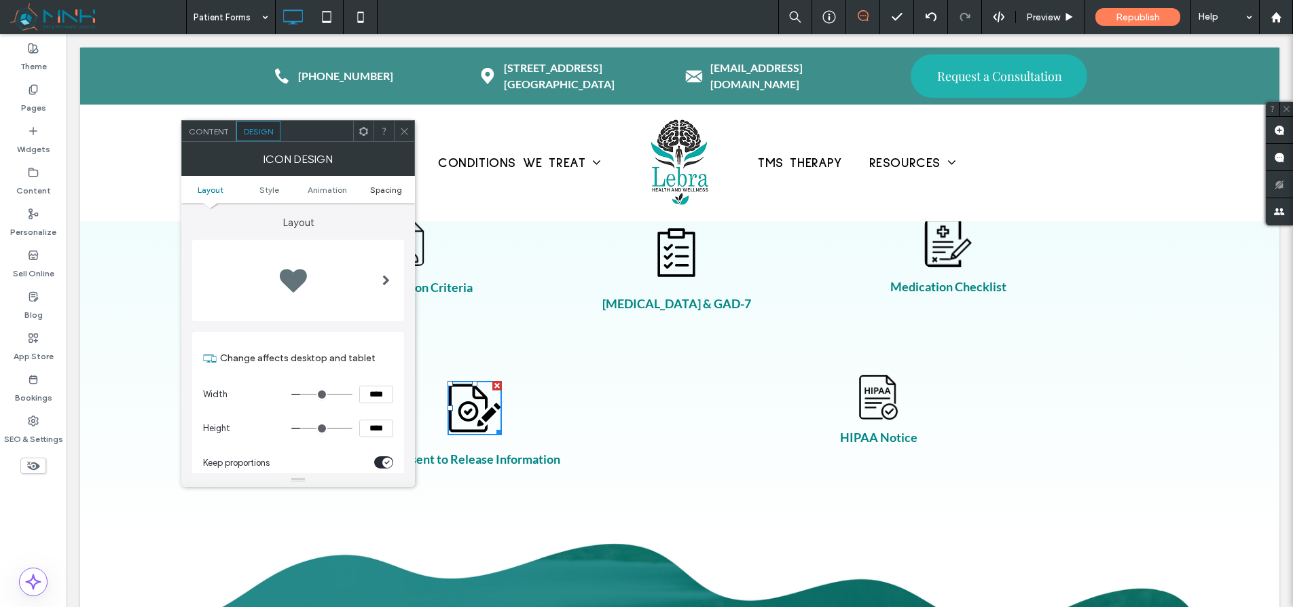
click at [384, 187] on span "Spacing" at bounding box center [386, 190] width 32 height 10
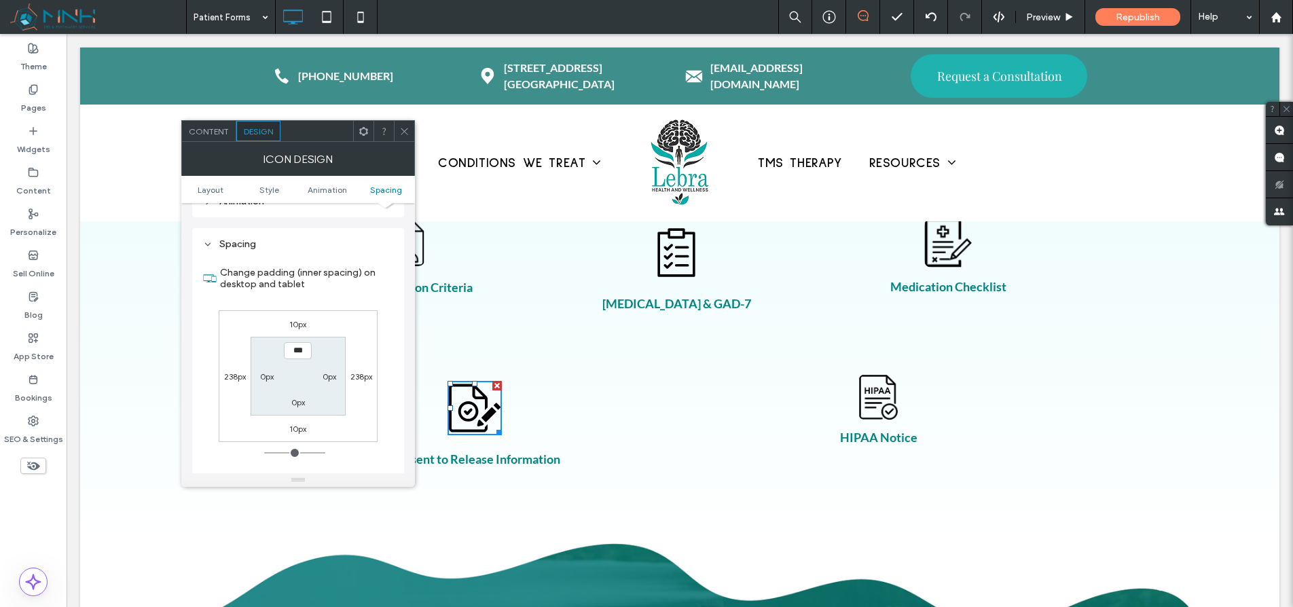
scroll to position [746, 0]
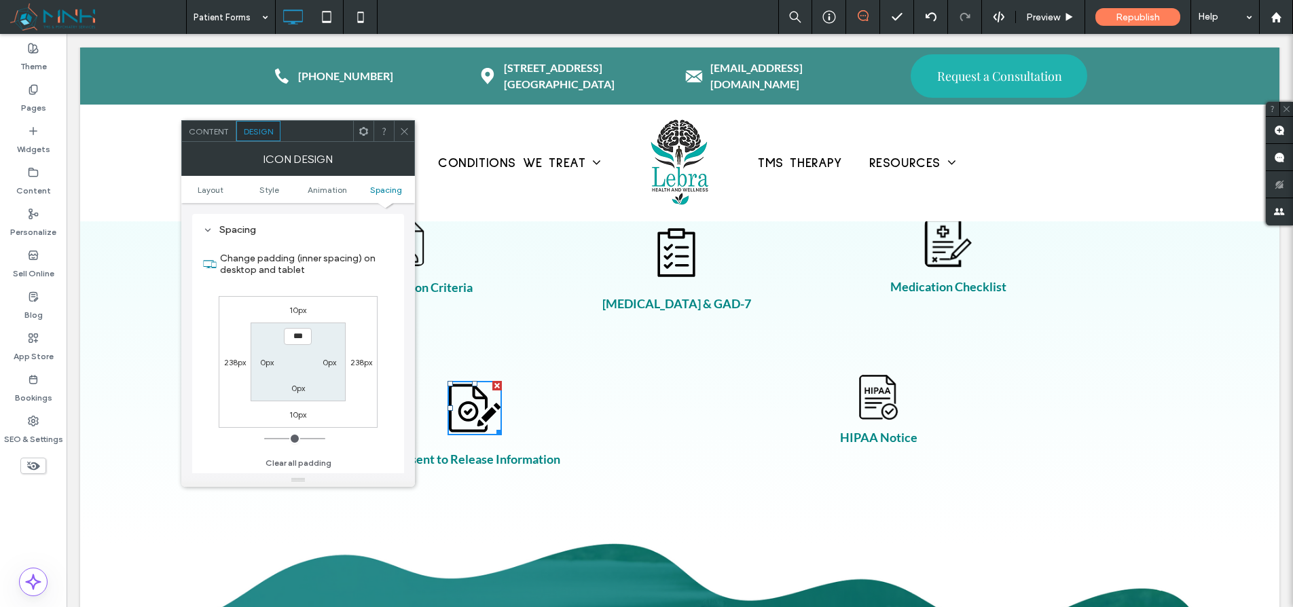
click at [400, 131] on icon at bounding box center [404, 131] width 10 height 10
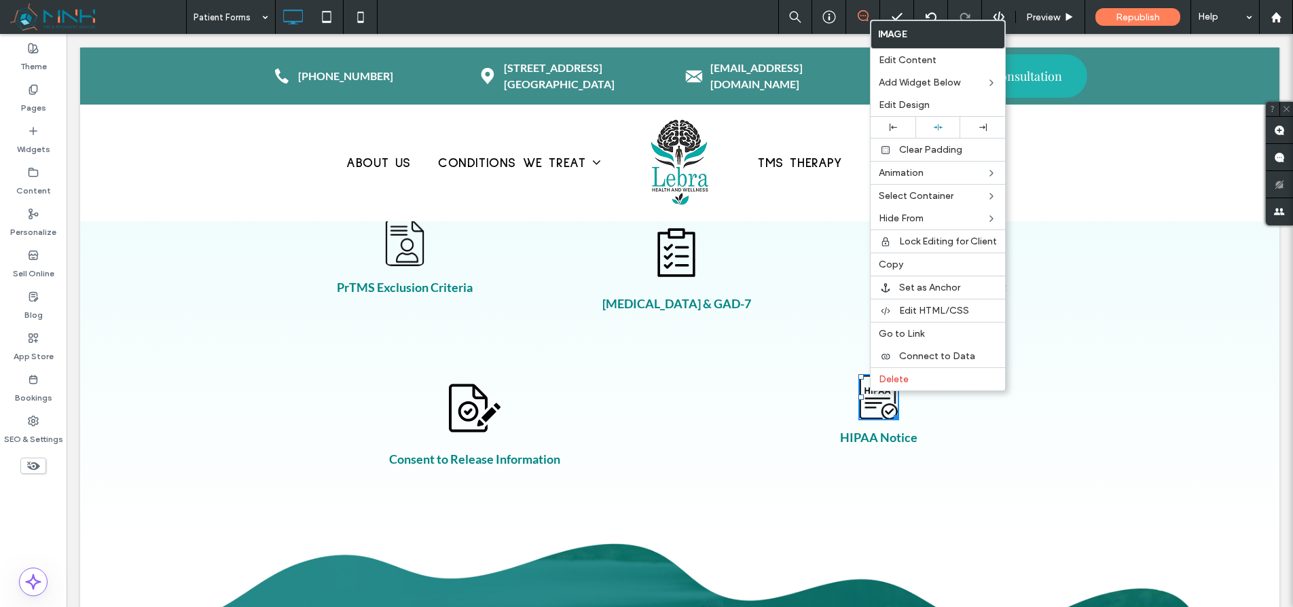
drag, startPoint x: 869, startPoint y: 391, endPoint x: 941, endPoint y: 413, distance: 75.2
click at [904, 109] on span "Edit Design" at bounding box center [904, 105] width 51 height 12
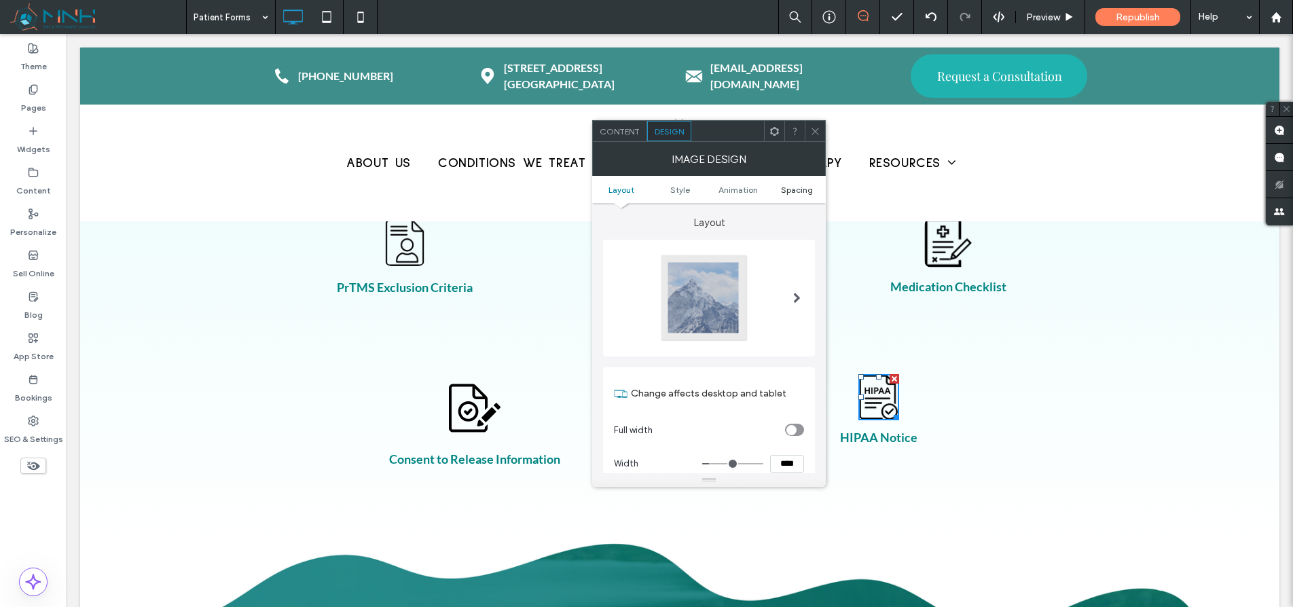
click at [789, 187] on span "Spacing" at bounding box center [797, 190] width 32 height 10
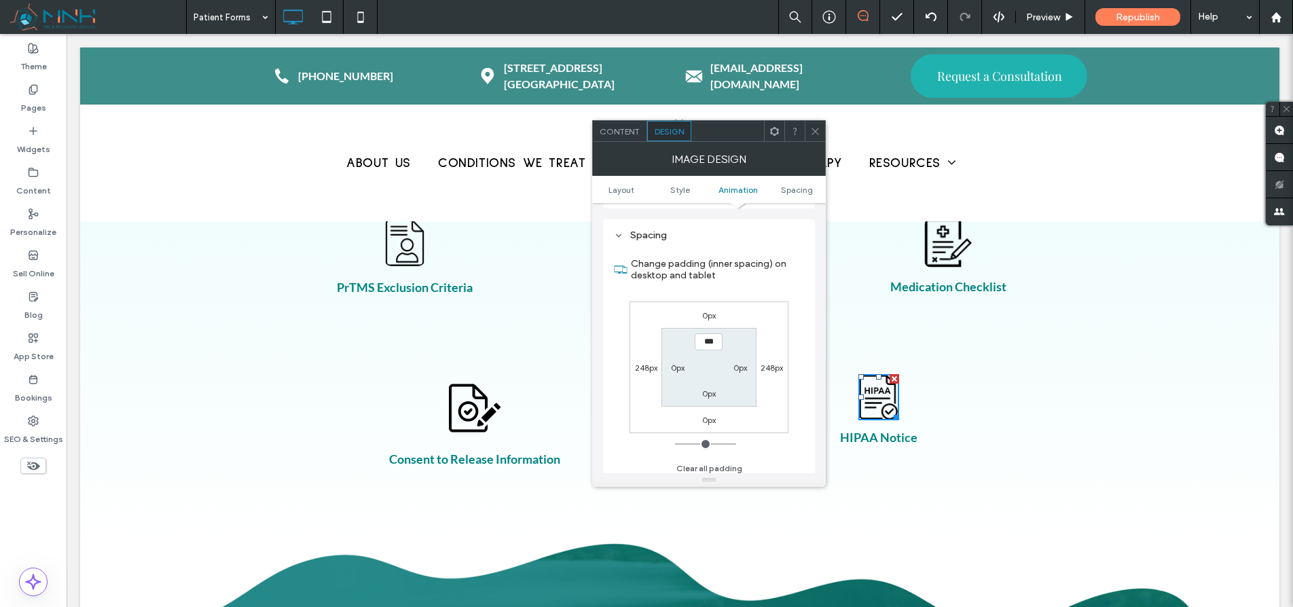
scroll to position [683, 0]
click at [712, 310] on label "0px" at bounding box center [709, 310] width 14 height 10
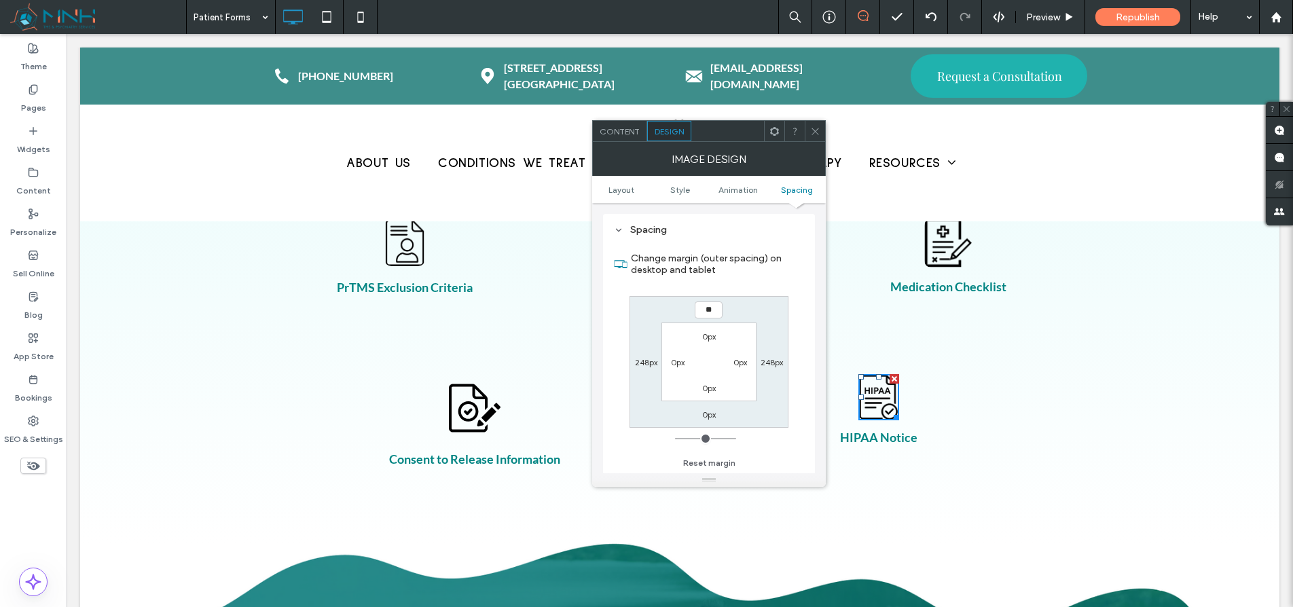
type input "**"
type input "****"
click at [706, 412] on label "0px" at bounding box center [709, 415] width 14 height 10
type input "*"
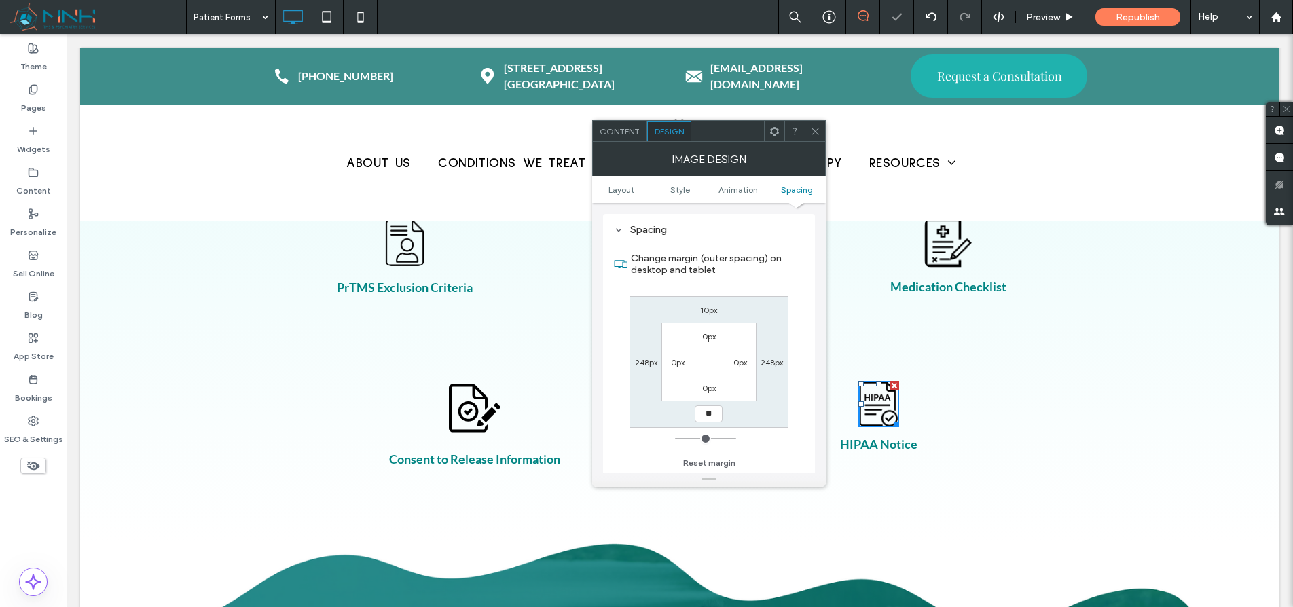
type input "**"
type input "****"
click at [707, 388] on label "0px" at bounding box center [709, 388] width 14 height 10
type input "*"
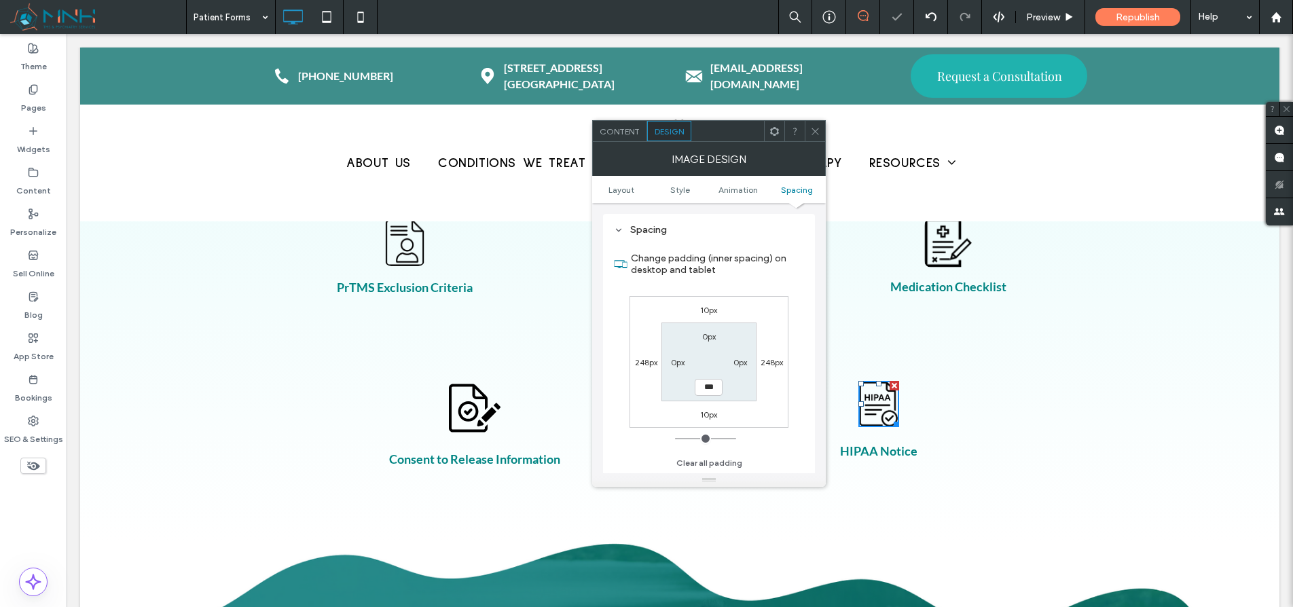
click at [814, 129] on use at bounding box center [815, 131] width 7 height 7
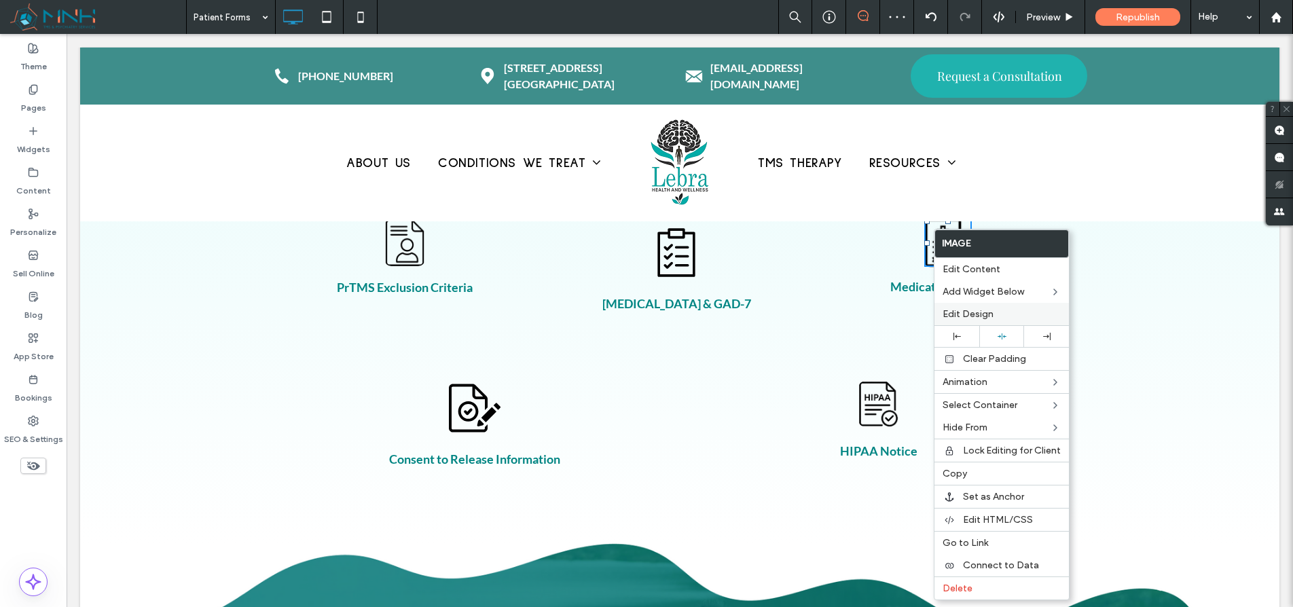
click at [969, 319] on span "Edit Design" at bounding box center [968, 314] width 51 height 12
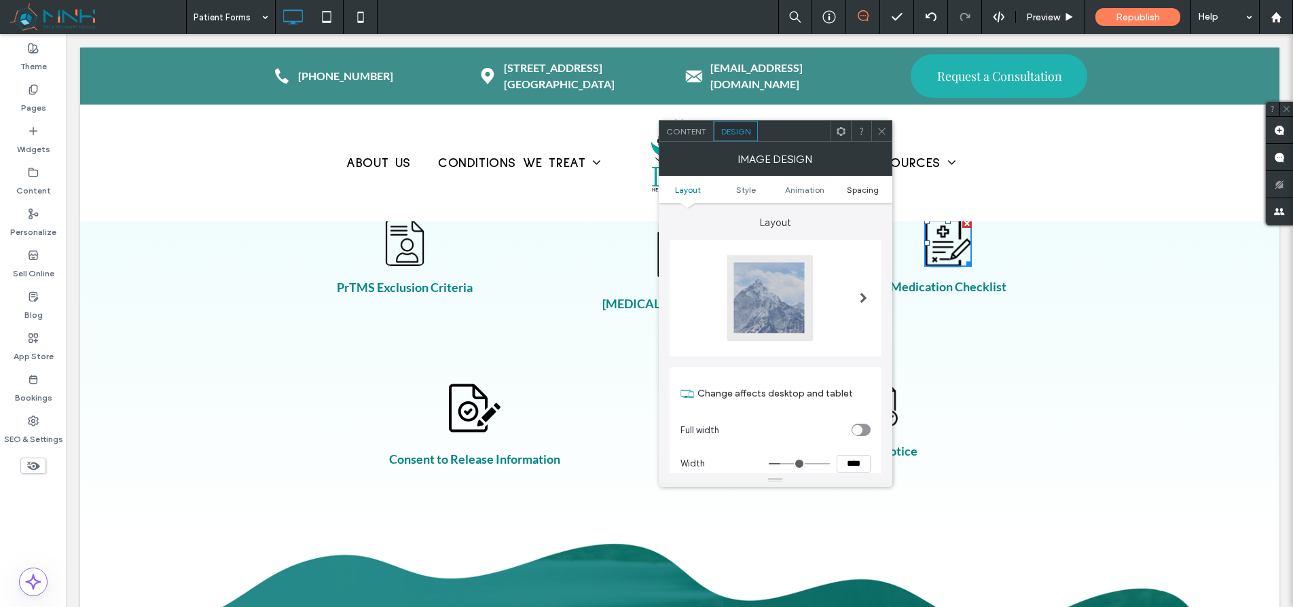
click at [852, 193] on span "Spacing" at bounding box center [863, 190] width 32 height 10
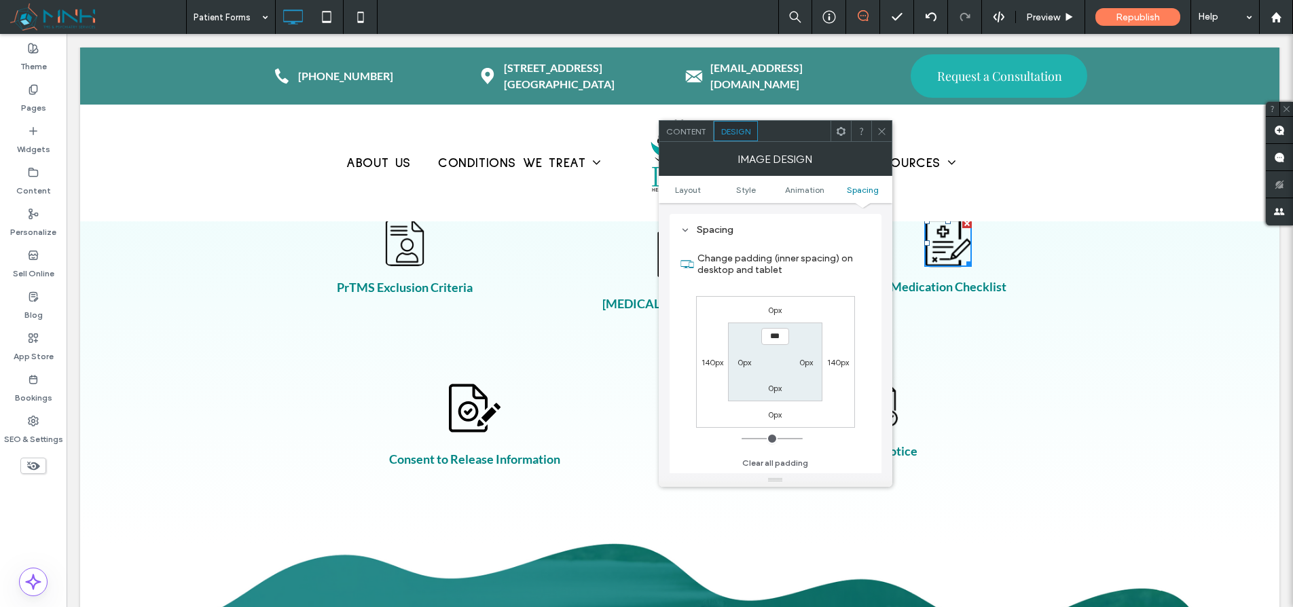
click at [775, 312] on label "0px" at bounding box center [775, 310] width 14 height 10
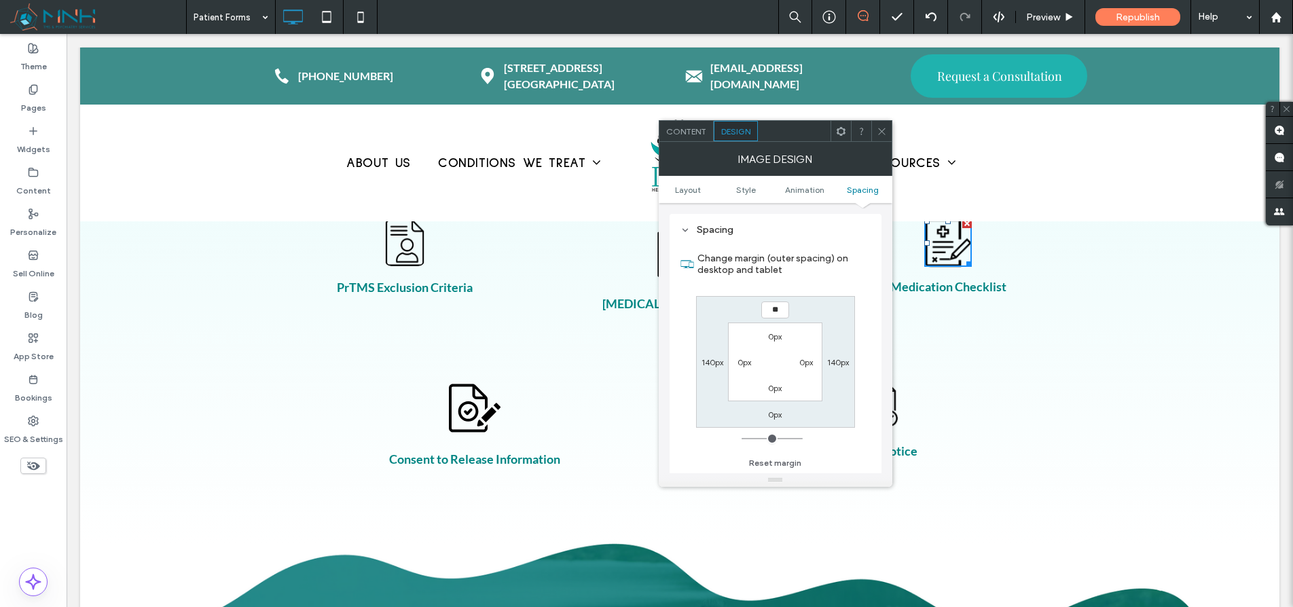
type input "**"
type input "****"
click at [770, 414] on label "0px" at bounding box center [775, 415] width 14 height 10
type input "*"
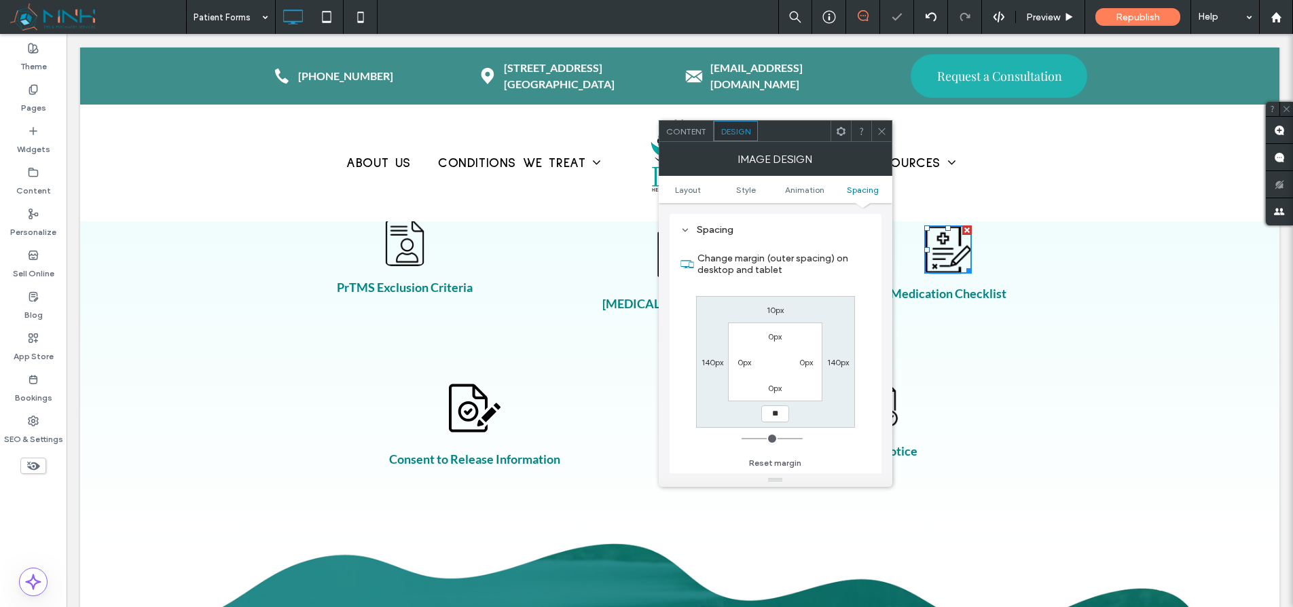
type input "**"
type input "****"
click at [774, 384] on label "0px" at bounding box center [775, 388] width 14 height 10
type input "*"
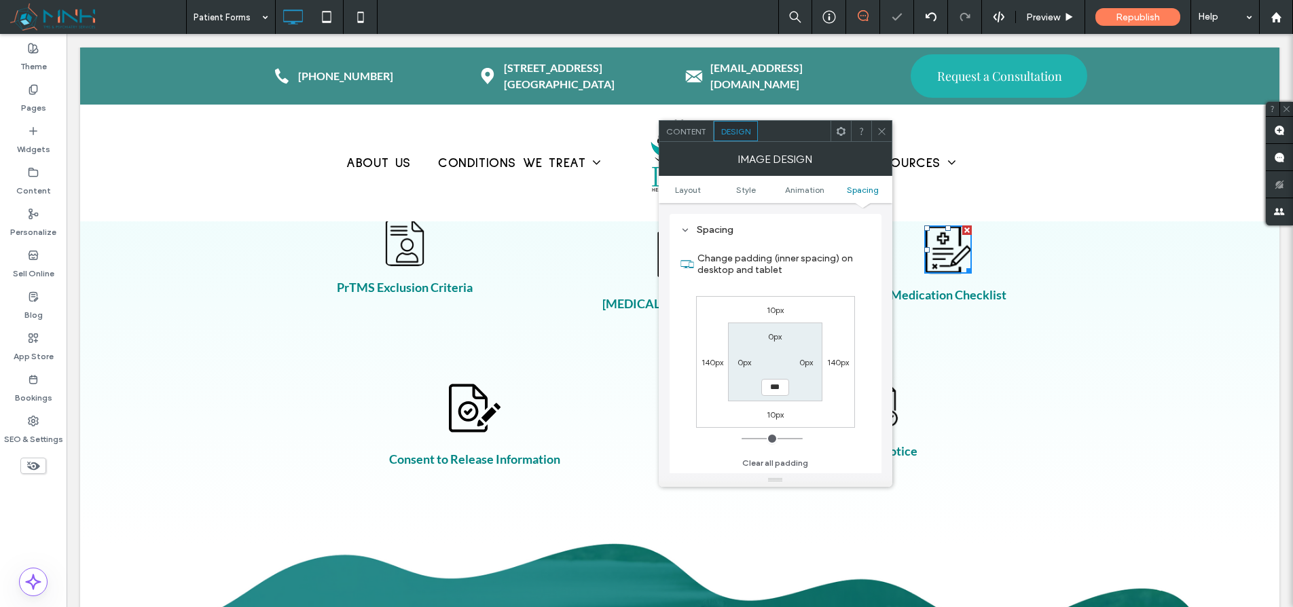
click at [883, 132] on use at bounding box center [881, 131] width 7 height 7
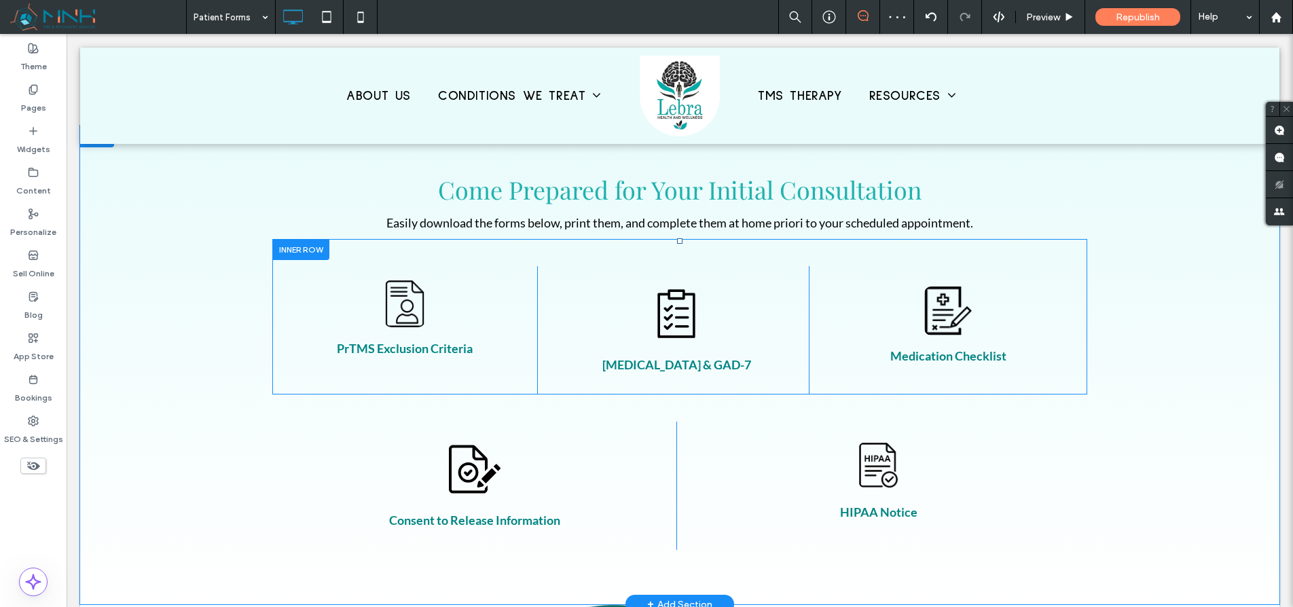
scroll to position [353, 0]
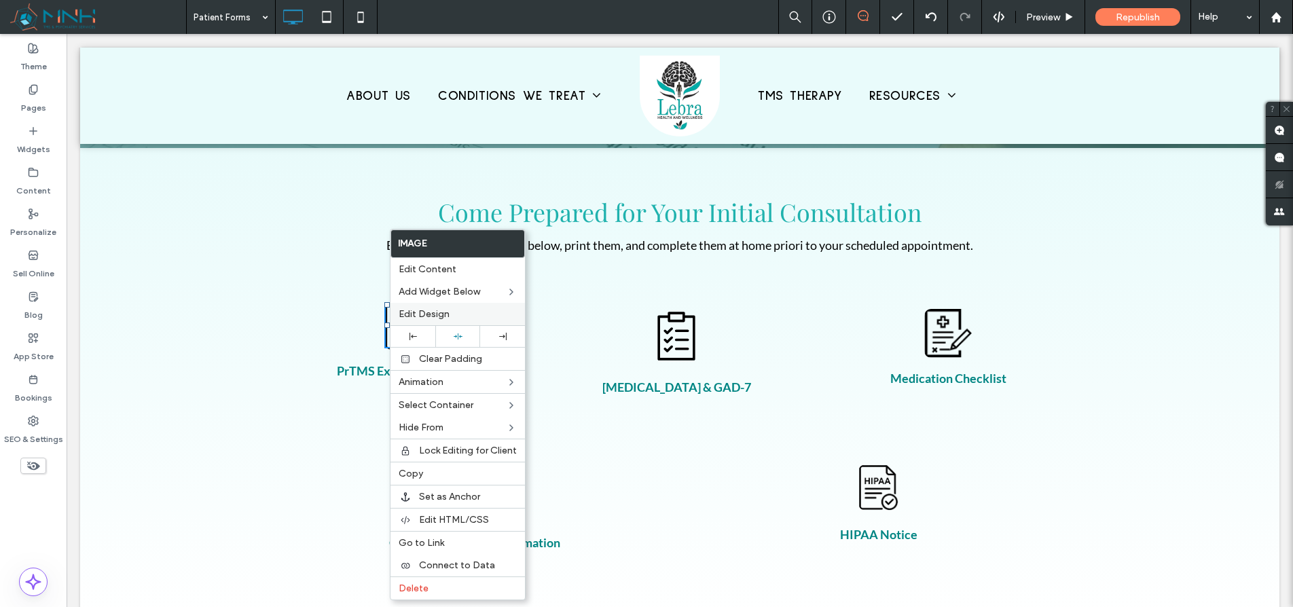
click at [452, 319] on label "Edit Design" at bounding box center [458, 314] width 118 height 12
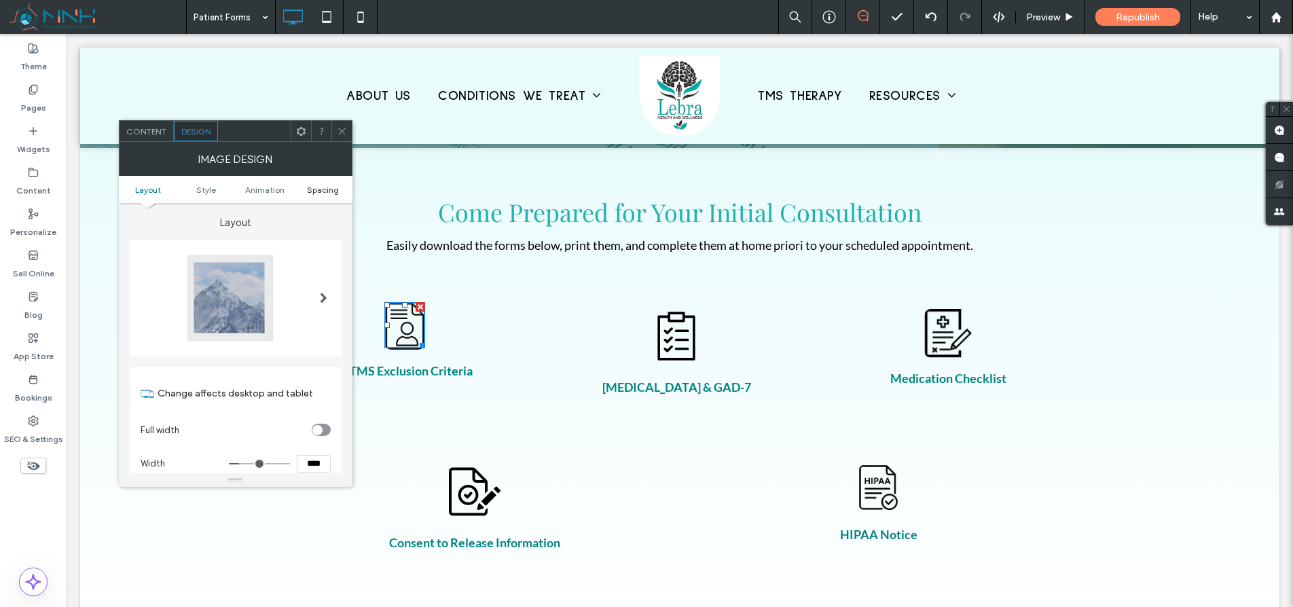
click at [319, 193] on span "Spacing" at bounding box center [323, 190] width 32 height 10
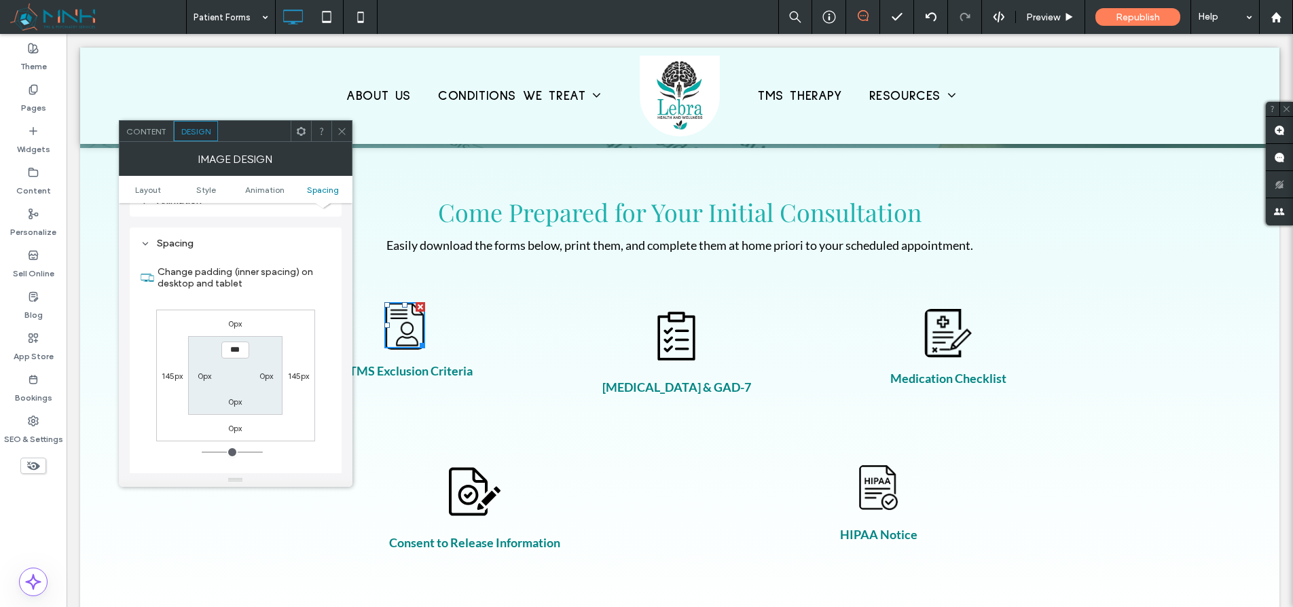
scroll to position [683, 0]
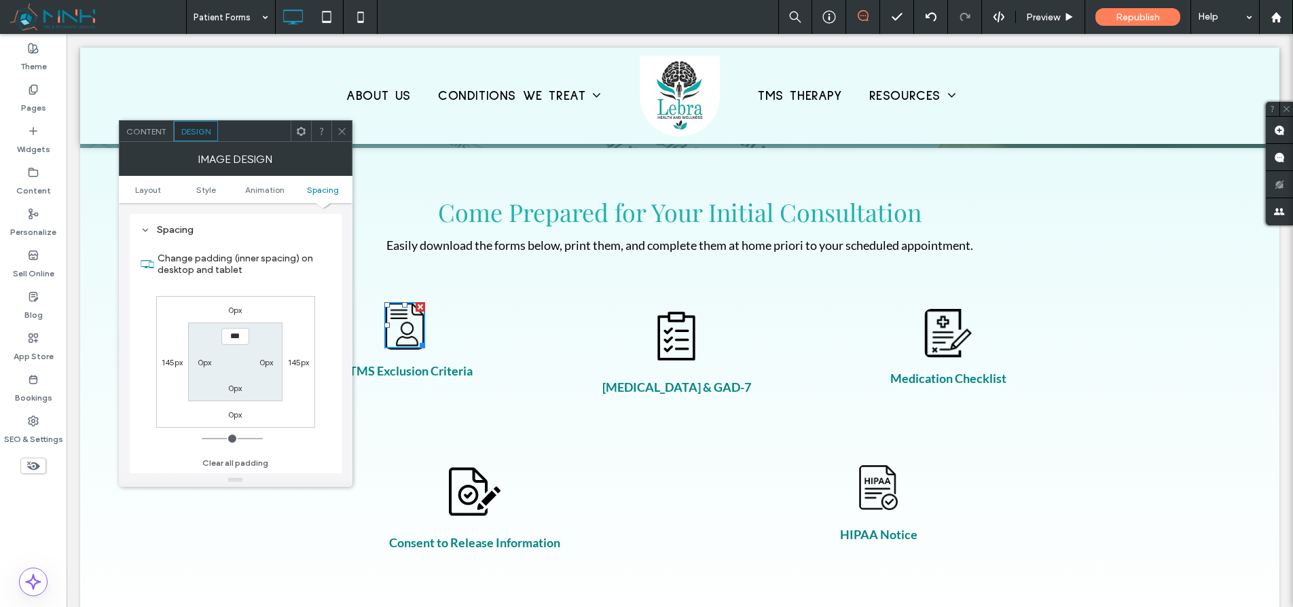
click at [234, 307] on label "0px" at bounding box center [235, 310] width 14 height 10
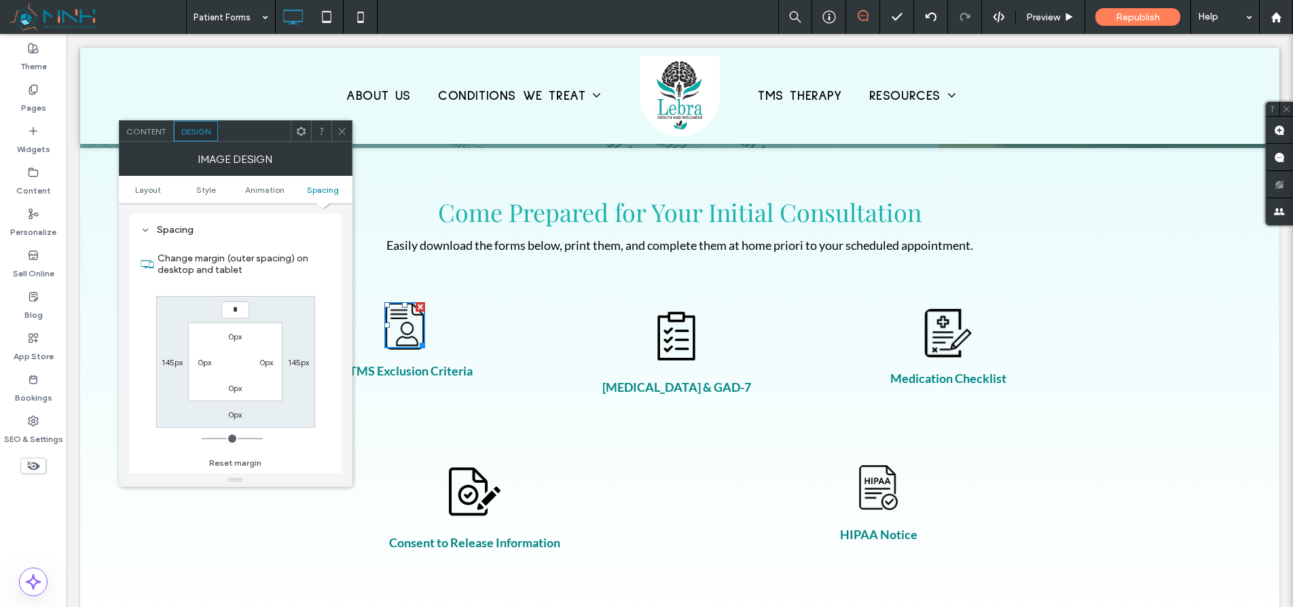
type input "**"
click at [232, 389] on label "0px" at bounding box center [235, 388] width 14 height 10
type input "*"
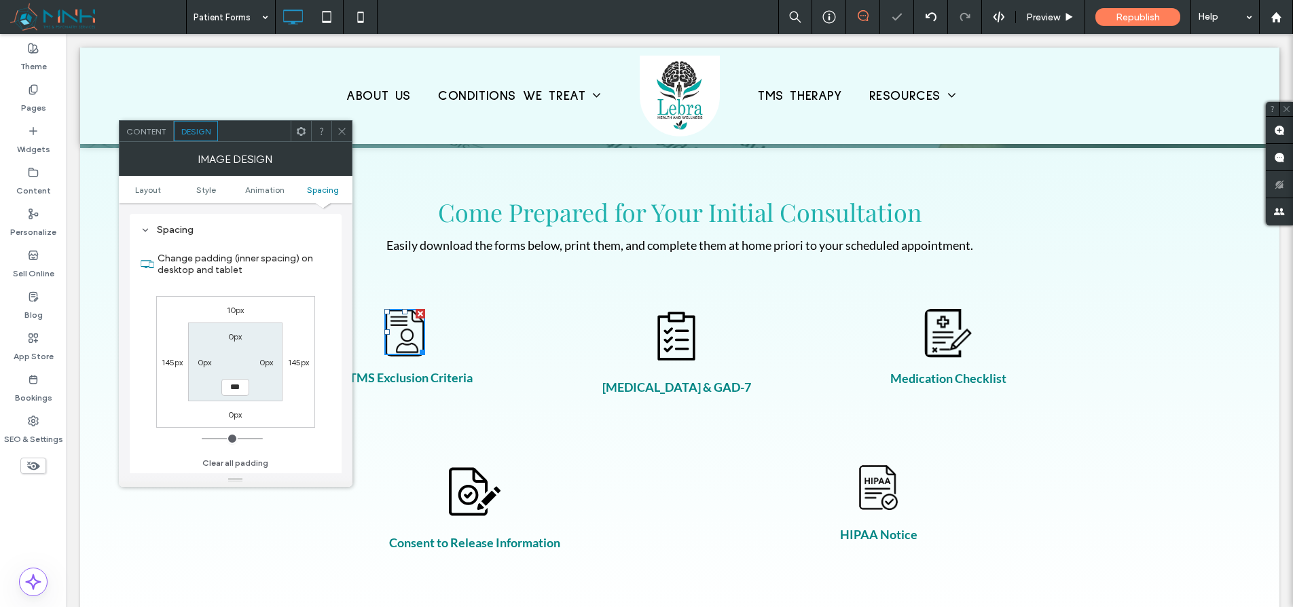
click at [232, 412] on label "0px" at bounding box center [235, 415] width 14 height 10
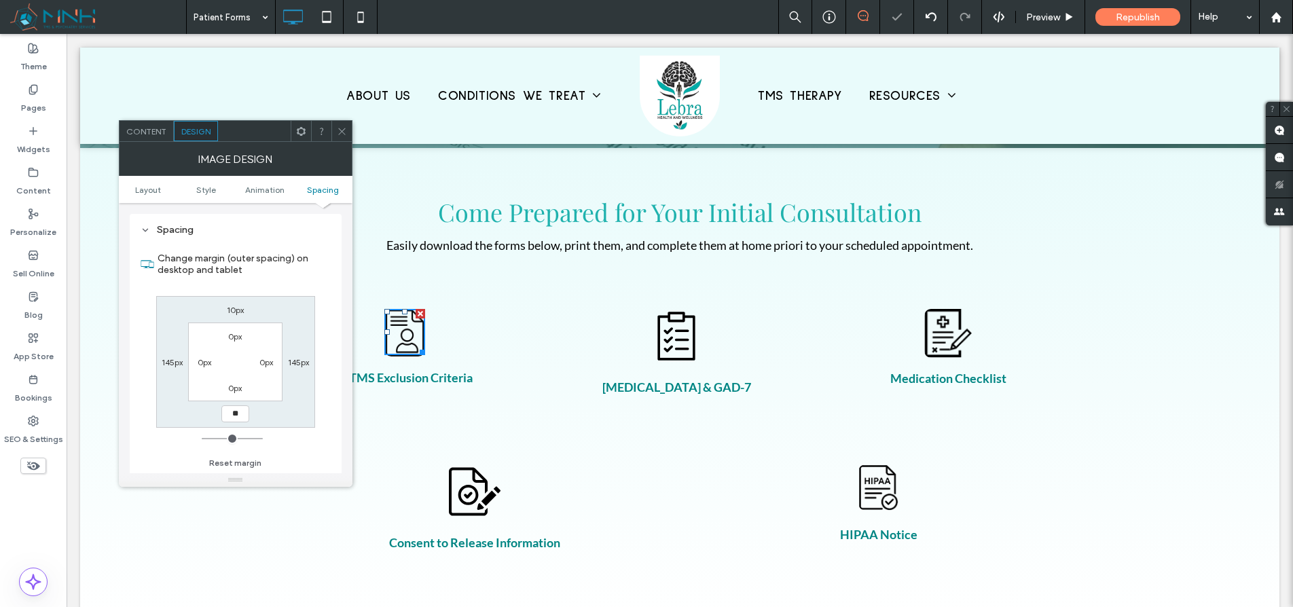
type input "**"
type input "****"
click at [232, 389] on label "0px" at bounding box center [235, 388] width 14 height 10
type input "*"
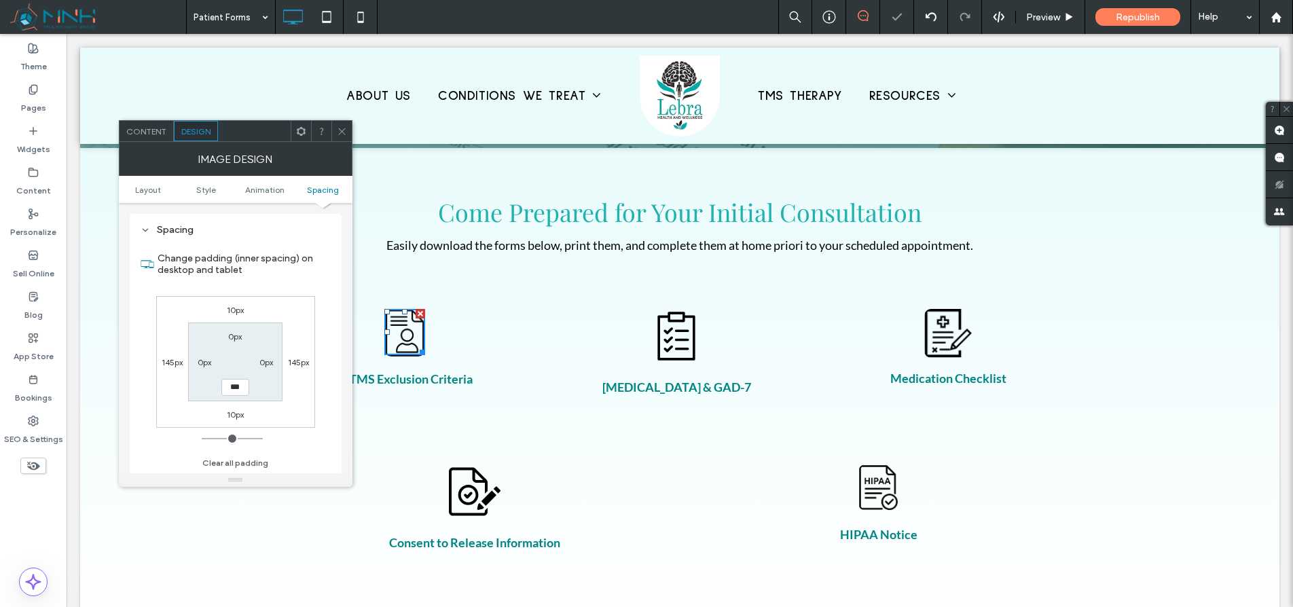
click at [346, 128] on icon at bounding box center [342, 131] width 10 height 10
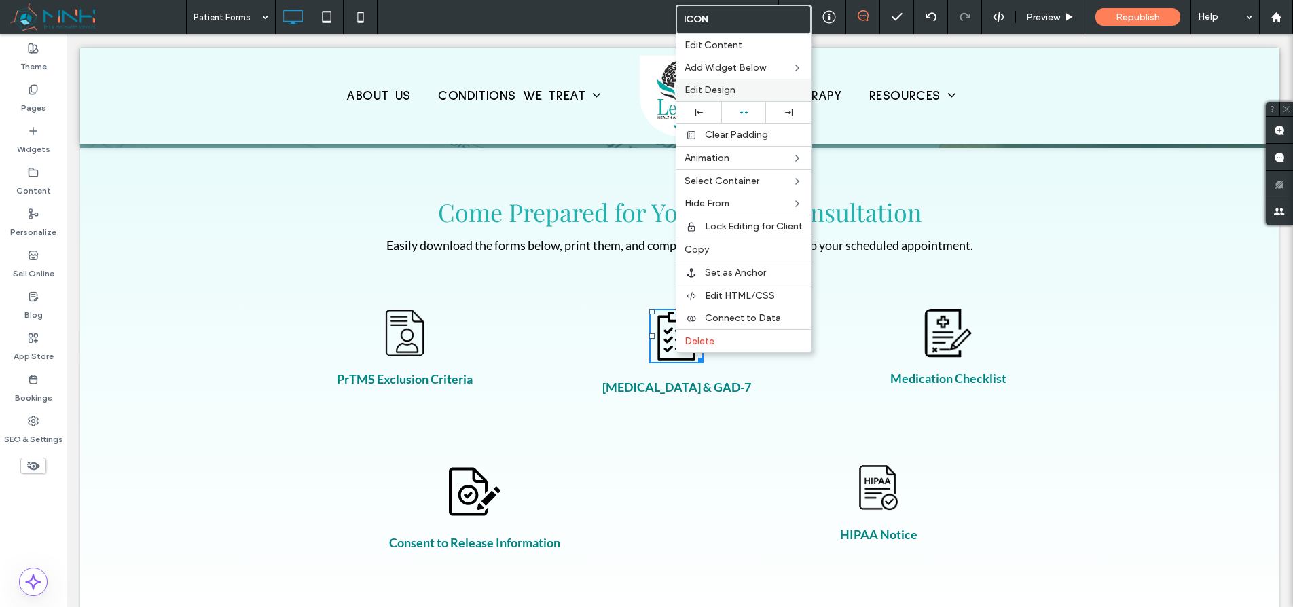
click at [723, 92] on span "Edit Design" at bounding box center [710, 90] width 51 height 12
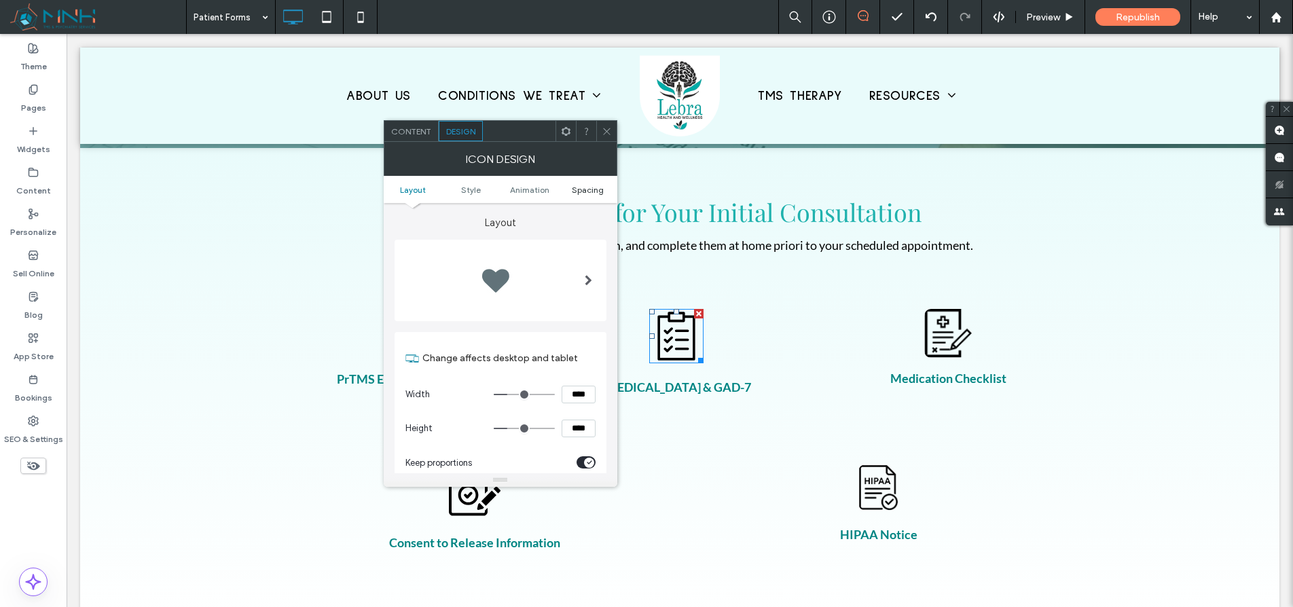
click at [578, 192] on span "Spacing" at bounding box center [588, 190] width 32 height 10
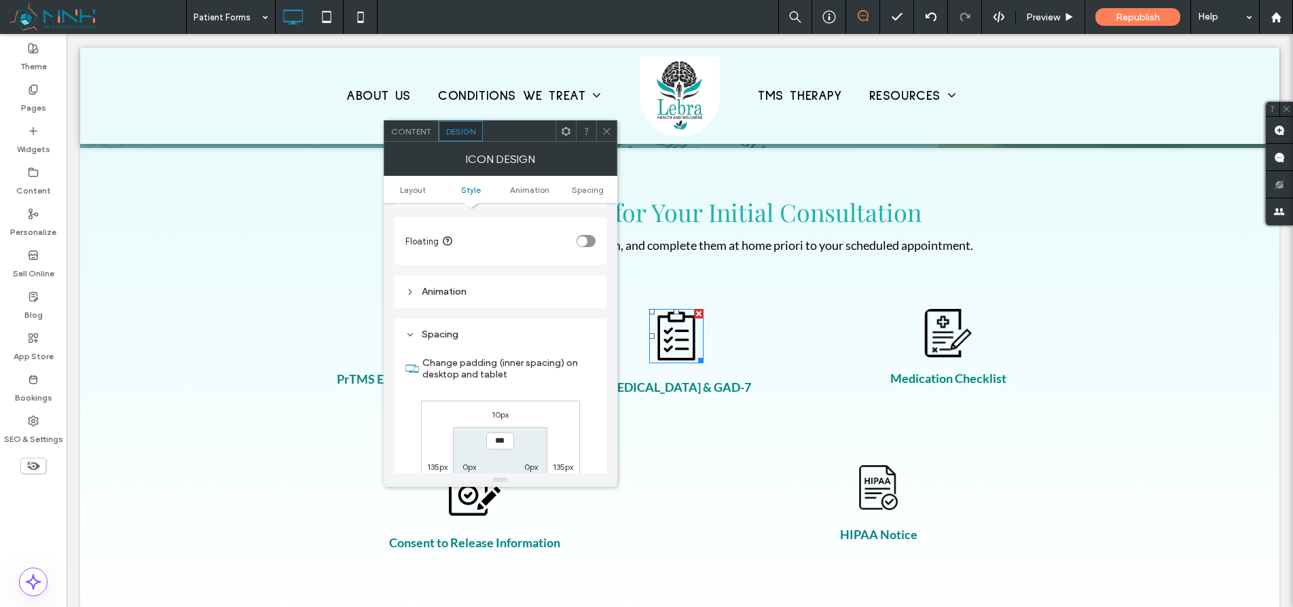
scroll to position [746, 0]
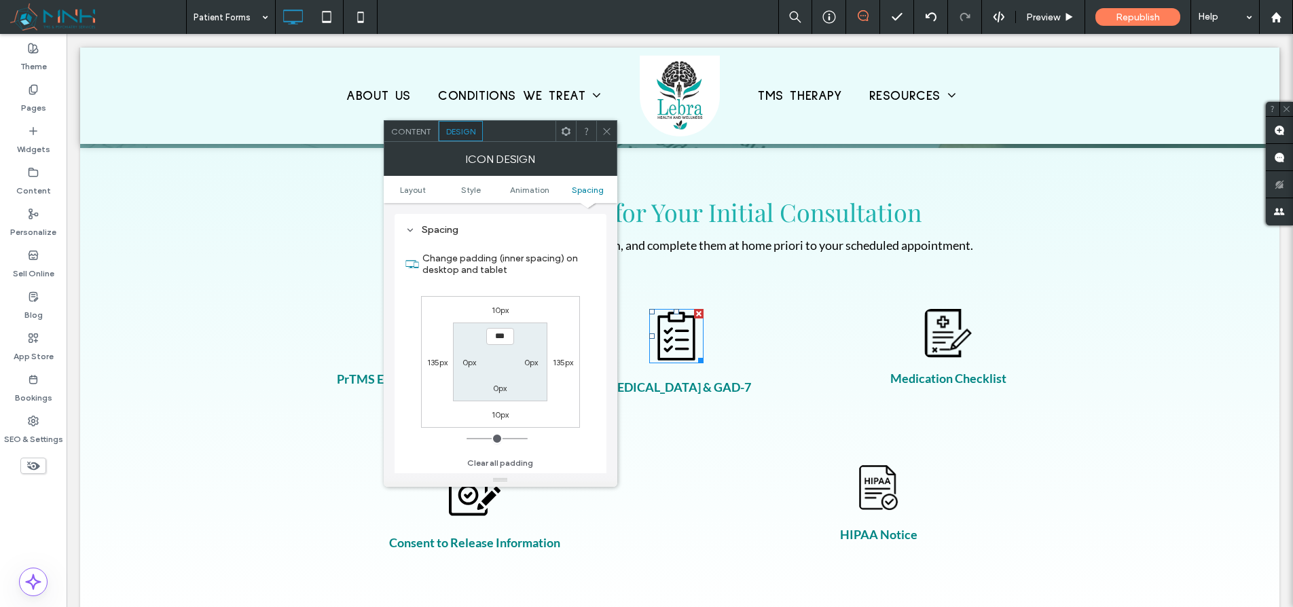
click at [499, 413] on label "10px" at bounding box center [500, 415] width 17 height 10
type input "**"
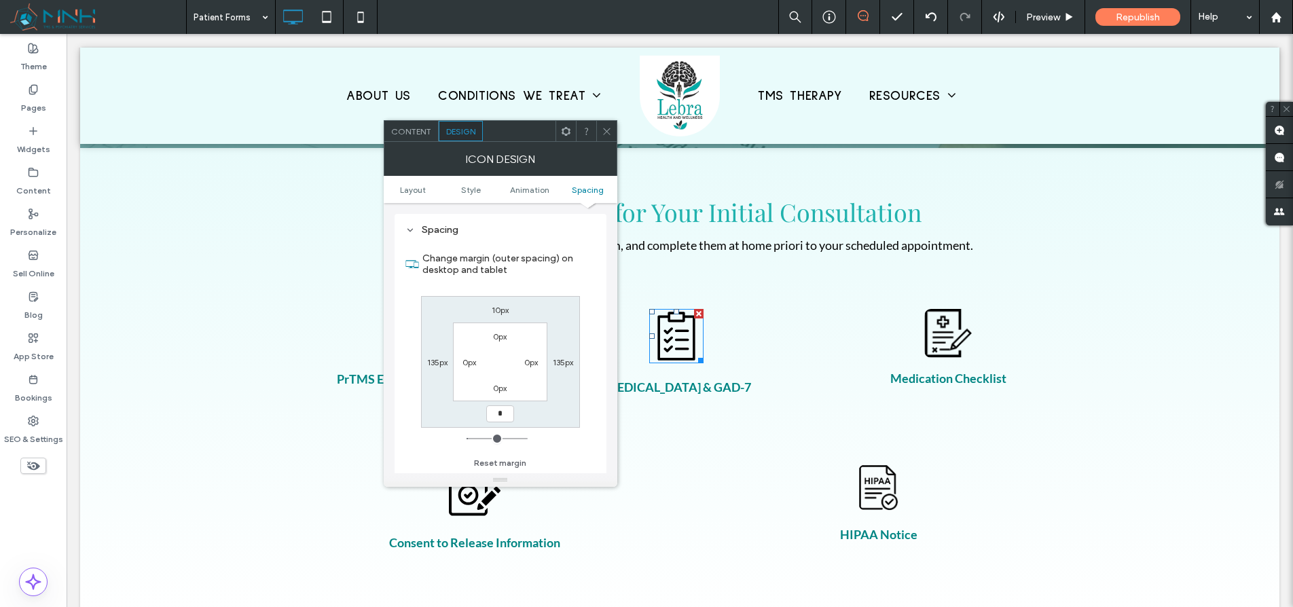
type input "*"
type input "***"
click at [499, 389] on label "0px" at bounding box center [500, 388] width 14 height 10
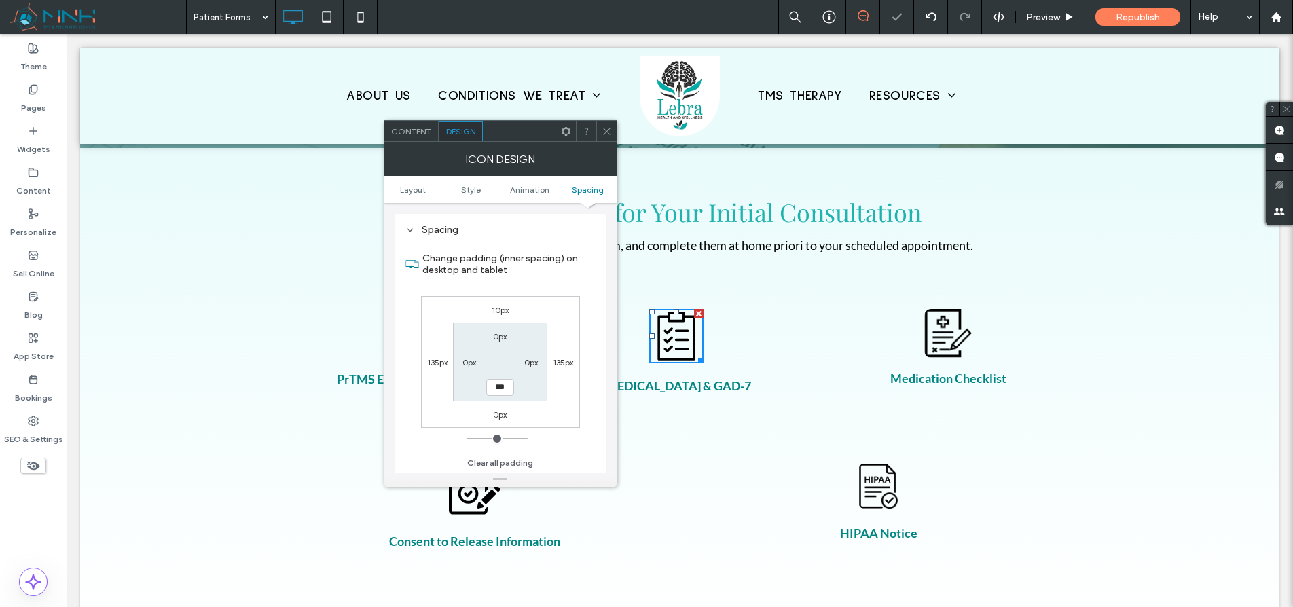
click at [603, 126] on icon at bounding box center [607, 131] width 10 height 10
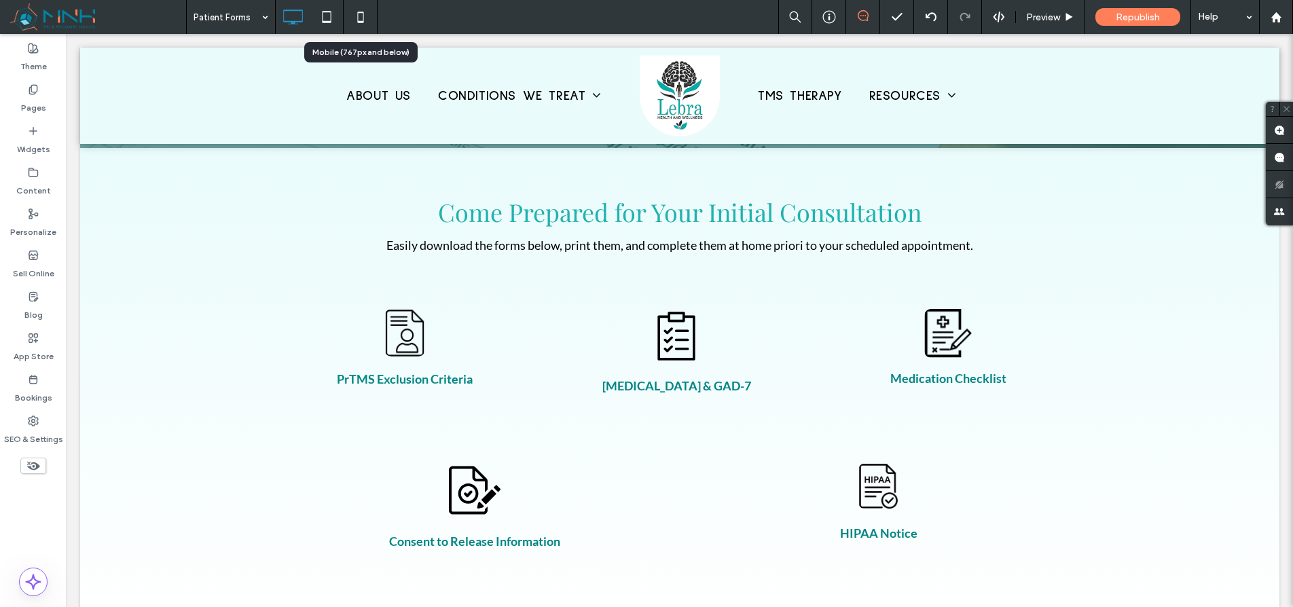
click at [368, 16] on icon at bounding box center [360, 16] width 27 height 27
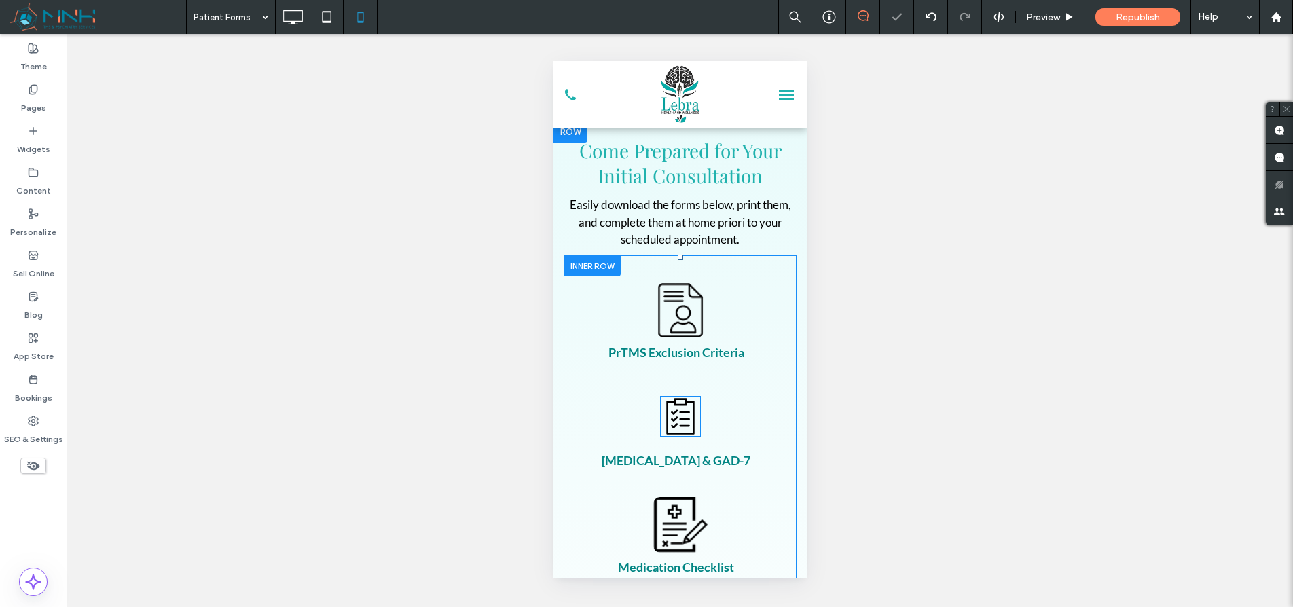
scroll to position [192, 0]
click at [670, 414] on icon at bounding box center [680, 415] width 41 height 41
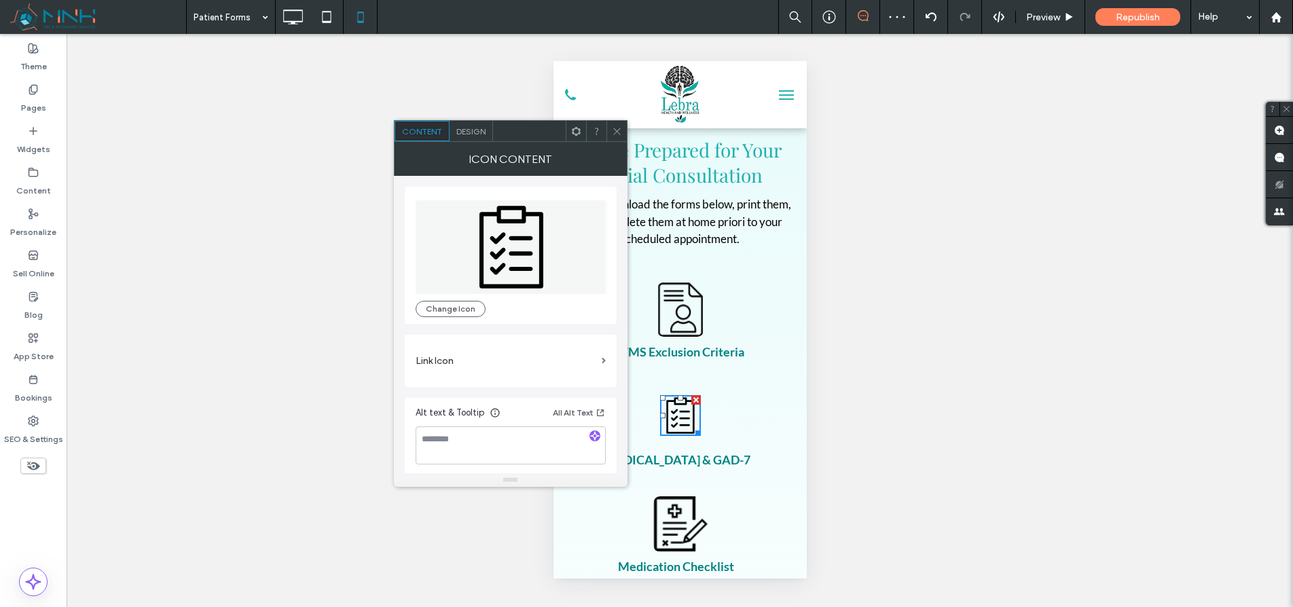
click at [460, 130] on span "Design" at bounding box center [471, 131] width 29 height 10
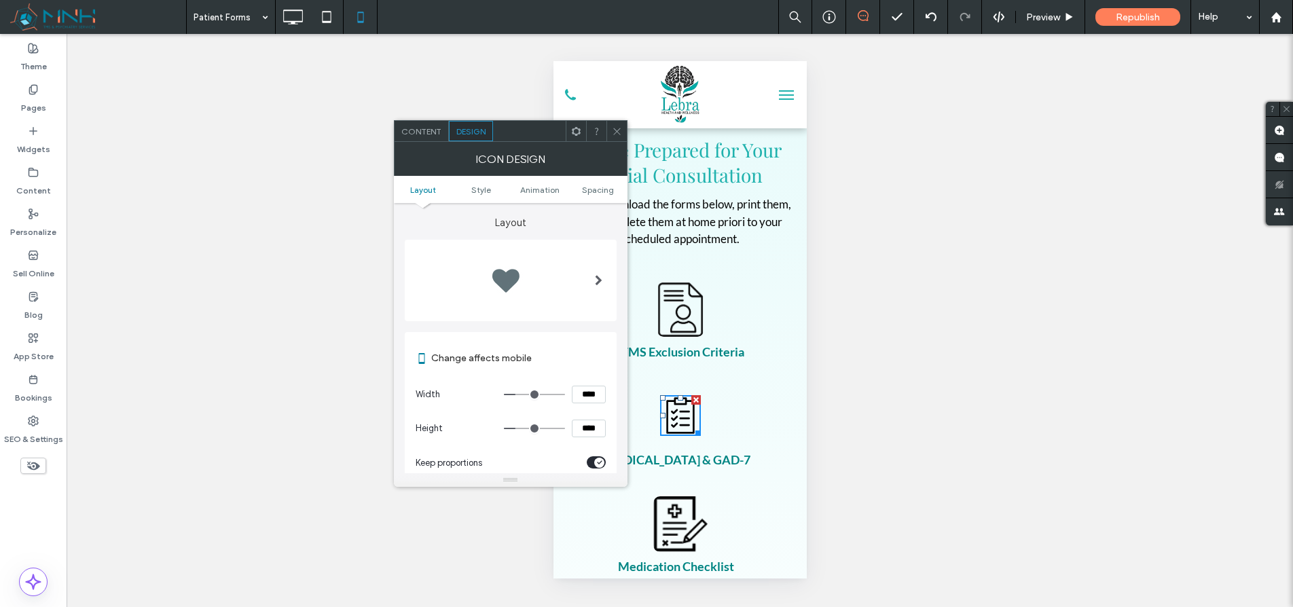
drag, startPoint x: 589, startPoint y: 397, endPoint x: 558, endPoint y: 391, distance: 31.7
click at [558, 391] on div "****" at bounding box center [555, 395] width 102 height 18
type input "****"
type input "**"
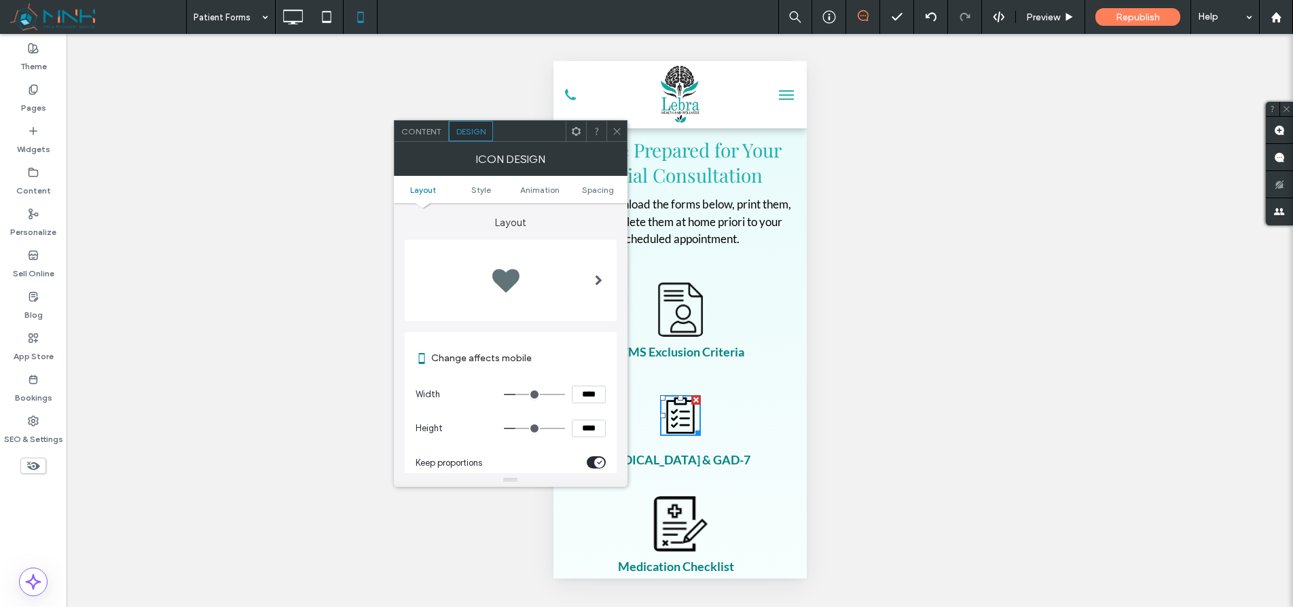
type input "****"
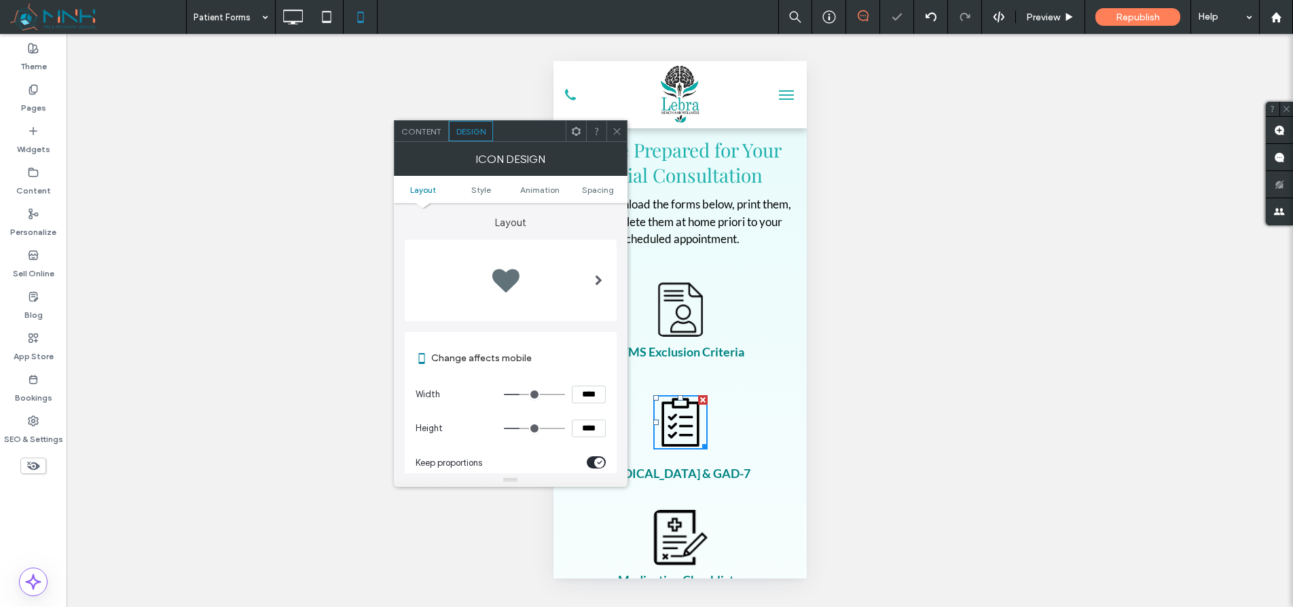
click at [616, 133] on icon at bounding box center [617, 131] width 10 height 10
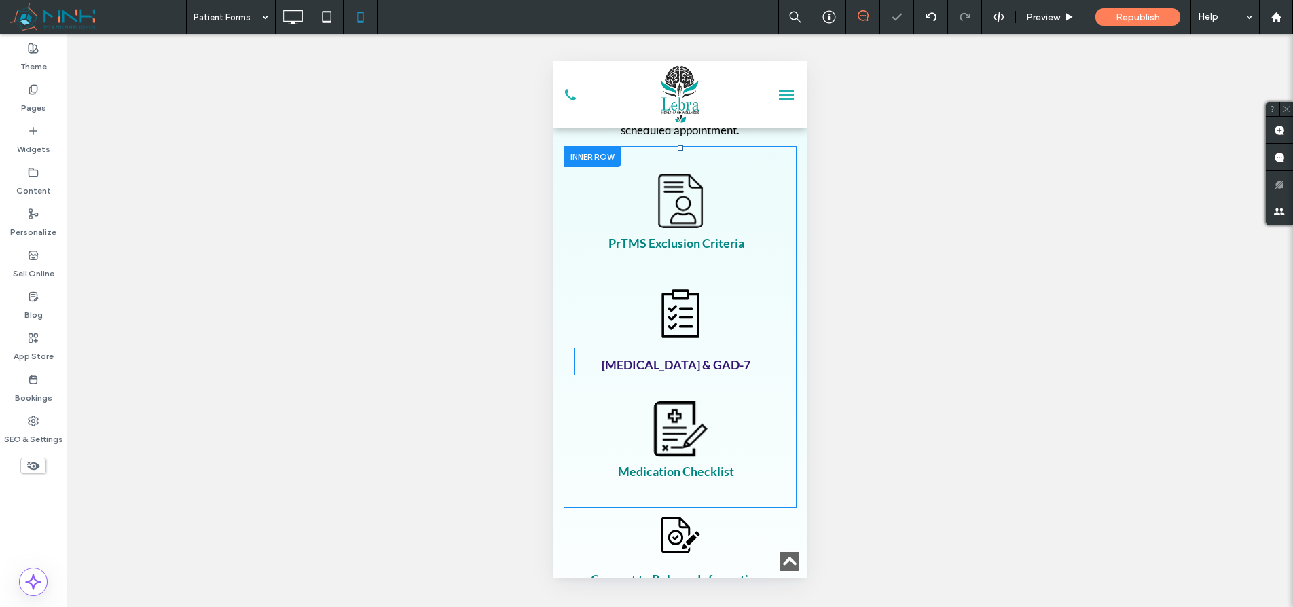
scroll to position [307, 0]
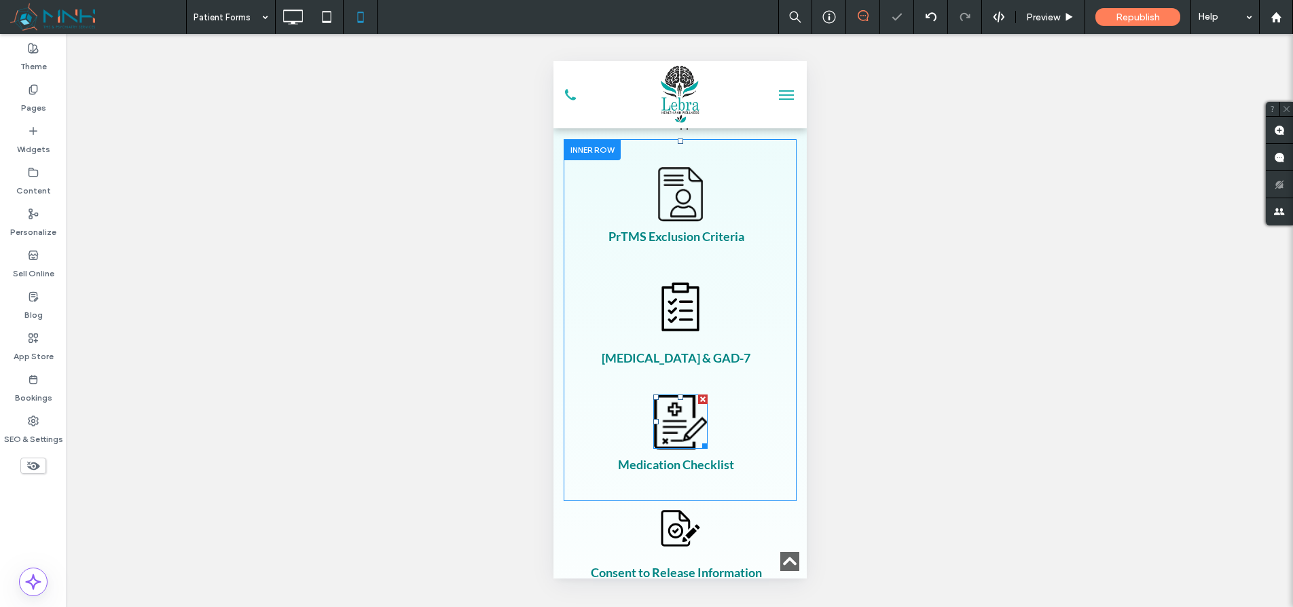
click at [681, 423] on img at bounding box center [680, 423] width 54 height 56
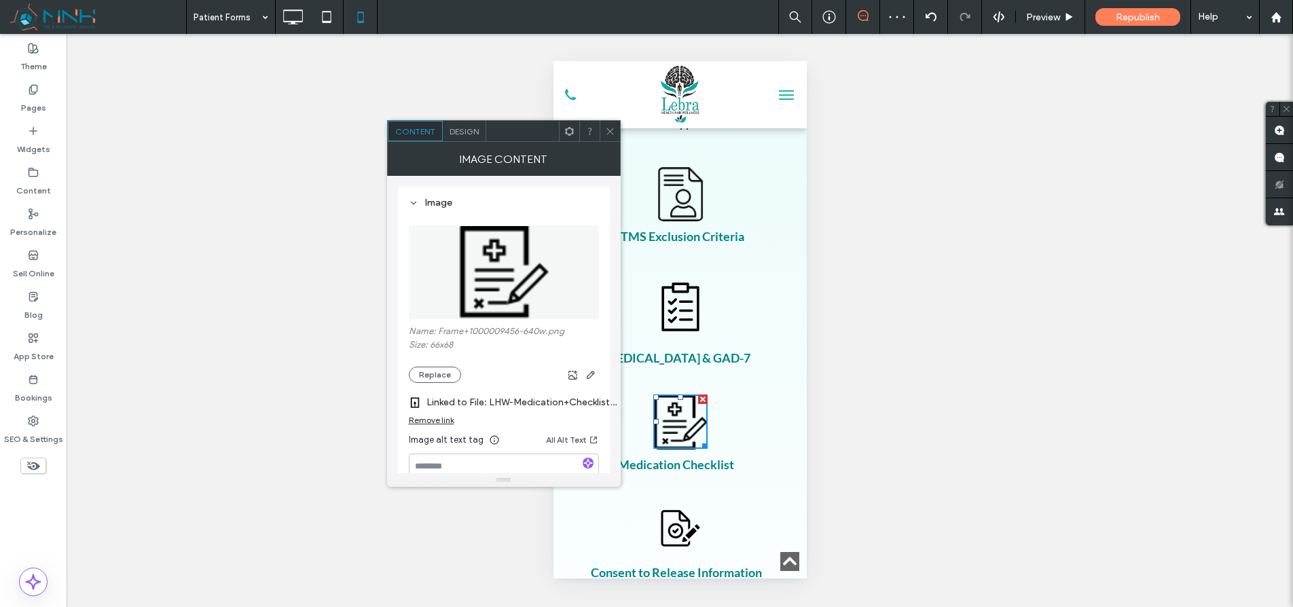
click at [459, 130] on span "Design" at bounding box center [464, 131] width 29 height 10
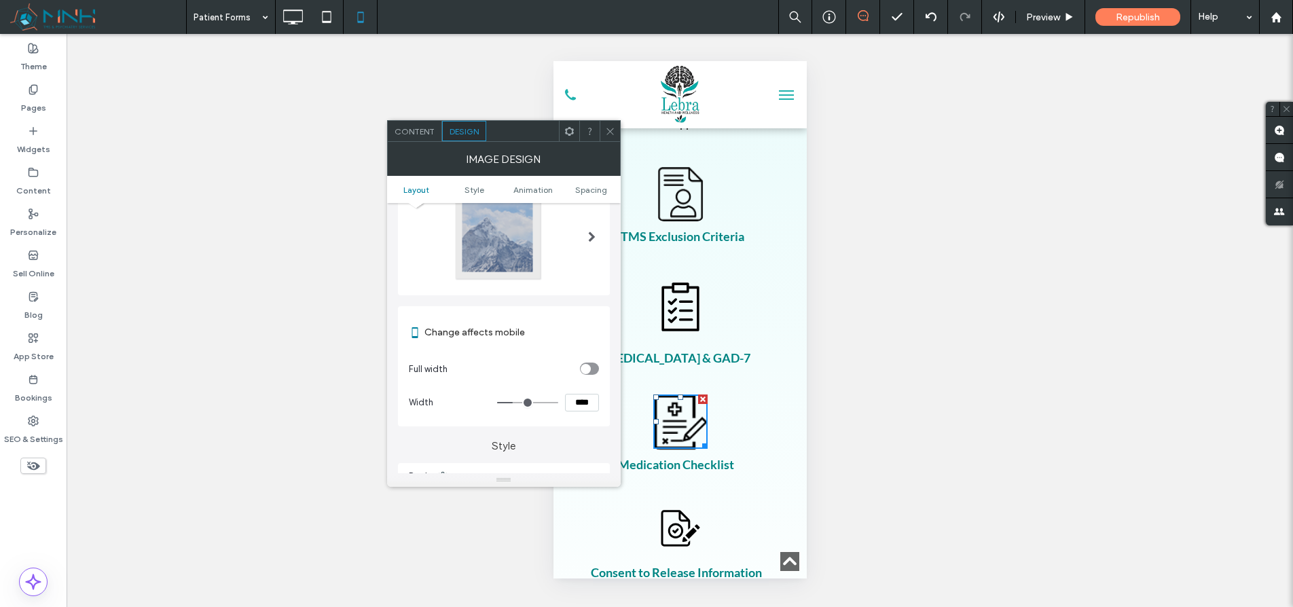
scroll to position [132, 0]
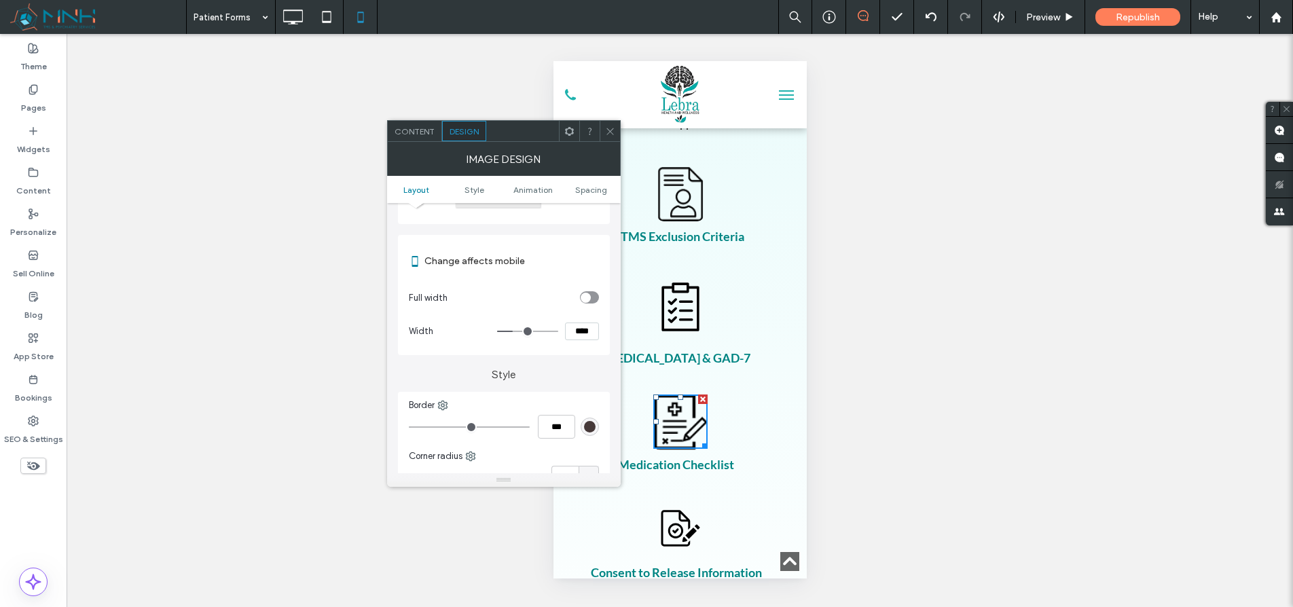
click at [581, 330] on input "****" at bounding box center [582, 332] width 34 height 18
drag, startPoint x: 582, startPoint y: 330, endPoint x: 569, endPoint y: 330, distance: 12.2
click at [569, 330] on input "****" at bounding box center [582, 332] width 34 height 18
type input "****"
type input "**"
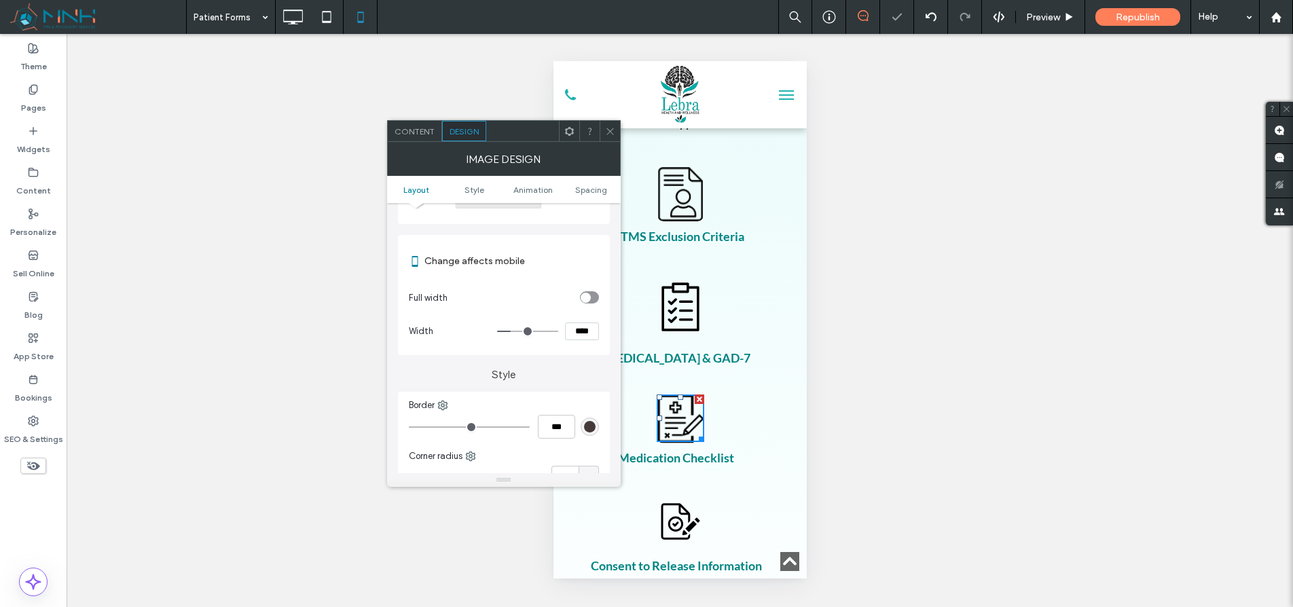
click at [610, 134] on icon at bounding box center [610, 131] width 10 height 10
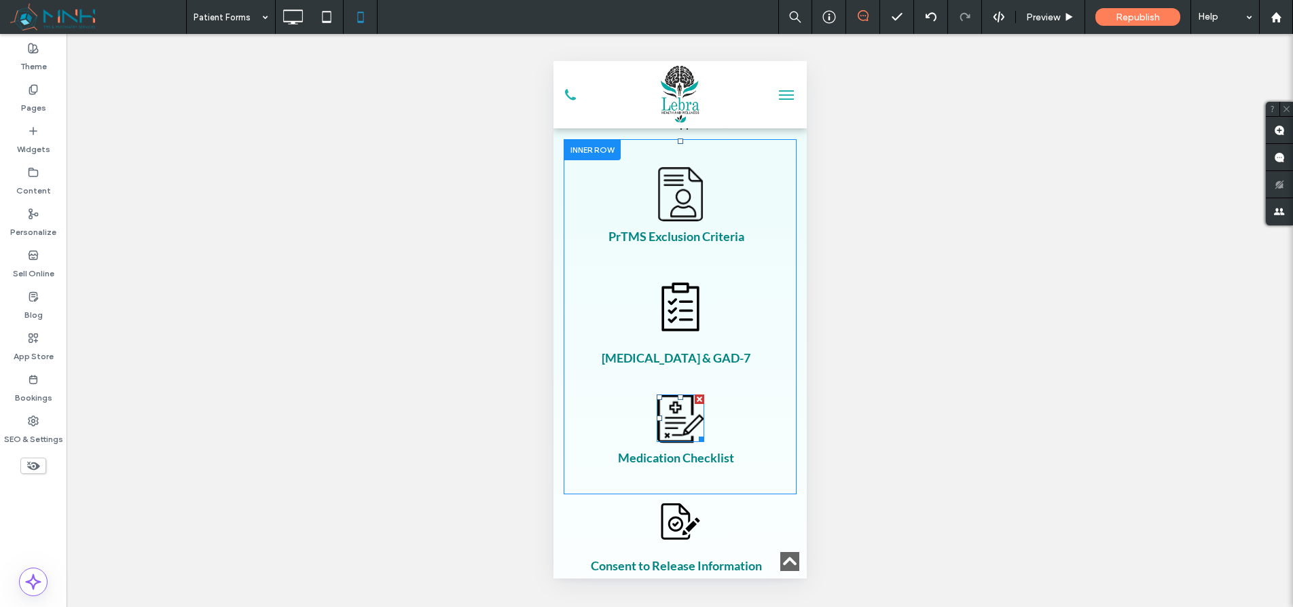
click at [673, 418] on img at bounding box center [680, 419] width 48 height 49
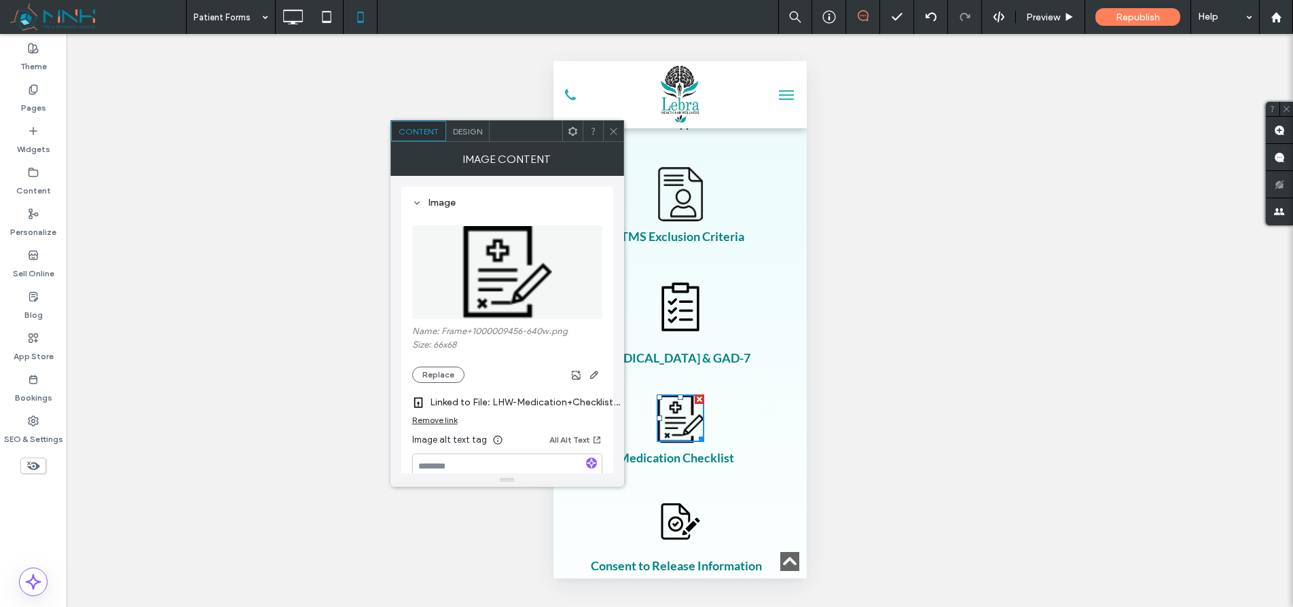
click at [468, 130] on span "Design" at bounding box center [467, 131] width 29 height 10
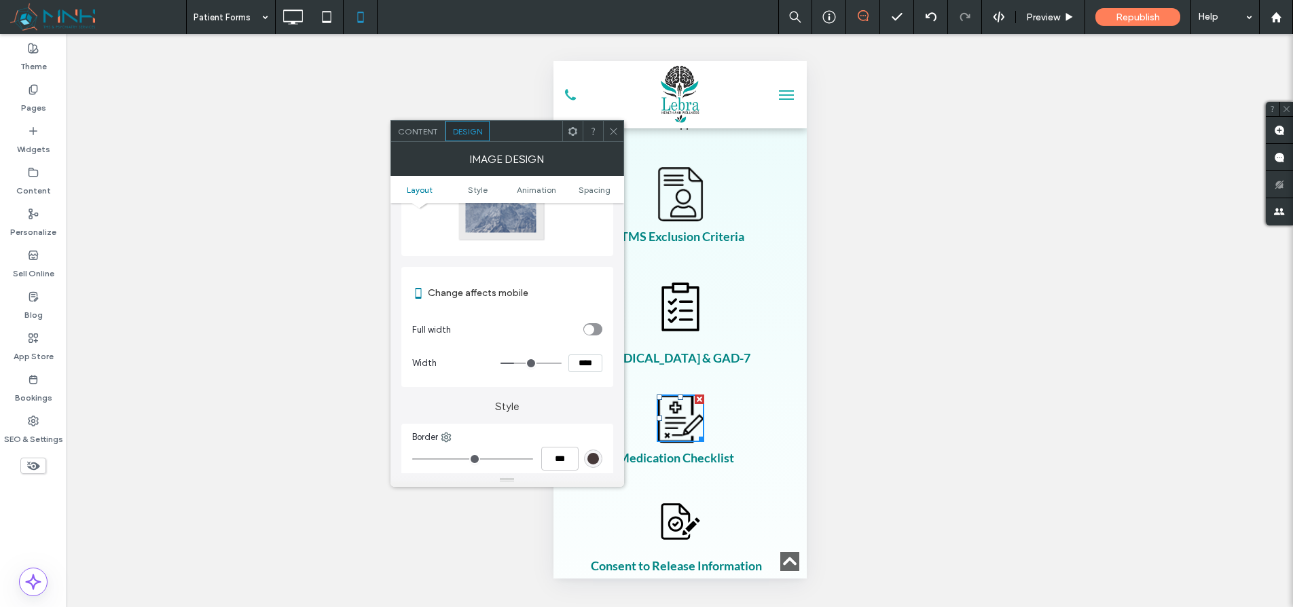
drag, startPoint x: 584, startPoint y: 464, endPoint x: 565, endPoint y: 463, distance: 19.7
click at [565, 463] on div "Layout Change affects mobile Full width Width **** Style Border *** Corner radi…" at bounding box center [507, 509] width 212 height 812
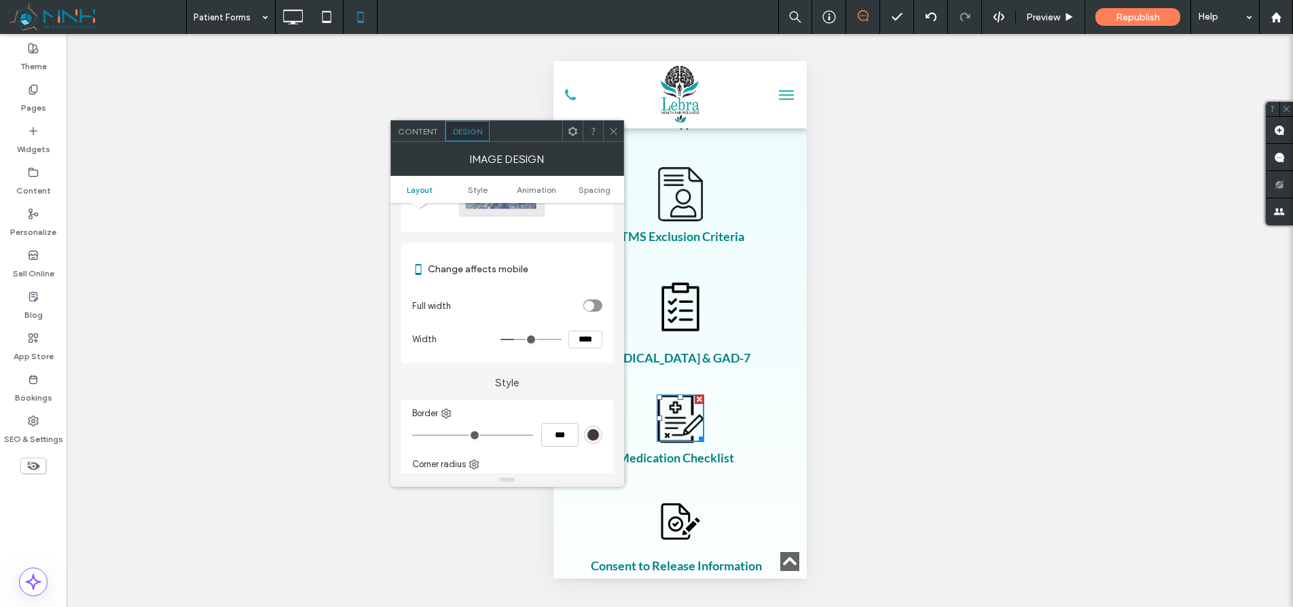
click at [591, 338] on input "****" at bounding box center [586, 340] width 34 height 18
drag, startPoint x: 583, startPoint y: 340, endPoint x: 569, endPoint y: 340, distance: 14.3
click at [569, 340] on input "****" at bounding box center [586, 340] width 34 height 18
type input "****"
type input "**"
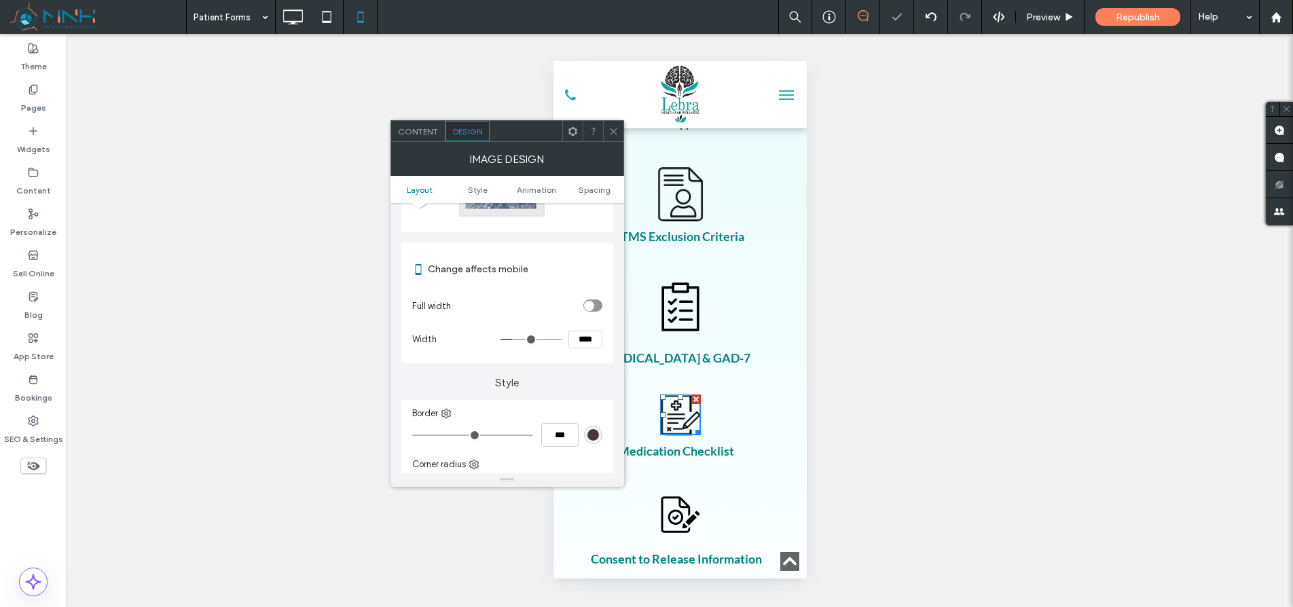
click at [616, 128] on icon at bounding box center [614, 131] width 10 height 10
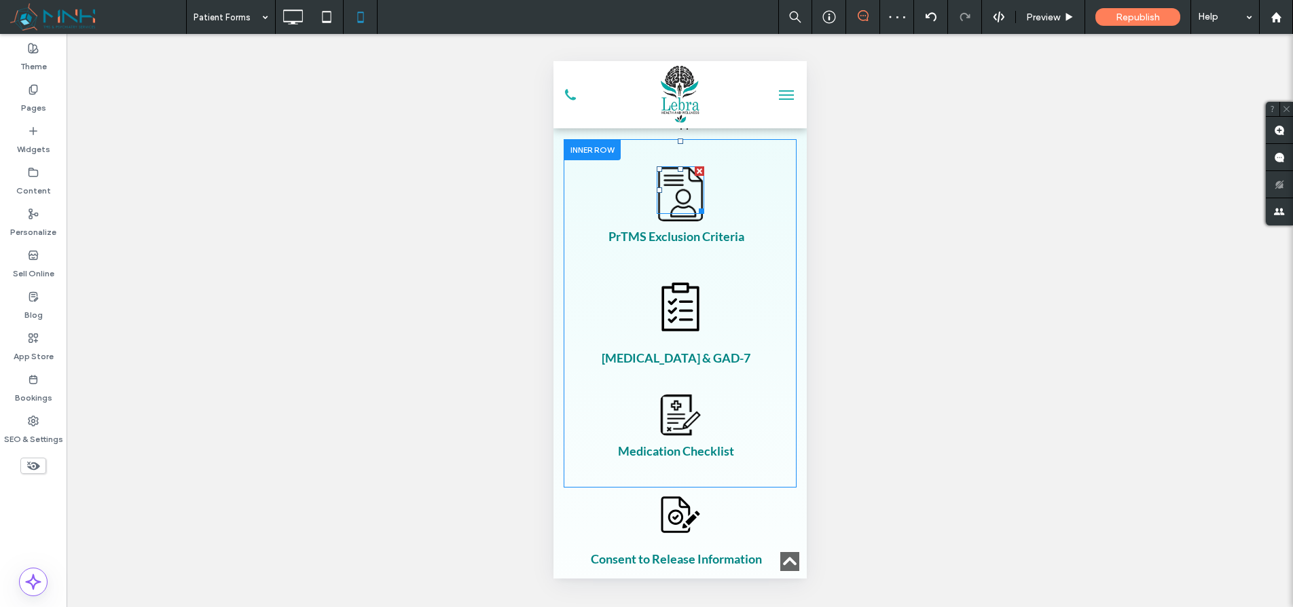
click at [670, 201] on img at bounding box center [680, 193] width 48 height 55
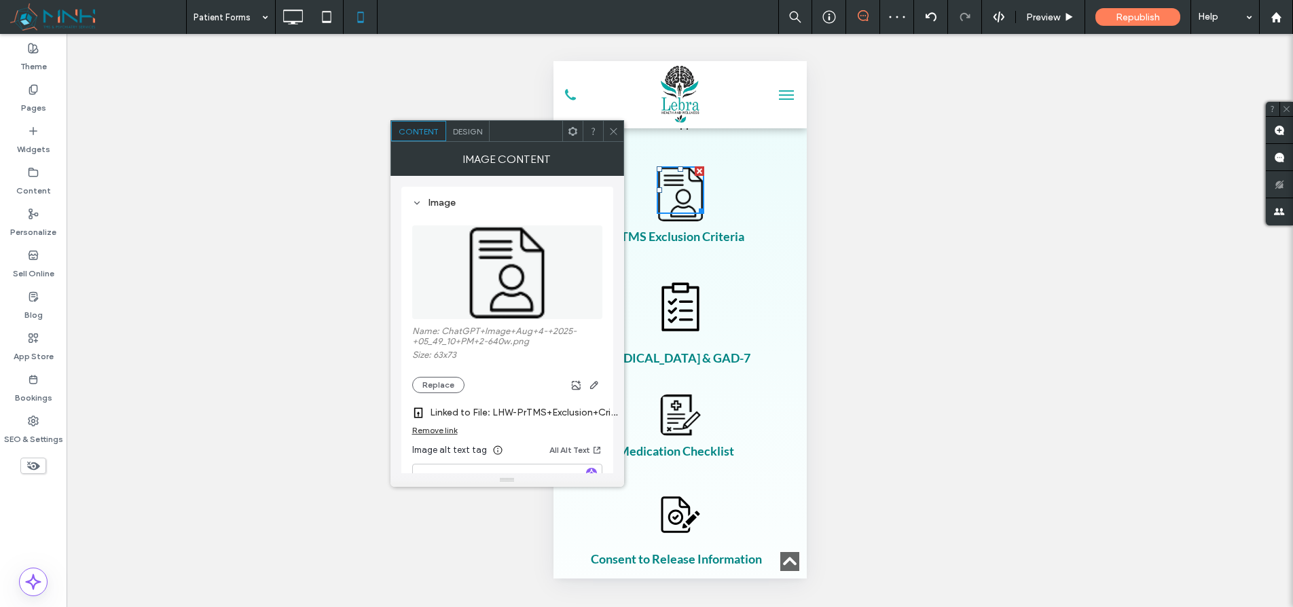
click at [474, 128] on span "Design" at bounding box center [467, 131] width 29 height 10
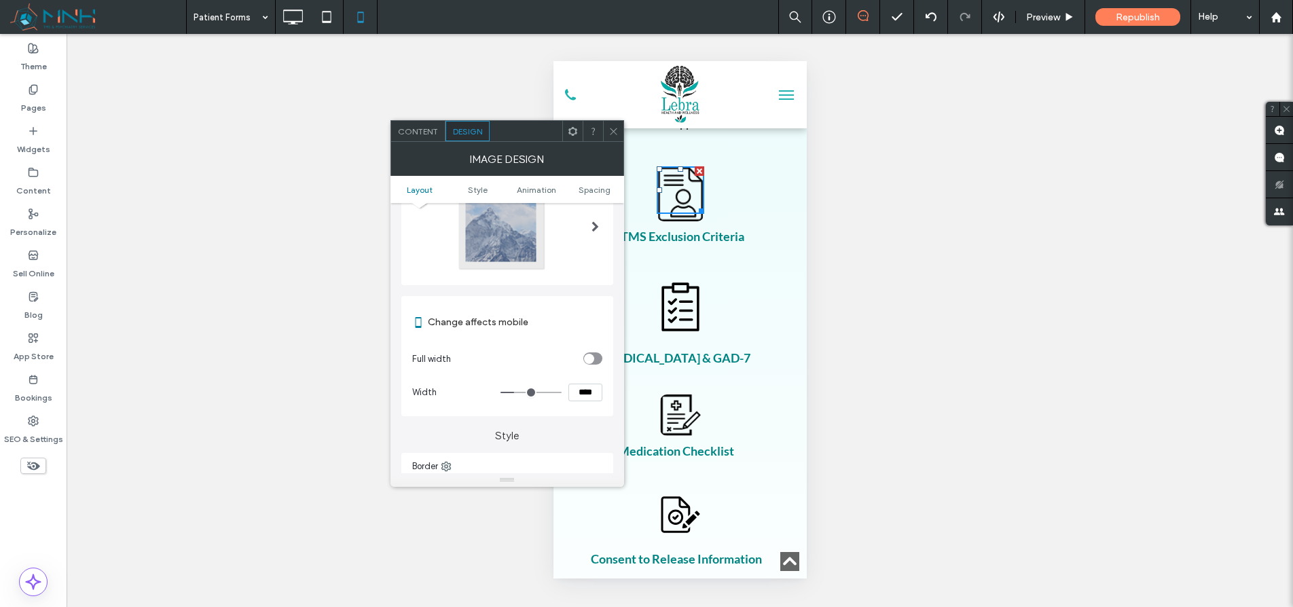
scroll to position [91, 0]
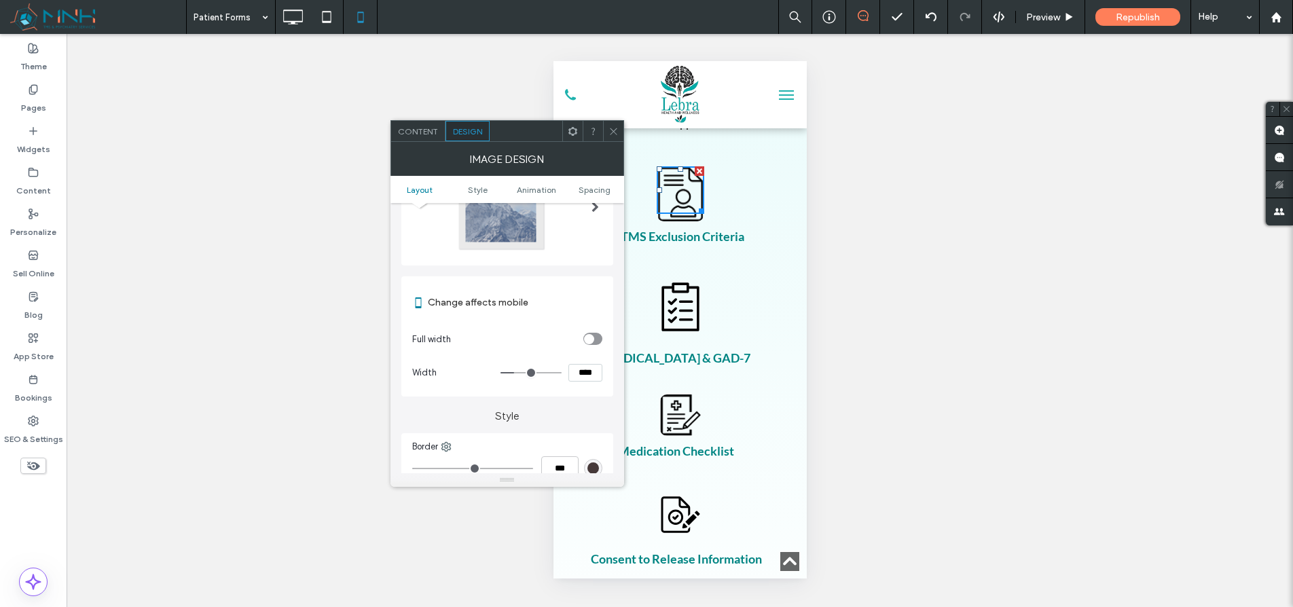
drag, startPoint x: 586, startPoint y: 463, endPoint x: 565, endPoint y: 362, distance: 102.9
click at [565, 362] on section "Width ****" at bounding box center [507, 373] width 190 height 34
type input "****"
type input "**"
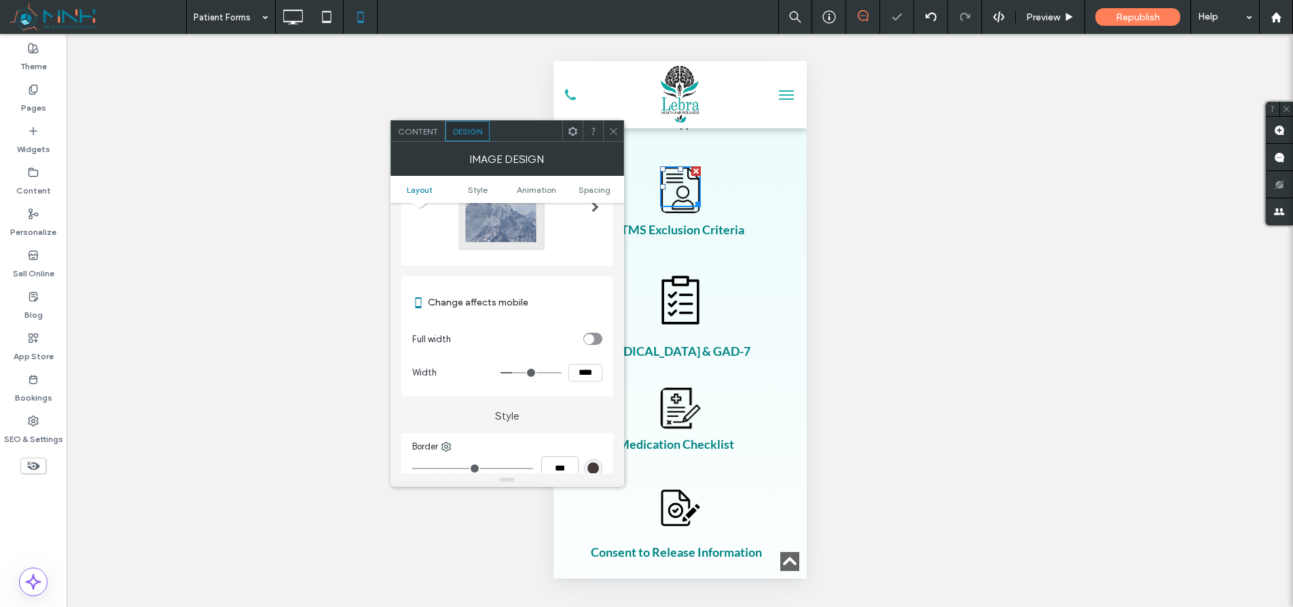
click at [610, 138] on span at bounding box center [614, 131] width 10 height 20
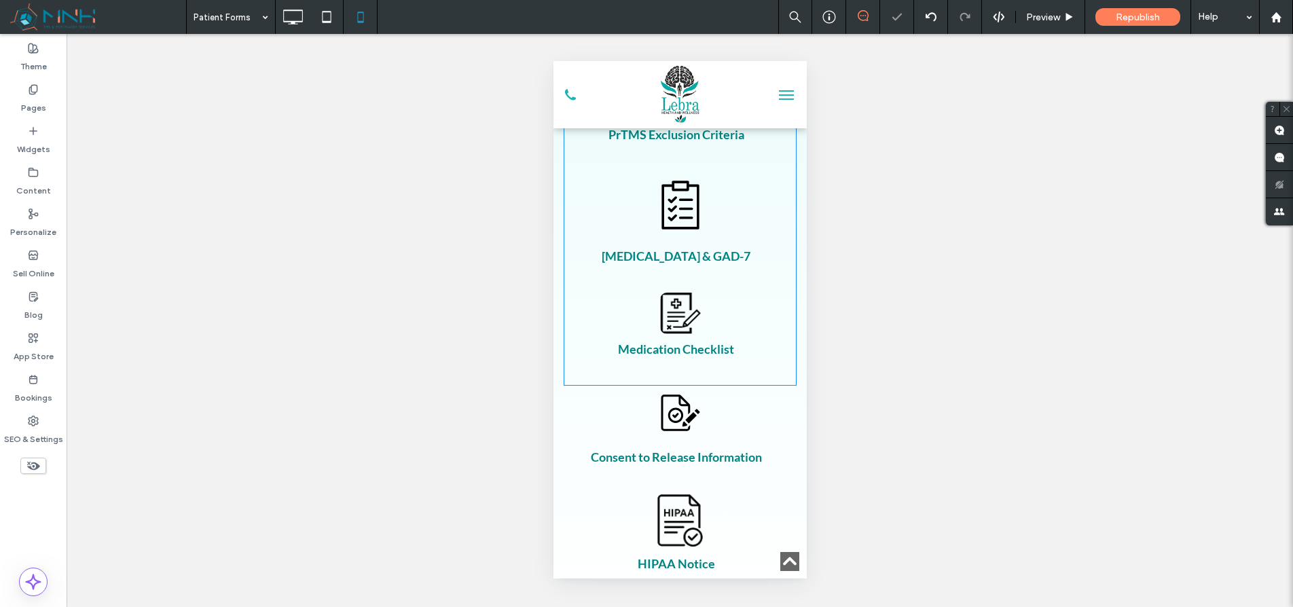
scroll to position [405, 0]
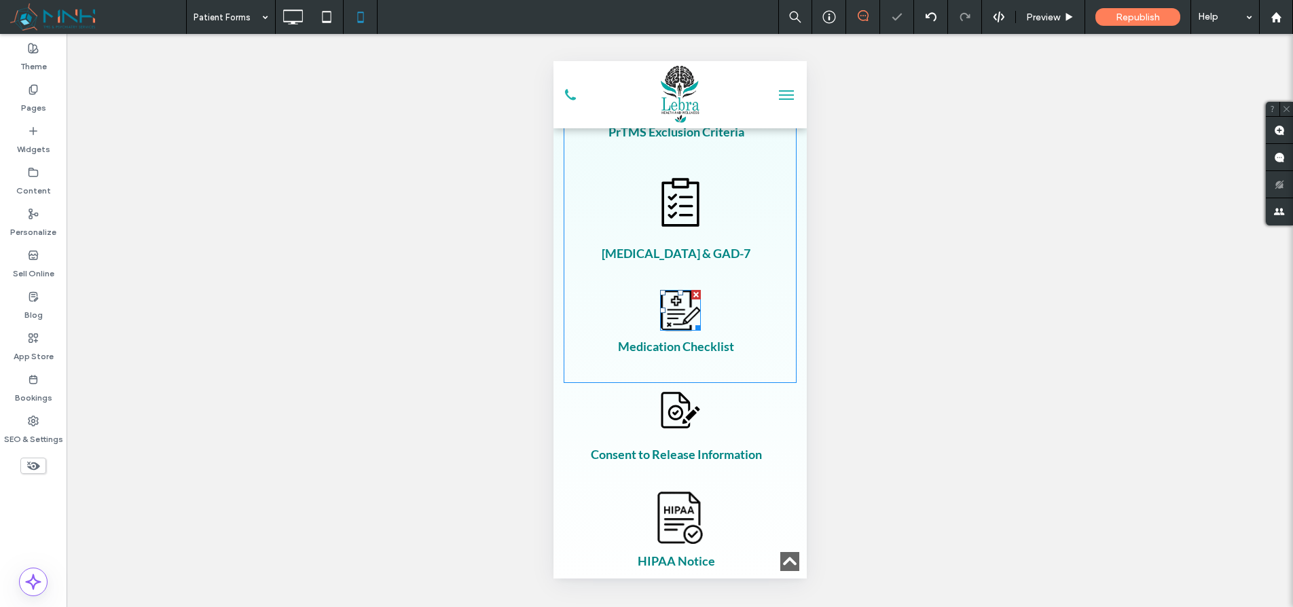
click at [681, 304] on img at bounding box center [680, 311] width 41 height 42
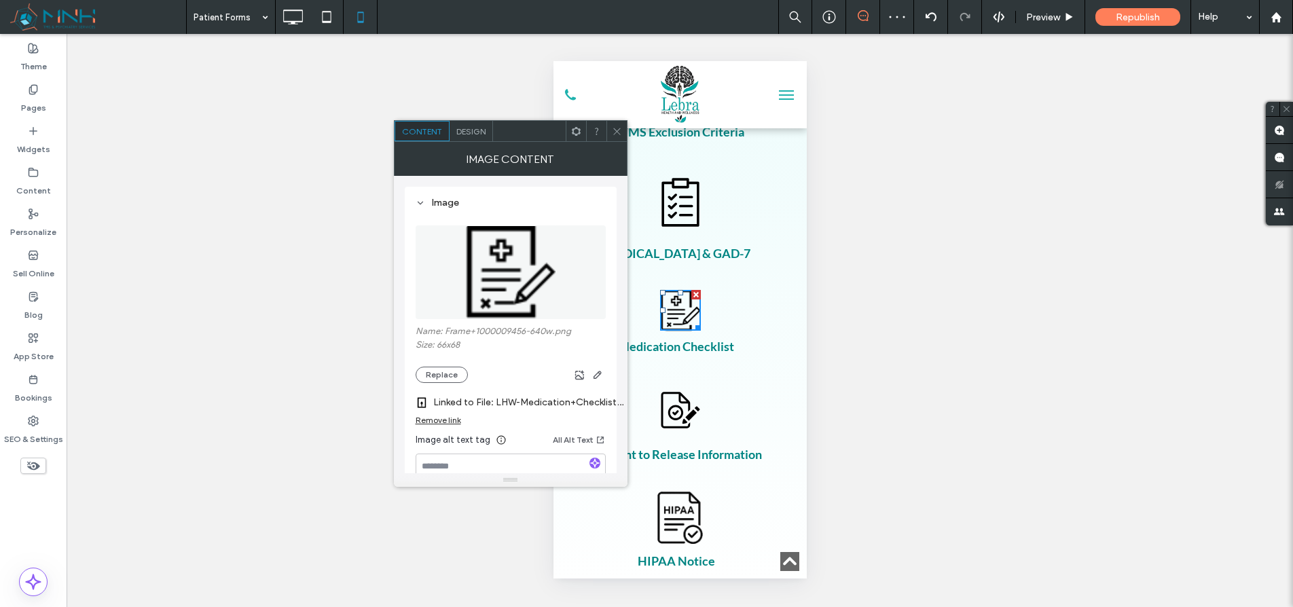
click at [478, 129] on span "Design" at bounding box center [471, 131] width 29 height 10
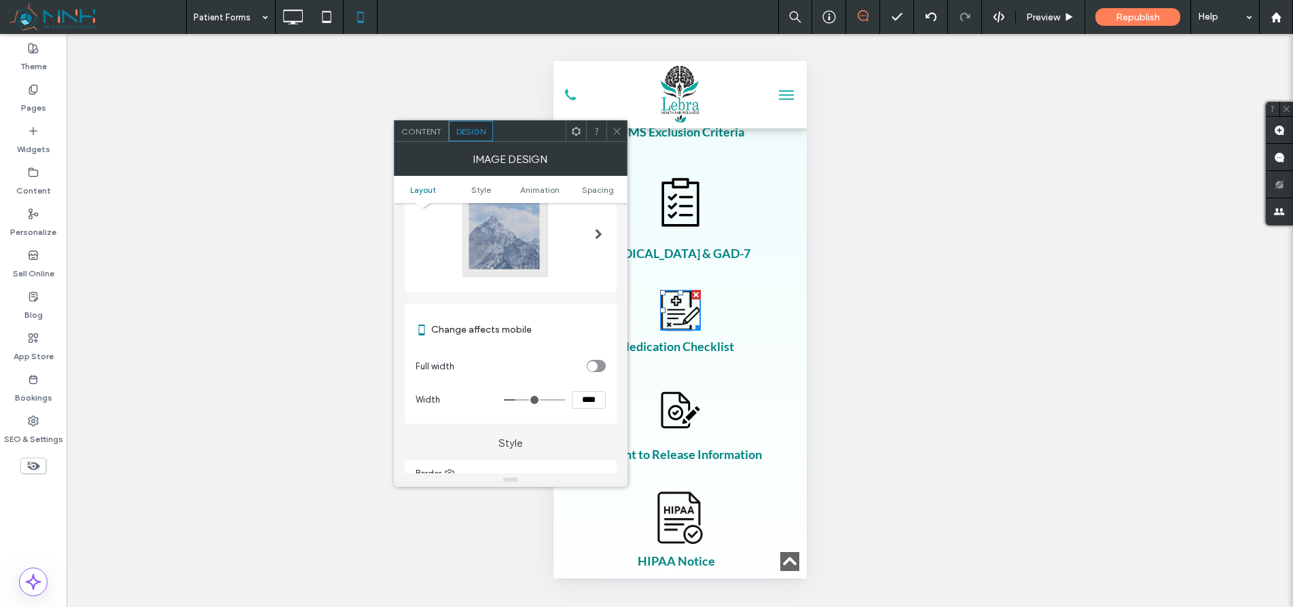
scroll to position [73, 0]
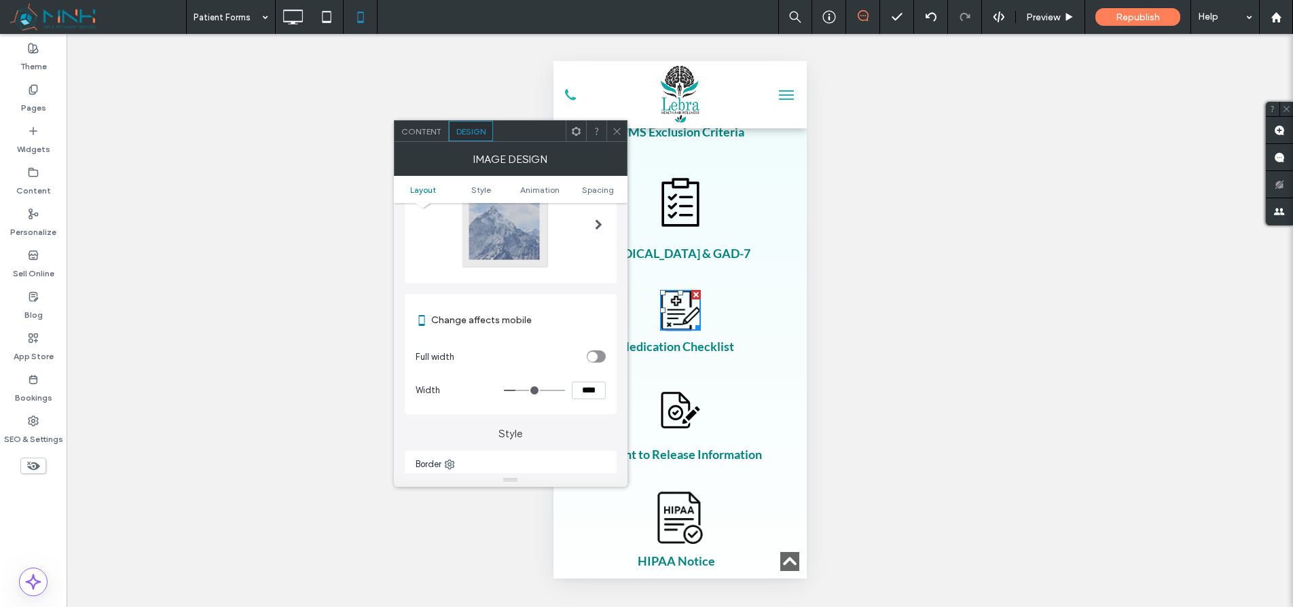
drag, startPoint x: 589, startPoint y: 465, endPoint x: 559, endPoint y: 378, distance: 91.3
click at [559, 378] on section "Width ****" at bounding box center [511, 391] width 190 height 34
type input "****"
type input "**"
click at [616, 131] on use at bounding box center [616, 131] width 7 height 7
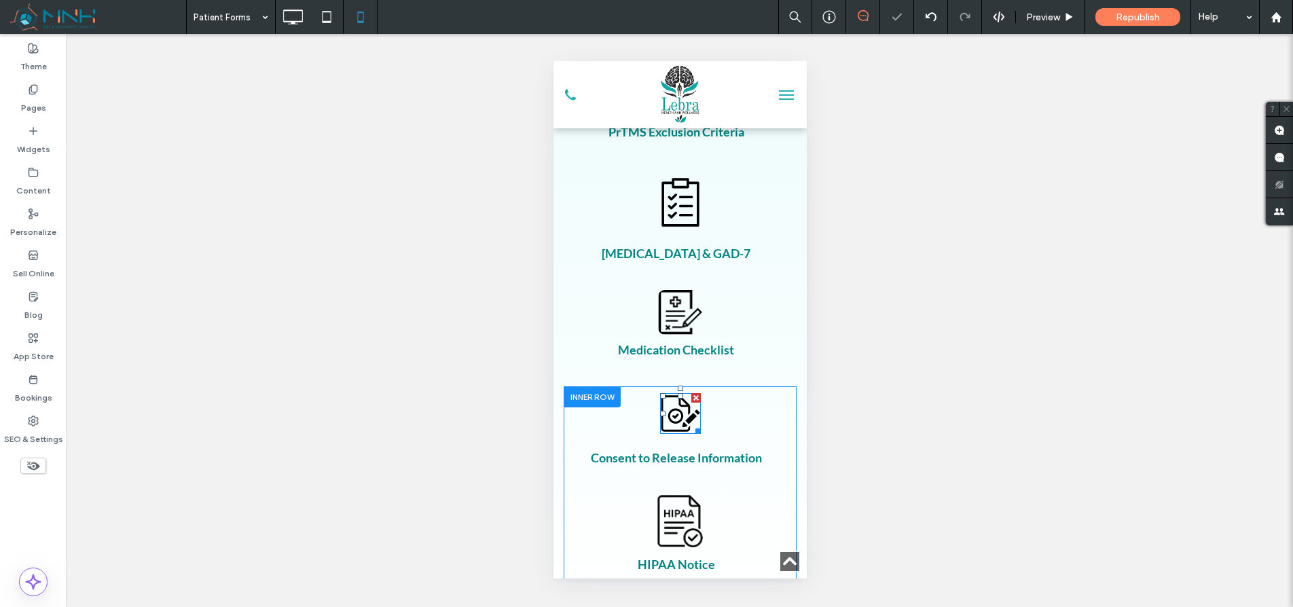
click at [671, 417] on icon at bounding box center [680, 413] width 41 height 41
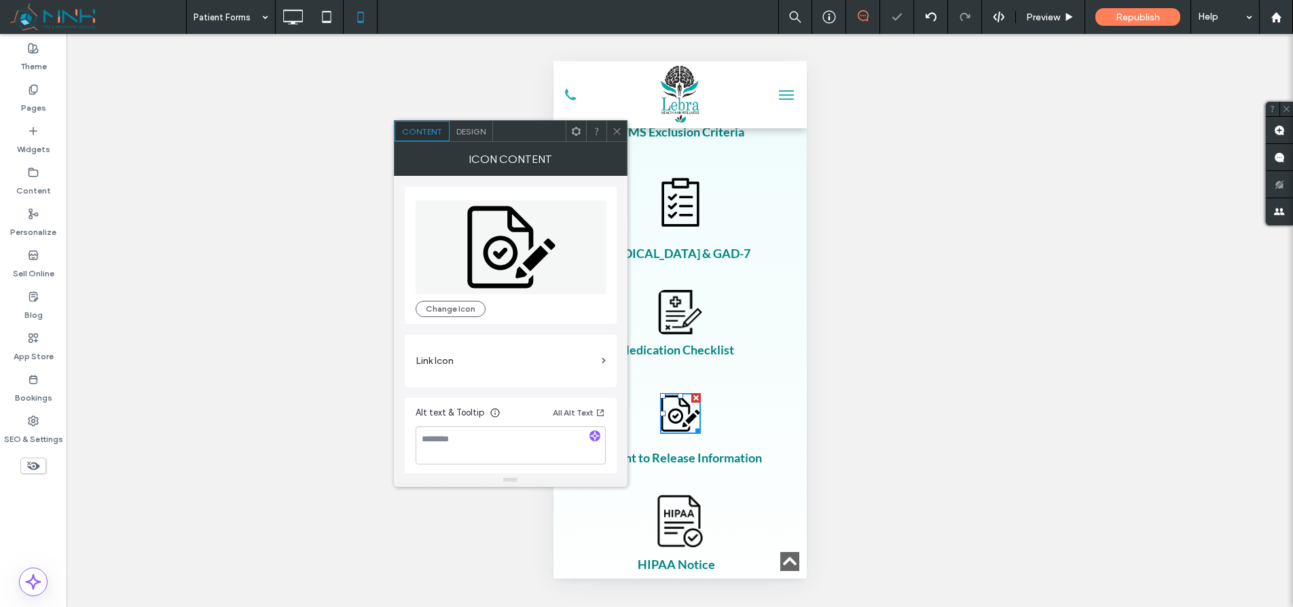
click at [478, 137] on div "Design" at bounding box center [471, 131] width 43 height 20
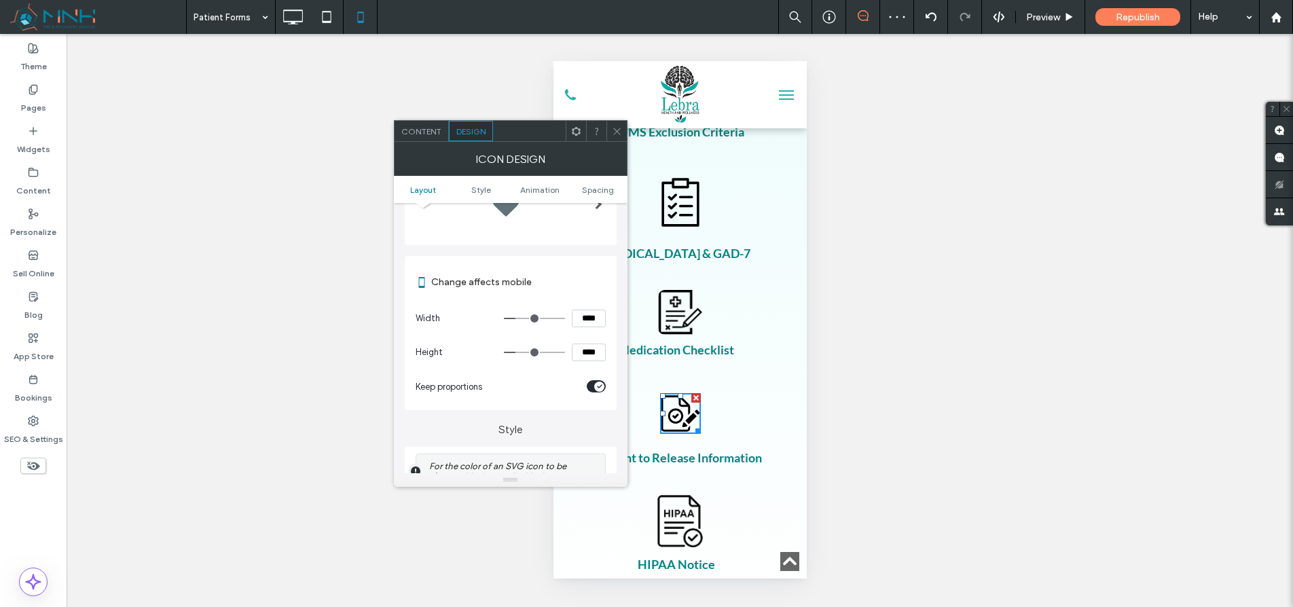
scroll to position [84, 0]
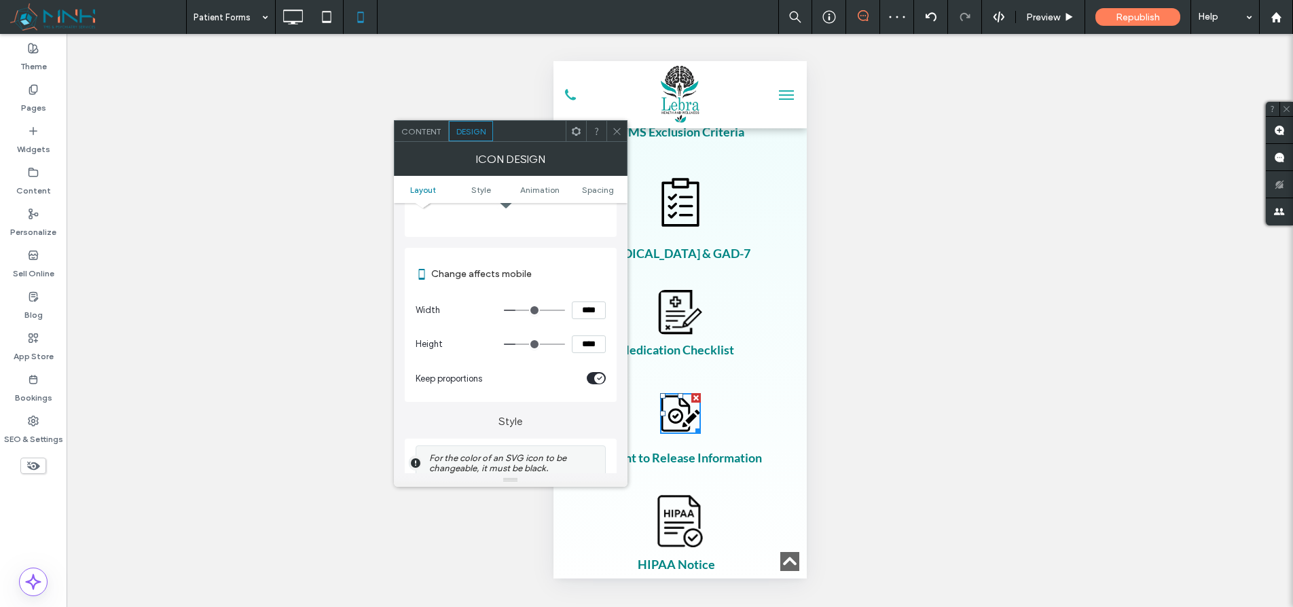
drag, startPoint x: 588, startPoint y: 312, endPoint x: 571, endPoint y: 311, distance: 17.7
click at [571, 311] on div "****" at bounding box center [555, 311] width 102 height 18
type input "****"
type input "**"
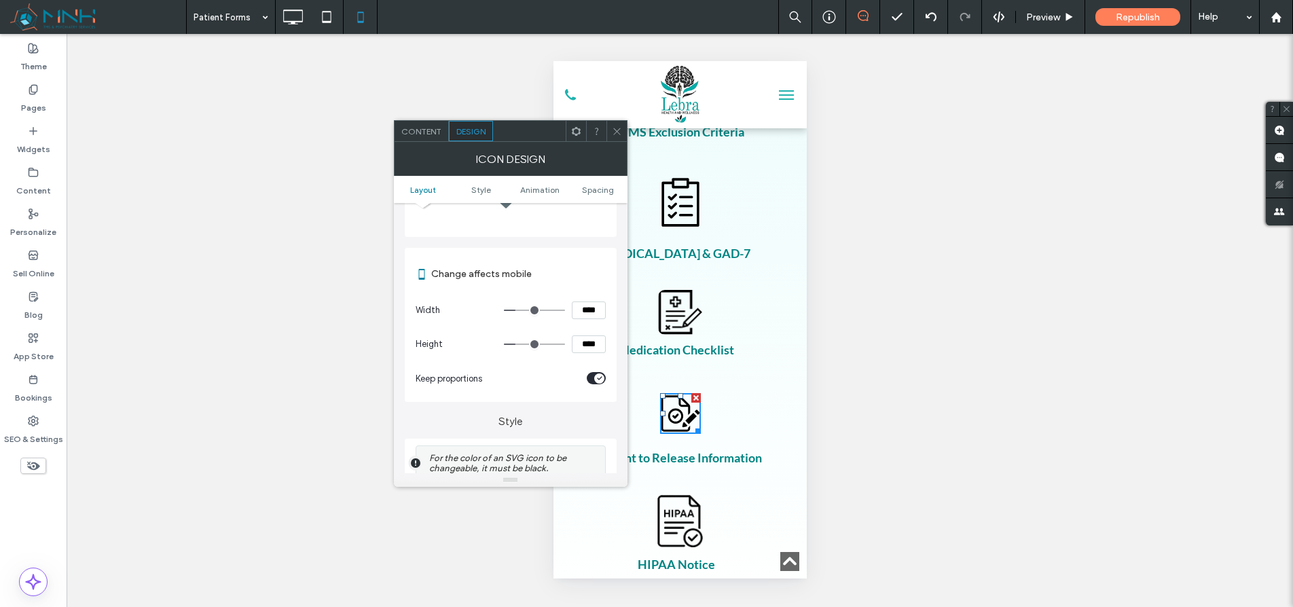
type input "****"
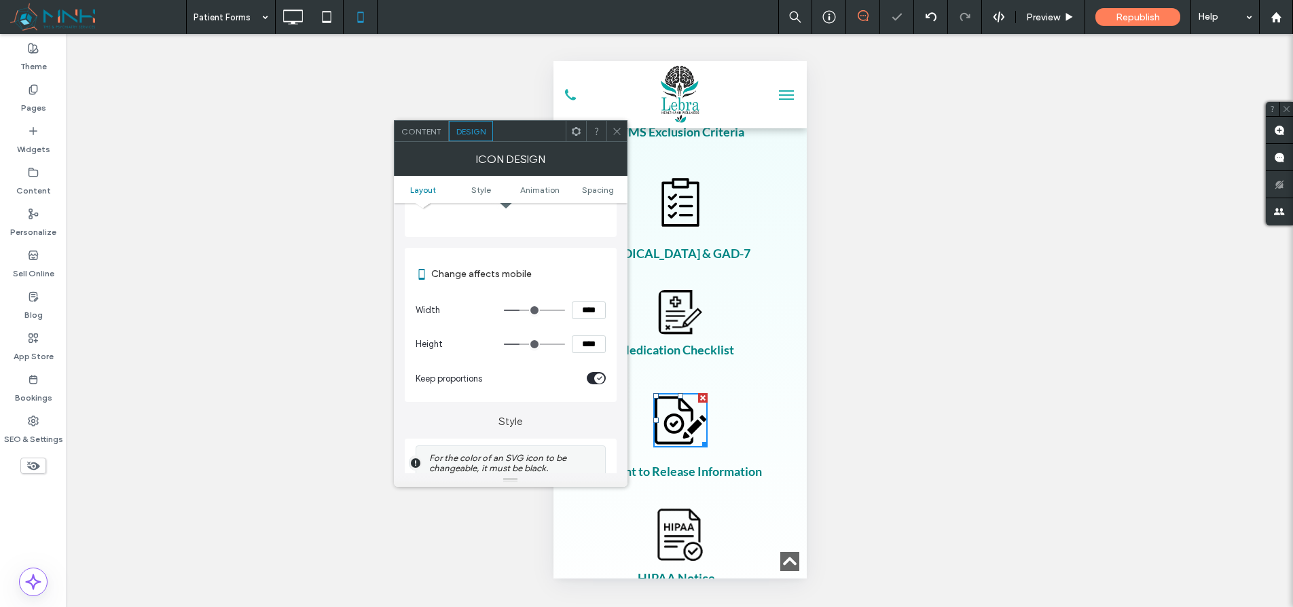
click at [582, 312] on input "****" at bounding box center [589, 311] width 34 height 18
type input "****"
type input "**"
type input "****"
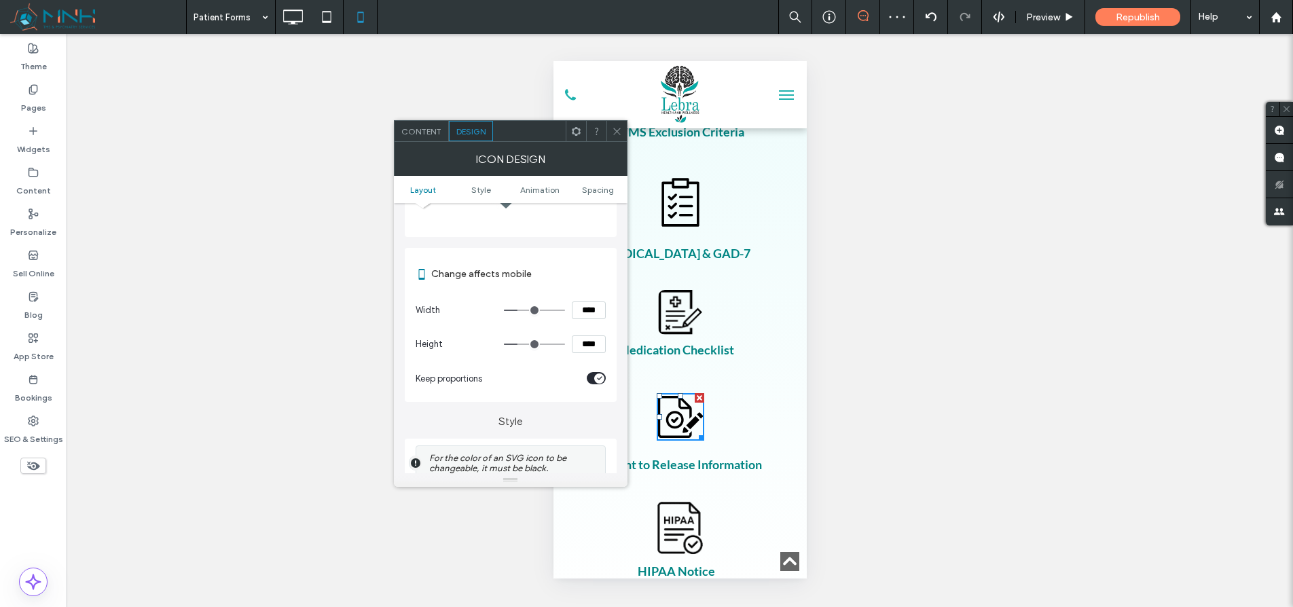
click at [615, 130] on icon at bounding box center [617, 131] width 10 height 10
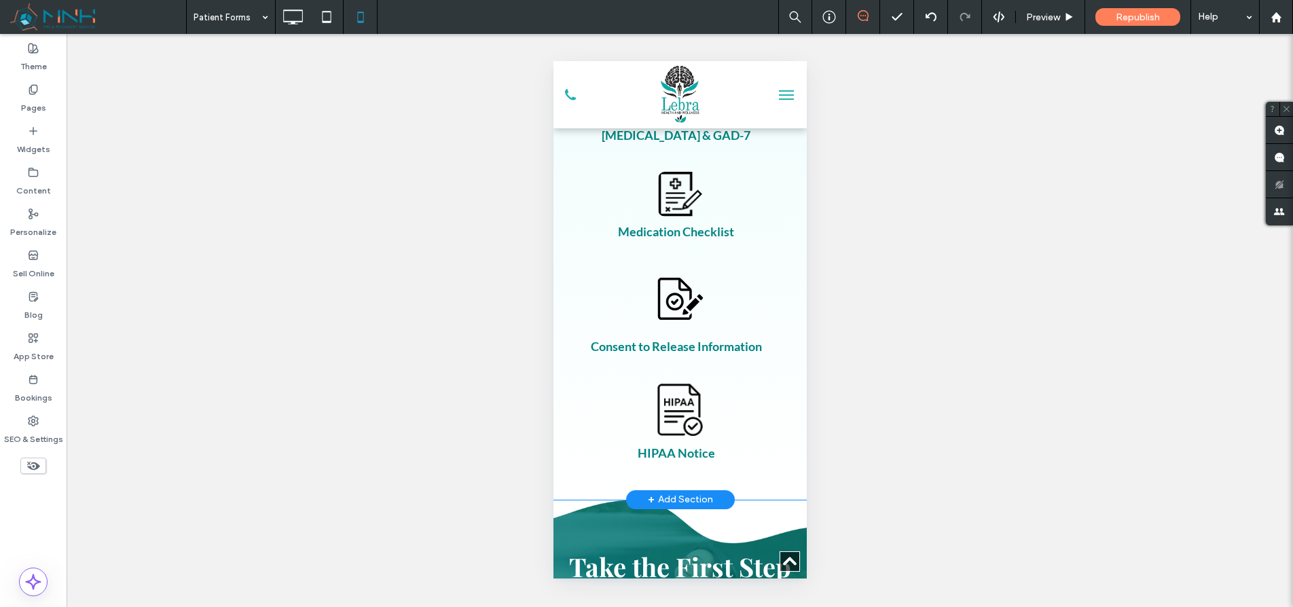
scroll to position [587, 0]
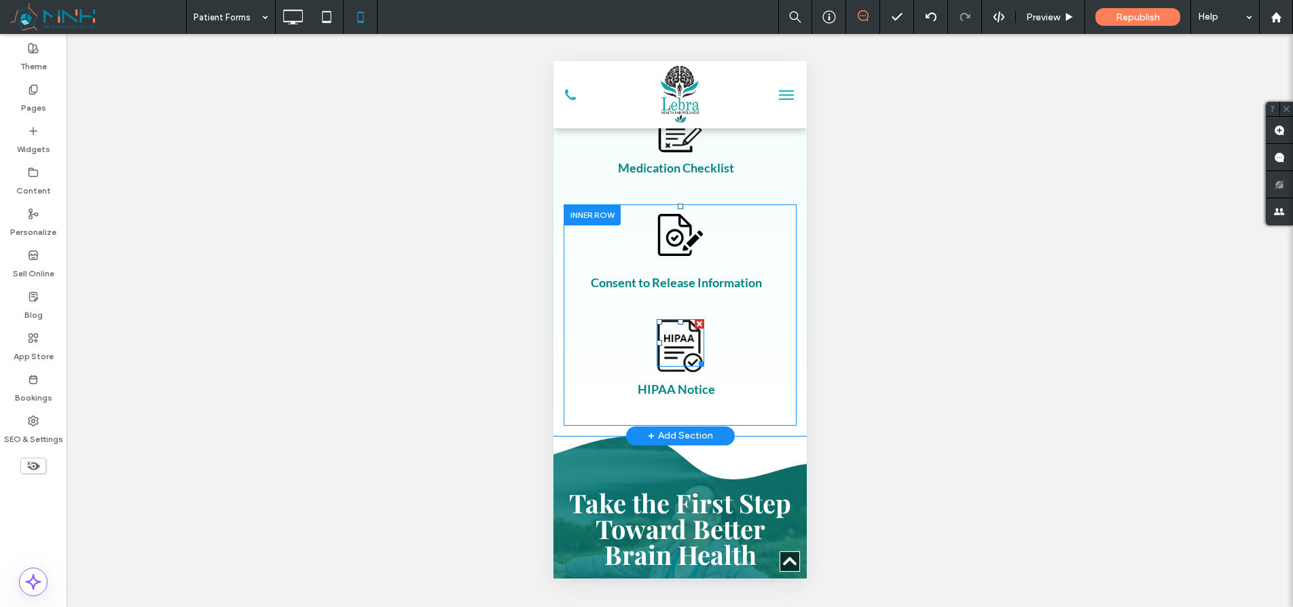
click at [666, 334] on img at bounding box center [680, 346] width 48 height 54
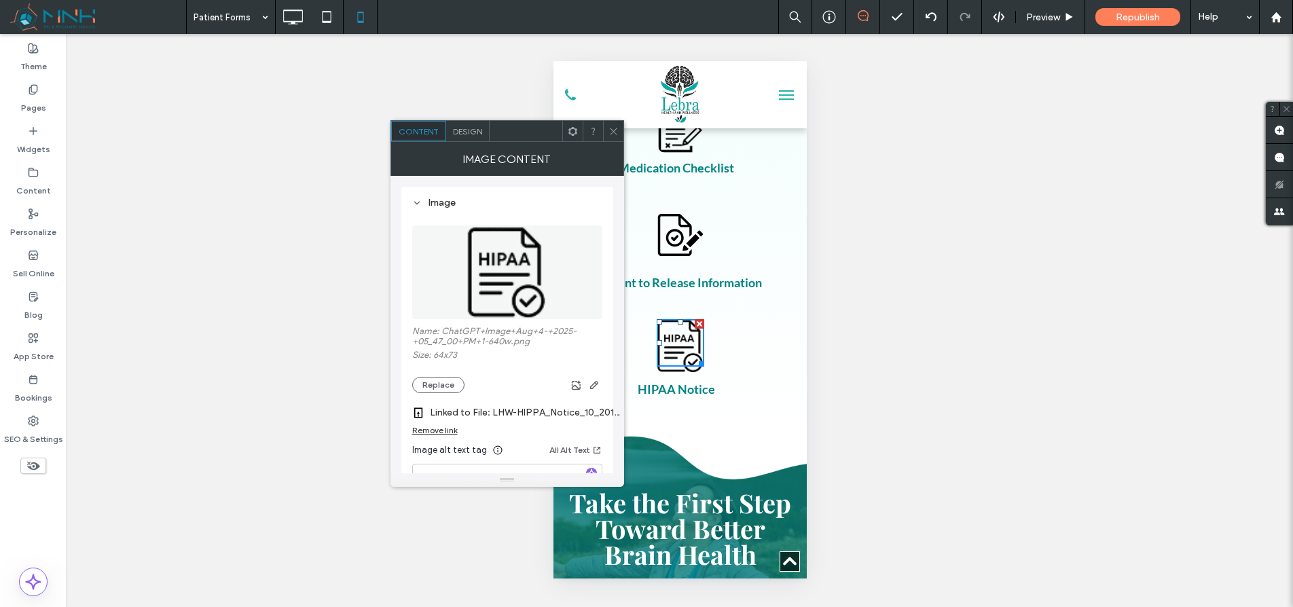
click at [462, 131] on span "Design" at bounding box center [467, 131] width 29 height 10
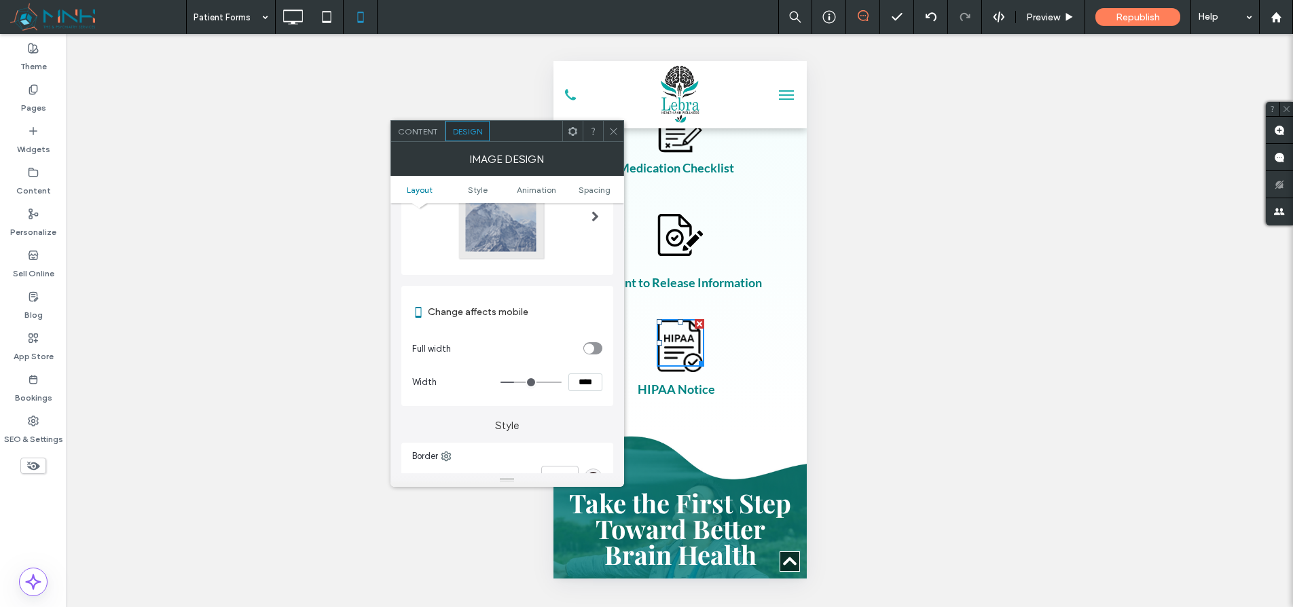
scroll to position [85, 0]
drag, startPoint x: 584, startPoint y: 378, endPoint x: 570, endPoint y: 378, distance: 14.3
click at [570, 378] on input "****" at bounding box center [586, 379] width 34 height 18
type input "****"
type input "**"
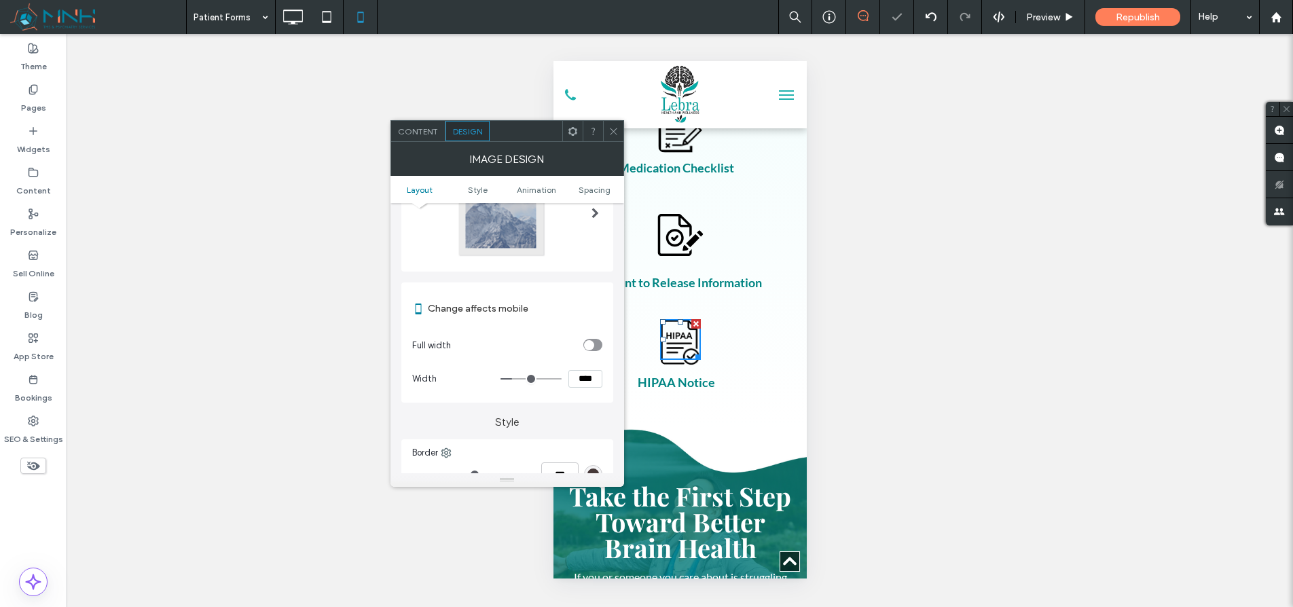
click at [617, 128] on icon at bounding box center [614, 131] width 10 height 10
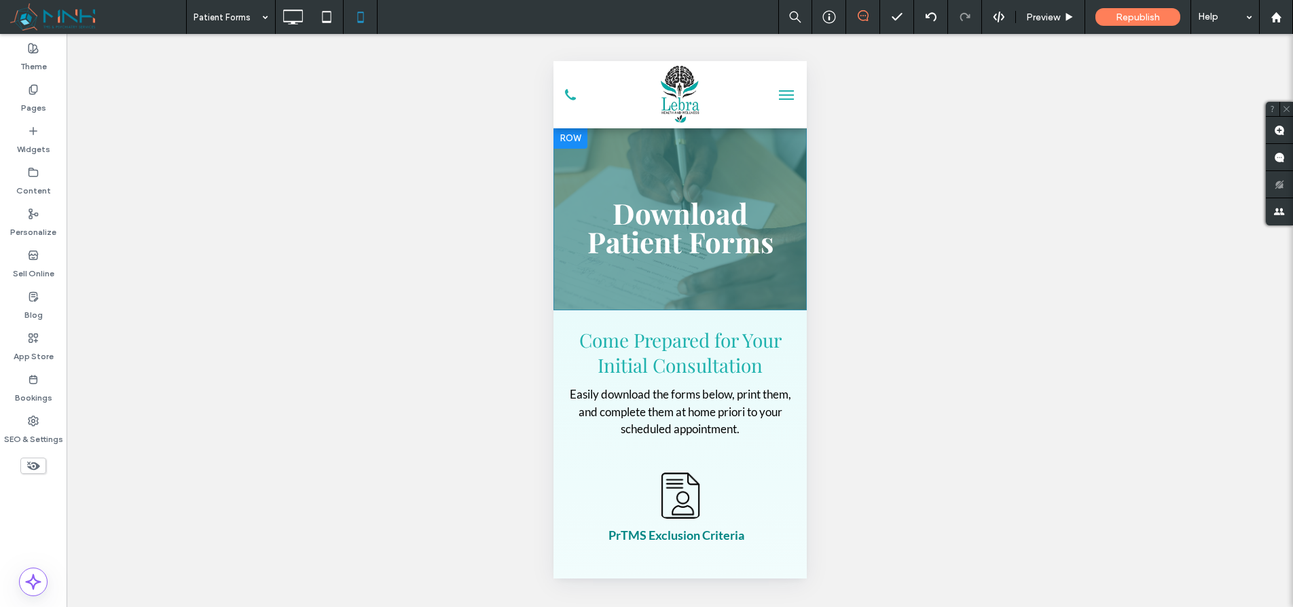
scroll to position [0, 0]
click at [290, 16] on icon at bounding box center [292, 16] width 27 height 27
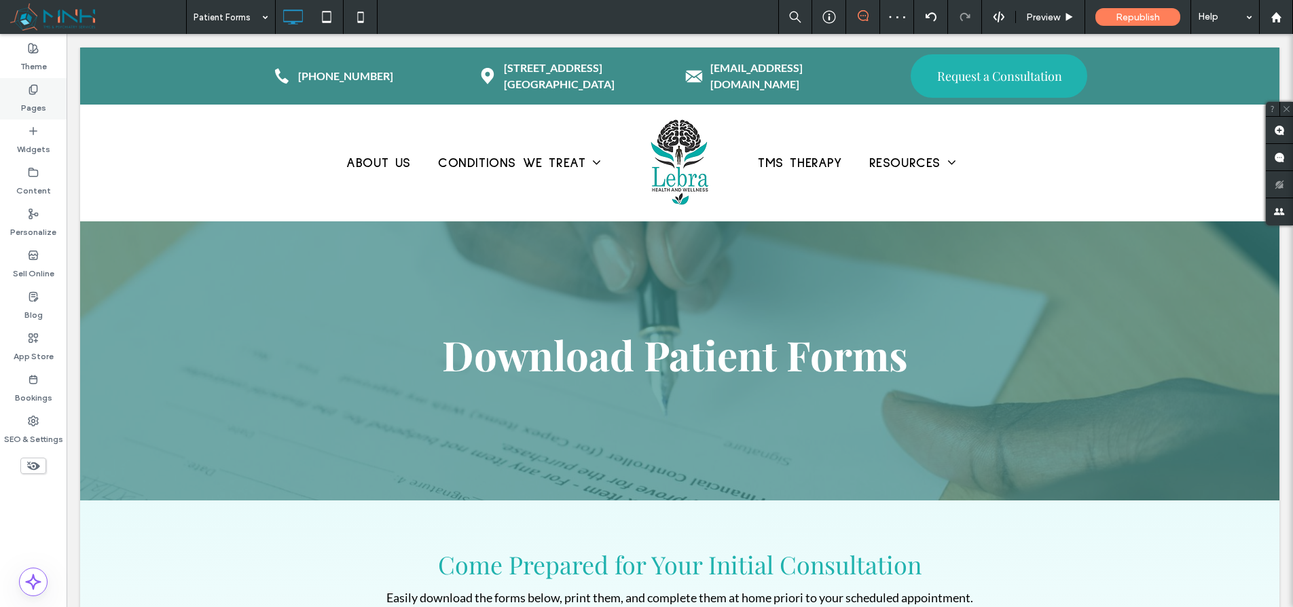
click at [32, 101] on label "Pages" at bounding box center [33, 104] width 25 height 19
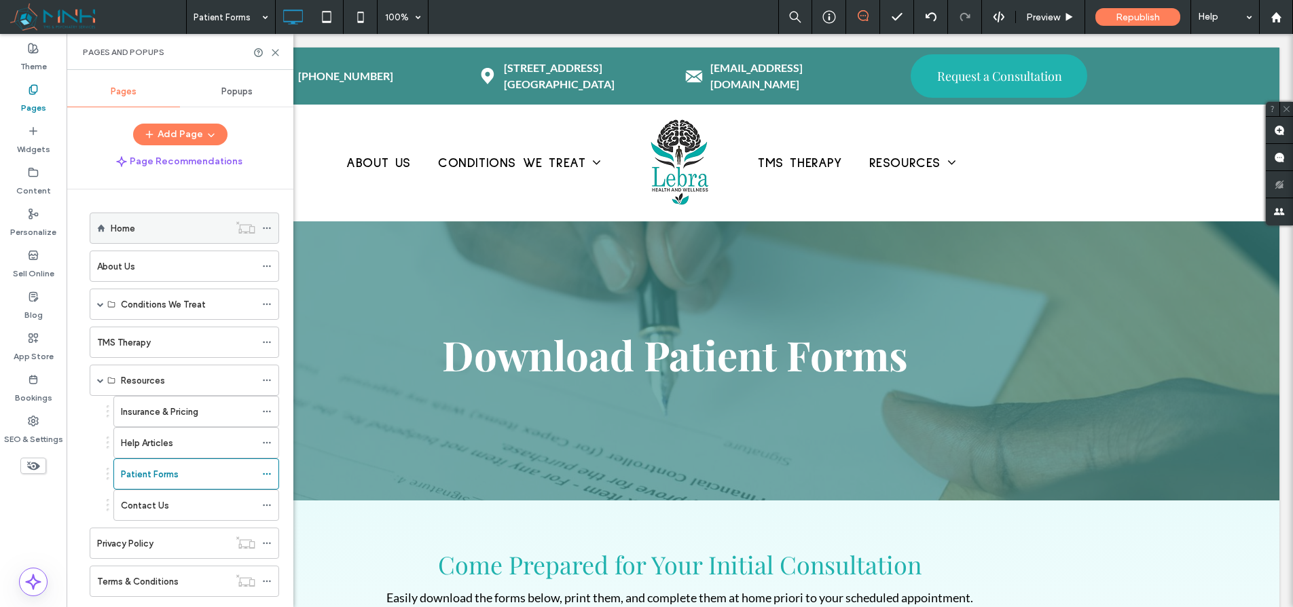
click at [182, 221] on div "Home" at bounding box center [170, 228] width 118 height 14
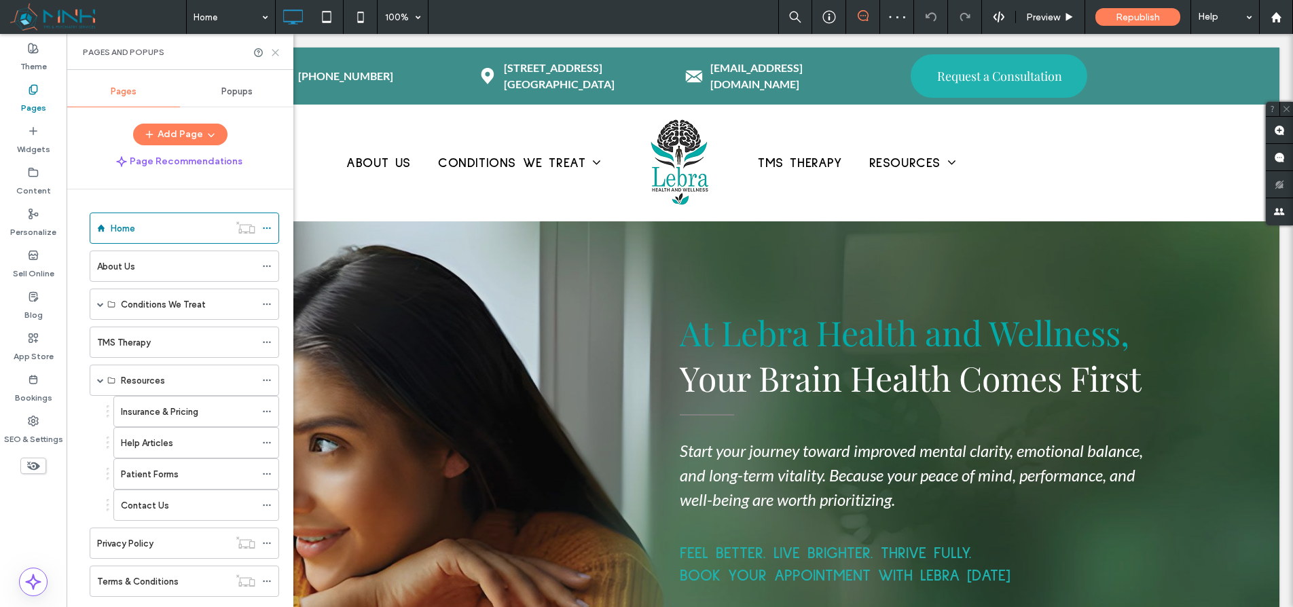
click at [274, 54] on icon at bounding box center [275, 53] width 10 height 10
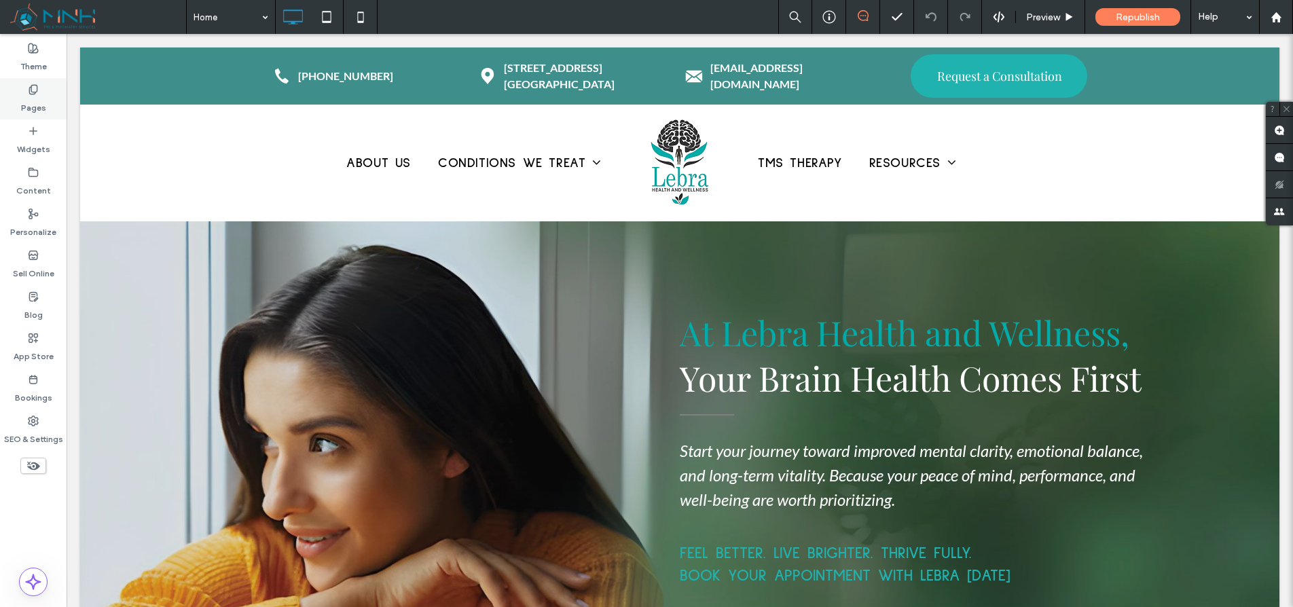
click at [34, 104] on label "Pages" at bounding box center [33, 104] width 25 height 19
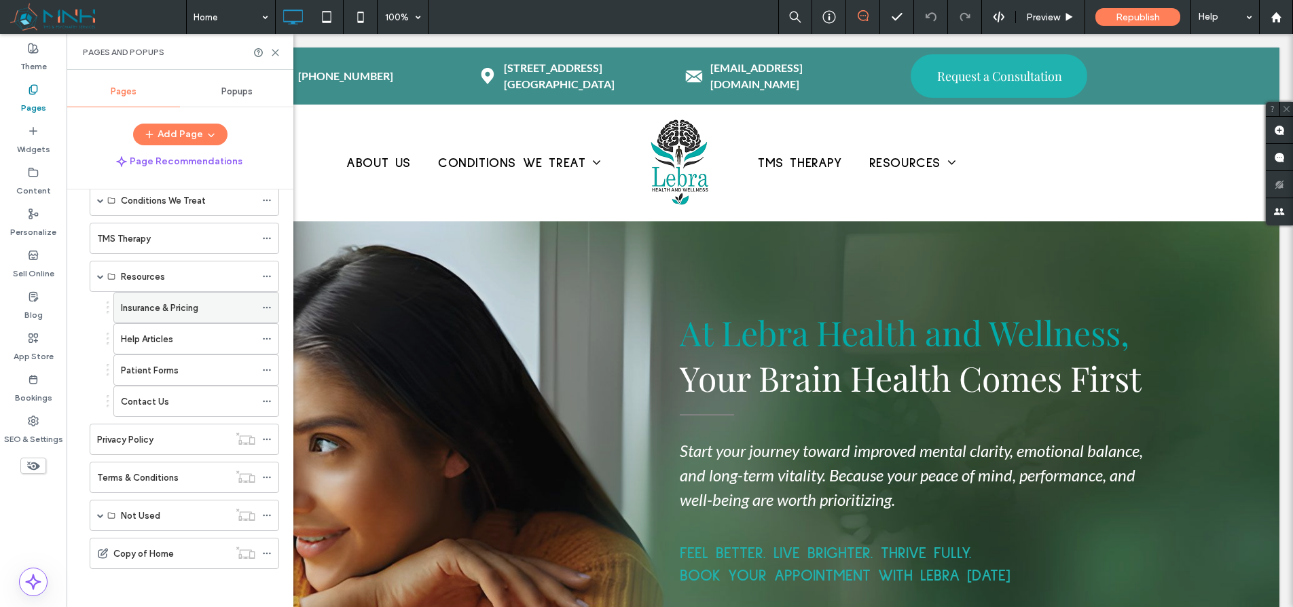
scroll to position [107, 0]
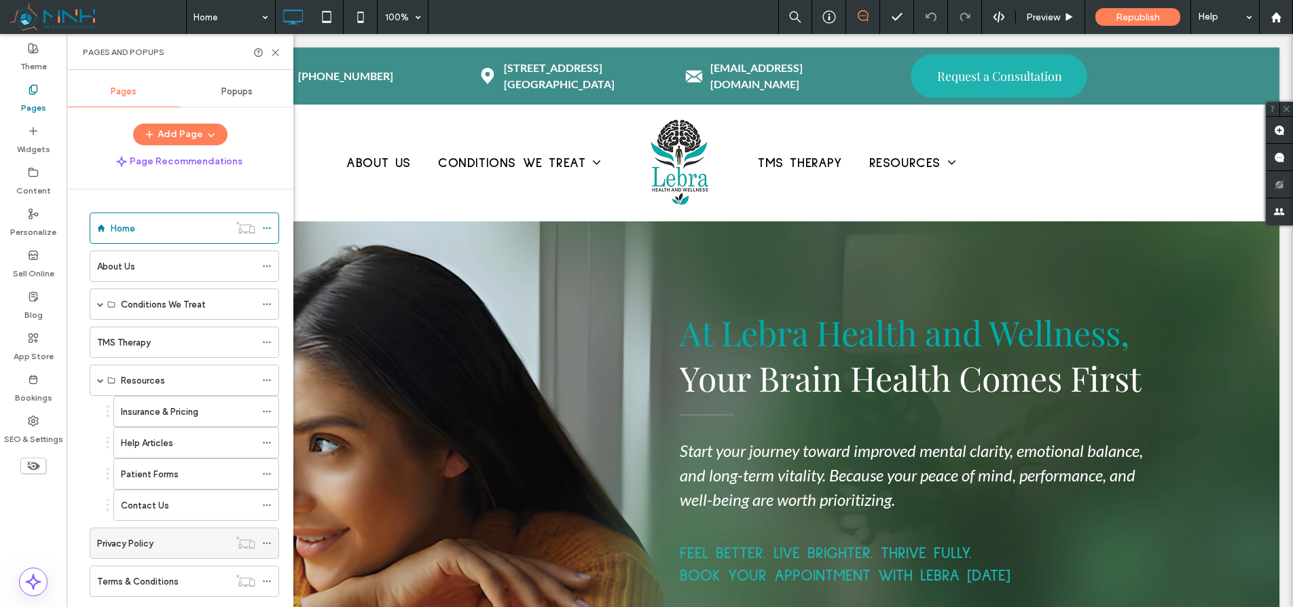
scroll to position [107, 0]
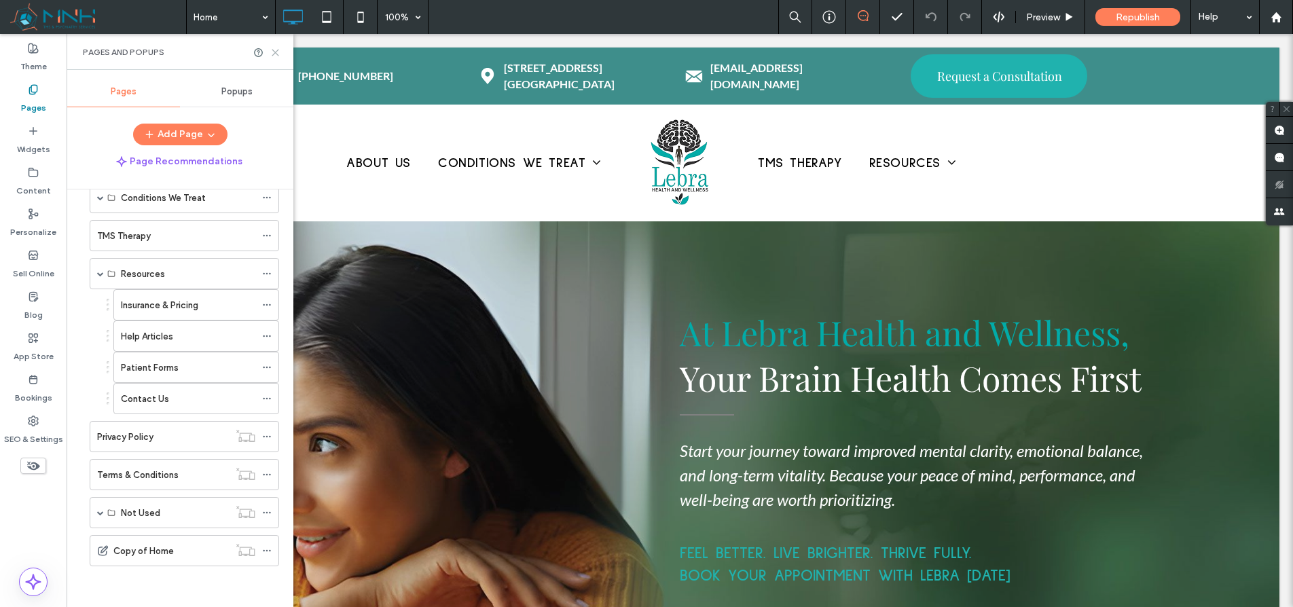
click at [278, 50] on use at bounding box center [275, 53] width 6 height 6
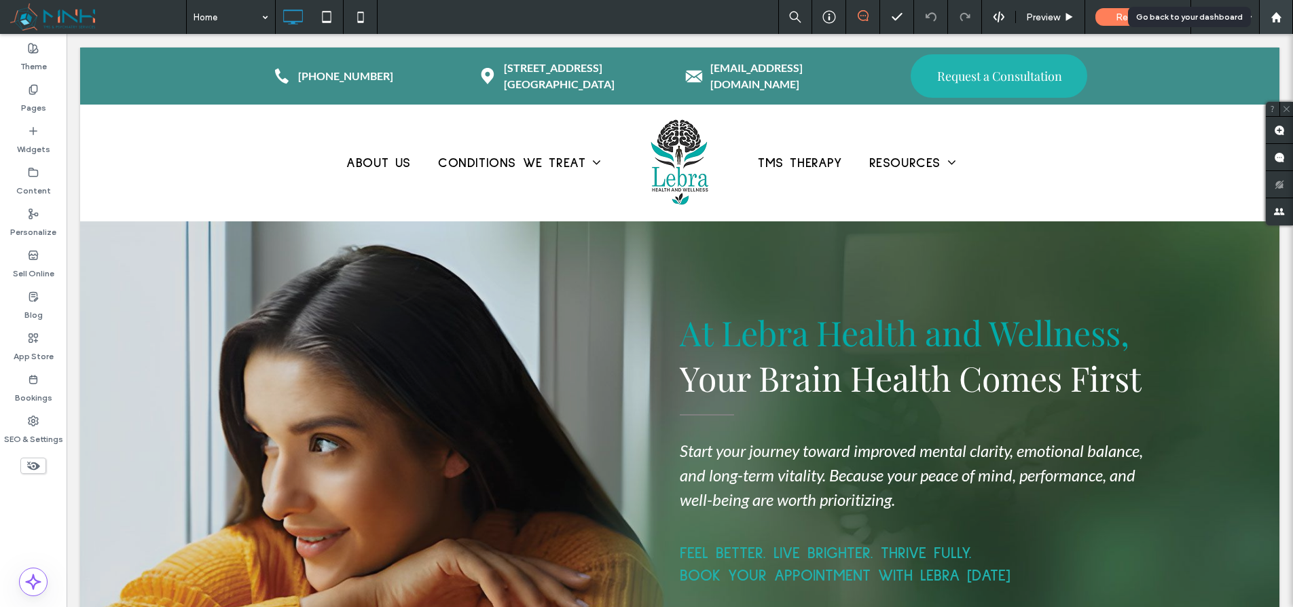
click at [1279, 17] on use at bounding box center [1276, 17] width 10 height 10
